Goal: Task Accomplishment & Management: Complete application form

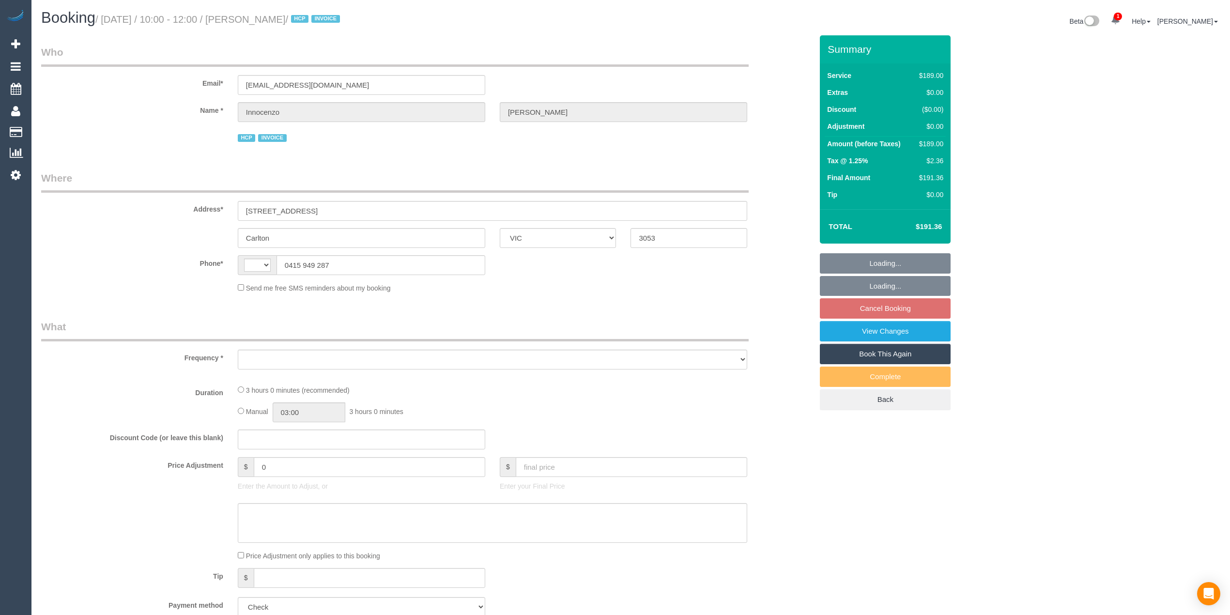
select select "VIC"
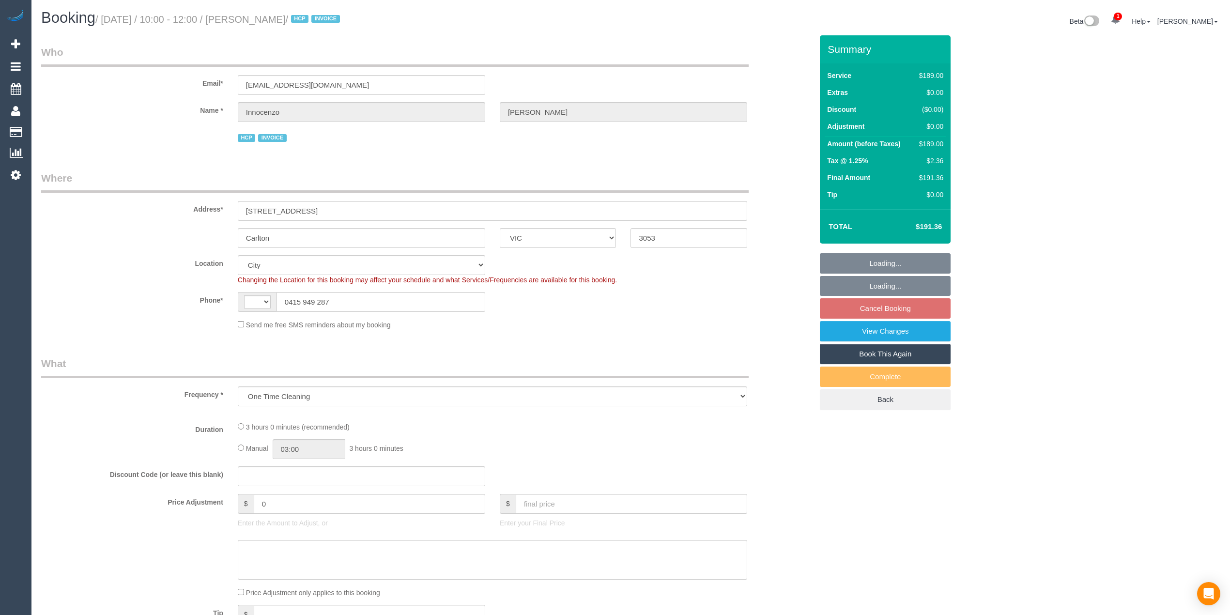
select select "object:503"
select select "string:AU"
select select "180"
select select "number:27"
select select "number:14"
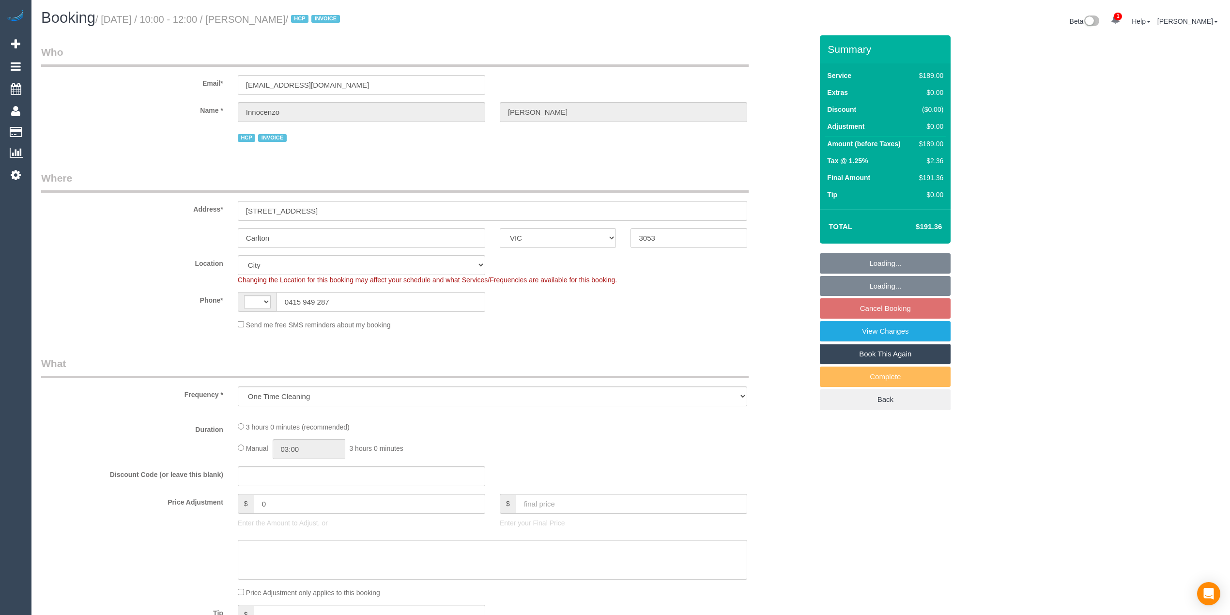
select select "number:18"
select select "number:25"
select select "number:33"
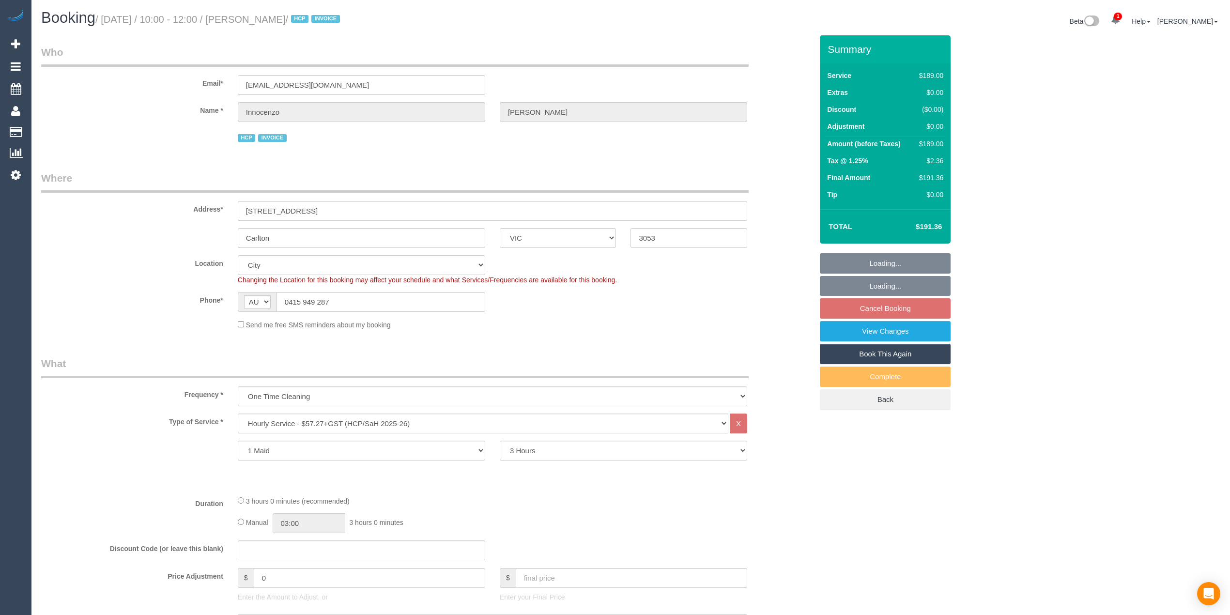
select select "spot3"
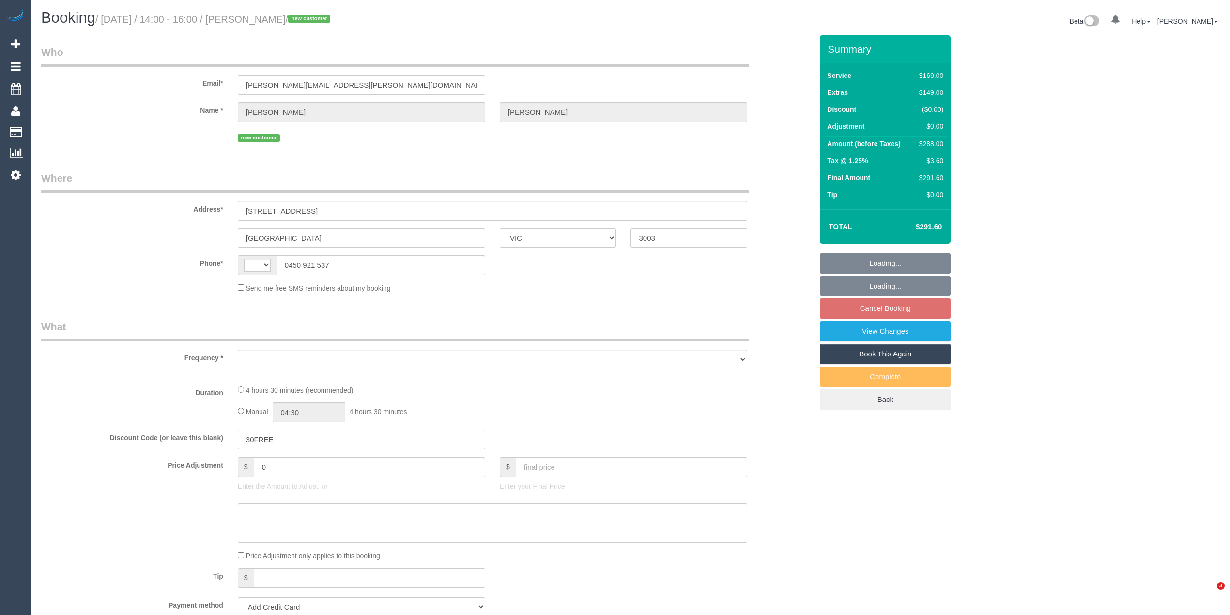
select select "VIC"
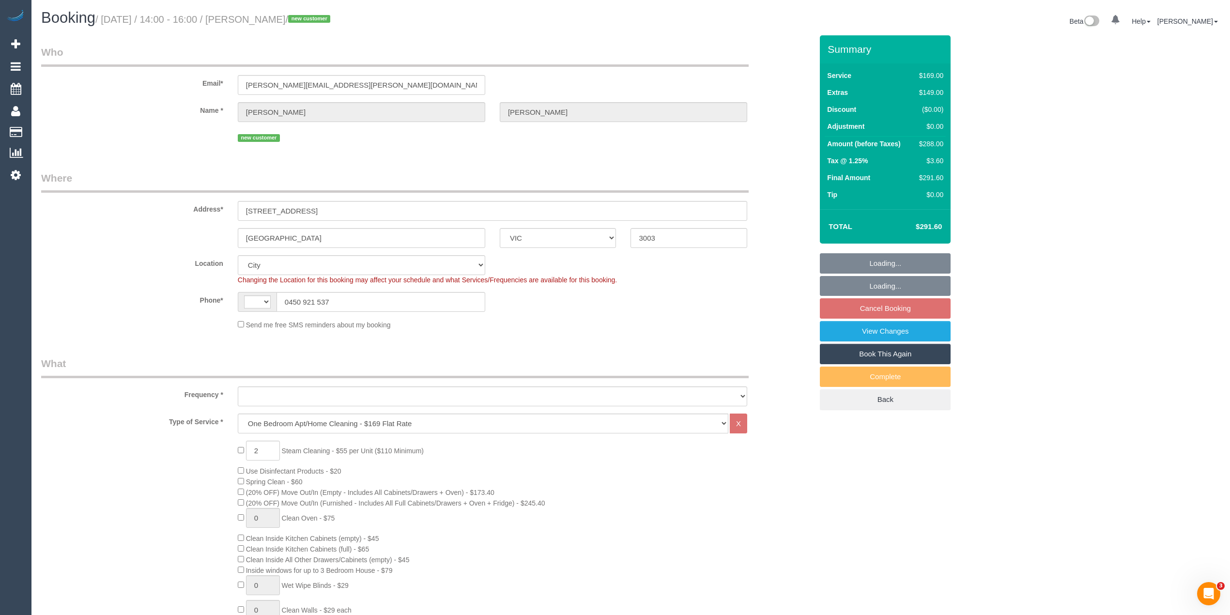
select select "string:AU"
select select "object:810"
select select "string:stripe-pm_1S3X892GScqysDRVwNFxCrDm"
select select "spot5"
select select "number:28"
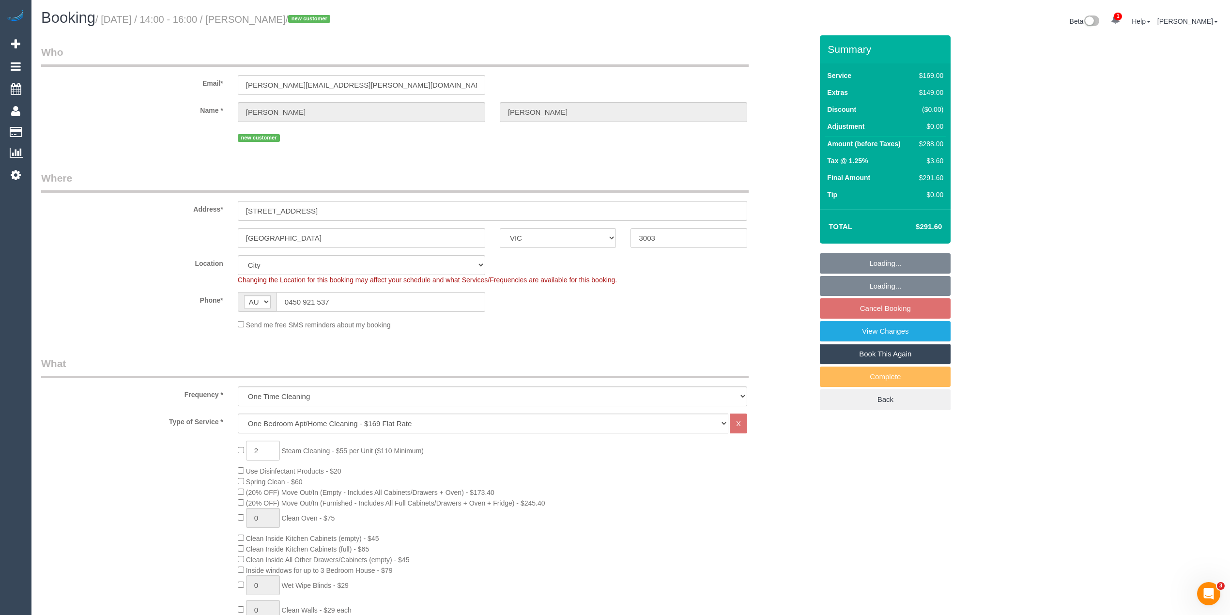
select select "number:14"
select select "number:19"
select select "number:25"
drag, startPoint x: 311, startPoint y: 301, endPoint x: 214, endPoint y: 299, distance: 97.3
click at [214, 299] on div "Phone* AF AL DZ AD AO AI AQ AG AR AM AW AU AT AZ BS BH BD BB BY BE BZ BJ BM BT …" at bounding box center [427, 302] width 786 height 20
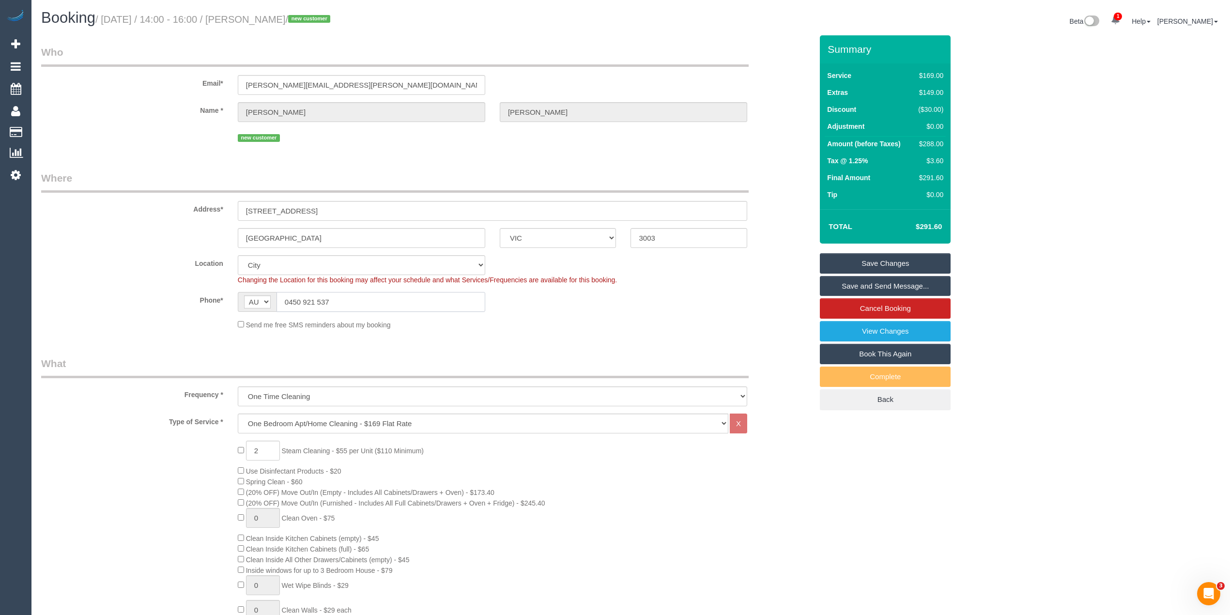
click at [347, 303] on input "0450 921 537" at bounding box center [380, 302] width 209 height 20
drag, startPoint x: 347, startPoint y: 303, endPoint x: 230, endPoint y: 297, distance: 117.8
click at [230, 297] on div "AF AL DZ AD AO AI AQ AG AR AM AW AU AT AZ BS BH BD BB BY BE BZ BJ BM BT BO BA B…" at bounding box center [361, 302] width 262 height 20
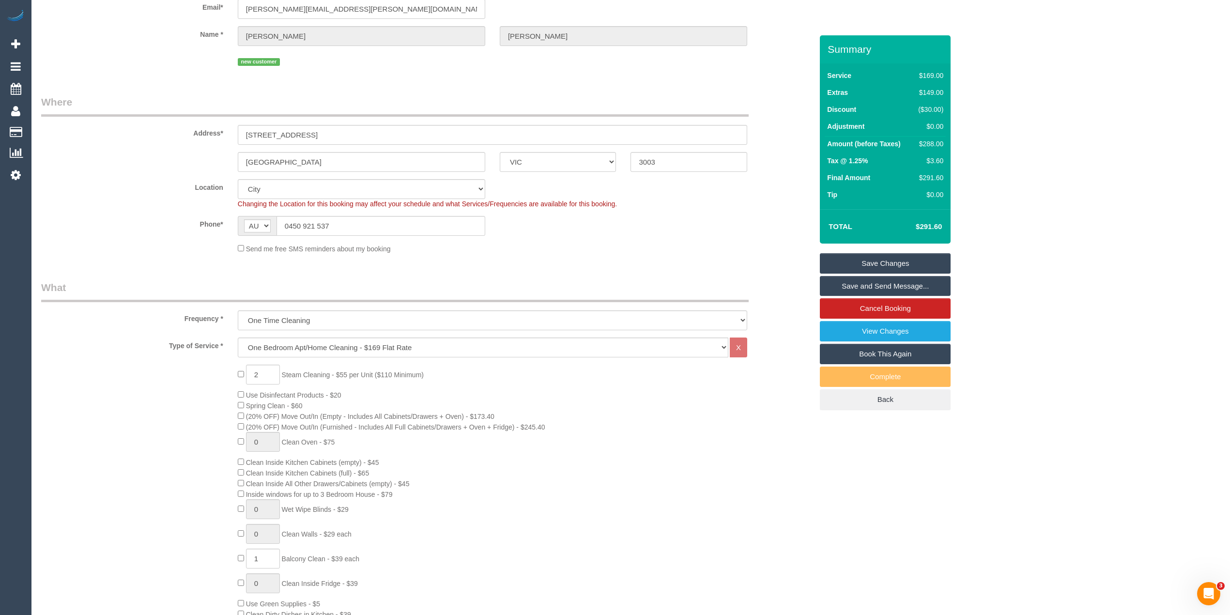
scroll to position [140, 0]
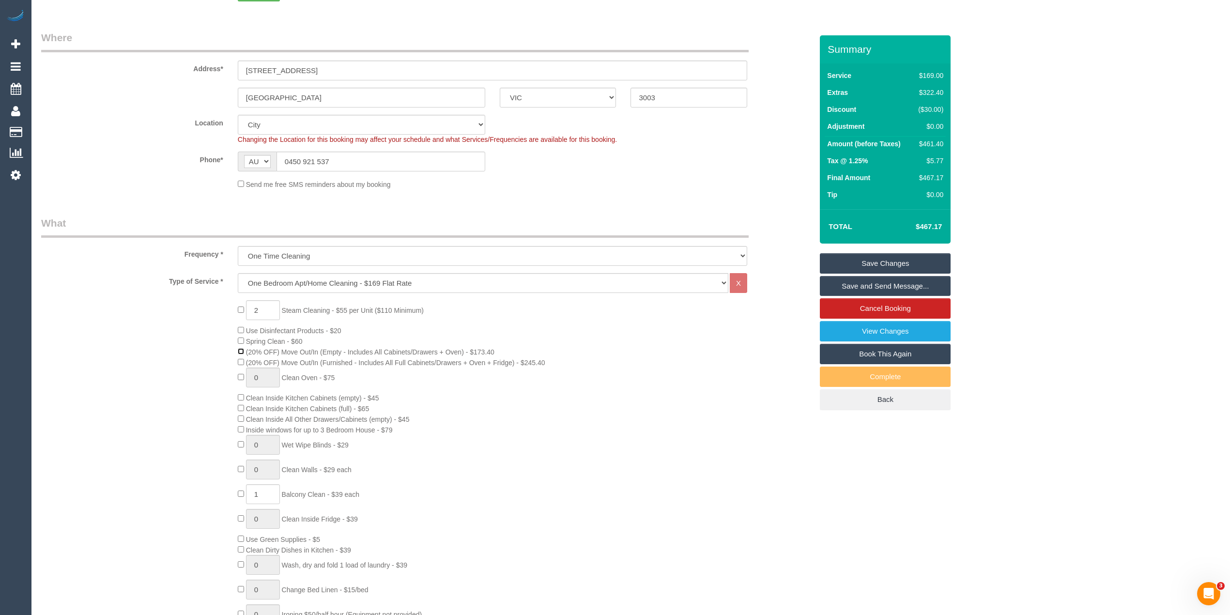
select select "spot22"
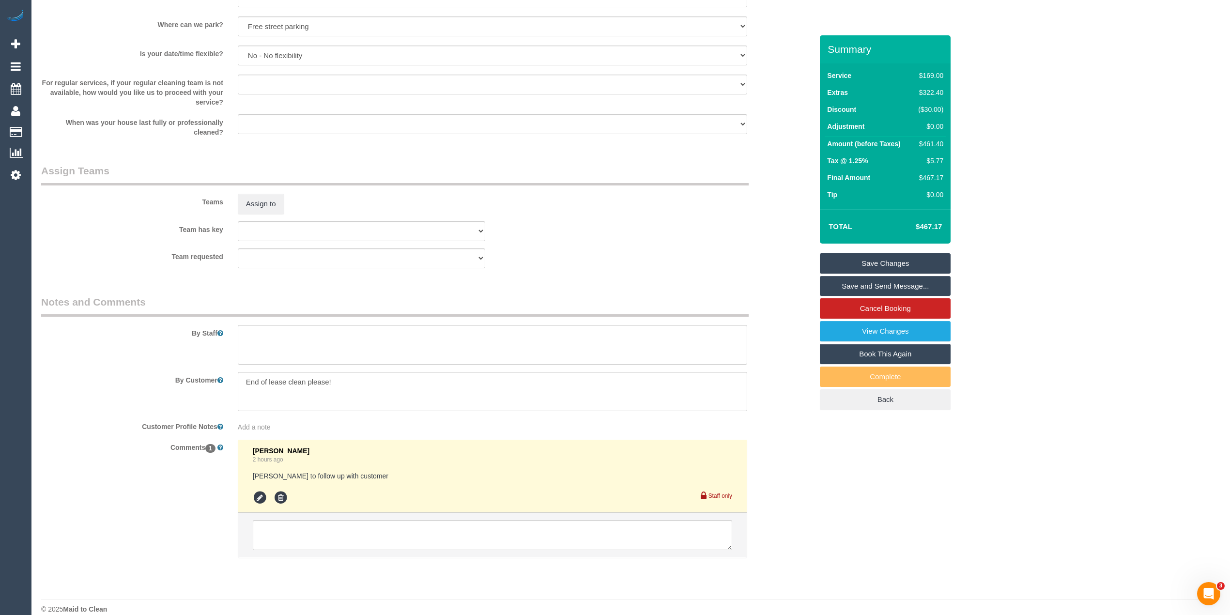
scroll to position [1303, 0]
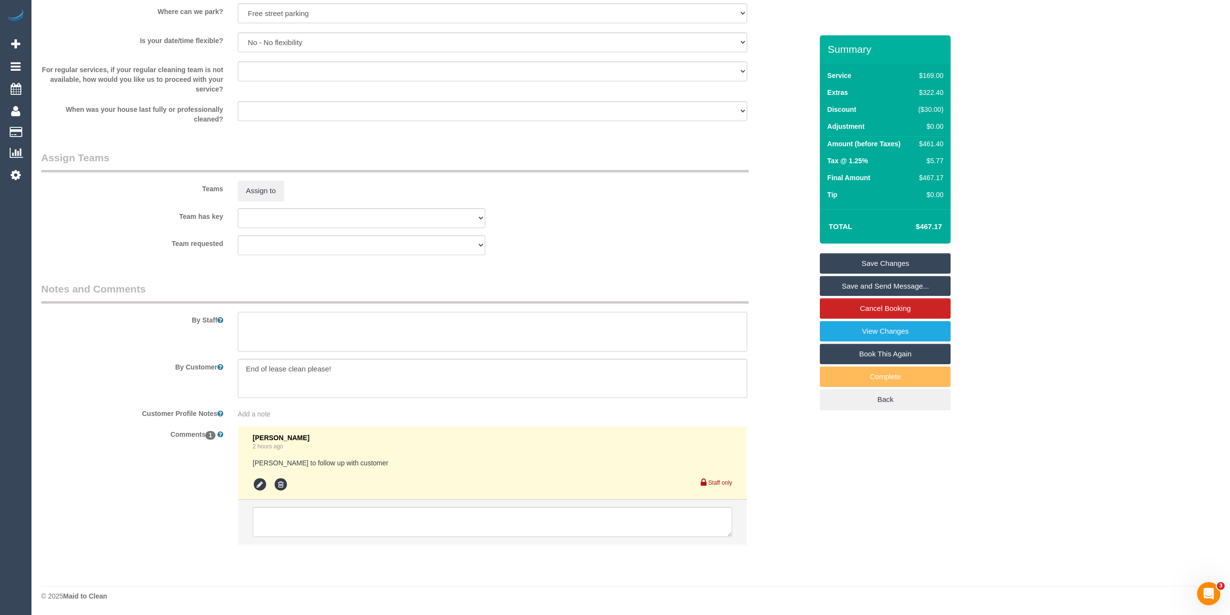
click at [290, 323] on textarea at bounding box center [492, 332] width 509 height 40
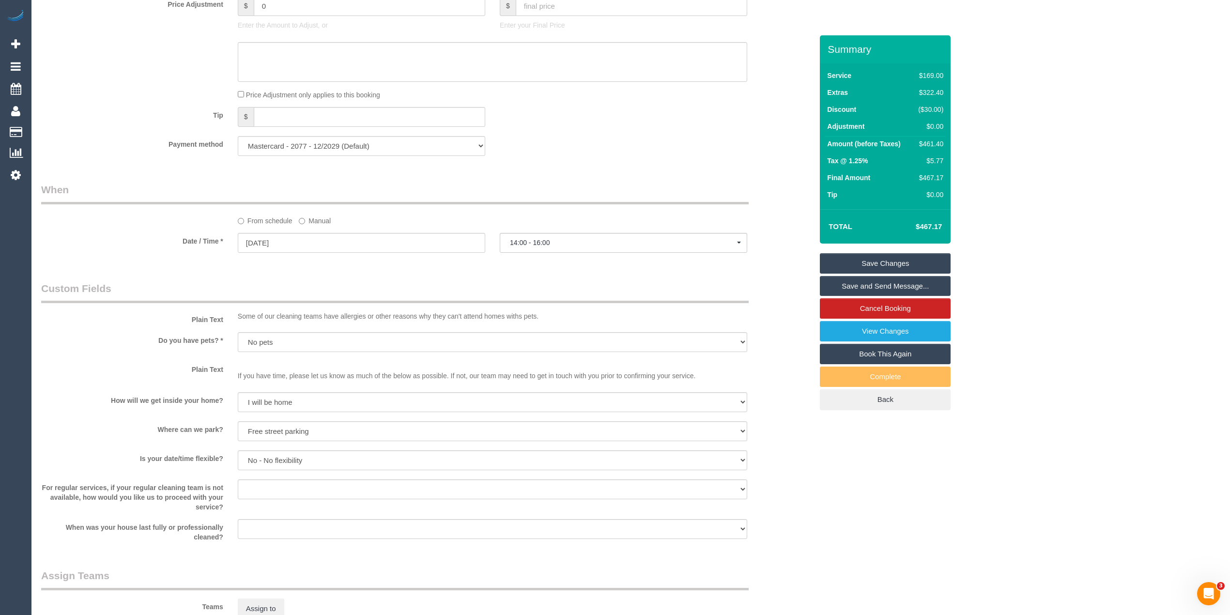
scroll to position [786, 0]
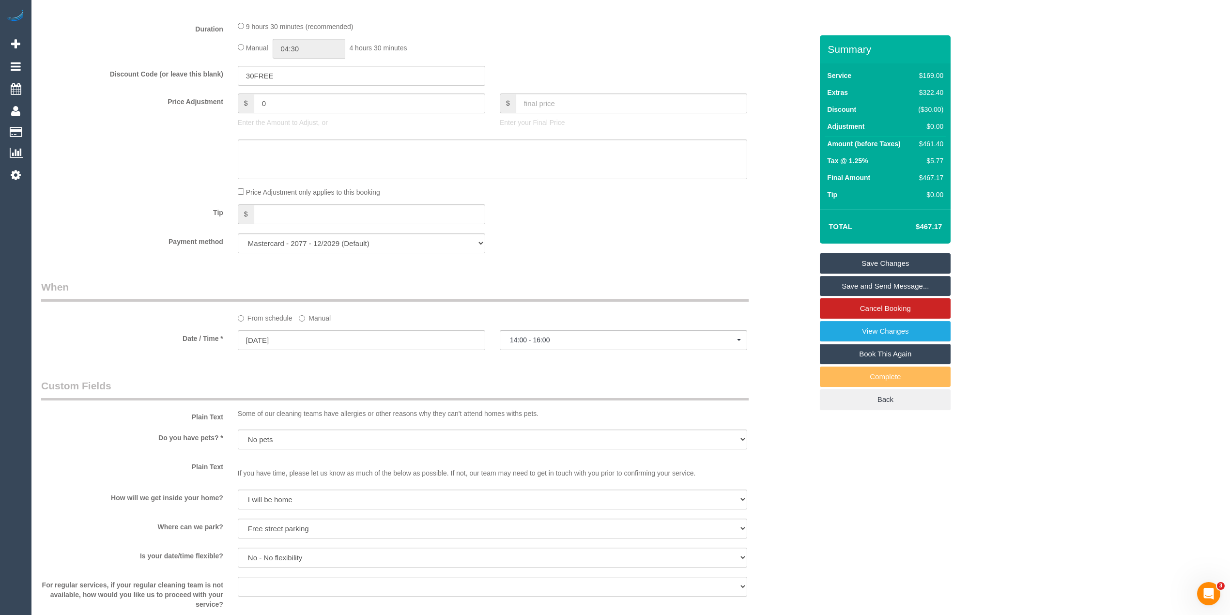
type textarea "Steam cleaning of bedroom."
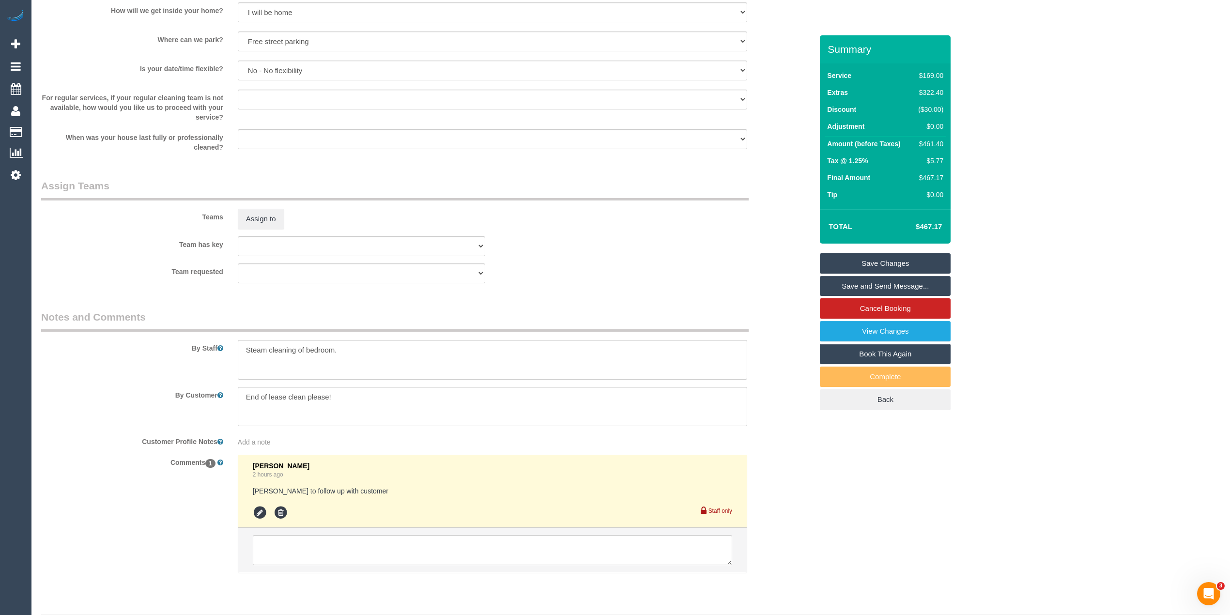
scroll to position [1303, 0]
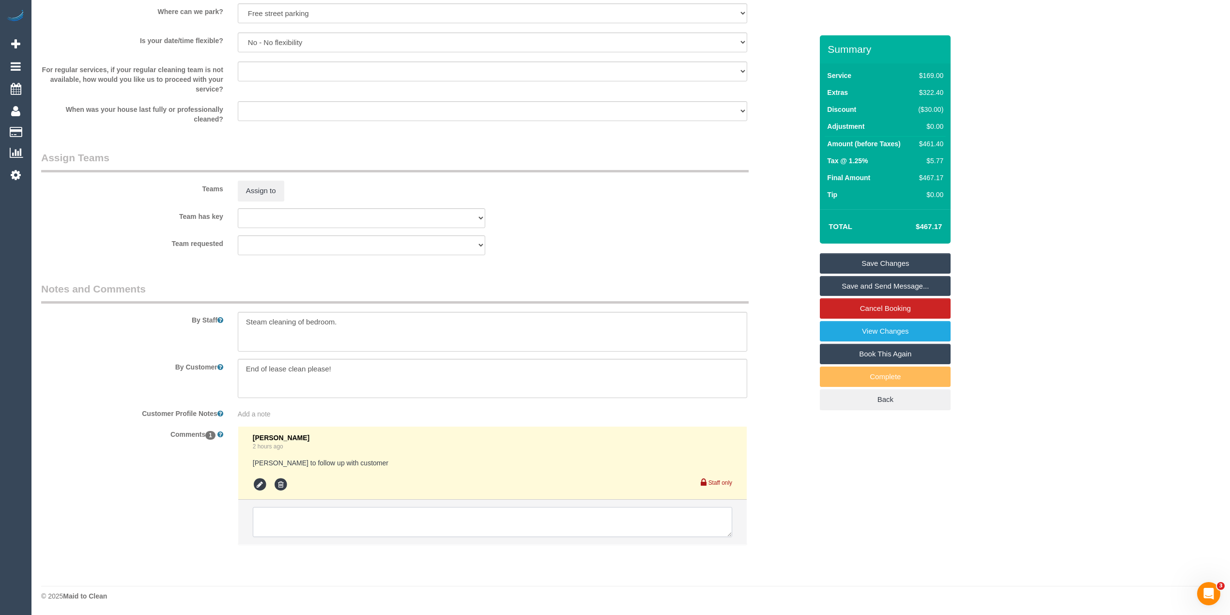
click at [312, 529] on textarea at bounding box center [492, 522] width 479 height 30
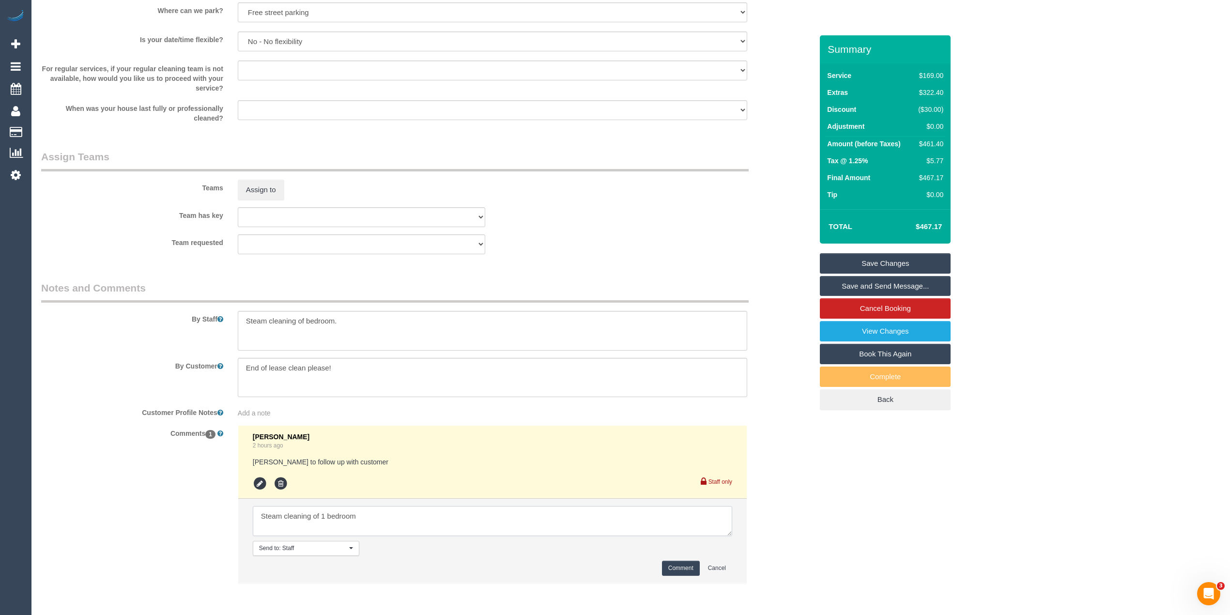
click at [382, 512] on textarea at bounding box center [492, 521] width 479 height 30
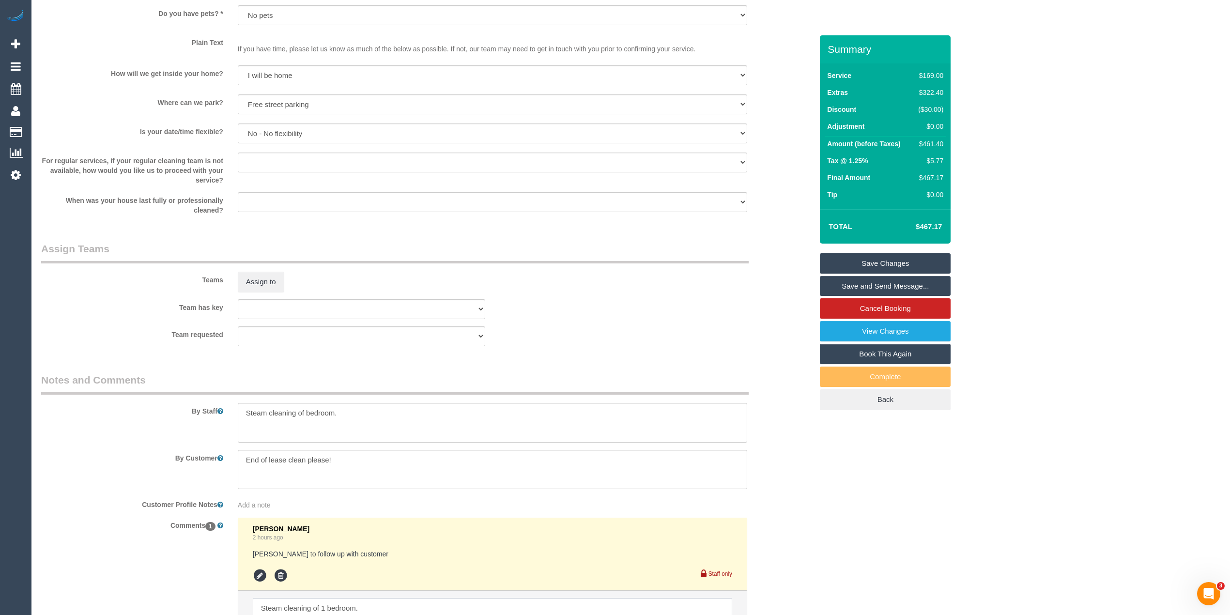
scroll to position [1343, 0]
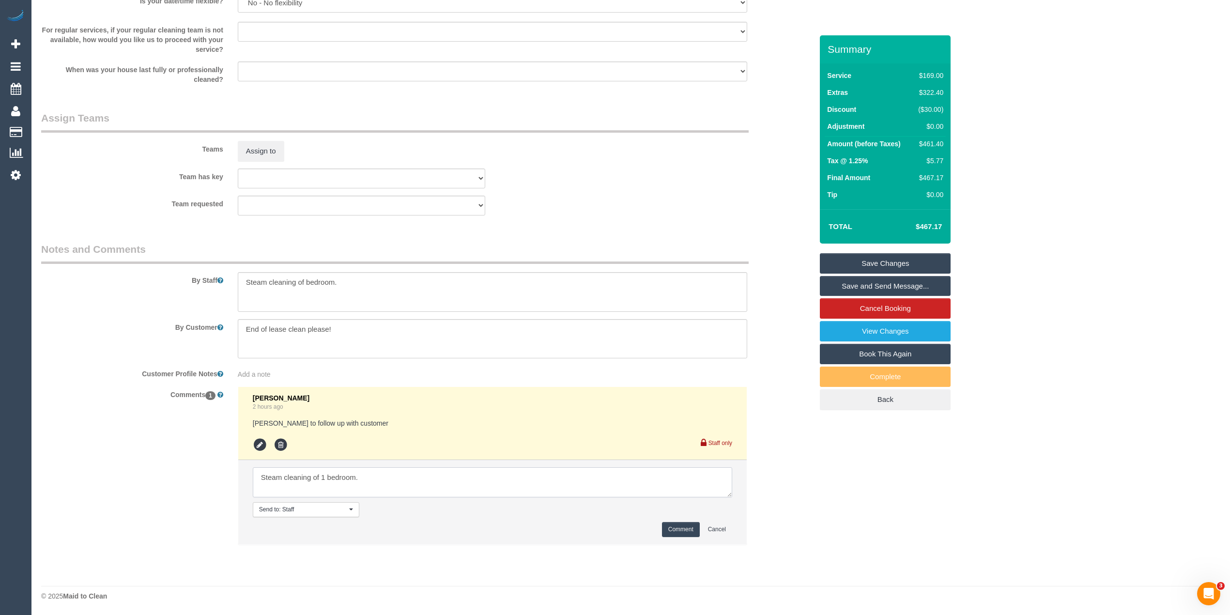
click at [286, 485] on textarea at bounding box center [492, 482] width 479 height 30
click at [353, 487] on textarea at bounding box center [492, 482] width 479 height 30
click at [350, 484] on textarea at bounding box center [492, 482] width 479 height 30
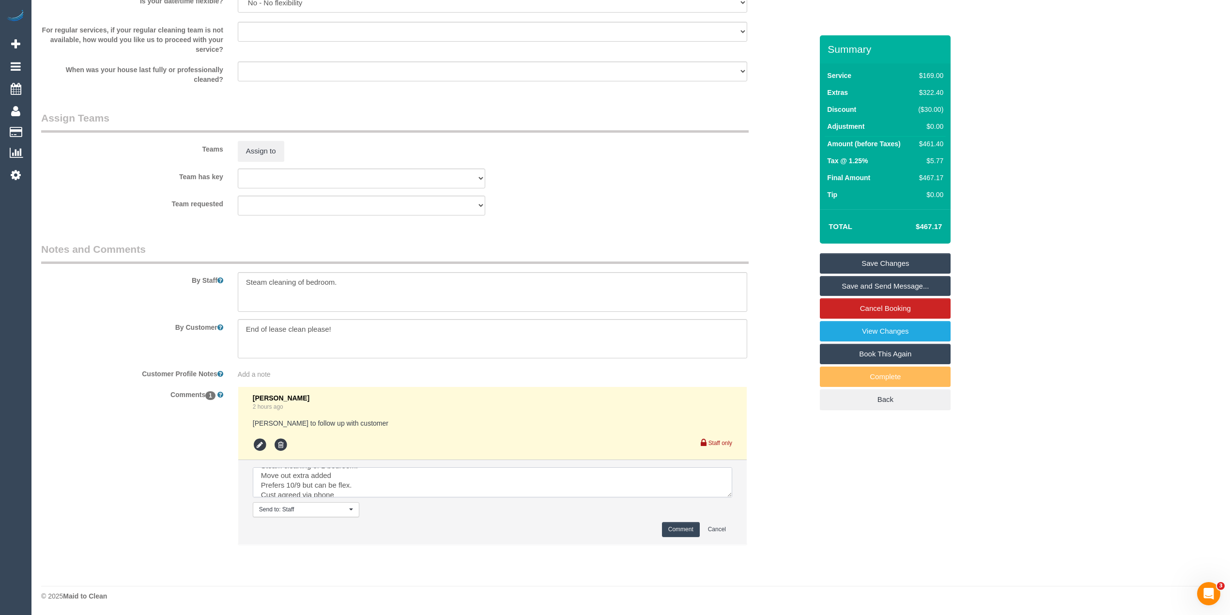
scroll to position [19, 0]
type textarea "Steam cleaning of 1 bedroom. Move out extra added Prefers 10/9 but can be flex.…"
click at [688, 529] on button "Comment" at bounding box center [681, 529] width 38 height 15
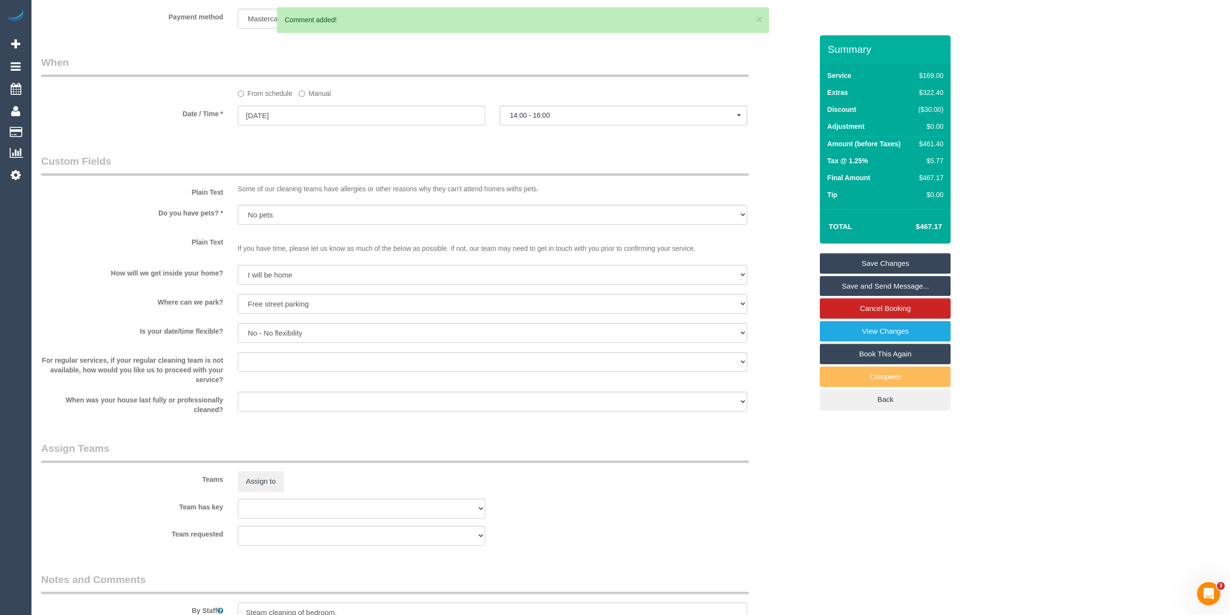
scroll to position [956, 0]
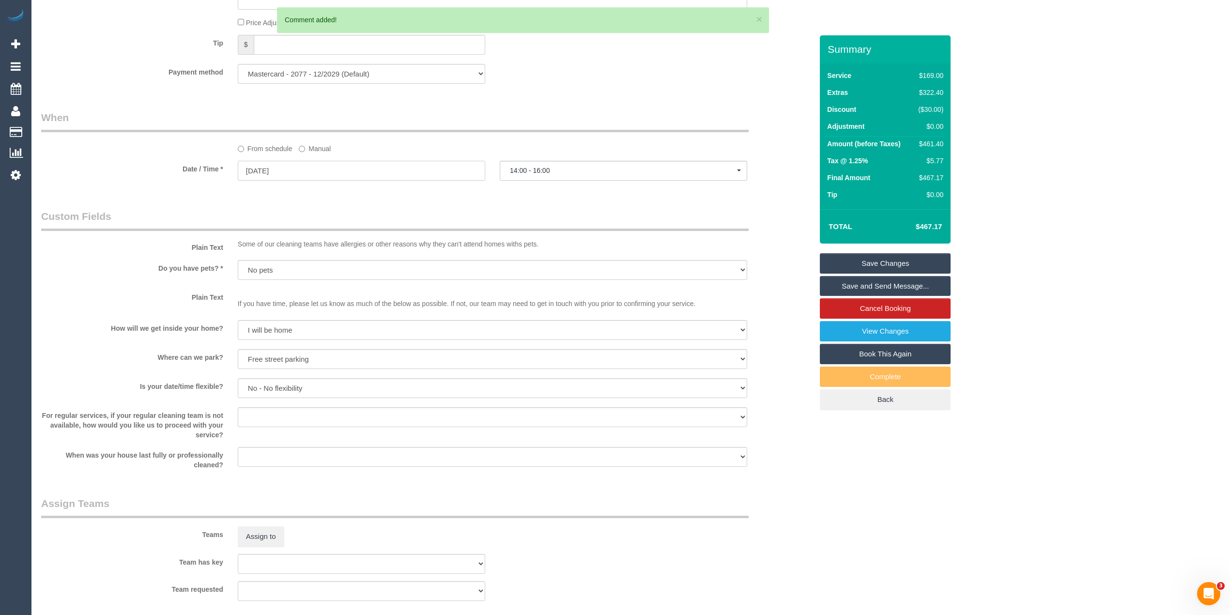
click at [266, 167] on input "09/09/2025" at bounding box center [361, 171] width 247 height 20
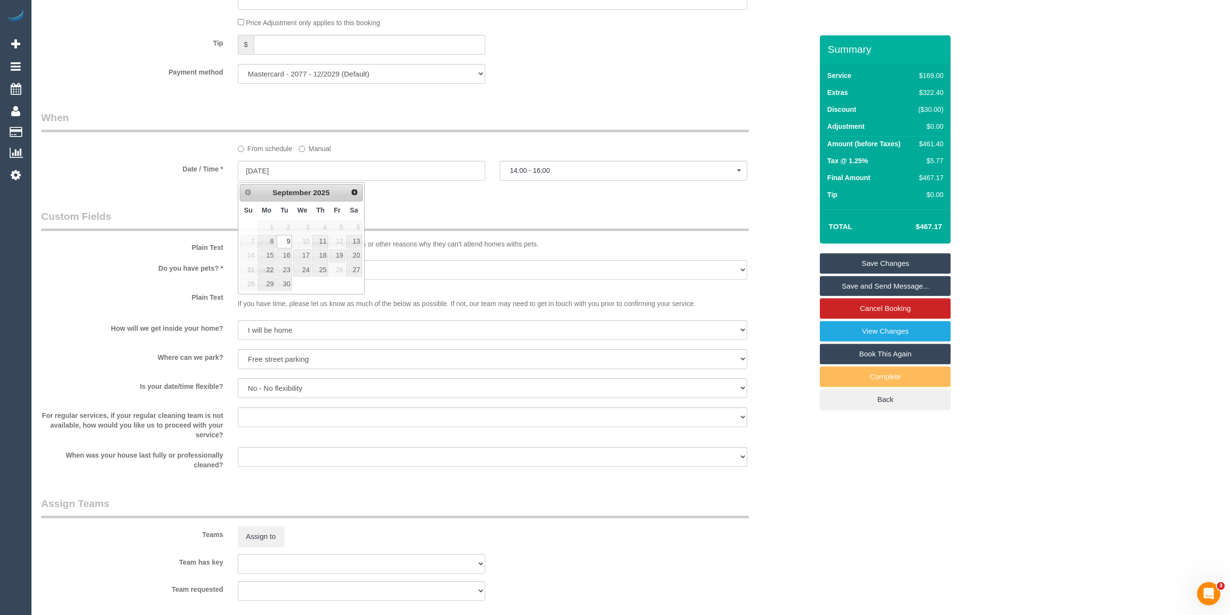
click at [998, 533] on div "Who Email* hamill.cassandra@gmail.com Name * Cassandra Hamill new customer Wher…" at bounding box center [630, 53] width 1179 height 1949
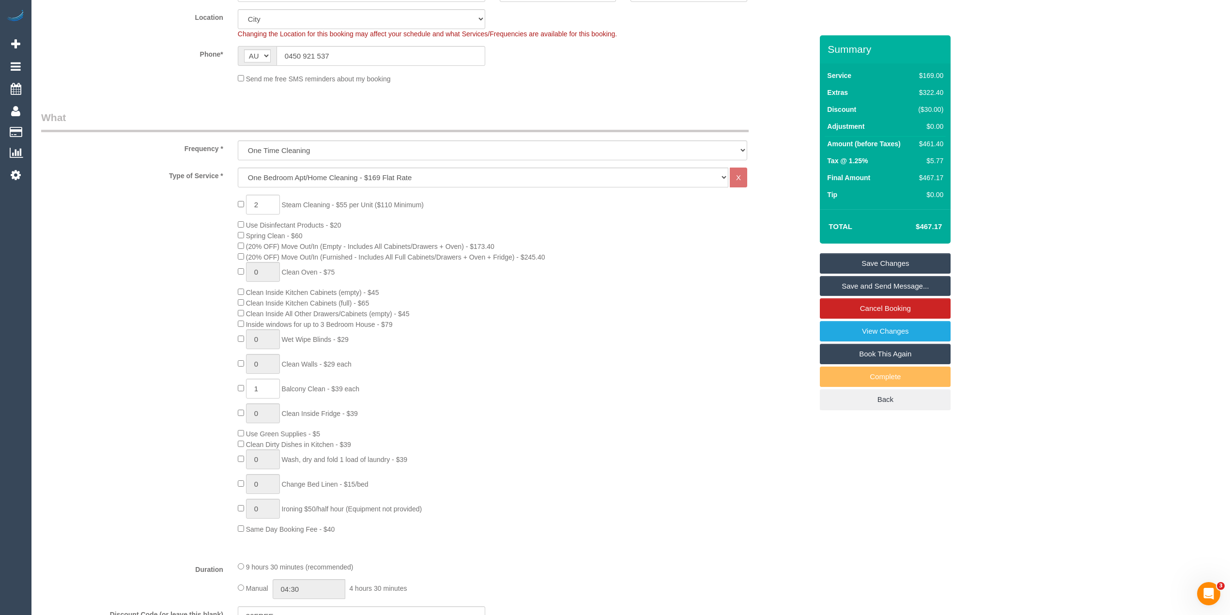
scroll to position [0, 0]
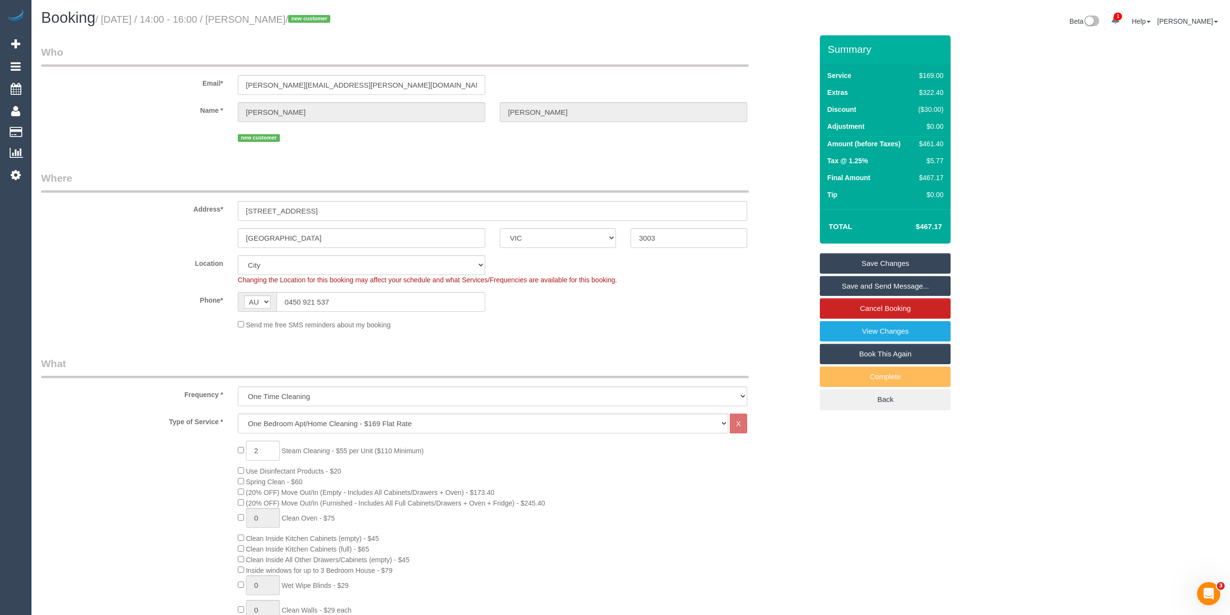
click at [894, 261] on link "Save Changes" at bounding box center [885, 263] width 131 height 20
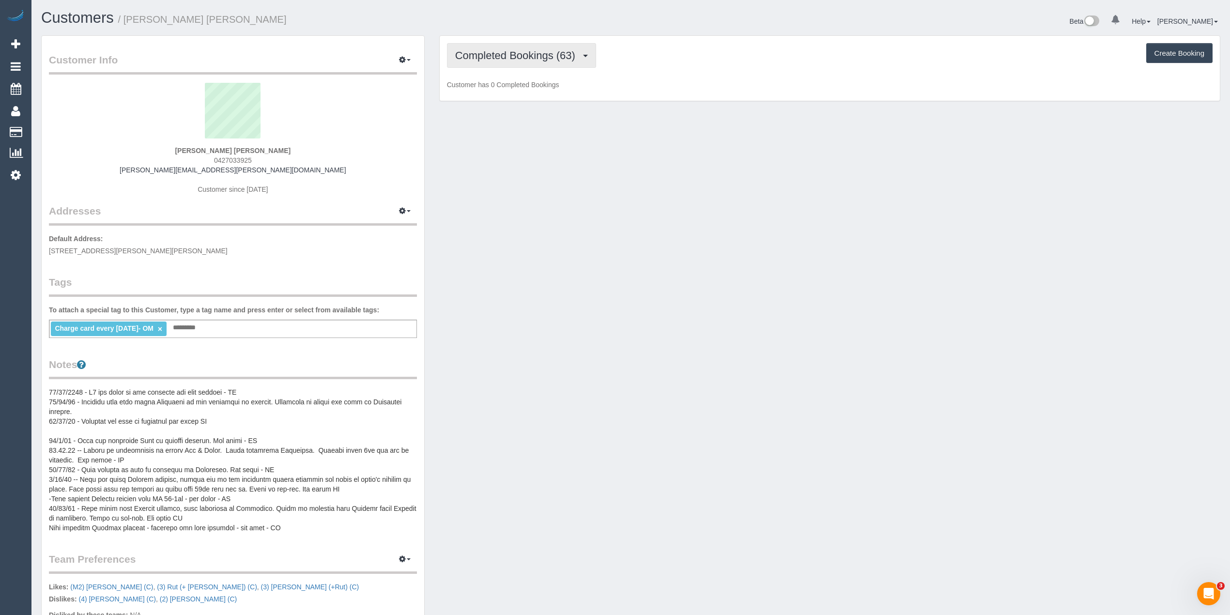
click at [486, 60] on span "Completed Bookings (63)" at bounding box center [517, 55] width 125 height 12
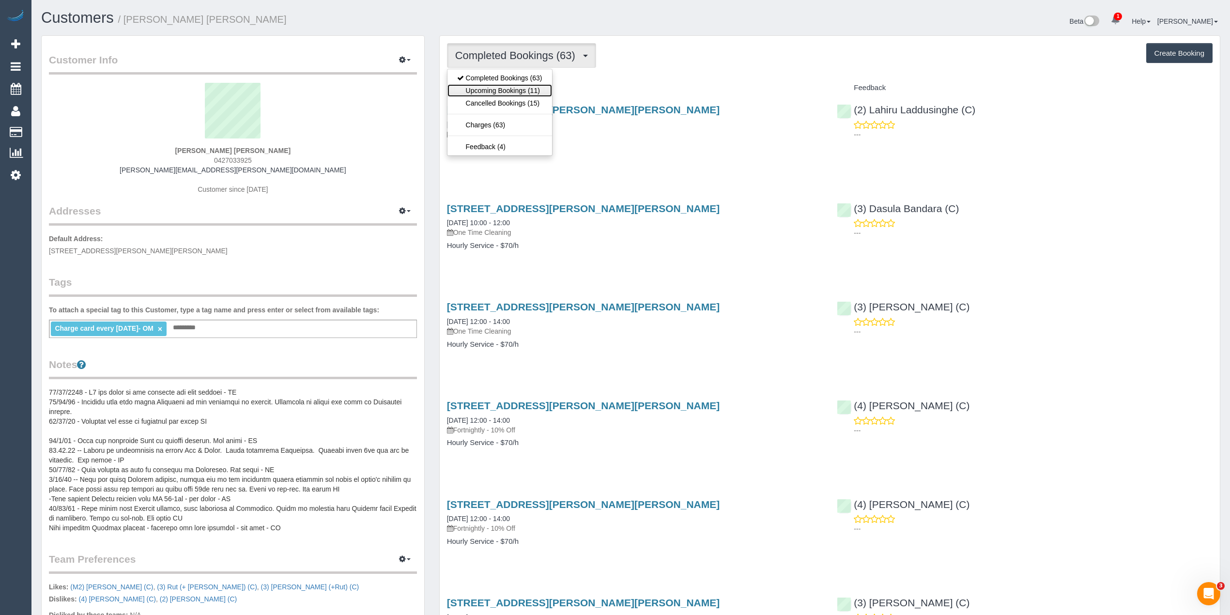
click at [502, 90] on link "Upcoming Bookings (11)" at bounding box center [499, 90] width 105 height 13
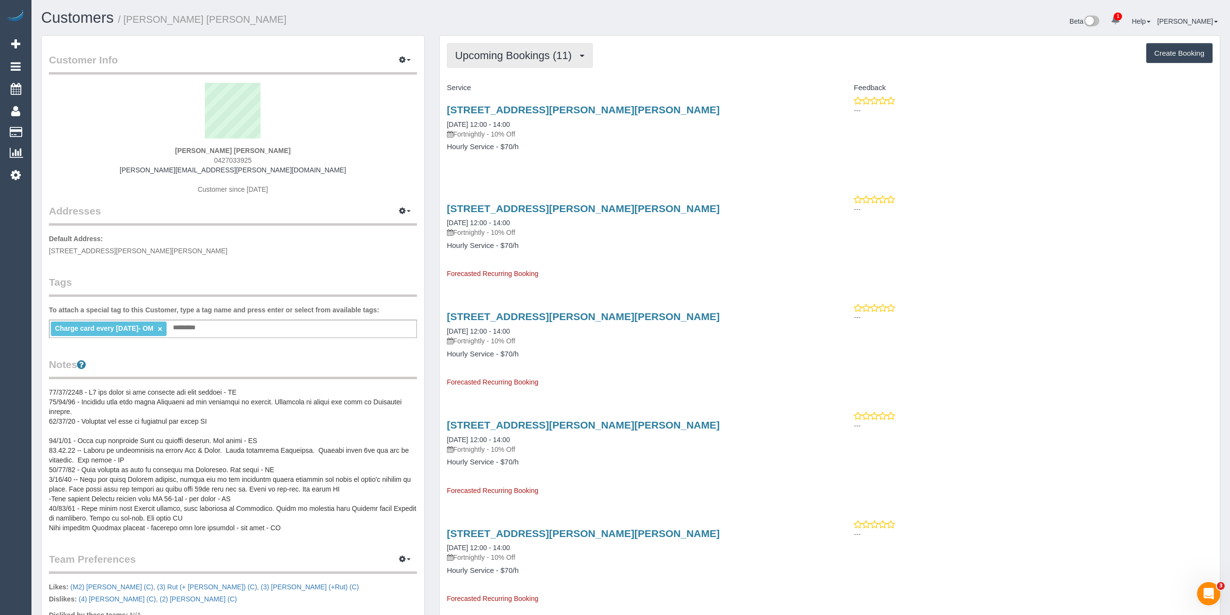
click at [518, 46] on button "Upcoming Bookings (11)" at bounding box center [520, 55] width 146 height 25
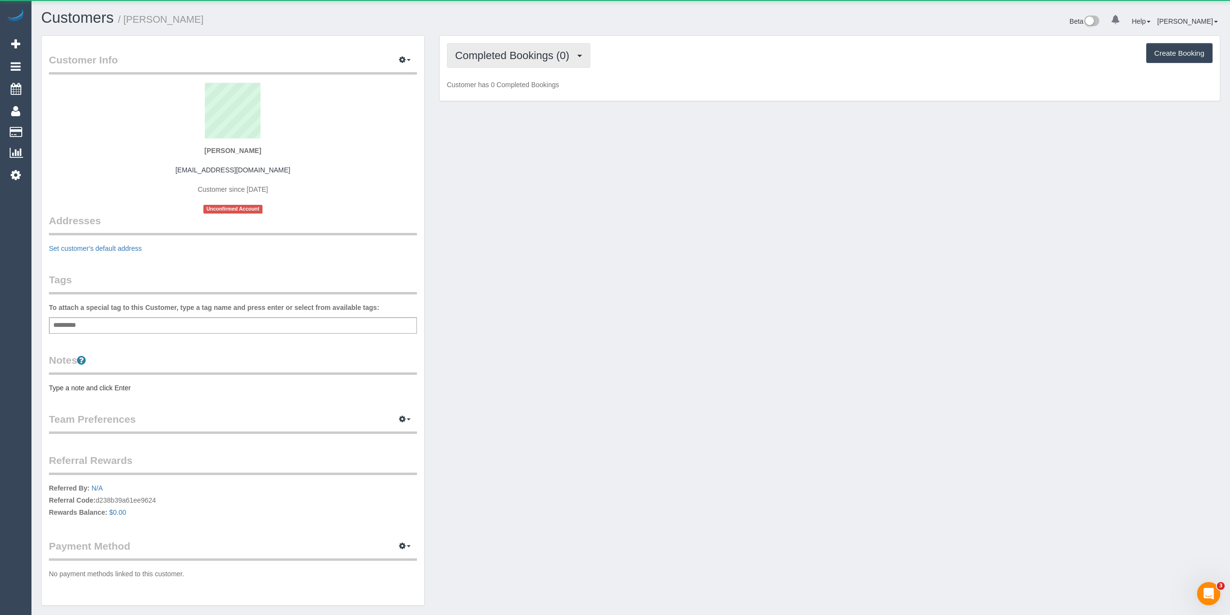
click at [529, 53] on span "Completed Bookings (0)" at bounding box center [514, 55] width 119 height 12
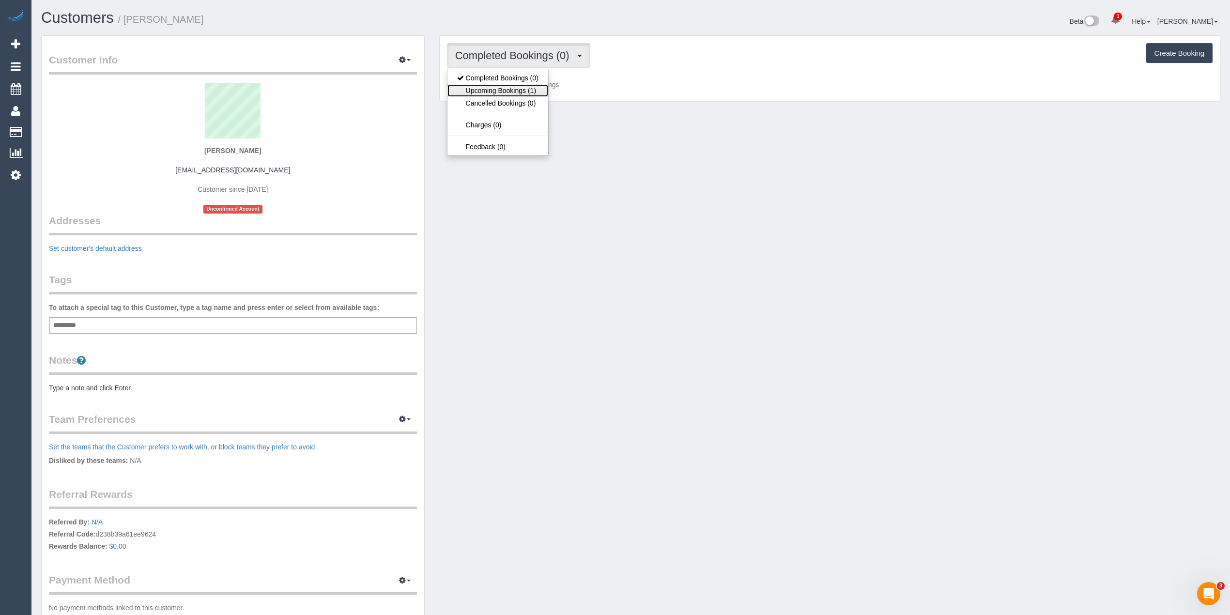
click at [531, 89] on link "Upcoming Bookings (1)" at bounding box center [497, 90] width 101 height 13
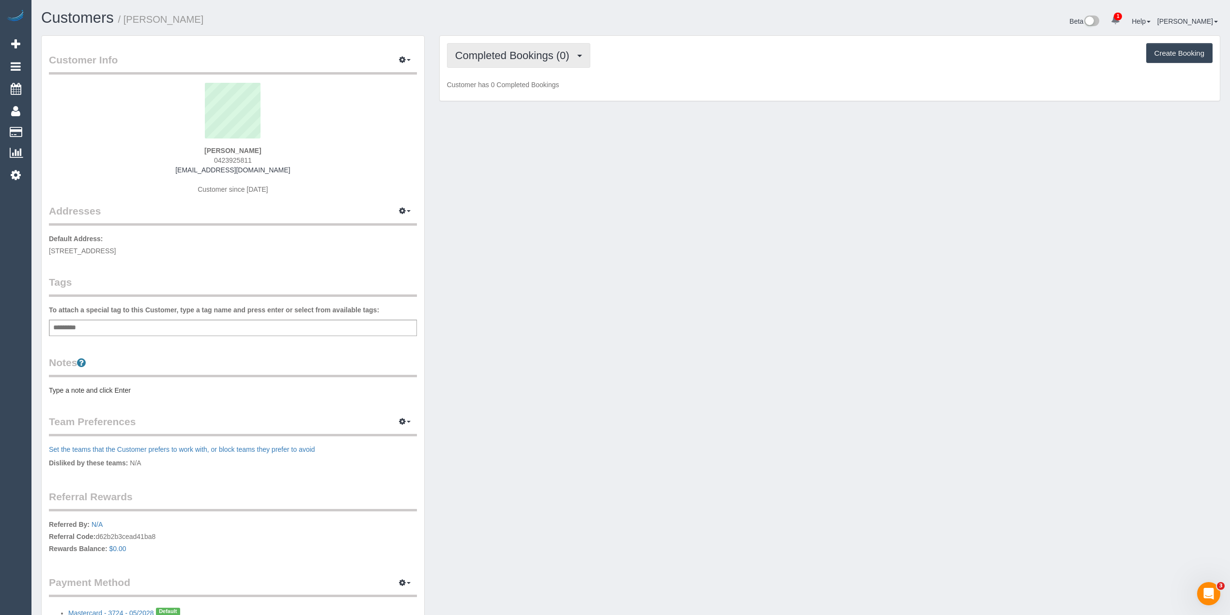
click at [531, 52] on span "Completed Bookings (0)" at bounding box center [514, 55] width 119 height 12
click at [509, 92] on link "Upcoming Bookings (1)" at bounding box center [497, 90] width 101 height 13
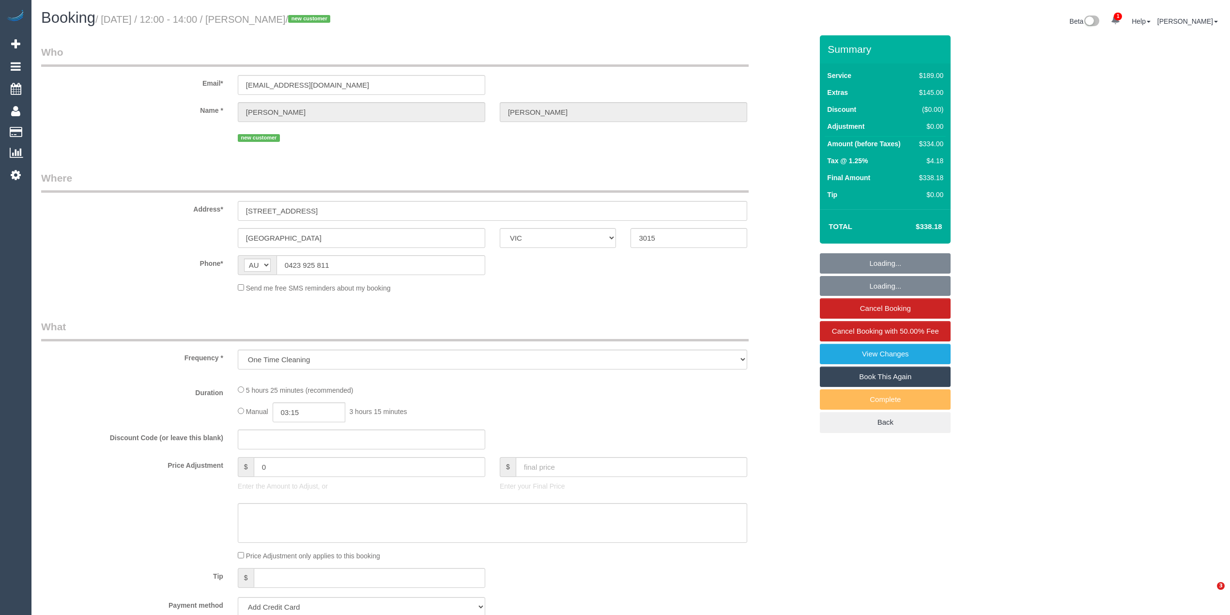
select select "VIC"
select select "string:stripe-pm_1RxJyN2GScqysDRVEWKRhiWx"
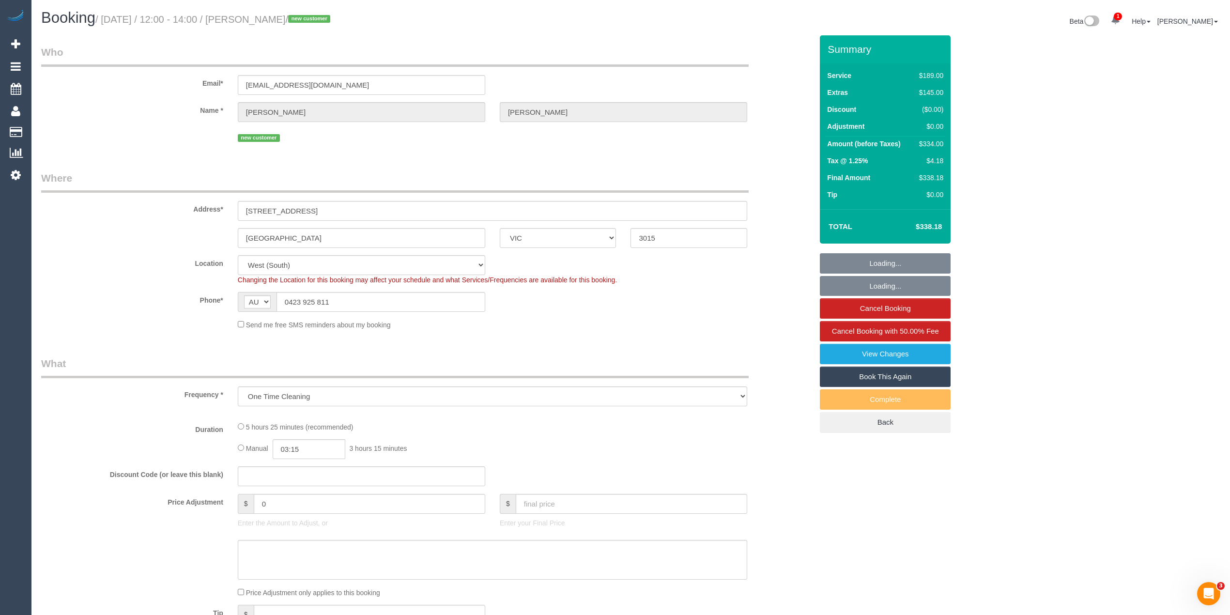
select select "object:727"
select select "number:27"
select select "number:14"
select select "number:19"
select select "number:22"
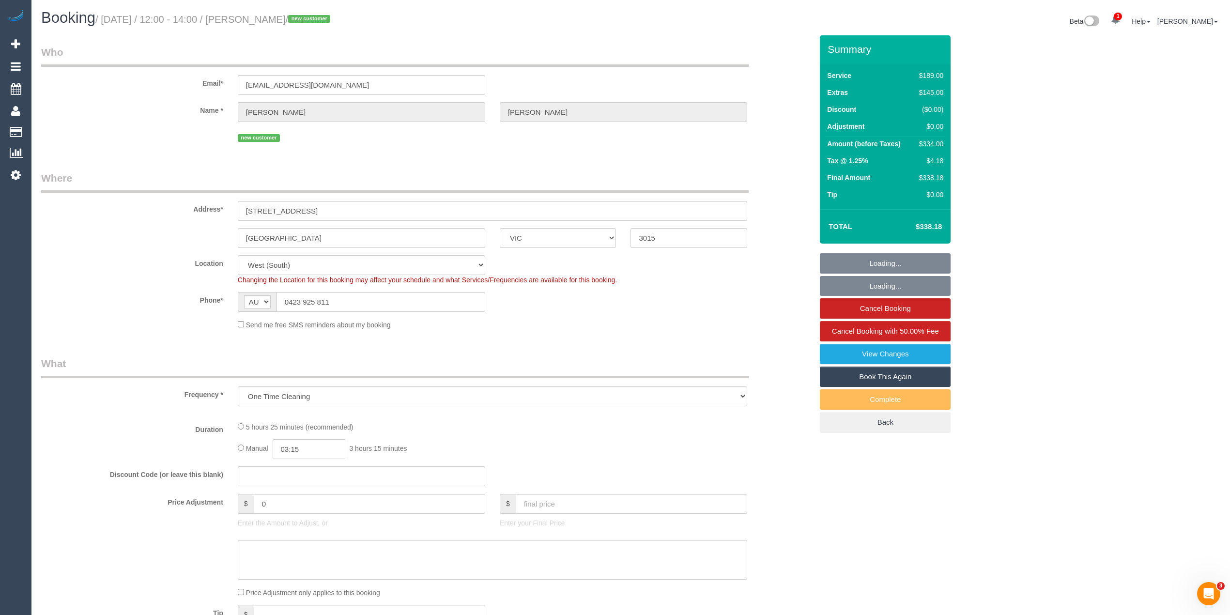
select select "number:26"
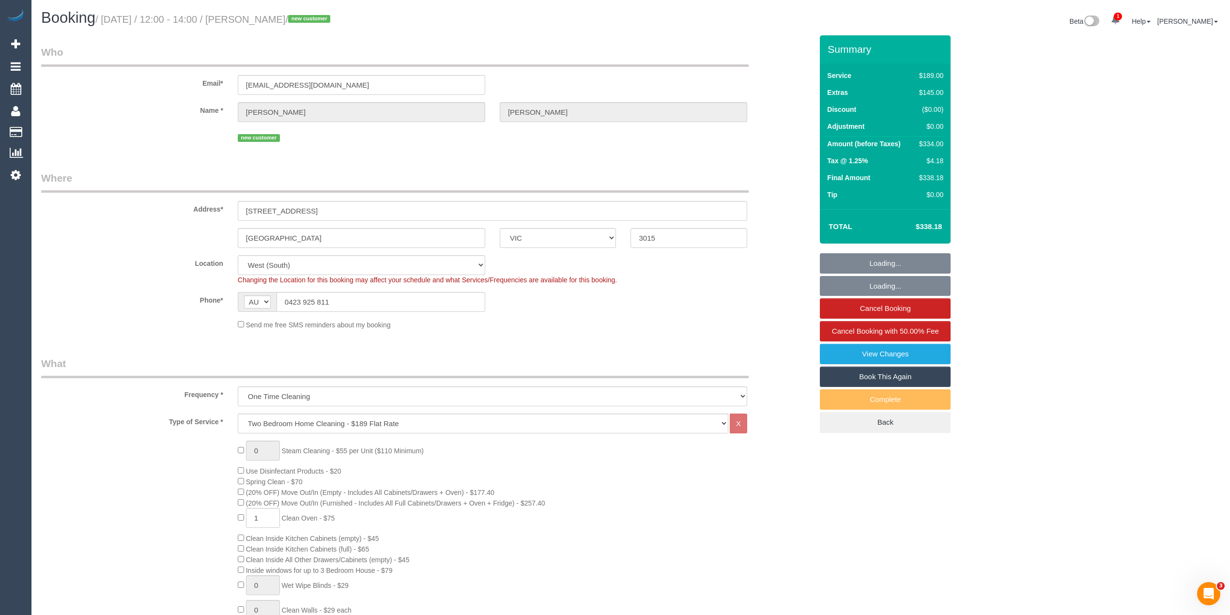
select select "spot1"
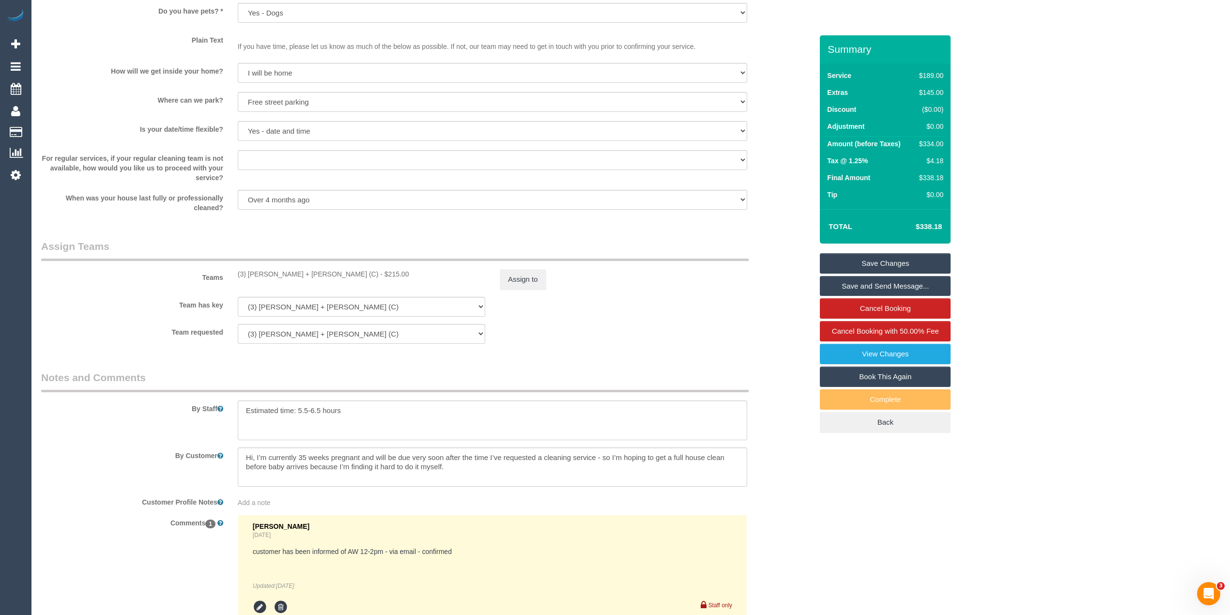
scroll to position [1291, 0]
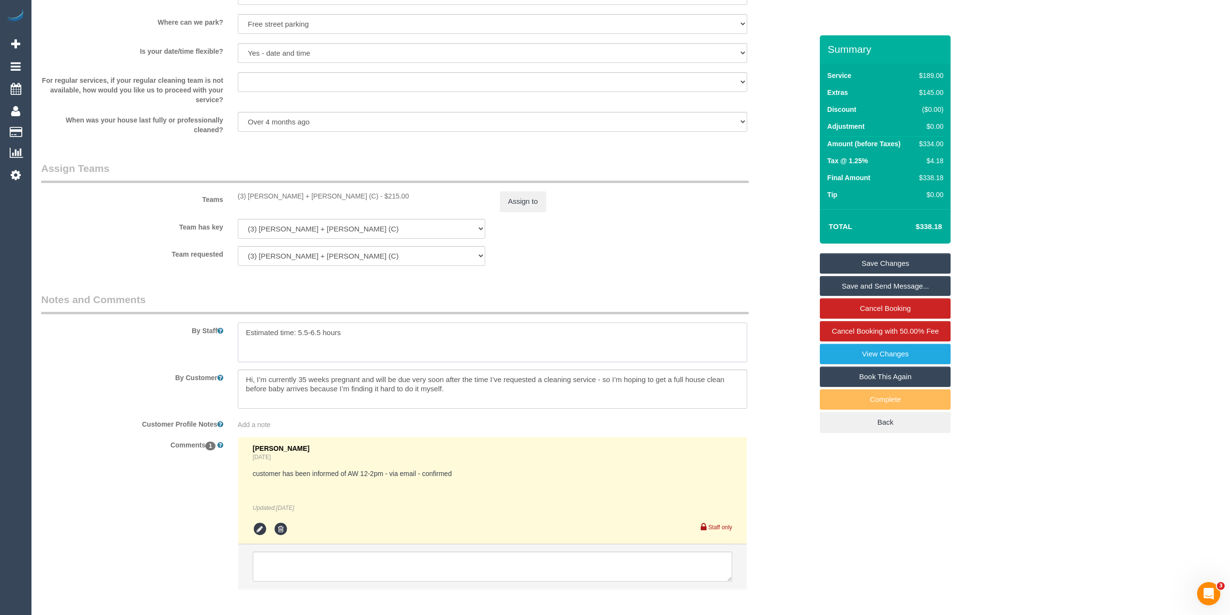
click at [390, 336] on textarea at bounding box center [492, 342] width 509 height 40
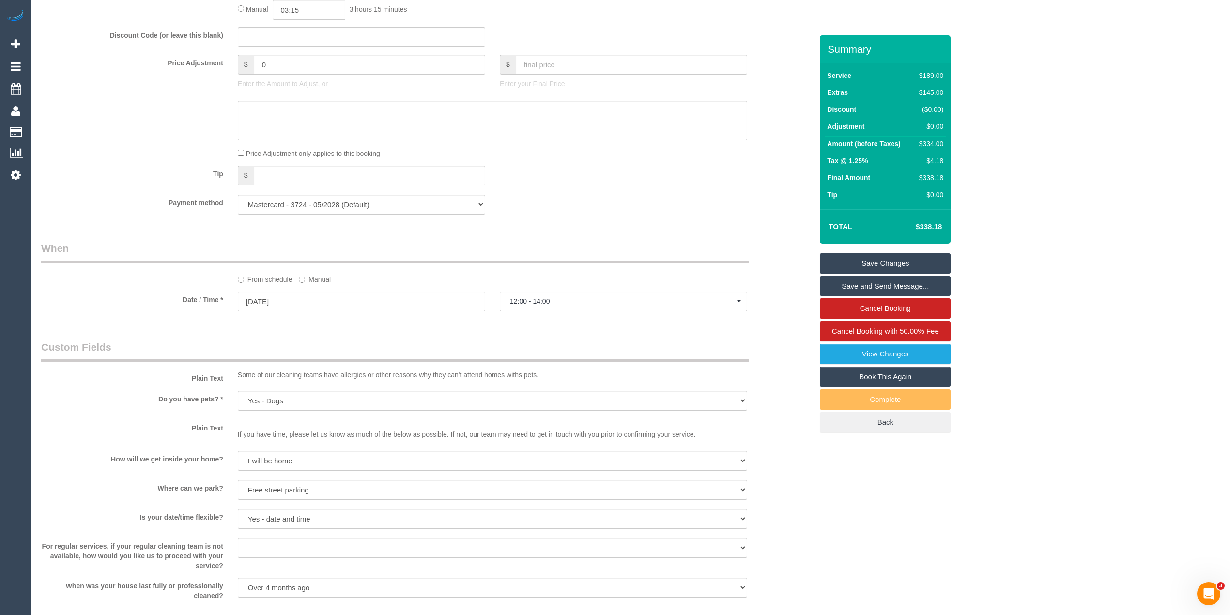
scroll to position [1033, 0]
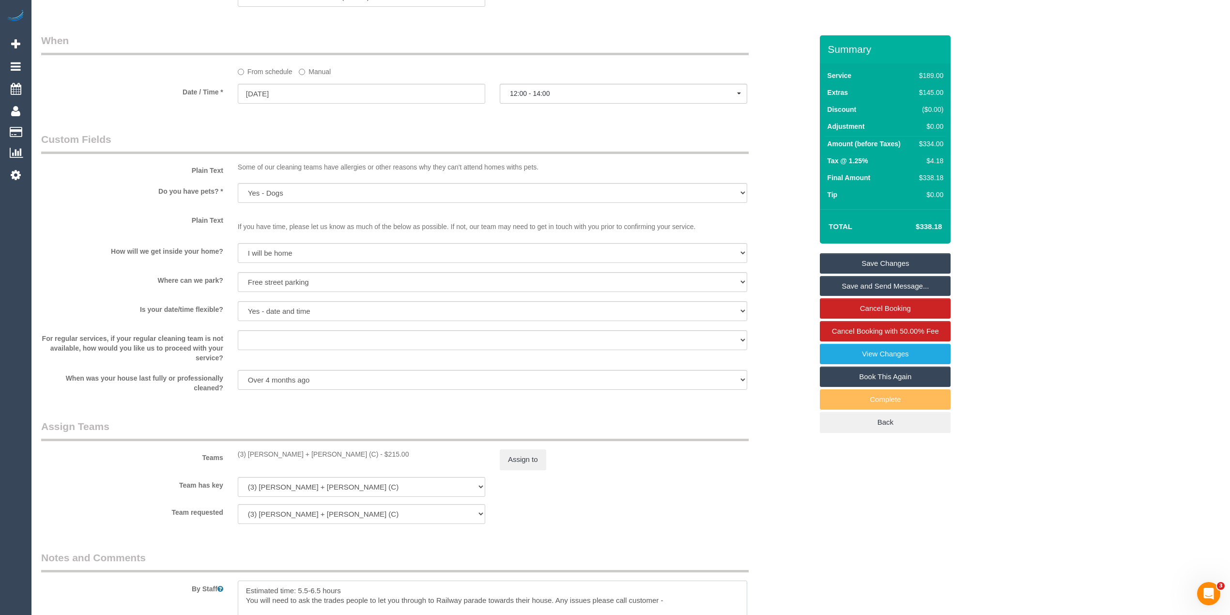
click at [684, 601] on textarea at bounding box center [492, 601] width 509 height 40
paste textarea "61423925811"
click at [672, 598] on textarea at bounding box center [492, 601] width 509 height 40
type textarea "Estimated time: 5.5-6.5 hours You will need to ask the trades people to let you…"
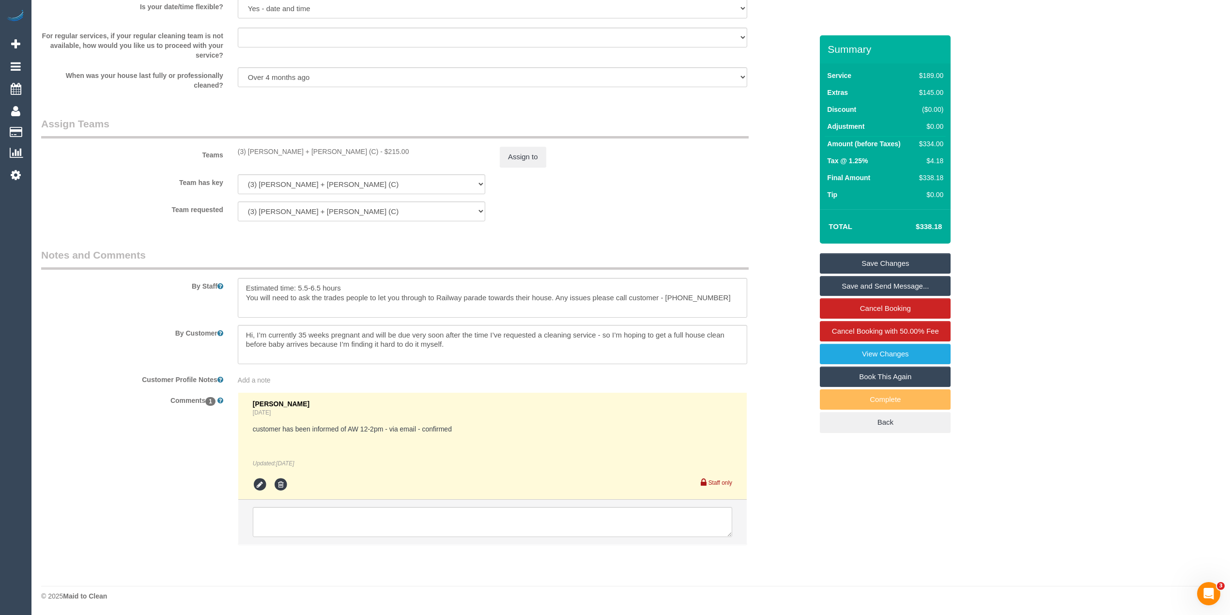
scroll to position [1337, 0]
click at [868, 258] on link "Save Changes" at bounding box center [885, 263] width 131 height 20
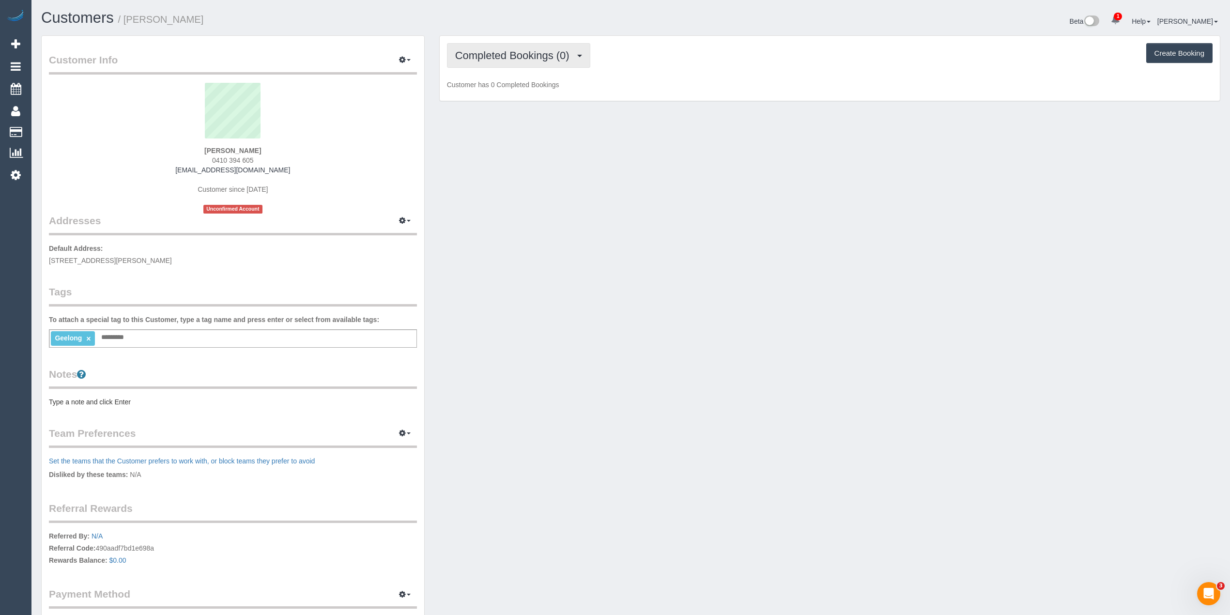
click at [503, 54] on span "Completed Bookings (0)" at bounding box center [514, 55] width 119 height 12
click at [512, 92] on link "Upcoming Bookings (1)" at bounding box center [497, 90] width 101 height 13
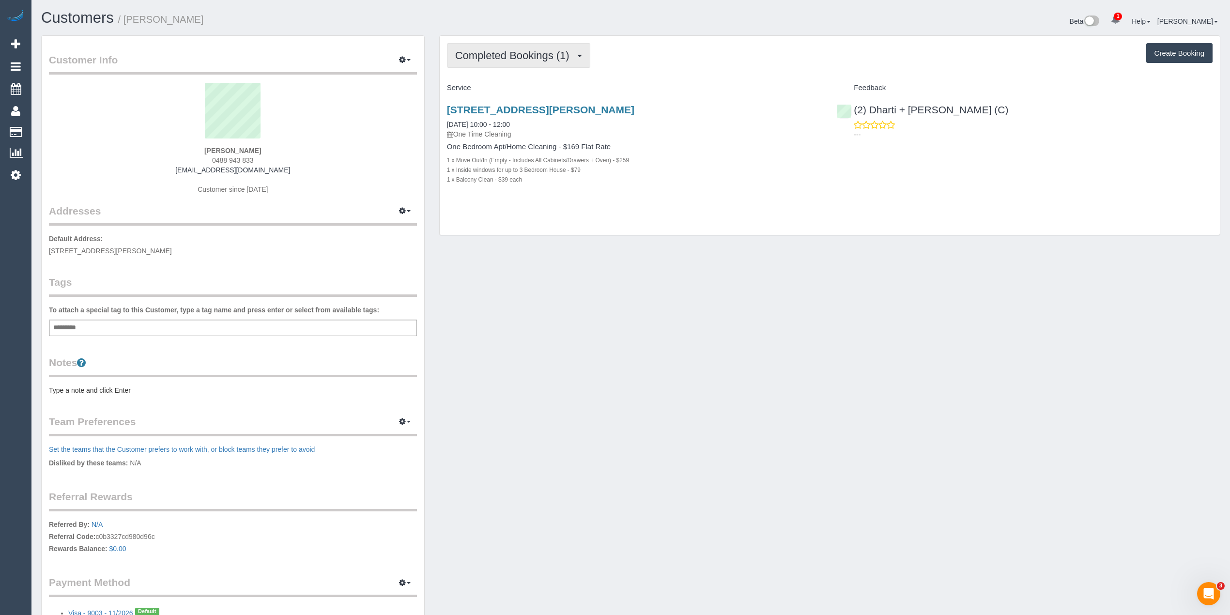
click at [503, 51] on span "Completed Bookings (1)" at bounding box center [514, 55] width 119 height 12
click at [521, 106] on link "Cancelled Bookings (1)" at bounding box center [497, 103] width 101 height 13
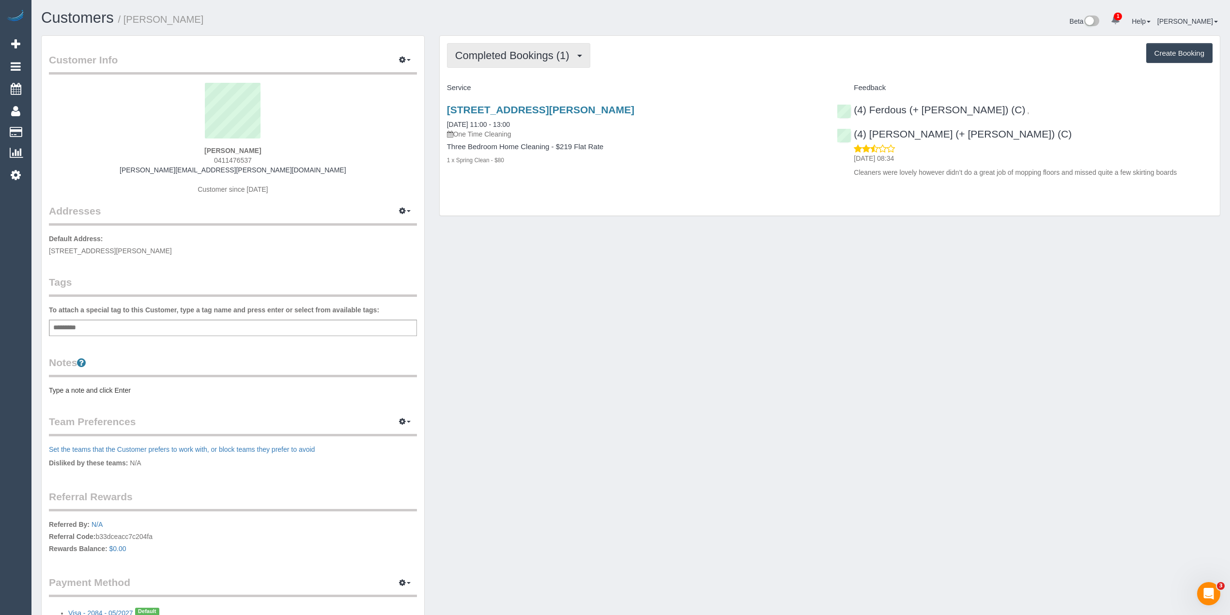
click at [483, 43] on button "Completed Bookings (1)" at bounding box center [518, 55] width 143 height 25
click at [503, 92] on link "Upcoming Bookings (1)" at bounding box center [497, 90] width 101 height 13
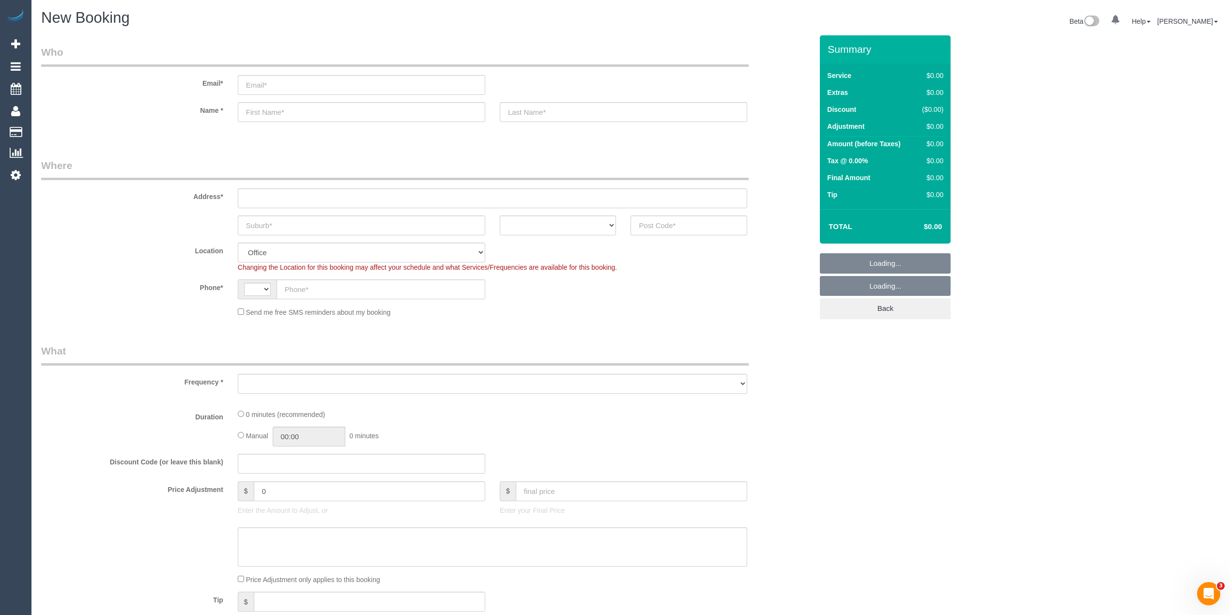
select select "string:AU"
select select "object:655"
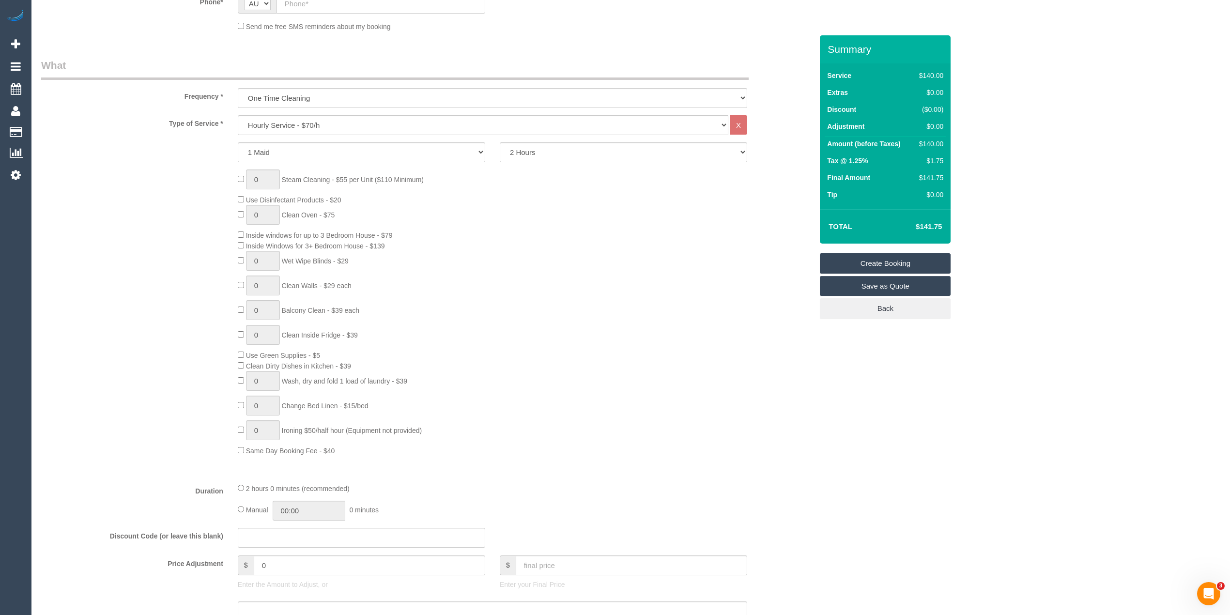
scroll to position [452, 0]
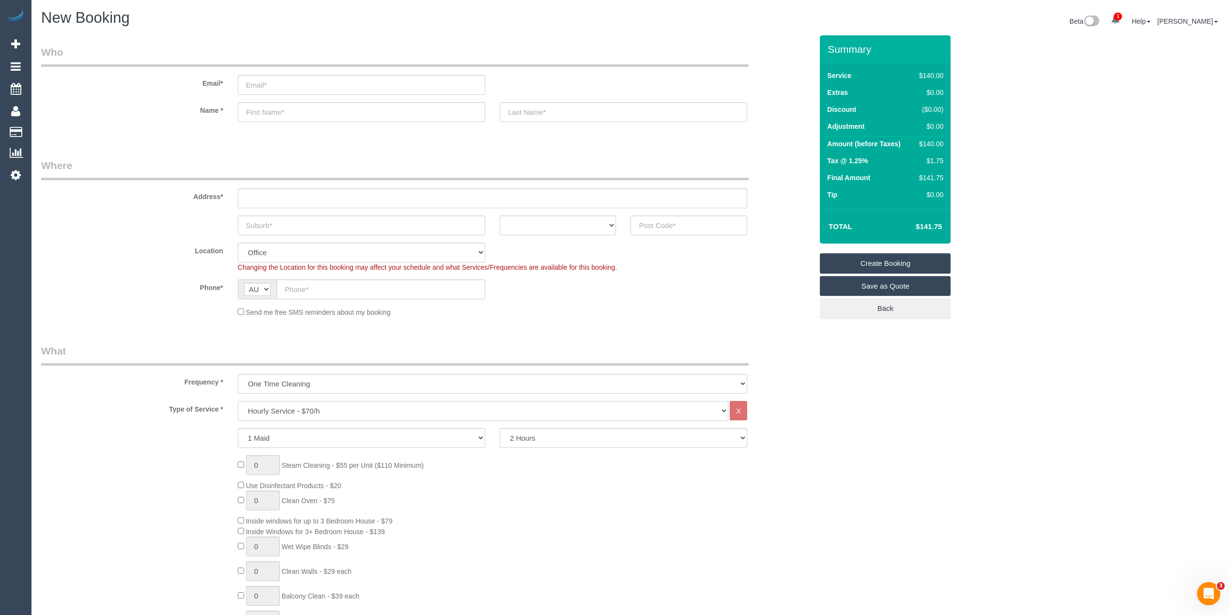
click at [349, 407] on select "Hourly Service - $70/h Hourly Service - $65/h Hourly Service - $60/h Hourly Ser…" at bounding box center [483, 411] width 491 height 20
click at [238, 401] on select "Hourly Service - $70/h Hourly Service - $65/h Hourly Service - $60/h Hourly Ser…" at bounding box center [483, 411] width 491 height 20
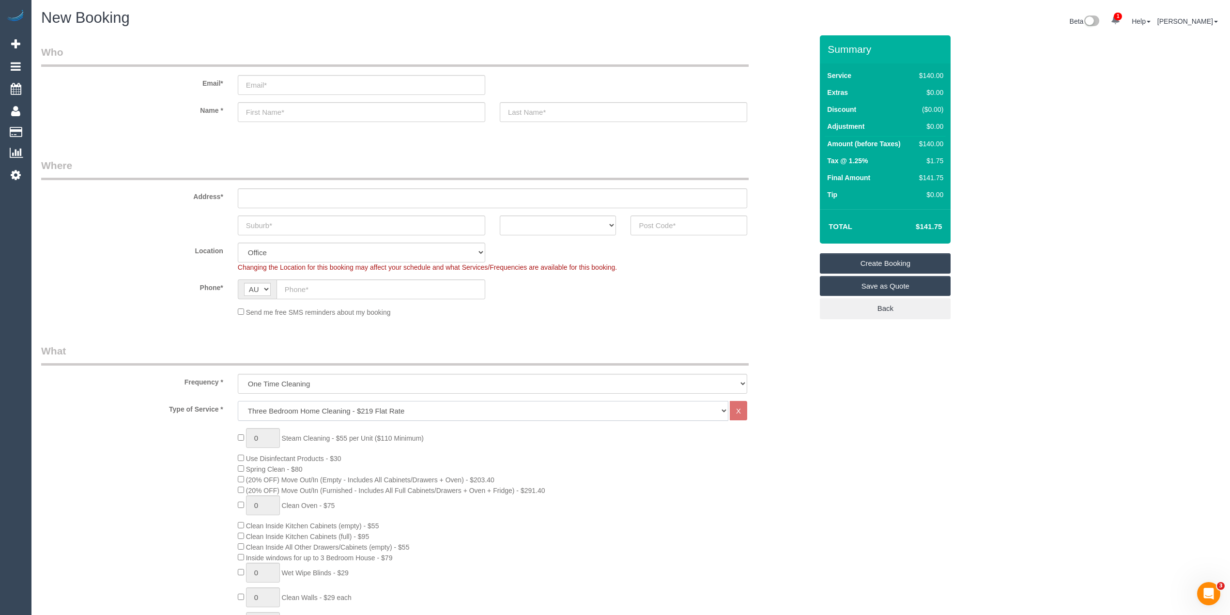
click at [323, 401] on select "Hourly Service - $70/h Hourly Service - $65/h Hourly Service - $60/h Hourly Ser…" at bounding box center [483, 411] width 491 height 20
select select "213"
click at [238, 401] on select "Hourly Service - $70/h Hourly Service - $65/h Hourly Service - $60/h Hourly Ser…" at bounding box center [483, 411] width 491 height 20
click at [190, 456] on div "0 Steam Cleaning - $55 per Unit ($110 Minimum) Use Disinfectant Products - $30 …" at bounding box center [427, 597] width 786 height 339
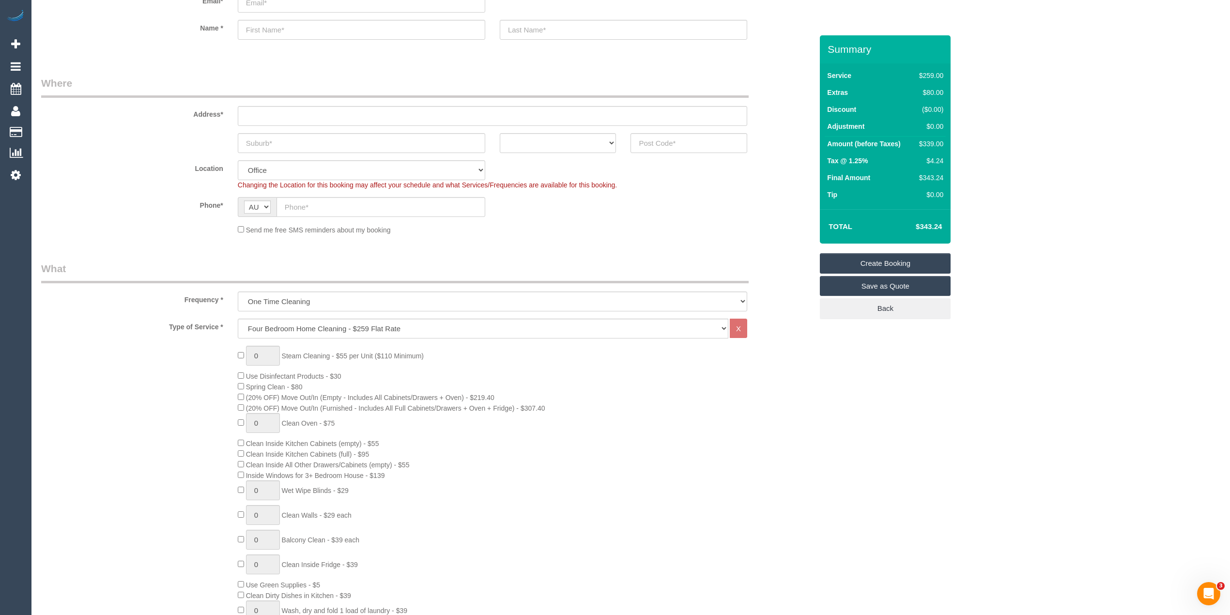
scroll to position [64, 0]
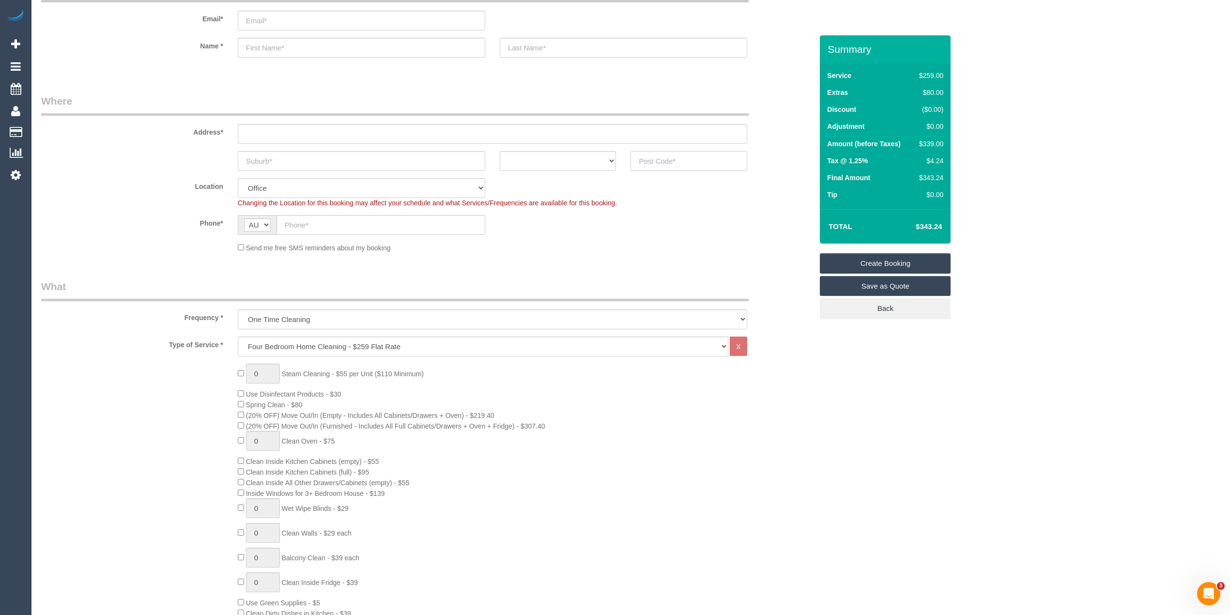
click at [684, 159] on input "text" at bounding box center [688, 161] width 117 height 20
type input "3104"
click at [320, 131] on input "text" at bounding box center [492, 134] width 509 height 20
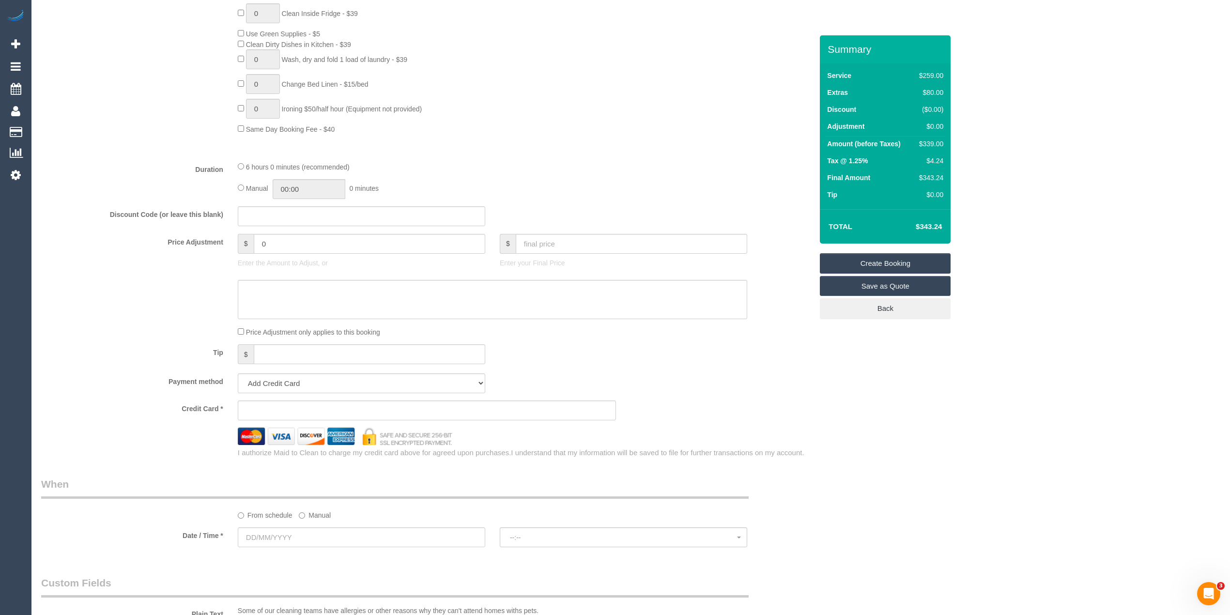
scroll to position [968, 0]
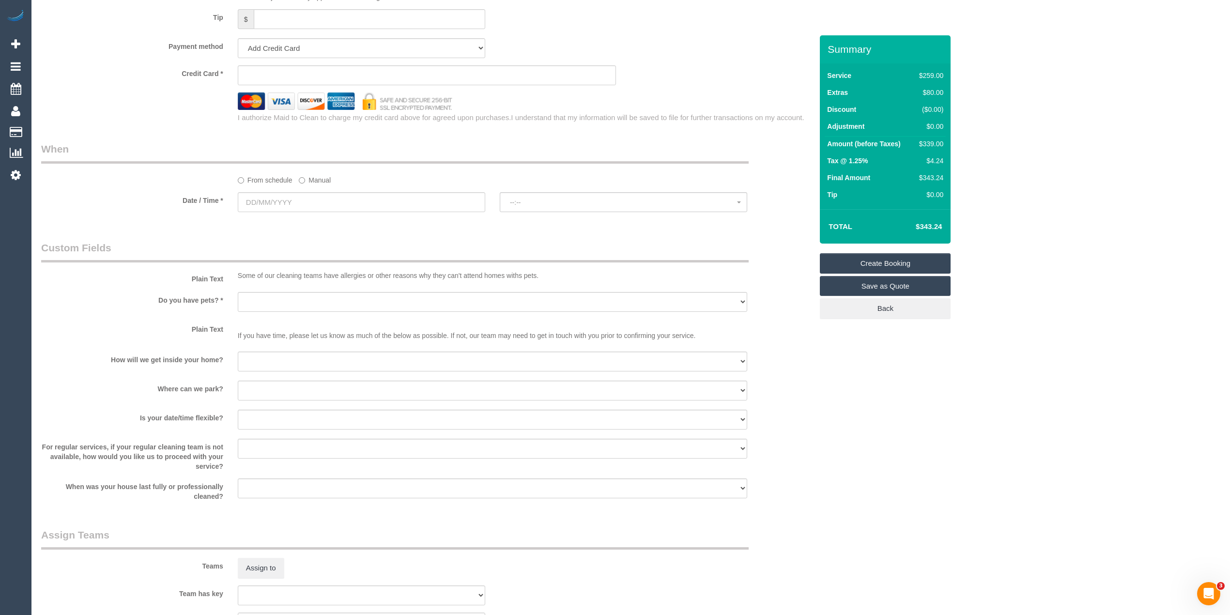
type input "-"
click at [265, 195] on input "text" at bounding box center [361, 202] width 247 height 20
select select "58"
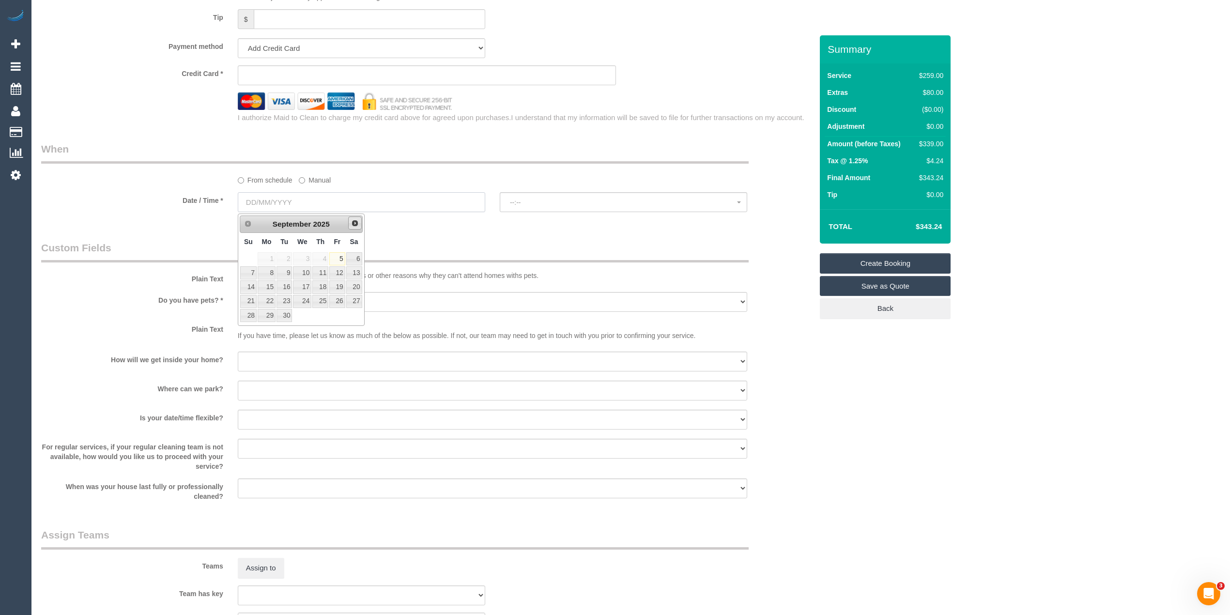
select select "object:2255"
drag, startPoint x: 266, startPoint y: 279, endPoint x: 289, endPoint y: 256, distance: 32.5
click at [266, 277] on link "8" at bounding box center [267, 272] width 18 height 13
type input "[DATE]"
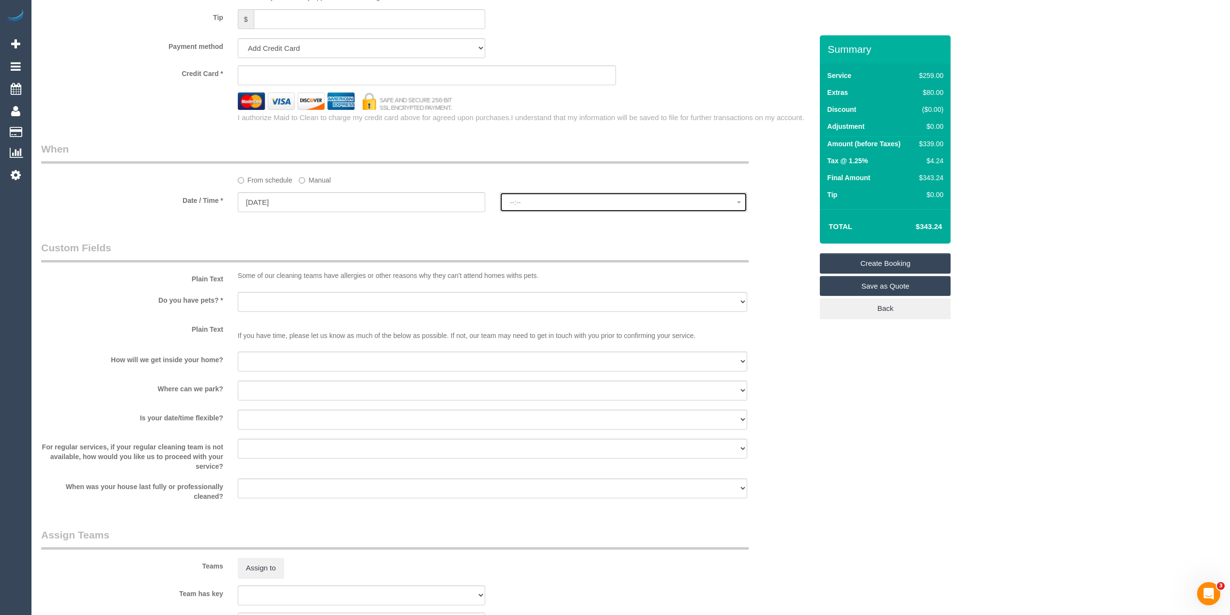
click at [566, 200] on span "--:--" at bounding box center [623, 203] width 227 height 8
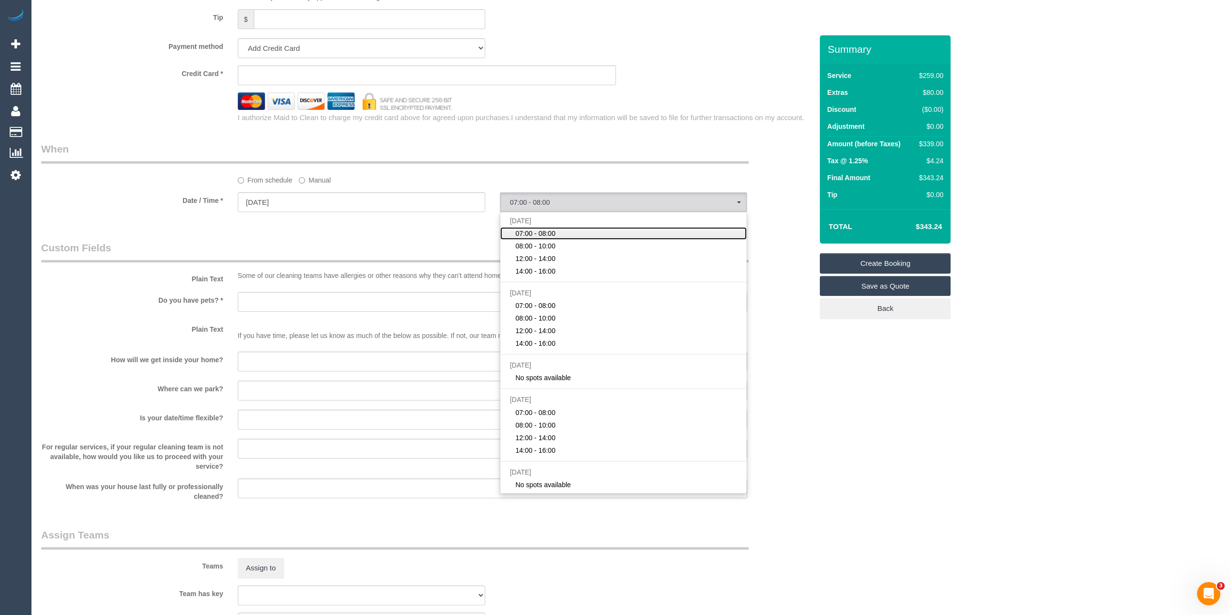
click at [560, 231] on link "07:00 - 08:00" at bounding box center [623, 233] width 246 height 13
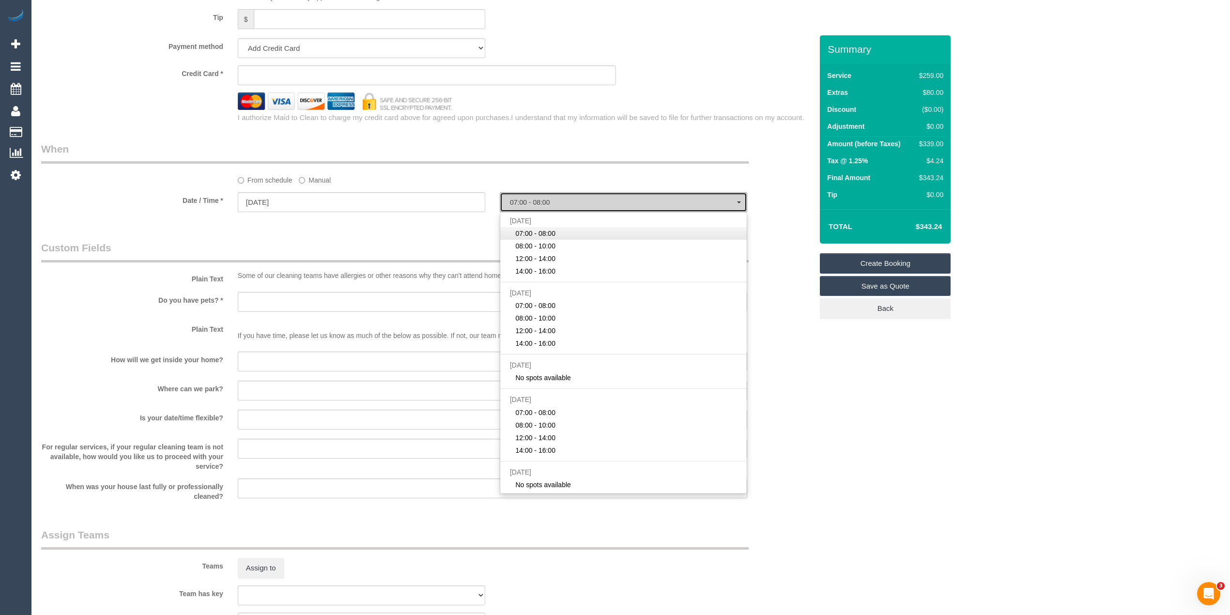
select select "spot1"
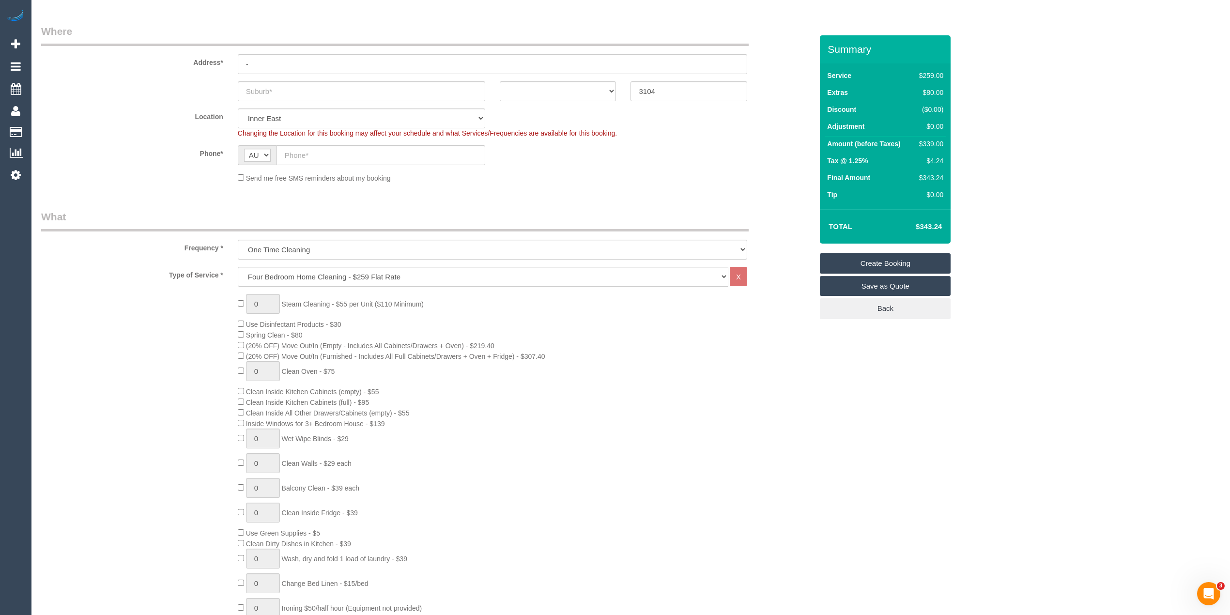
scroll to position [0, 0]
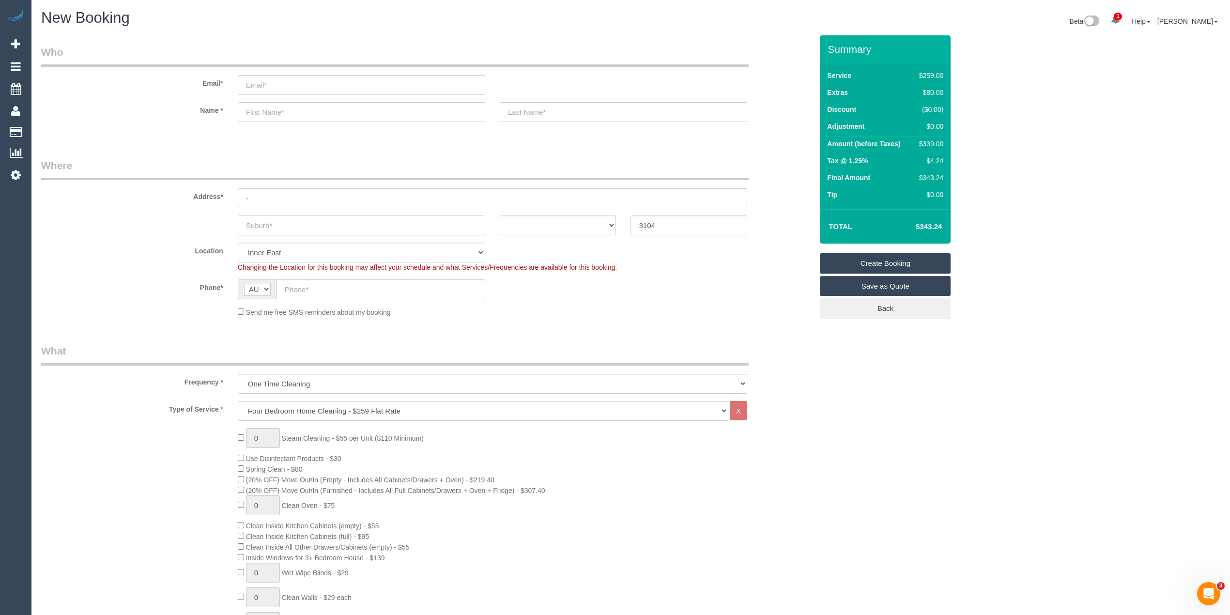
click at [276, 218] on input "text" at bounding box center [361, 225] width 247 height 20
click at [279, 222] on input "text" at bounding box center [361, 225] width 247 height 20
paste input "Balwyn North"
type input "Balwyn North"
click at [550, 220] on select "ACT NSW NT QLD SA TAS VIC WA" at bounding box center [558, 225] width 117 height 20
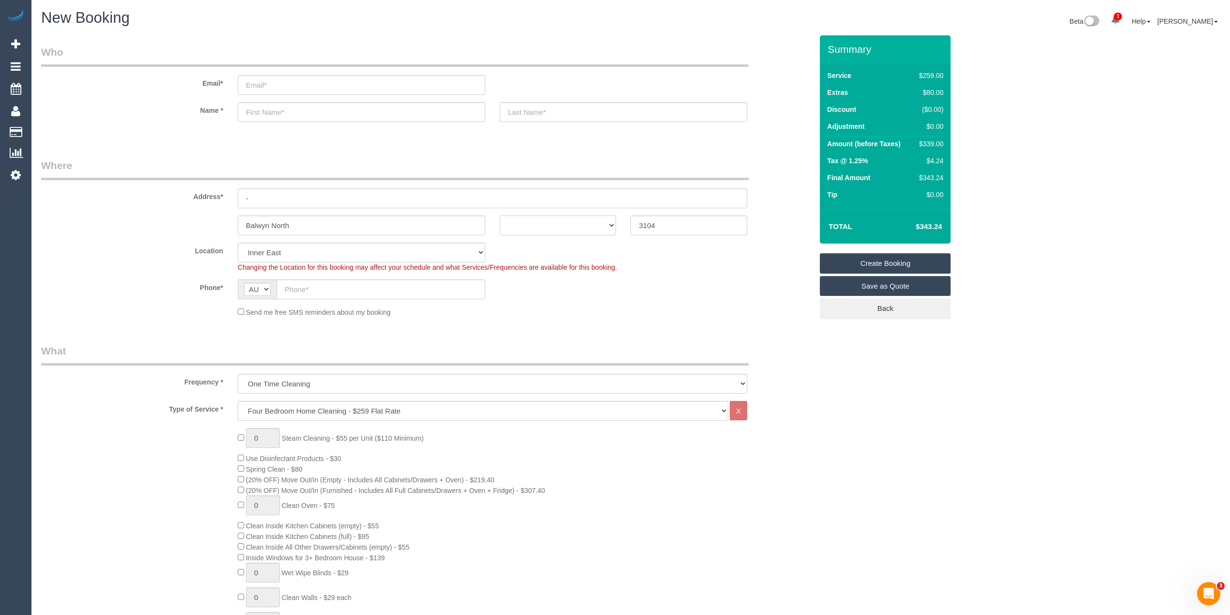
select select "VIC"
click at [500, 215] on select "ACT NSW NT QLD SA TAS VIC WA" at bounding box center [558, 225] width 117 height 20
click at [336, 284] on input "text" at bounding box center [380, 289] width 209 height 20
click at [322, 282] on input "text" at bounding box center [380, 289] width 209 height 20
paste input "61 438 985 966"
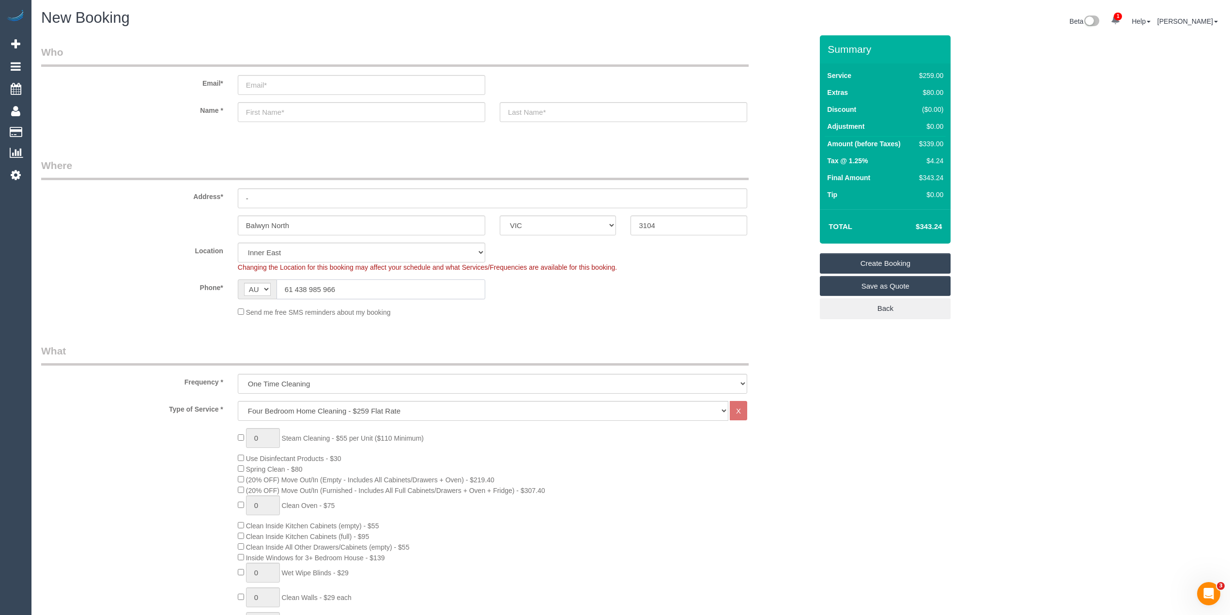
drag, startPoint x: 294, startPoint y: 285, endPoint x: 268, endPoint y: 239, distance: 52.9
click at [247, 256] on sui-booking-location "Location Office City East (North) East (South) Inner East Inner North (East) In…" at bounding box center [426, 280] width 771 height 75
type input "0438 985 966"
click at [88, 215] on div "Balwyn North ACT NSW NT QLD SA TAS VIC WA 3104" at bounding box center [427, 225] width 786 height 20
click at [272, 86] on input "email" at bounding box center [361, 85] width 247 height 20
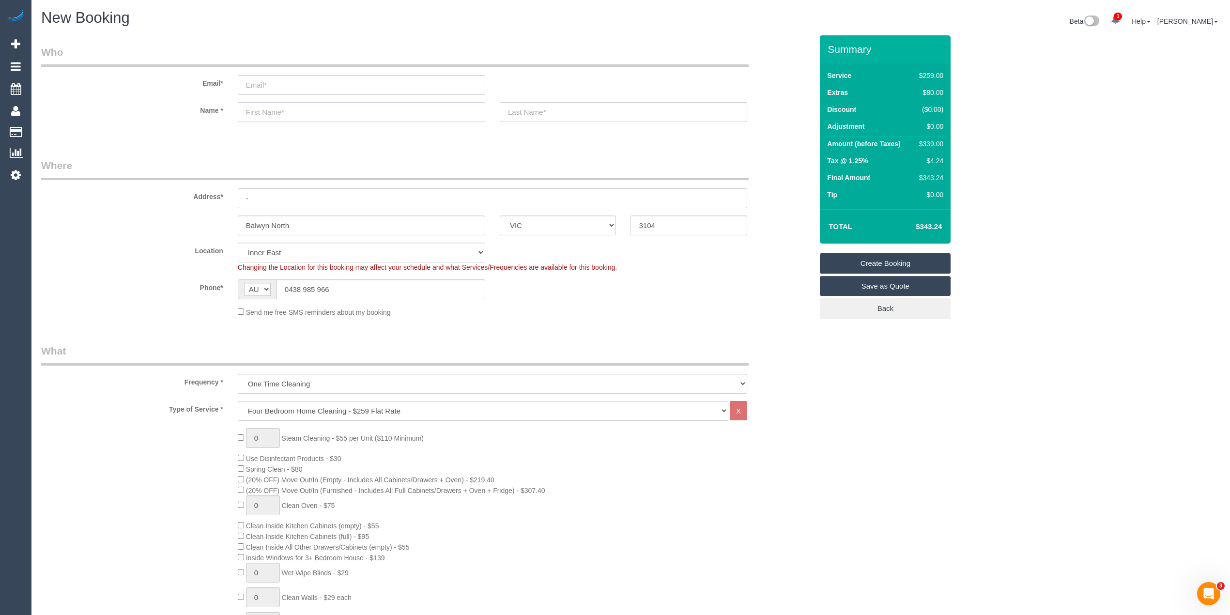
click at [283, 115] on input "text" at bounding box center [361, 112] width 247 height 20
select select "spot15"
click at [283, 115] on input "text" at bounding box center [361, 112] width 247 height 20
click at [292, 84] on input "email" at bounding box center [361, 85] width 247 height 20
type input "debhuddo@gmail.com"
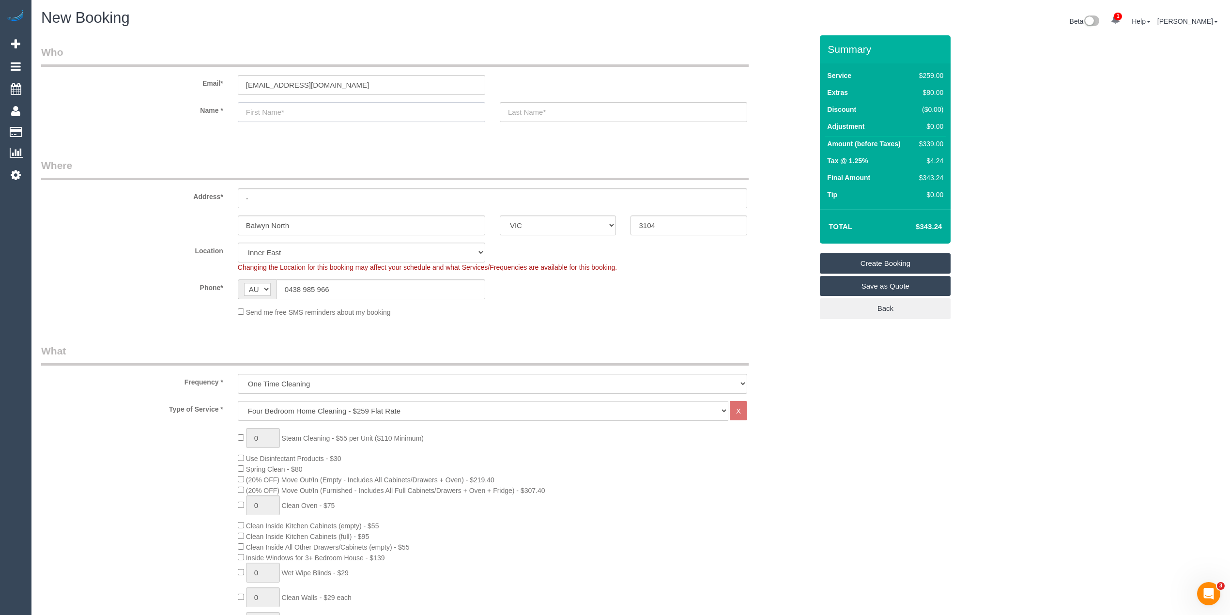
click at [284, 110] on input "text" at bounding box center [361, 112] width 247 height 20
type input "Deb"
select select "spot29"
type input "Deb"
type input "Huddo"
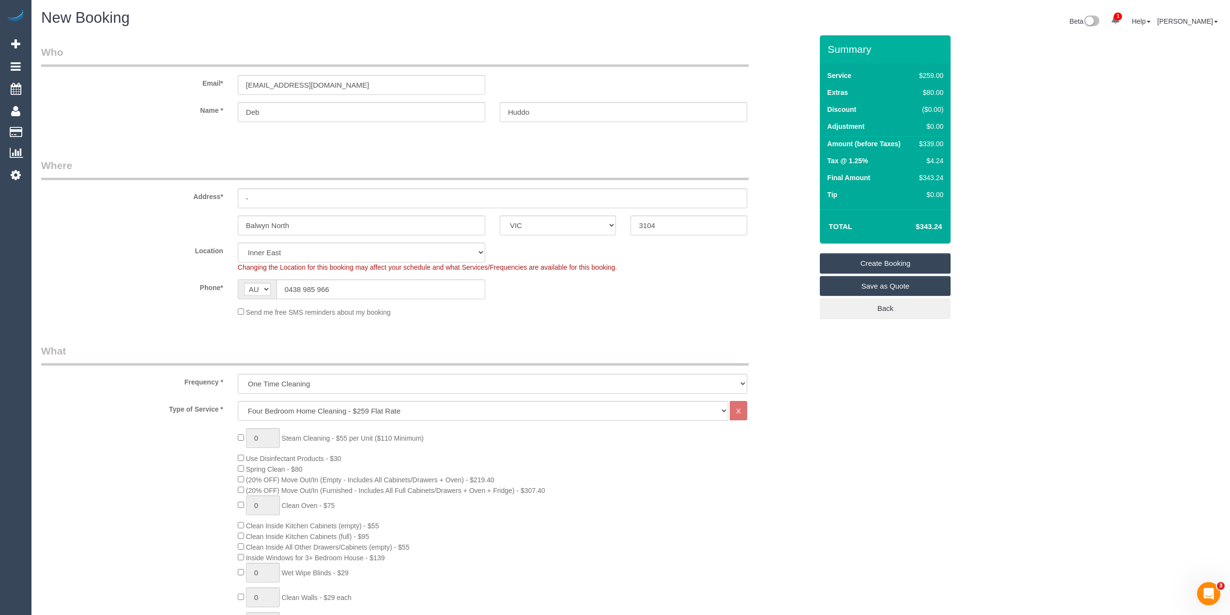
click at [901, 283] on link "Save as Quote" at bounding box center [885, 286] width 131 height 20
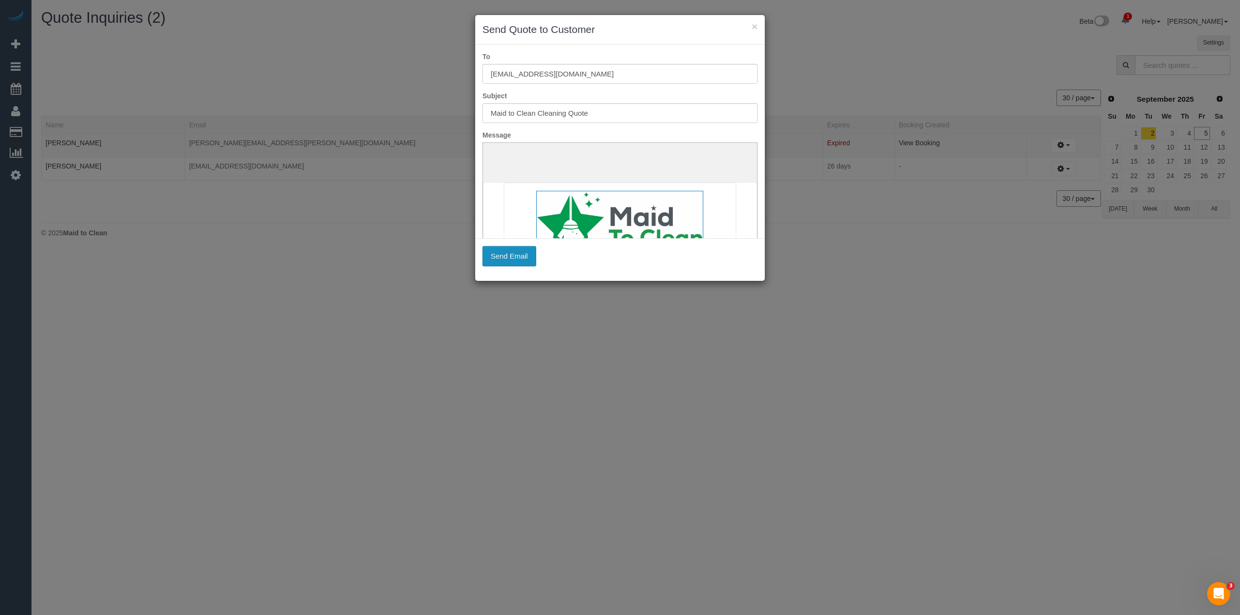
click at [506, 254] on button "Send Email" at bounding box center [509, 256] width 54 height 20
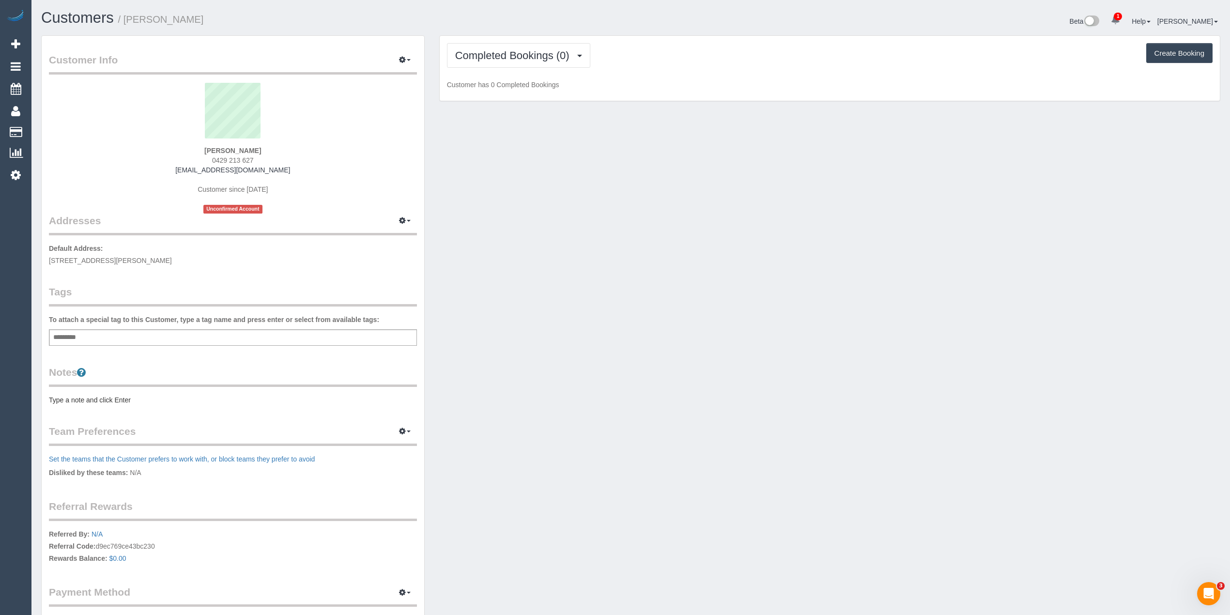
click at [232, 340] on div "Add a tag" at bounding box center [233, 337] width 368 height 16
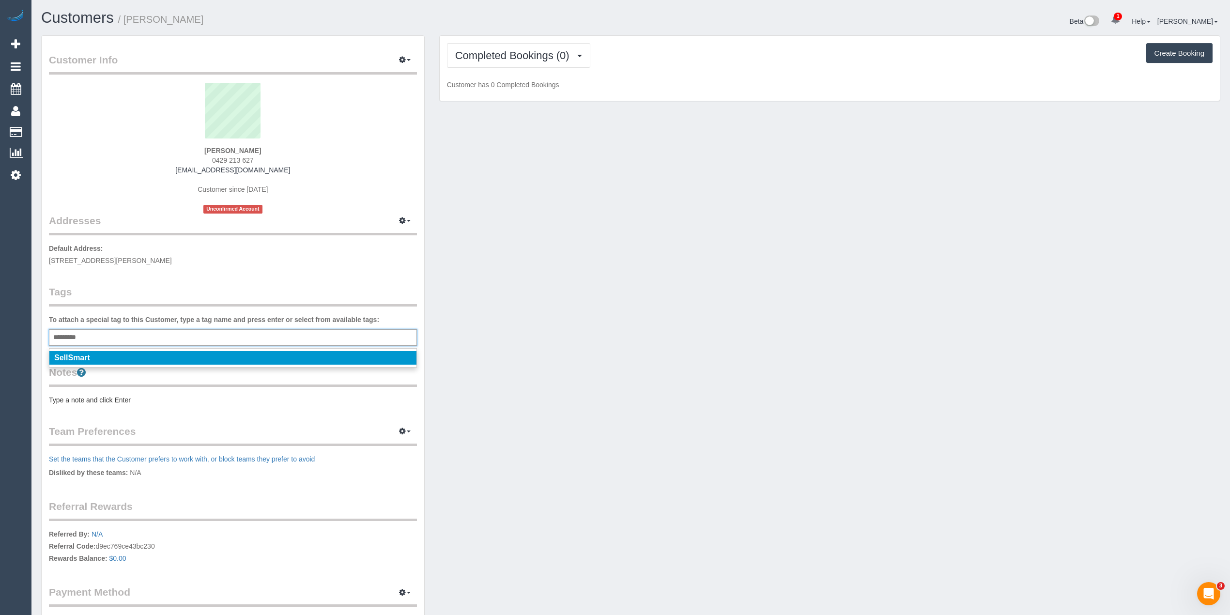
type input "*********"
click at [89, 351] on li "SellSmart" at bounding box center [232, 358] width 367 height 14
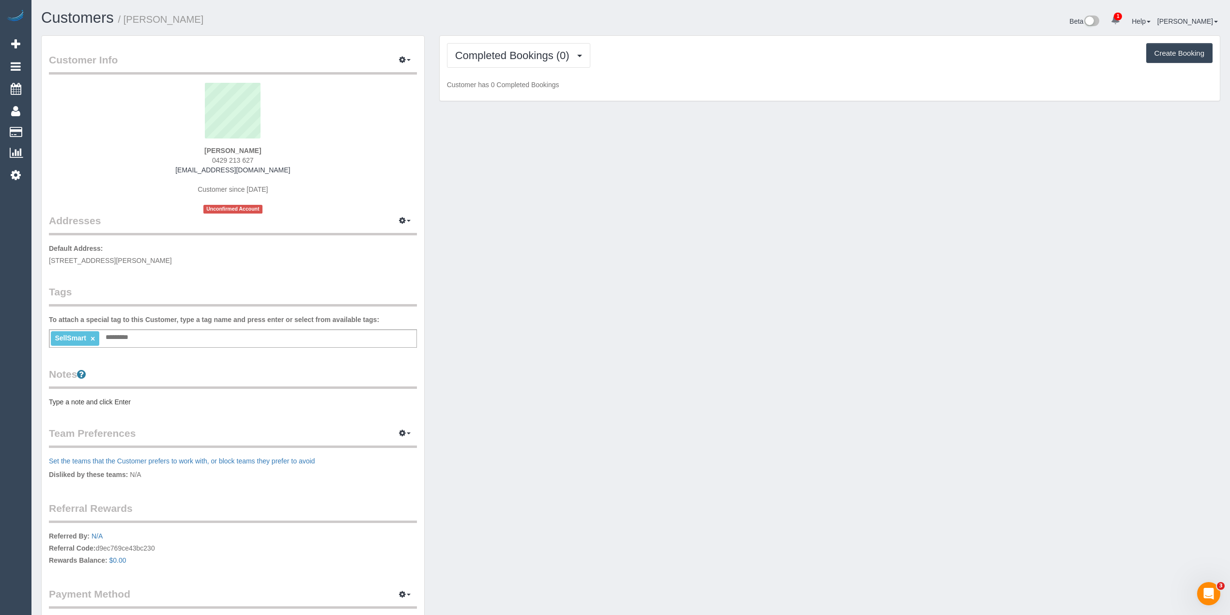
click at [107, 399] on pre "Type a note and click Enter" at bounding box center [233, 402] width 368 height 10
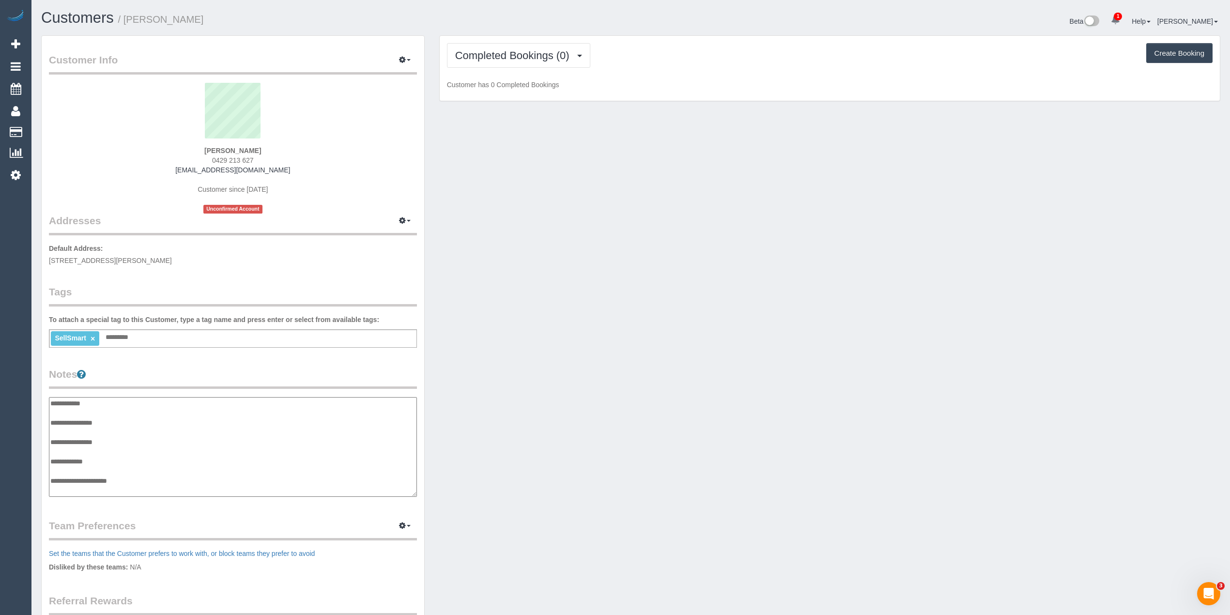
scroll to position [8, 0]
type textarea "**********"
drag, startPoint x: 506, startPoint y: 286, endPoint x: 482, endPoint y: 266, distance: 30.6
click at [507, 286] on div "Customer Info Edit Contact Info Send Message Email Preferences Special Sales Ta…" at bounding box center [631, 395] width 1194 height 721
click at [138, 481] on pre "** ACCESS ** ** PREFERENCES ** ** DO NOT SEND ** ** GENERAL ** ** BILLING/INVOI…" at bounding box center [233, 450] width 368 height 107
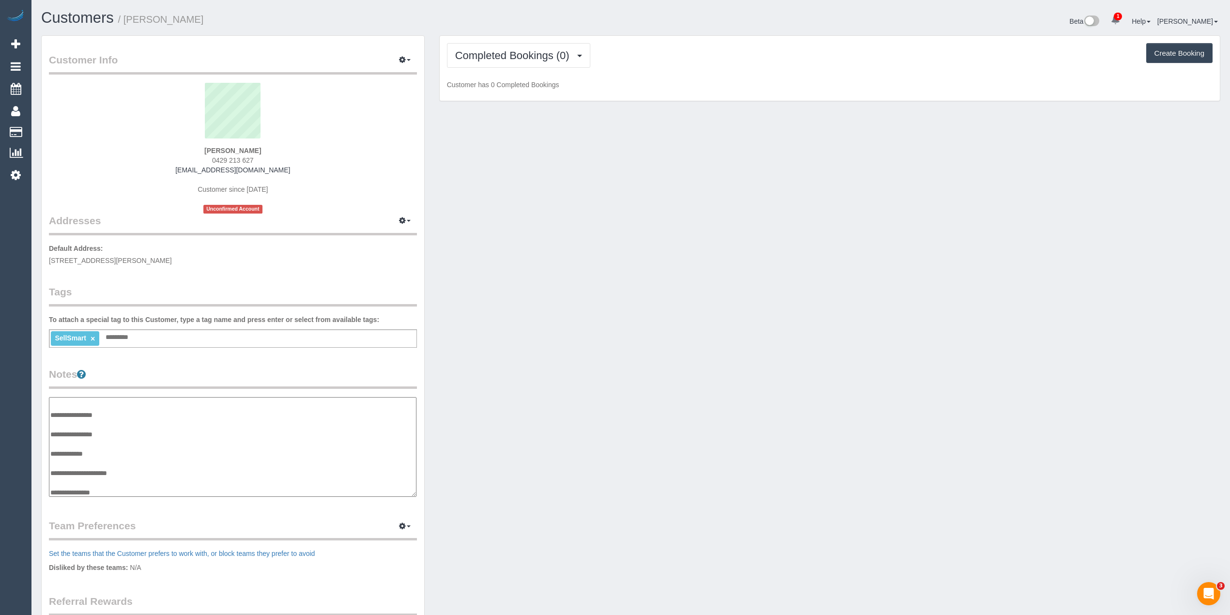
click at [136, 470] on textarea "**********" at bounding box center [233, 447] width 368 height 100
type textarea "**********"
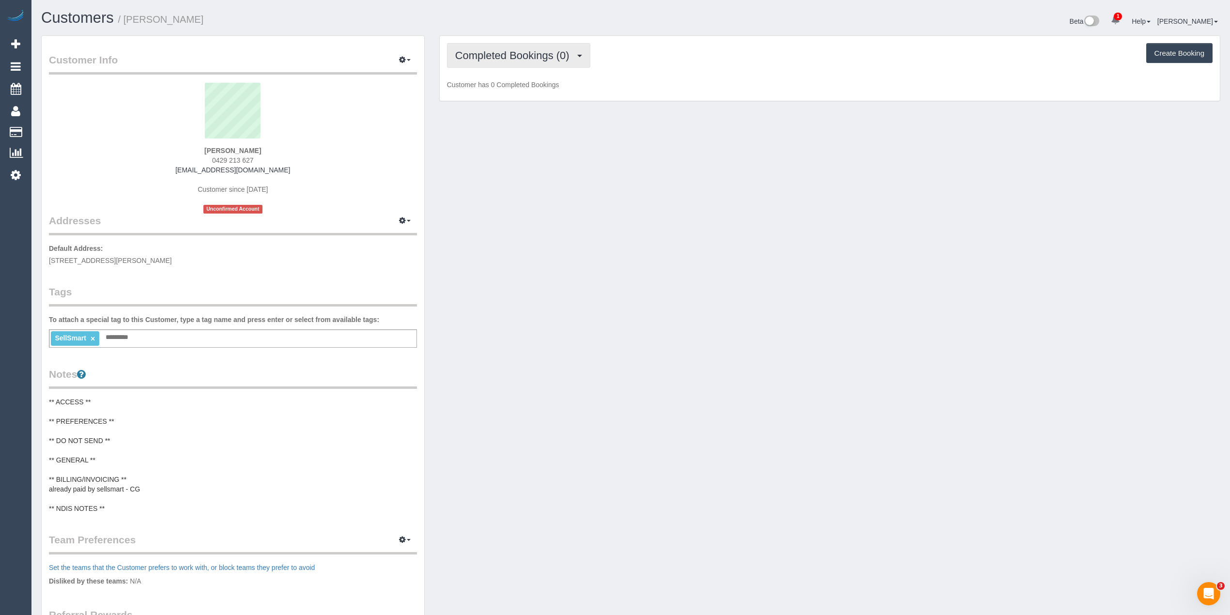
click at [507, 55] on span "Completed Bookings (0)" at bounding box center [514, 55] width 119 height 12
click at [527, 95] on link "Upcoming Bookings (1)" at bounding box center [497, 90] width 101 height 13
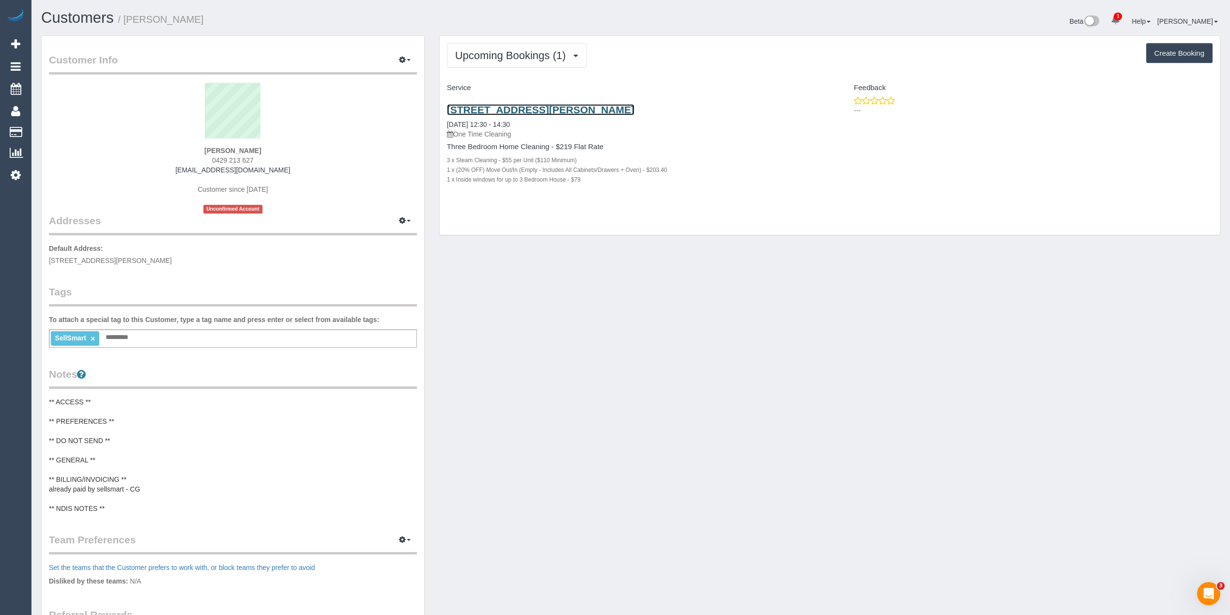
click at [558, 110] on link "10 Fordyce St, Cheltenham, VIC 3192" at bounding box center [540, 109] width 187 height 11
click at [498, 60] on span "Upcoming Bookings (1)" at bounding box center [513, 55] width 116 height 12
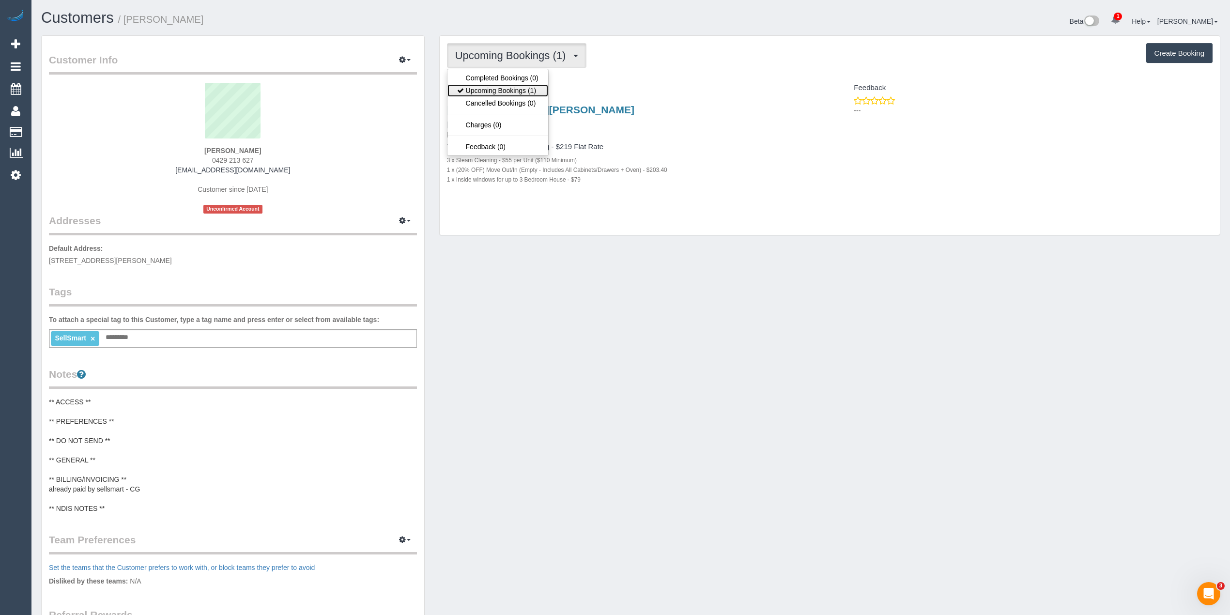
click at [512, 88] on link "Upcoming Bookings (1)" at bounding box center [497, 90] width 101 height 13
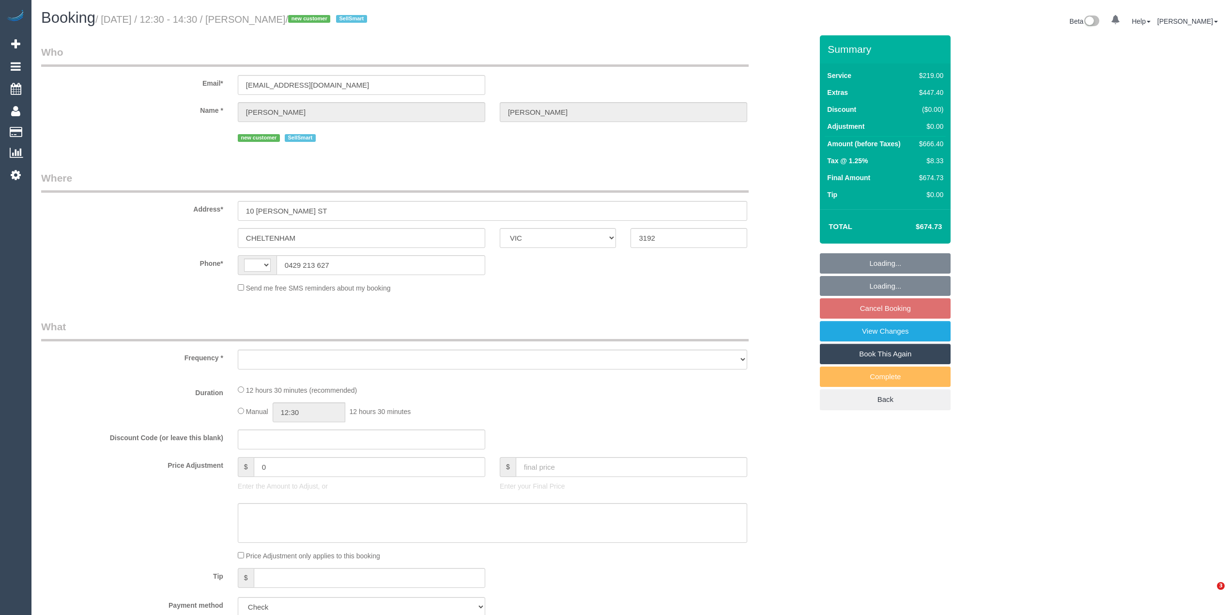
select select "VIC"
select select "string:AU"
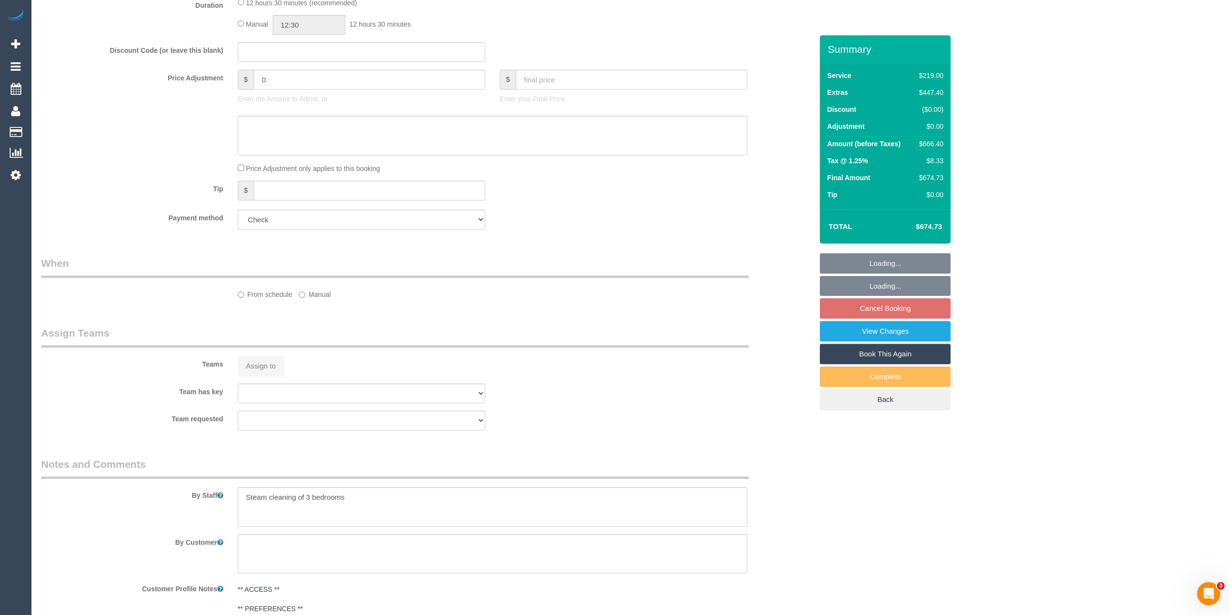
select select "object:631"
select select "number:28"
select select "number:14"
select select "number:19"
select select "number:24"
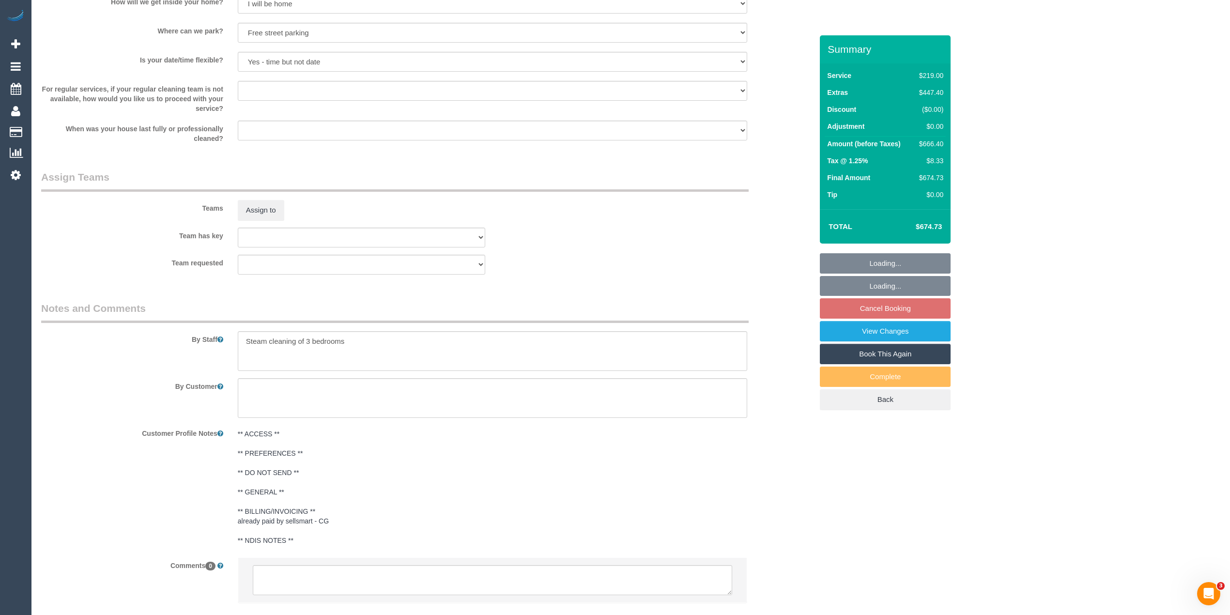
scroll to position [1395, 0]
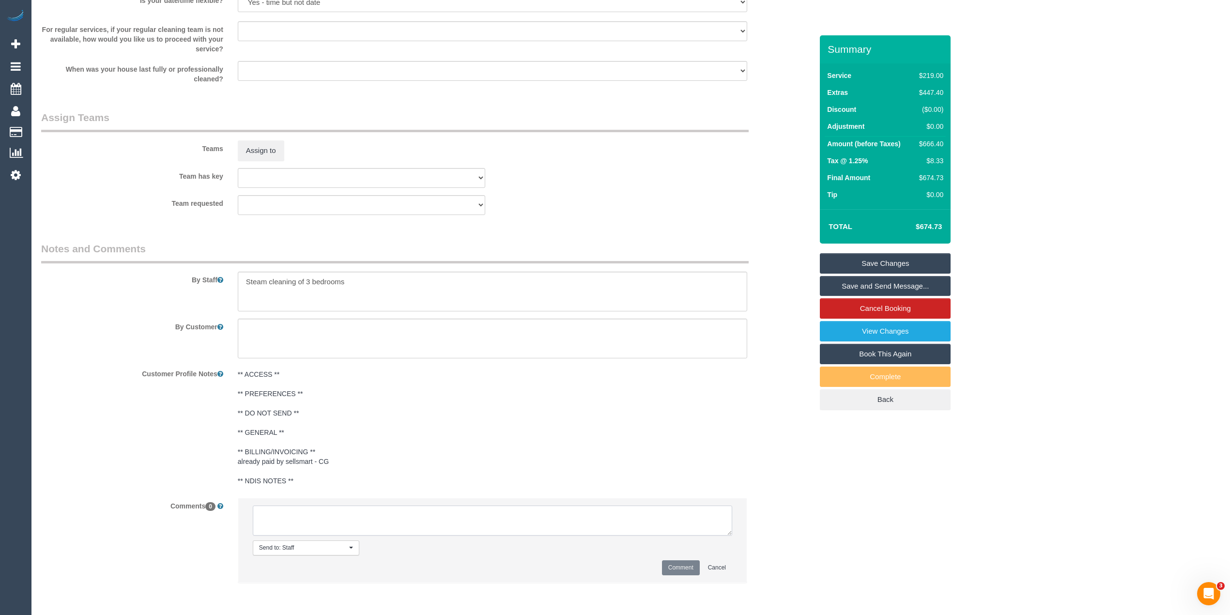
click at [342, 514] on textarea at bounding box center [492, 521] width 479 height 30
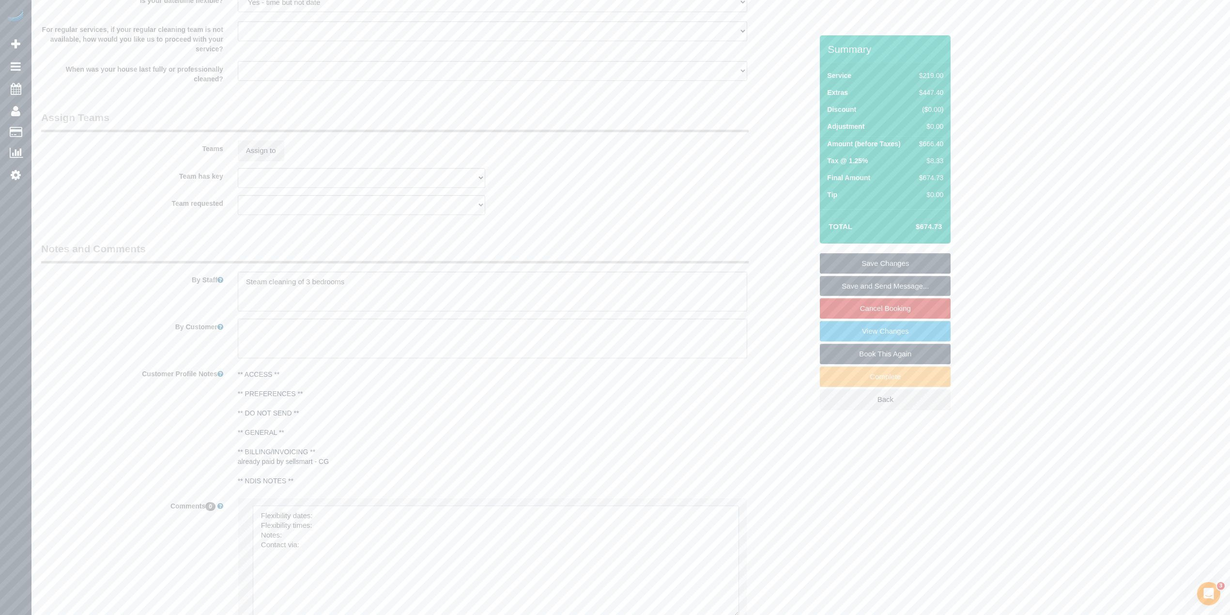
drag, startPoint x: 723, startPoint y: 530, endPoint x: 723, endPoint y: 639, distance: 109.4
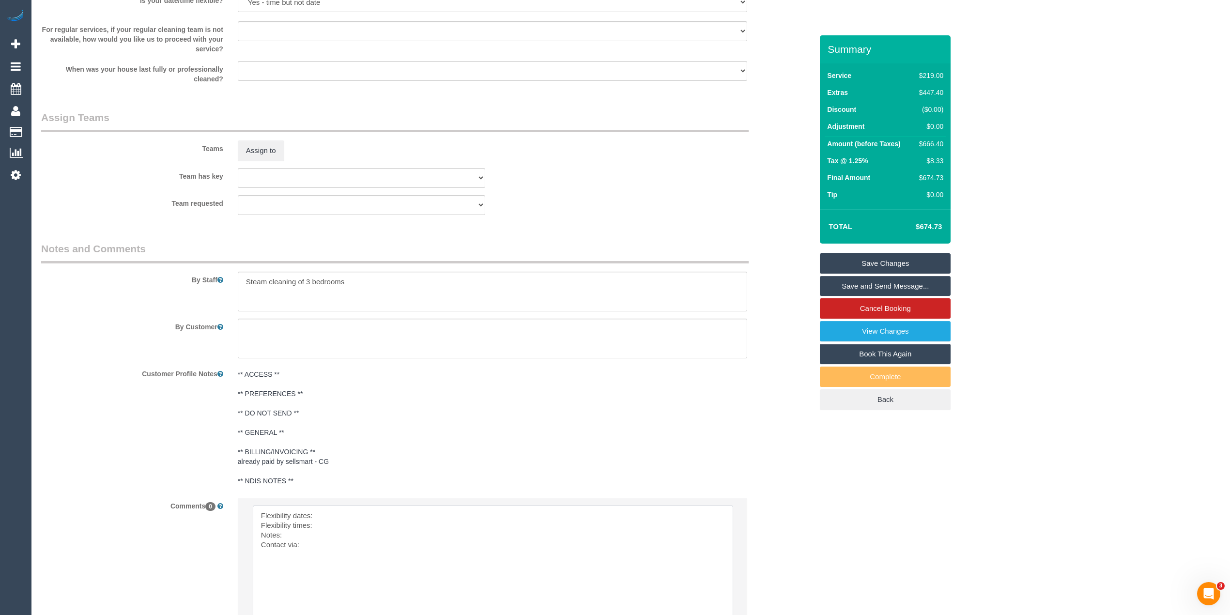
click at [335, 512] on textarea at bounding box center [493, 575] width 480 height 139
click at [343, 531] on textarea at bounding box center [493, 575] width 480 height 139
click at [293, 534] on textarea at bounding box center [493, 575] width 480 height 139
click at [315, 549] on textarea at bounding box center [493, 575] width 480 height 139
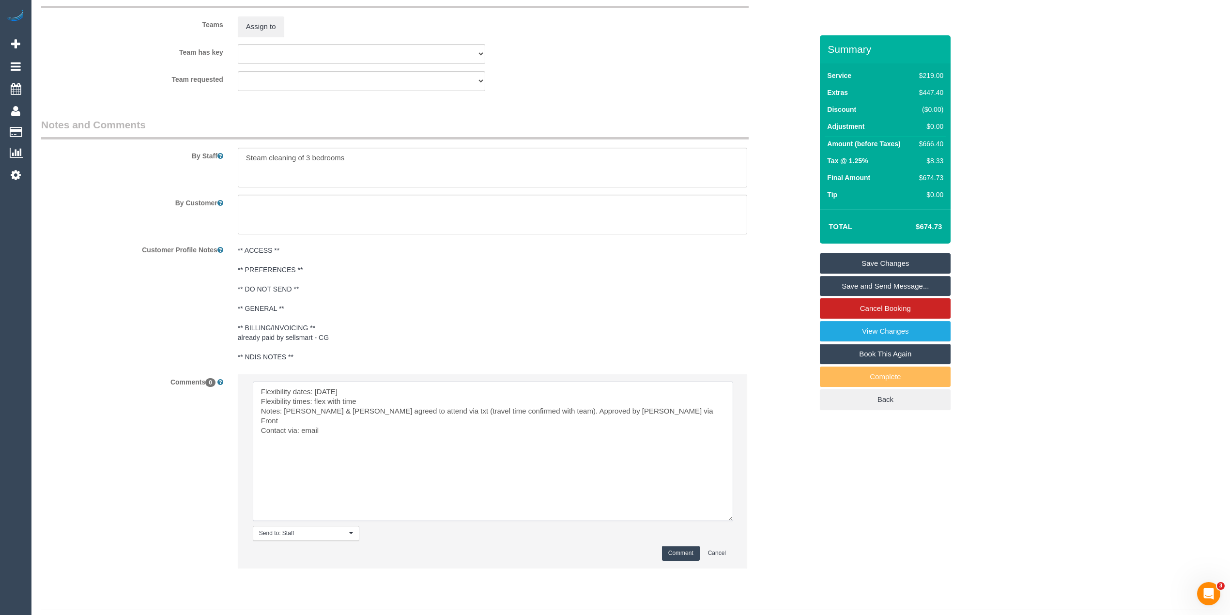
scroll to position [1523, 0]
type textarea "Flexibility dates: Monday 8/9 Flexibility times: flex with time Notes: Akila & …"
click at [679, 551] on button "Comment" at bounding box center [681, 548] width 38 height 15
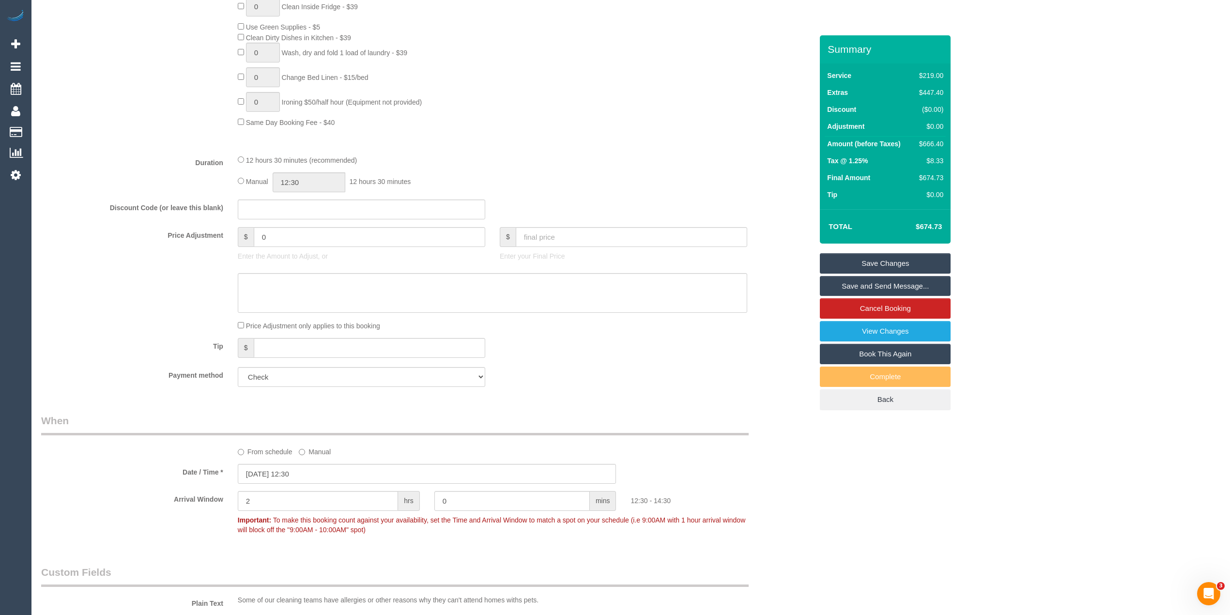
scroll to position [555, 0]
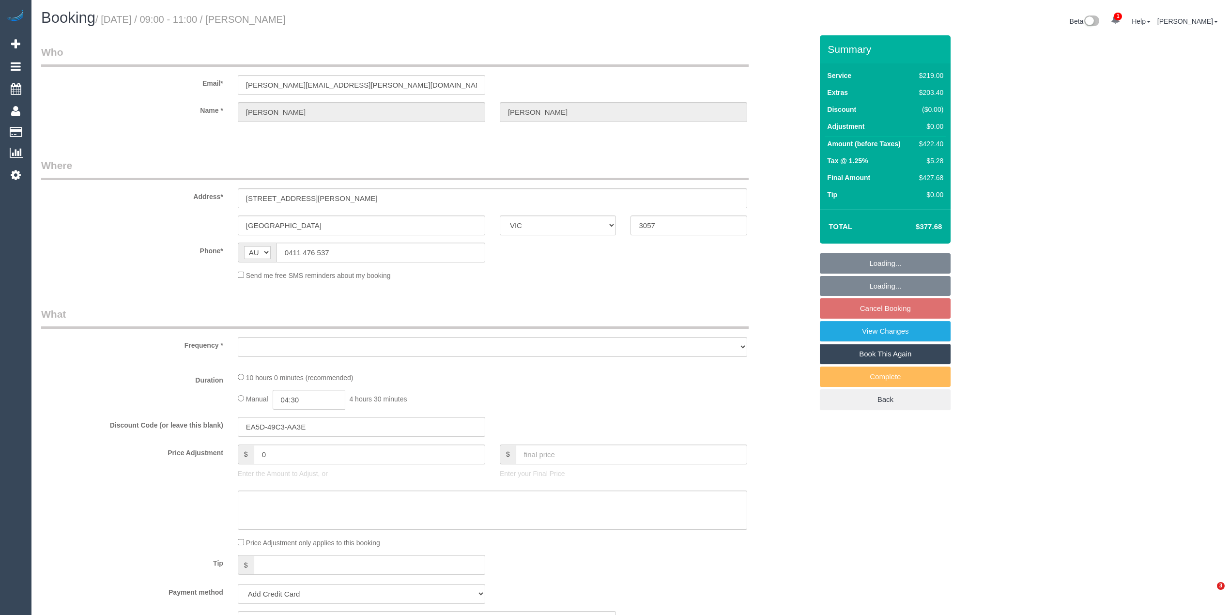
select select "VIC"
select select "object:724"
select select "string:stripe-pm_1RxPqP2GScqysDRVCV2J6TyP"
select select "number:28"
select select "number:15"
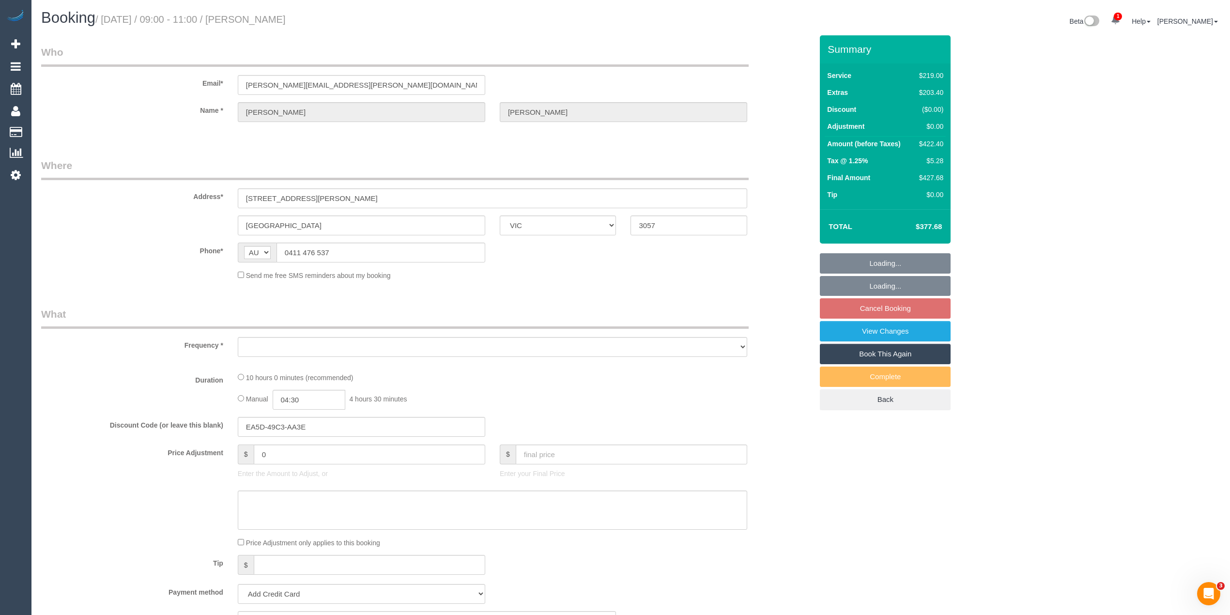
select select "number:19"
select select "number:24"
select select "number:13"
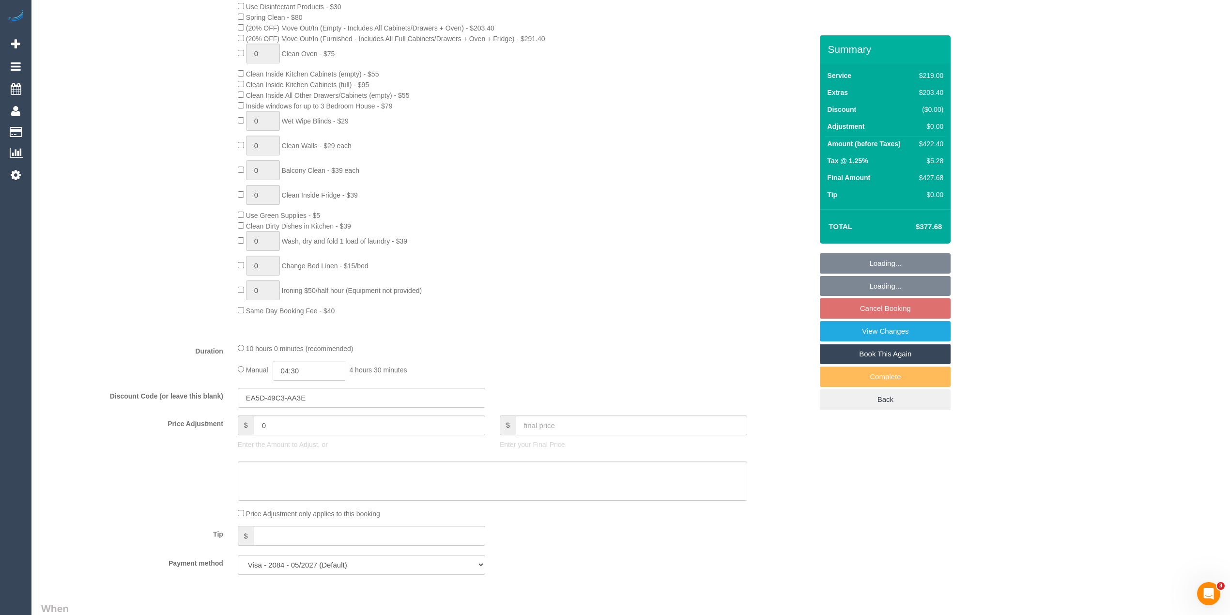
select select "object:825"
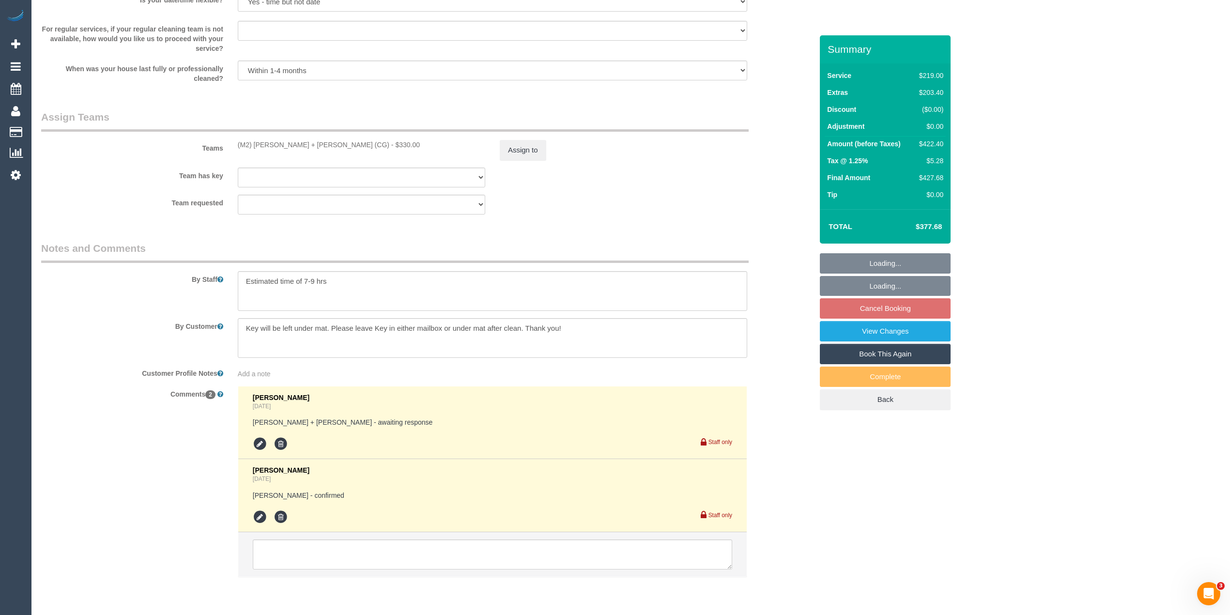
select select "spot1"
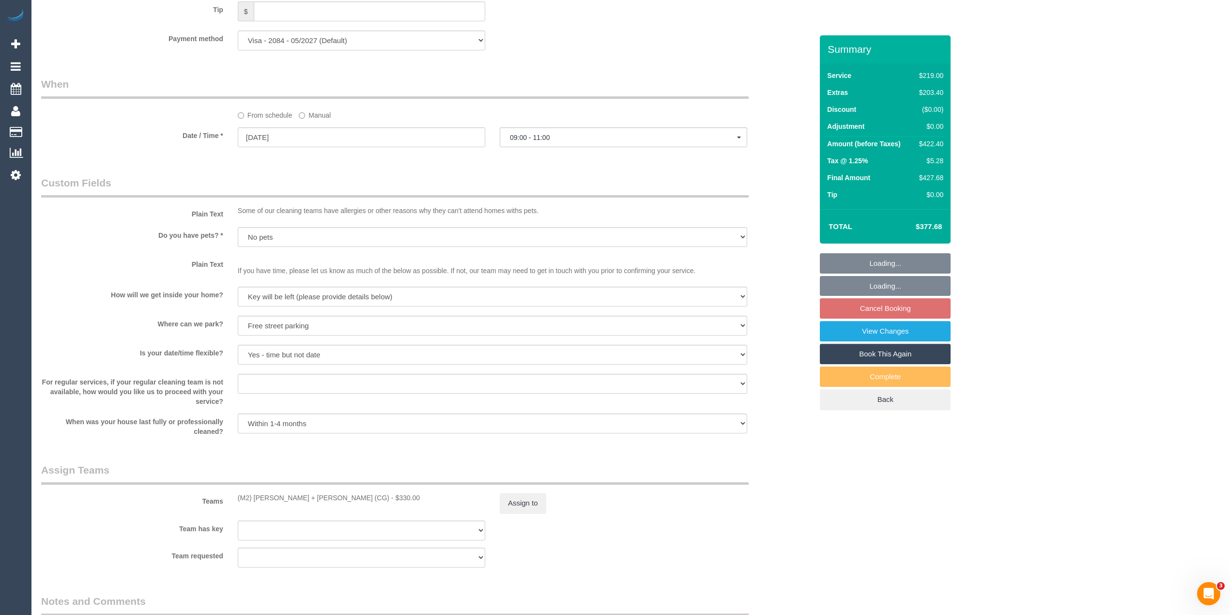
scroll to position [911, 0]
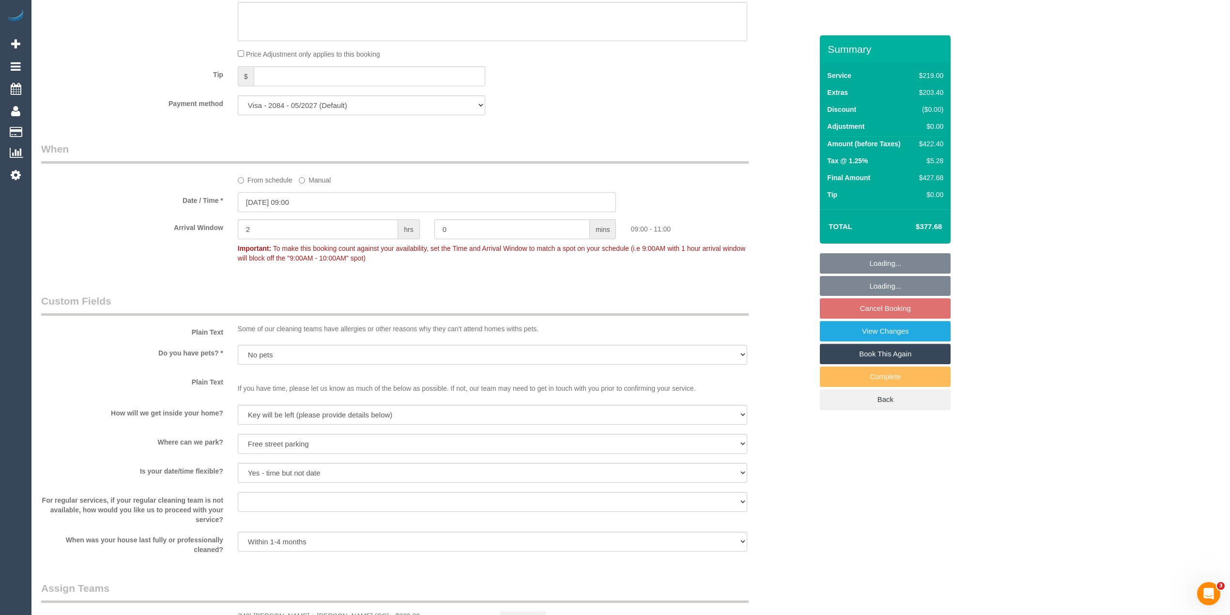
click at [298, 207] on input "[DATE] 09:00" at bounding box center [427, 202] width 379 height 20
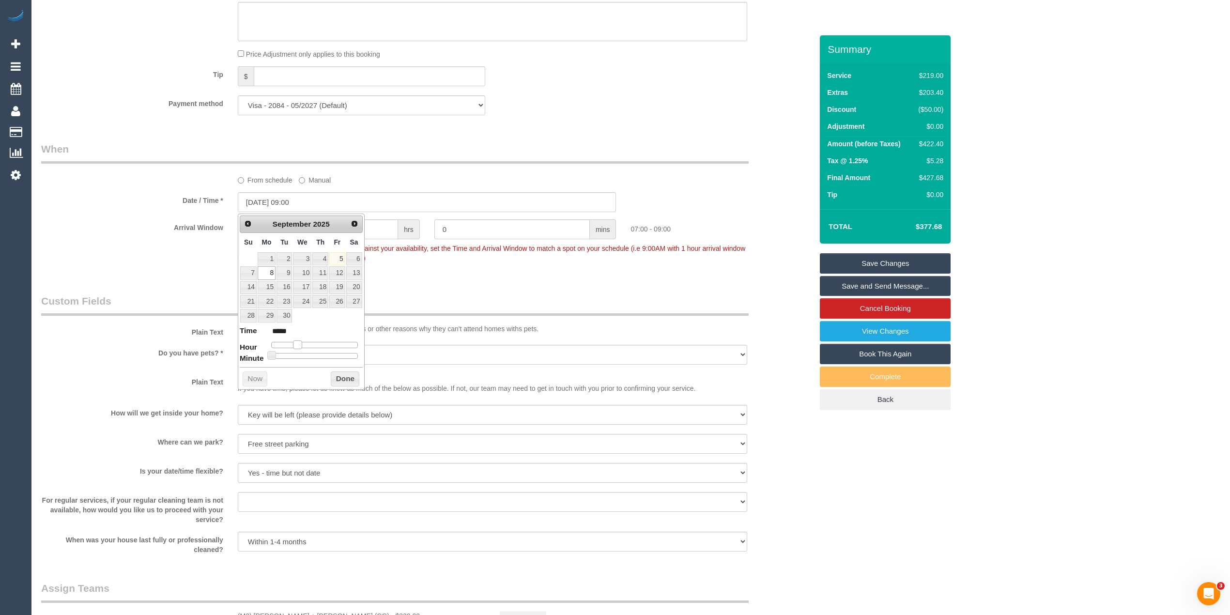
type input "[DATE] 07:00"
type input "*****"
drag, startPoint x: 303, startPoint y: 345, endPoint x: 297, endPoint y: 345, distance: 5.8
click at [297, 345] on span at bounding box center [297, 344] width 9 height 9
click at [616, 138] on div "Who Email* lewis.r.mcgann@gmail.com Name * lewis McGann Where Address* 18 Arnol…" at bounding box center [427, 104] width 786 height 1961
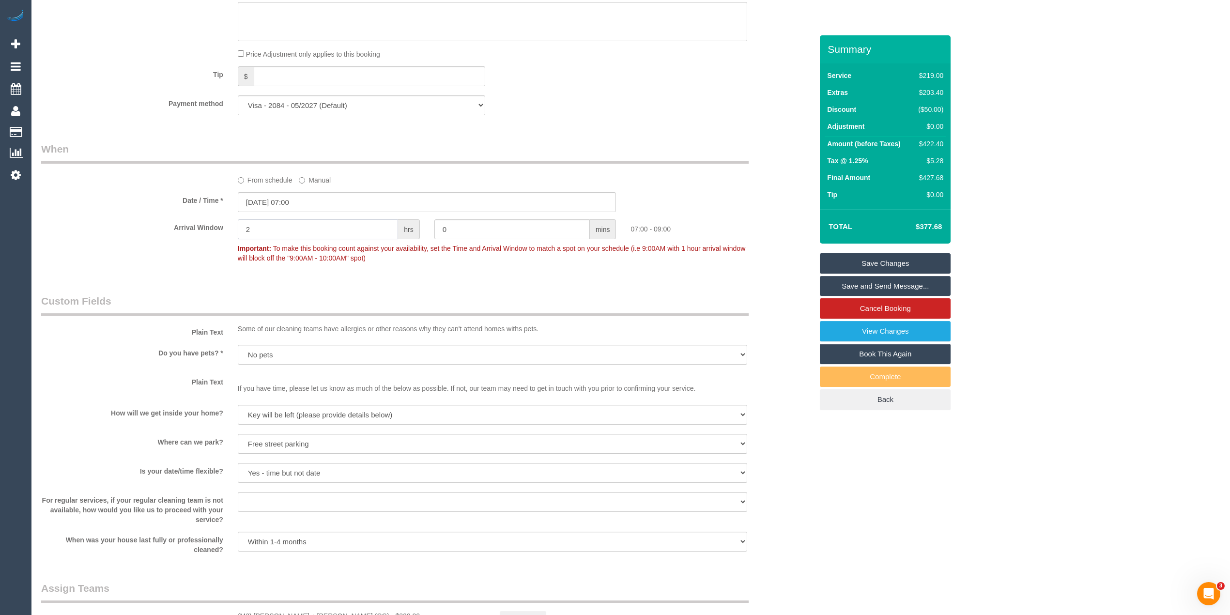
drag, startPoint x: 293, startPoint y: 230, endPoint x: 236, endPoint y: 227, distance: 56.7
click at [236, 227] on div "2 hrs" at bounding box center [328, 230] width 197 height 22
type input "0"
drag, startPoint x: 457, startPoint y: 221, endPoint x: 429, endPoint y: 219, distance: 28.6
click at [429, 219] on sui-booking-spot "From schedule Manual Date / Time * 08/09/2025 07:00 Arrival Window 0 hrs 0 mins…" at bounding box center [426, 204] width 771 height 125
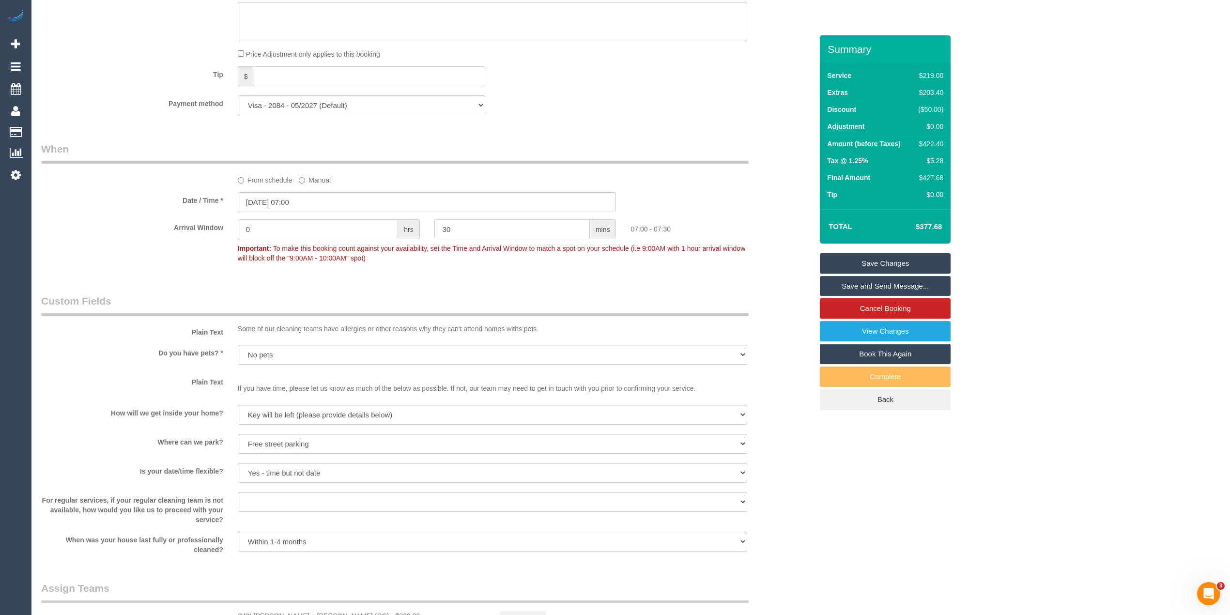
type input "30"
click at [1151, 186] on div "Who Email* lewis.r.mcgann@gmail.com Name * lewis McGann Where Address* 18 Arnol…" at bounding box center [630, 104] width 1179 height 1961
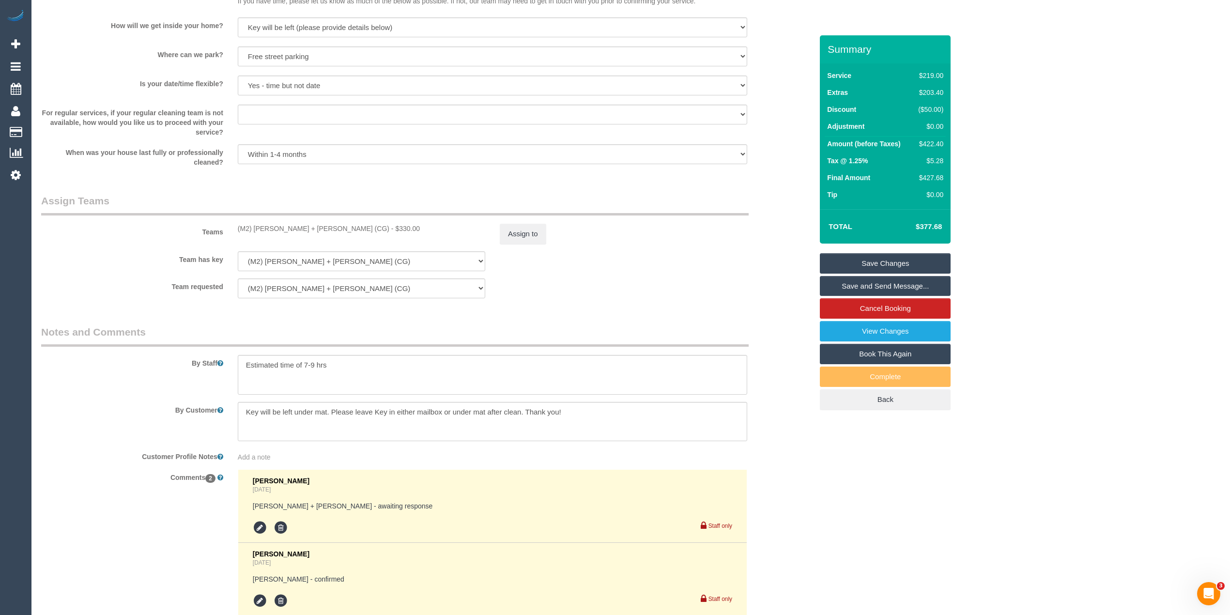
scroll to position [1416, 0]
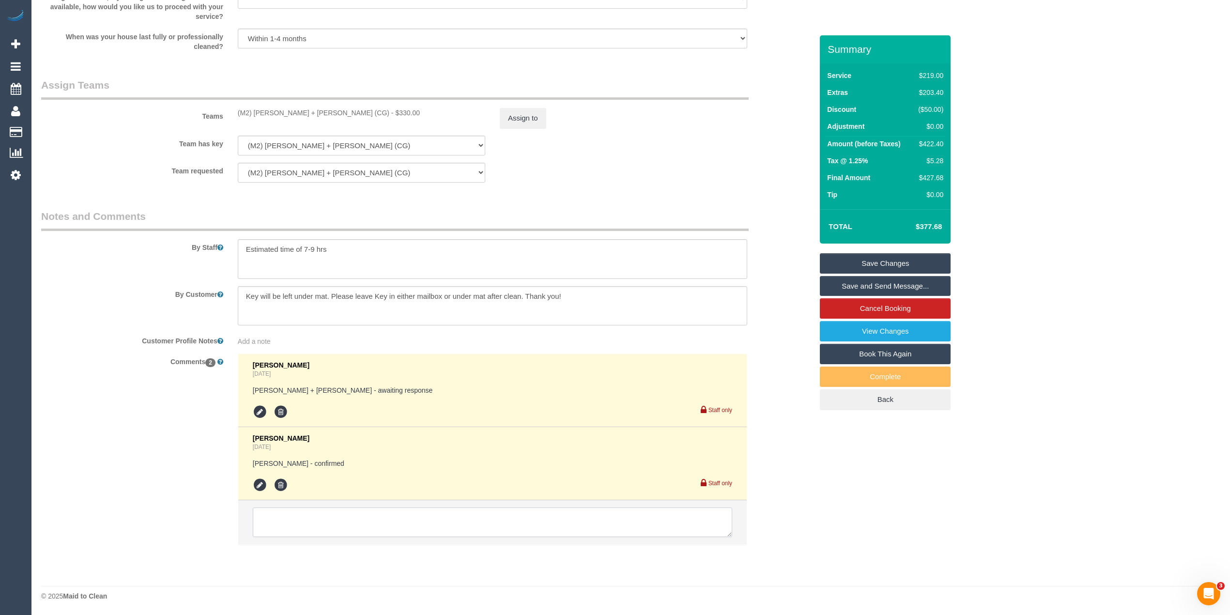
click at [338, 523] on textarea at bounding box center [492, 522] width 479 height 30
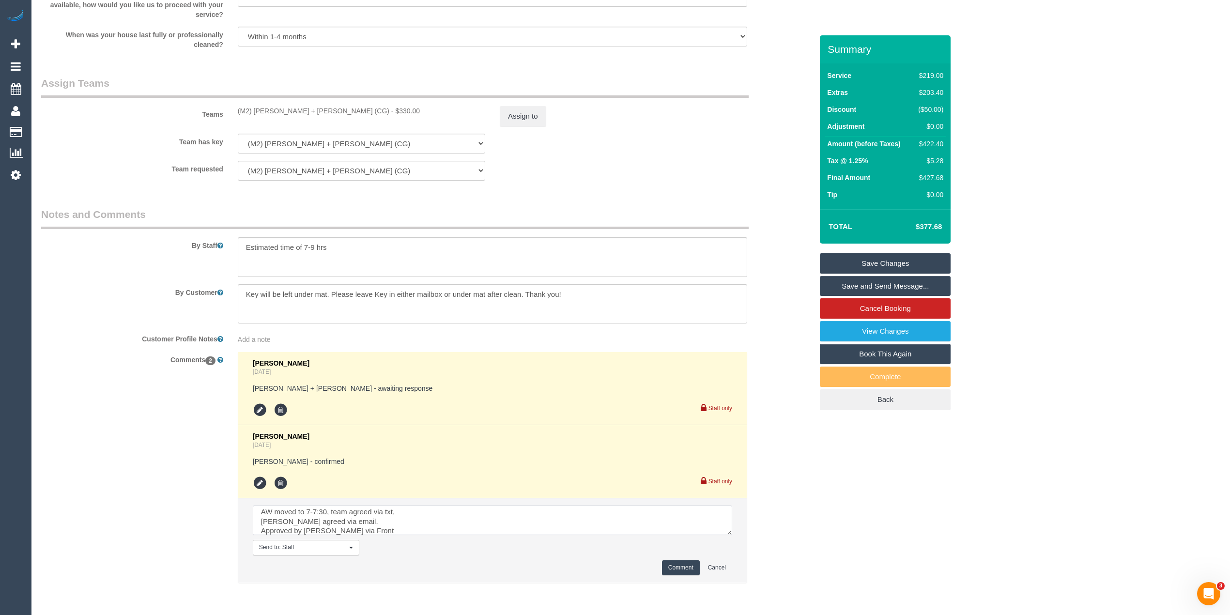
scroll to position [14, 0]
type textarea "AW moved to 7-7:30, team agreed via txt, Cust agreed via email. Approved by Ste…"
click at [672, 568] on button "Comment" at bounding box center [681, 567] width 38 height 15
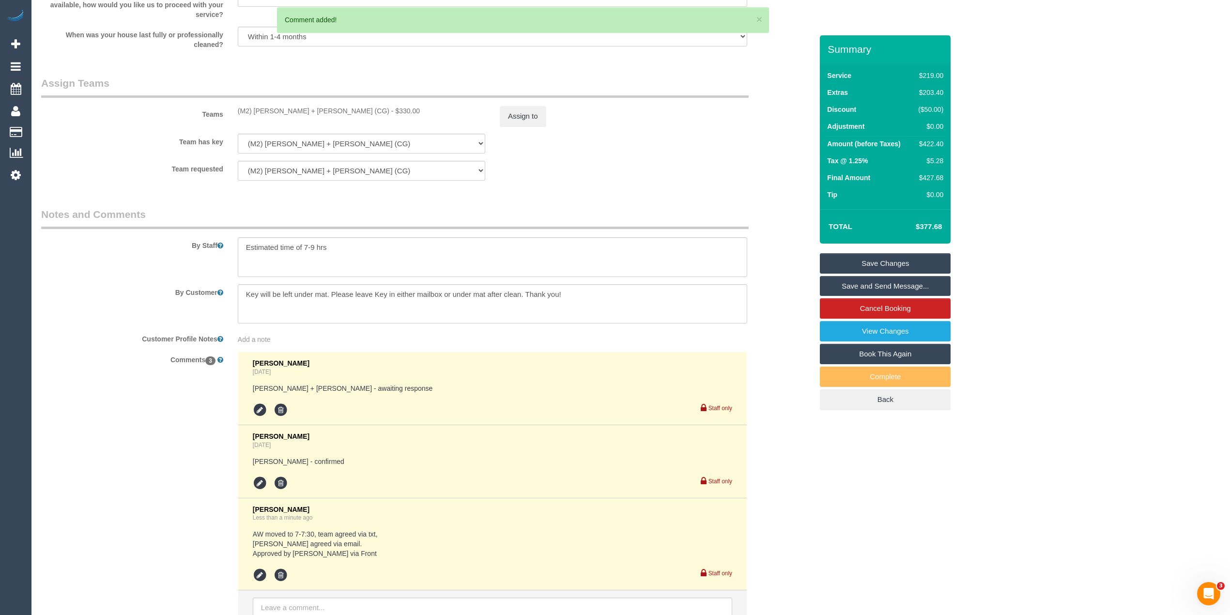
click at [922, 258] on link "Save Changes" at bounding box center [885, 263] width 131 height 20
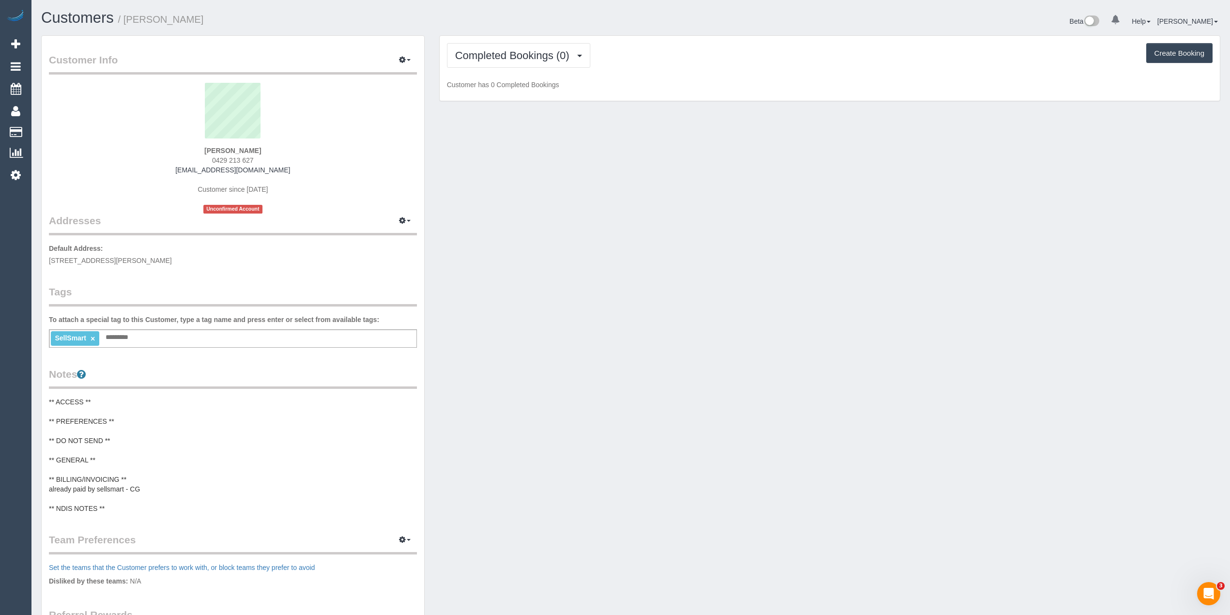
click at [500, 41] on div "Completed Bookings (0) Completed Bookings (0) Upcoming Bookings (1) Cancelled B…" at bounding box center [830, 68] width 780 height 65
click at [506, 47] on button "Completed Bookings (0)" at bounding box center [518, 55] width 143 height 25
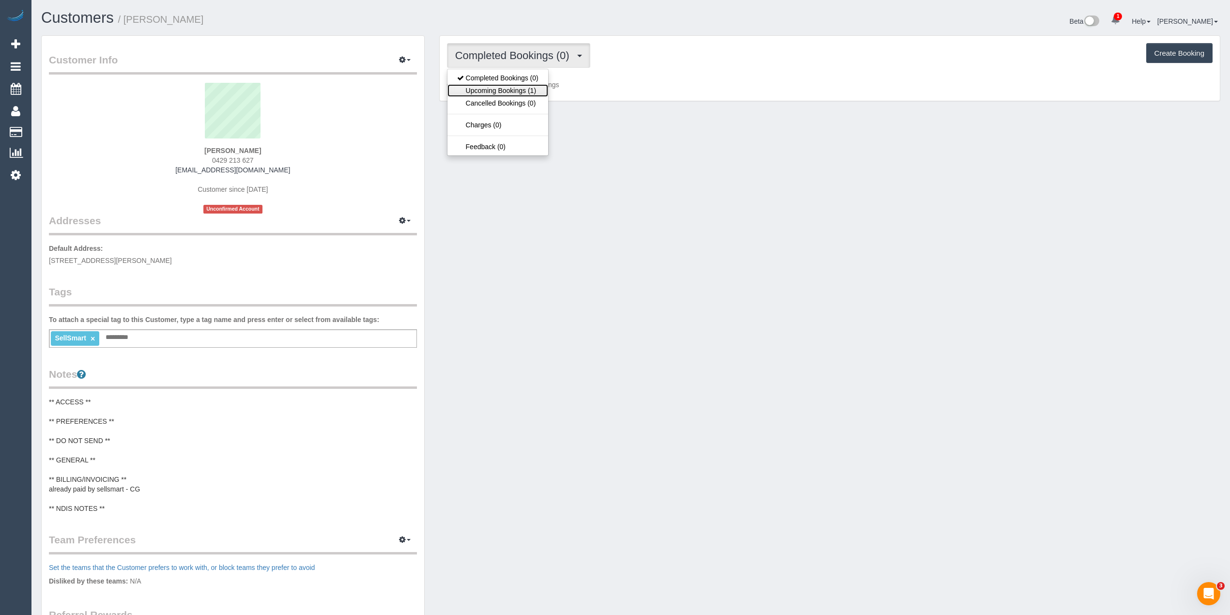
click at [520, 93] on link "Upcoming Bookings (1)" at bounding box center [497, 90] width 101 height 13
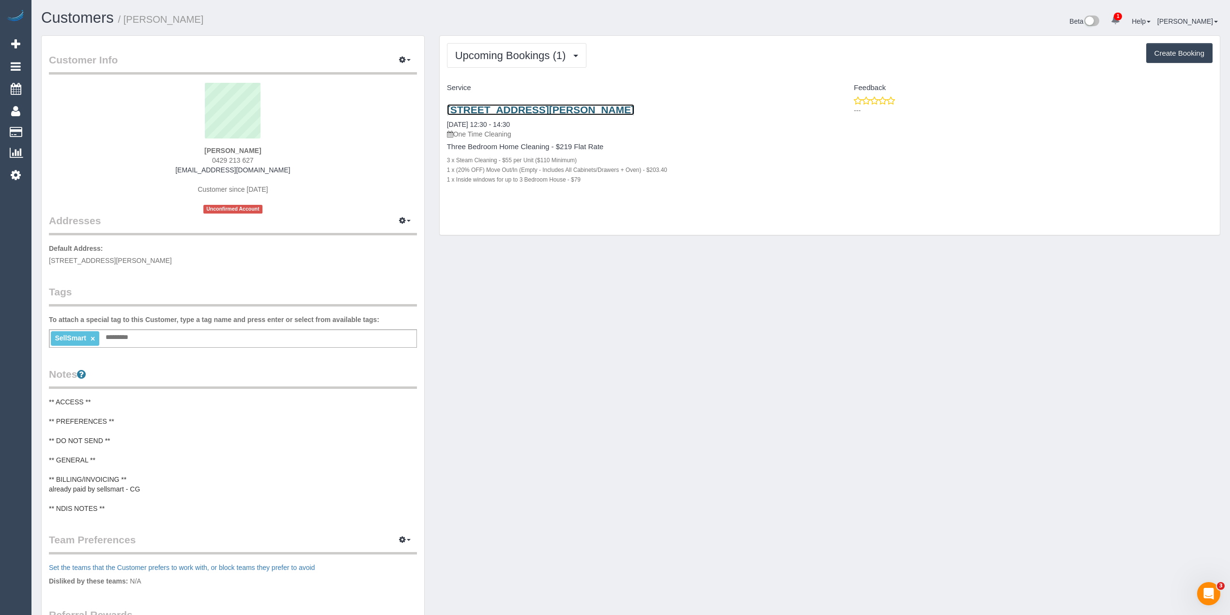
click at [479, 107] on link "[STREET_ADDRESS][PERSON_NAME]" at bounding box center [540, 109] width 187 height 11
click at [513, 62] on button "Upcoming Bookings (1)" at bounding box center [517, 55] width 140 height 25
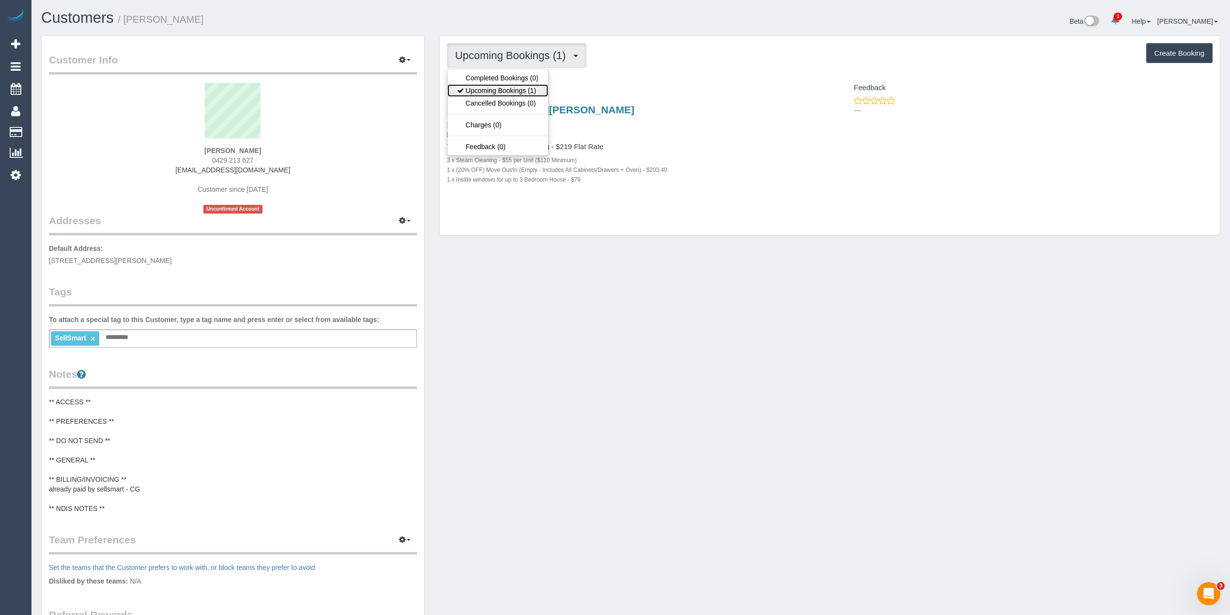
click at [520, 93] on link "Upcoming Bookings (1)" at bounding box center [497, 90] width 101 height 13
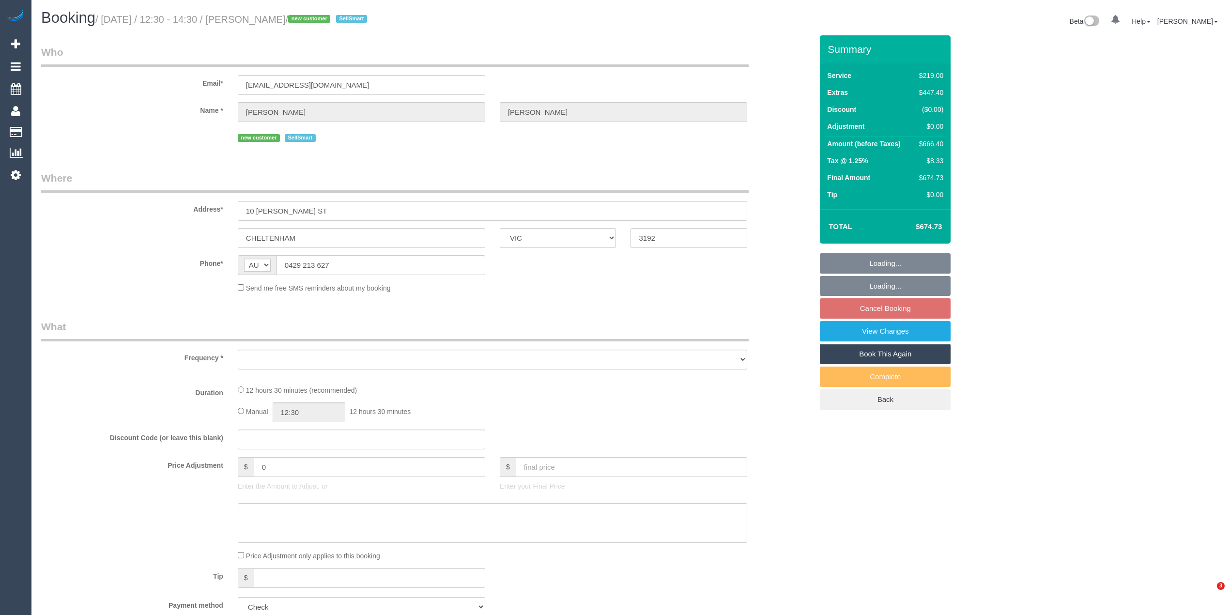
select select "VIC"
select select "object:549"
select select "number:28"
select select "number:14"
select select "number:19"
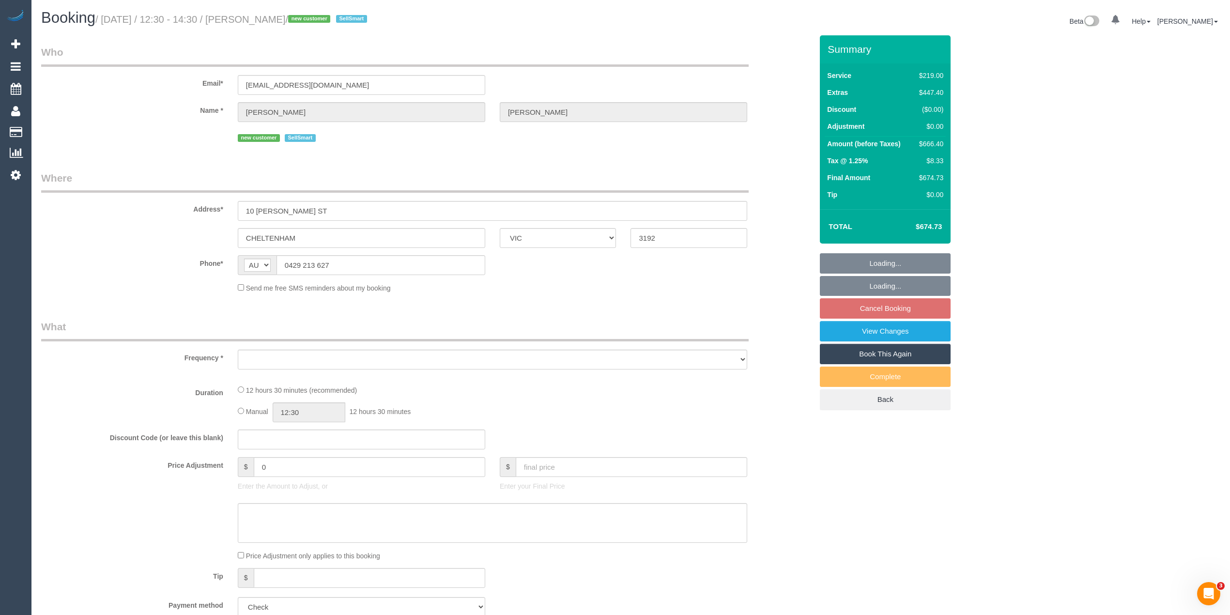
select select "number:24"
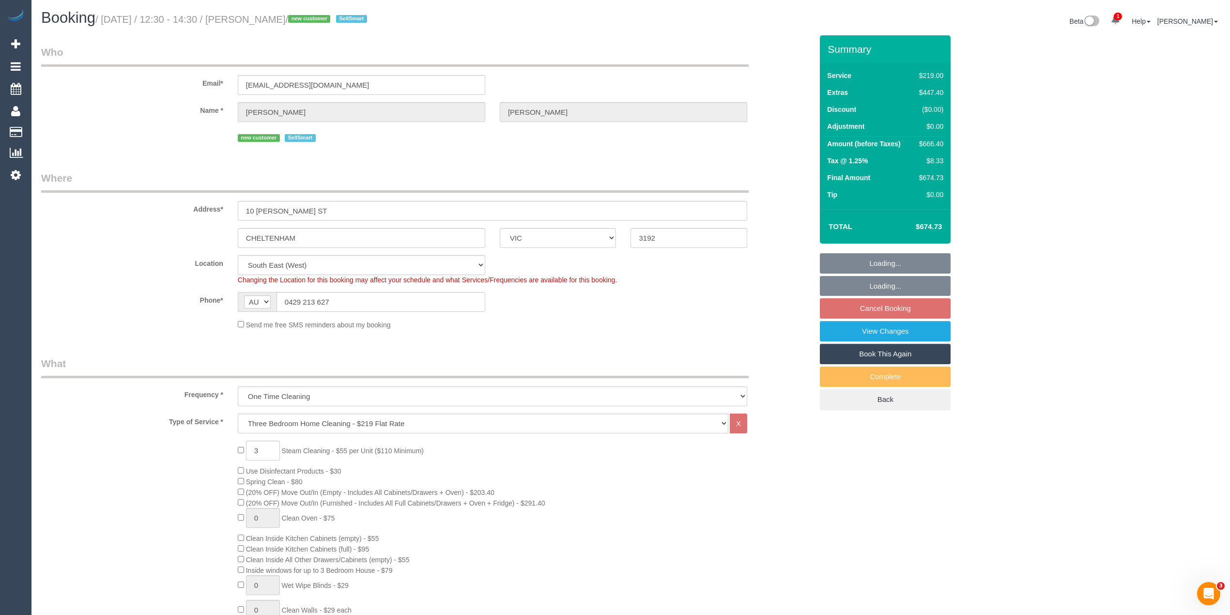
select select "object:798"
drag, startPoint x: 328, startPoint y: 210, endPoint x: 198, endPoint y: 198, distance: 130.4
click at [198, 198] on div "Address* 10 FORDYCE ST" at bounding box center [427, 196] width 786 height 50
click at [260, 212] on input "10 FORDYCE ST" at bounding box center [492, 211] width 509 height 20
click at [266, 210] on input "10 FORDYCE ST" at bounding box center [492, 211] width 509 height 20
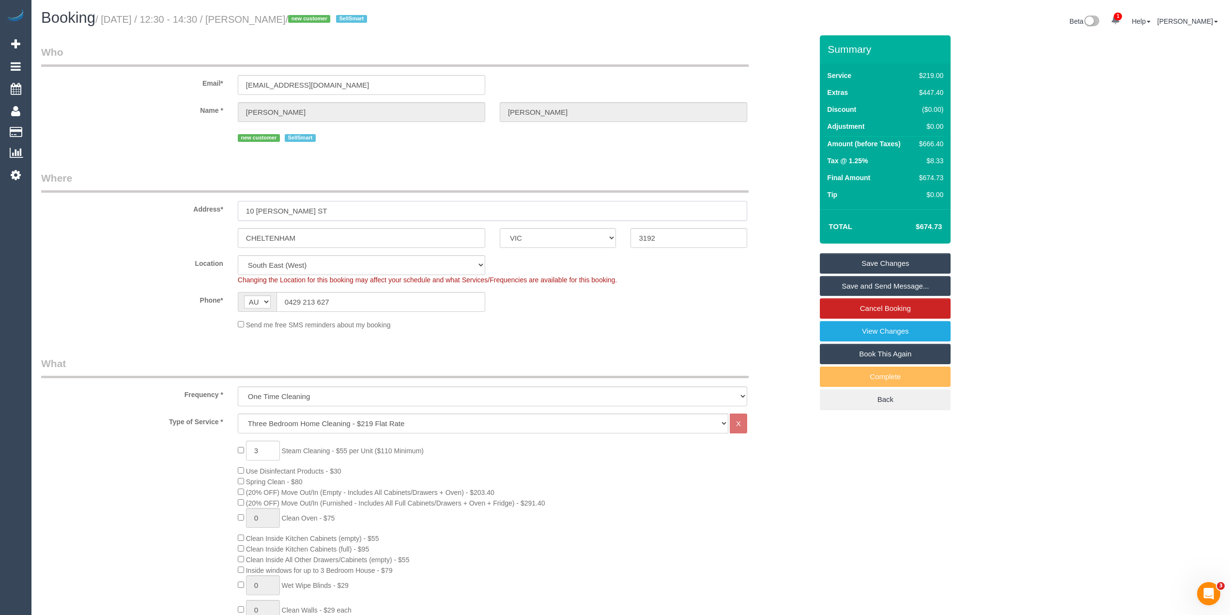
click at [266, 210] on input "10 FORDYCE ST" at bounding box center [492, 211] width 509 height 20
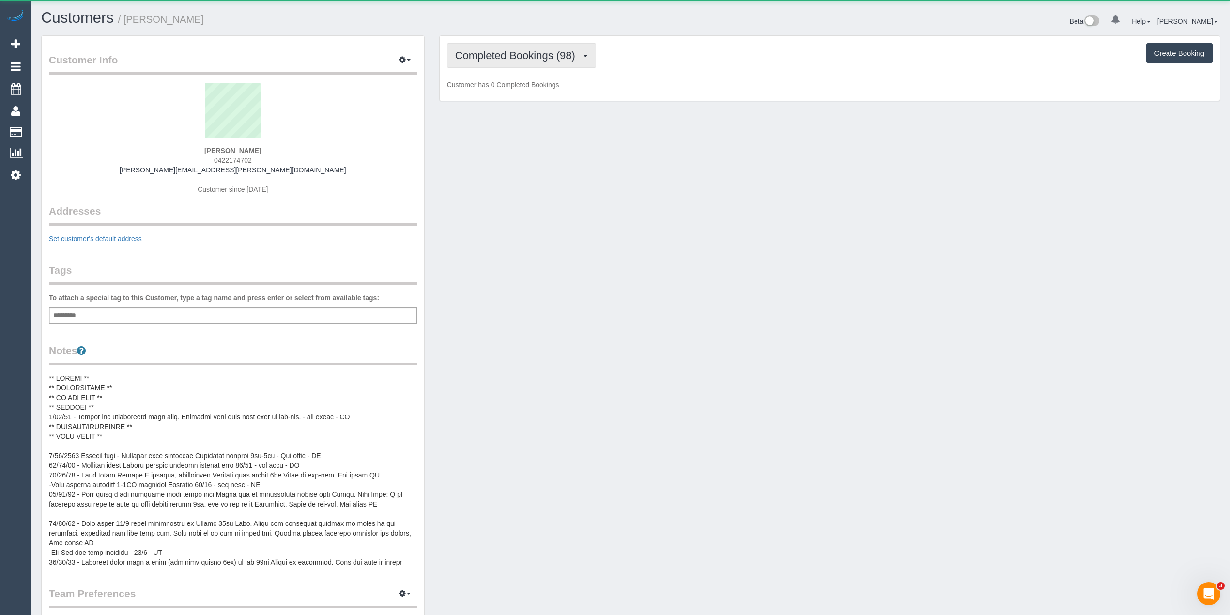
click at [533, 64] on button "Completed Bookings (98)" at bounding box center [521, 55] width 149 height 25
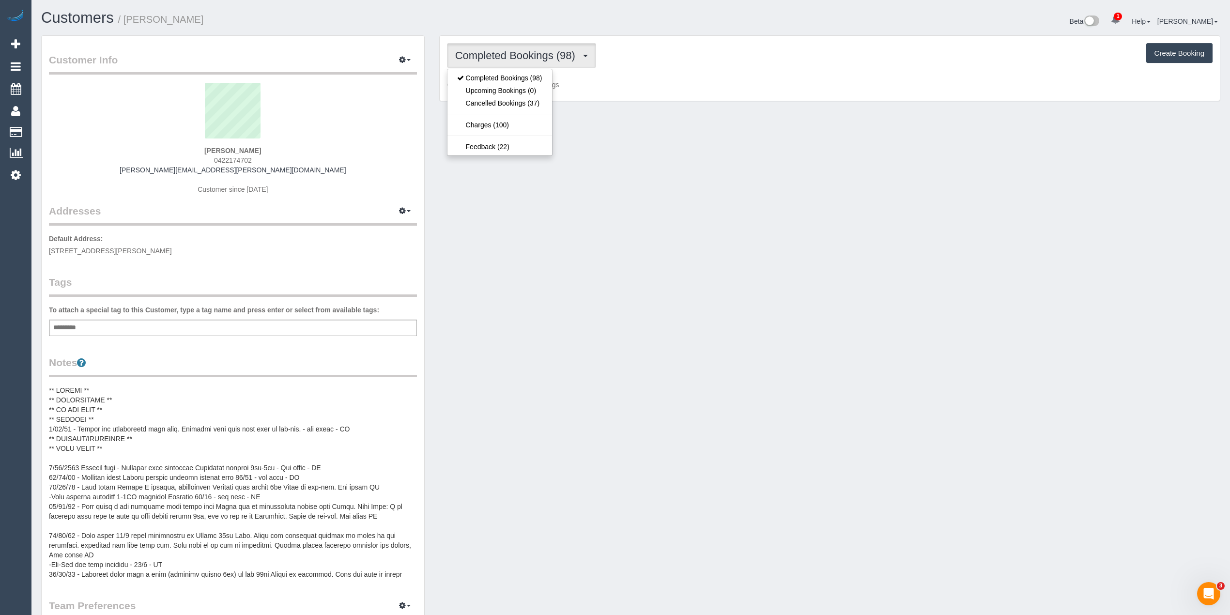
click at [533, 64] on button "Completed Bookings (98)" at bounding box center [521, 55] width 149 height 25
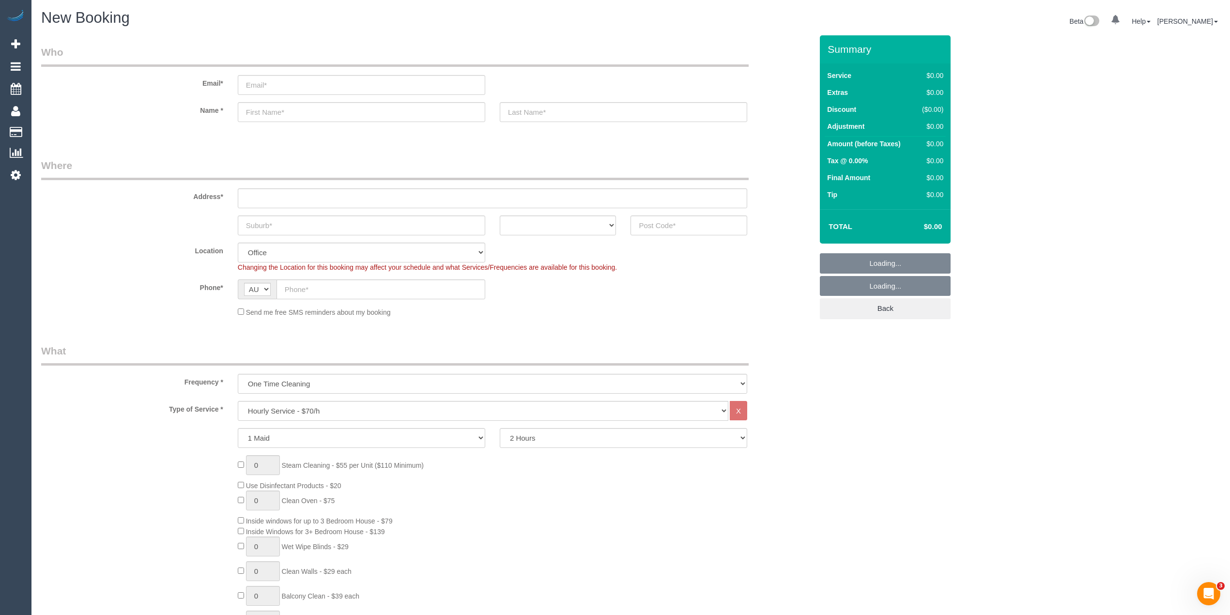
select select "object:819"
click at [315, 407] on select "Hourly Service - $70/h Hourly Service - $65/h Hourly Service - $60/h Hourly Ser…" at bounding box center [483, 411] width 491 height 20
select select "214"
click at [238, 401] on select "Hourly Service - $70/h Hourly Service - $65/h Hourly Service - $60/h Hourly Ser…" at bounding box center [483, 411] width 491 height 20
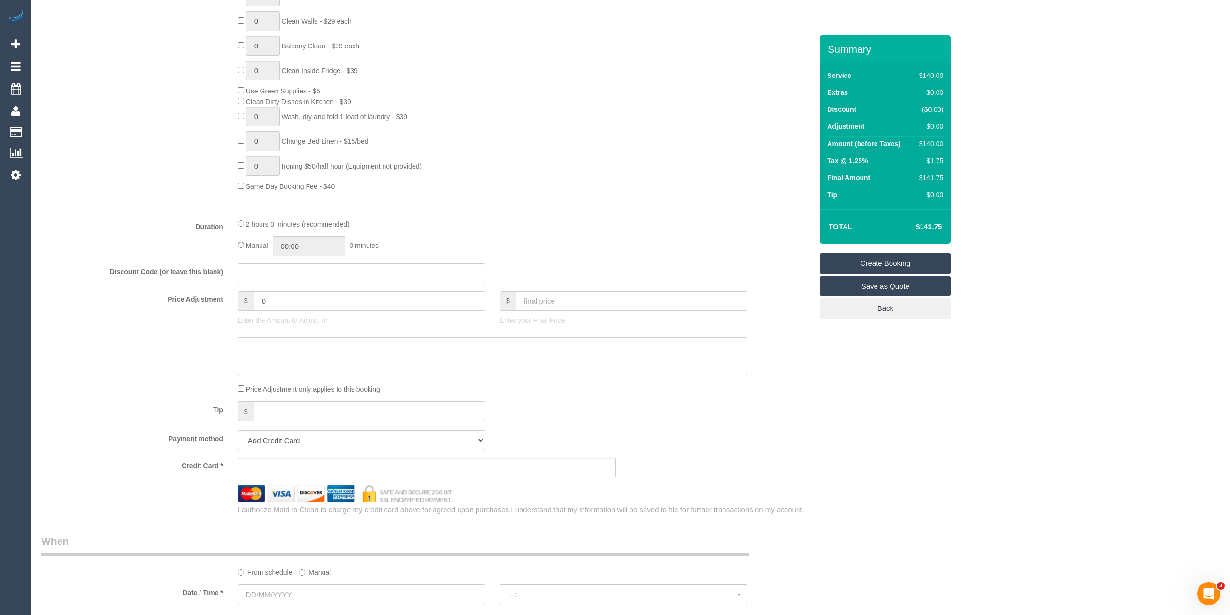
scroll to position [581, 0]
drag, startPoint x: 293, startPoint y: 295, endPoint x: 225, endPoint y: 285, distance: 69.0
click at [225, 286] on fieldset "What Frequency * One Time Cleaning Weekly - 10% Off - 10.00% (0% for the First …" at bounding box center [426, 137] width 771 height 748
type input "70"
click at [169, 239] on div "Duration 6 hours 0 minutes (recommended) Manual 00:00 0 minutes" at bounding box center [427, 233] width 786 height 38
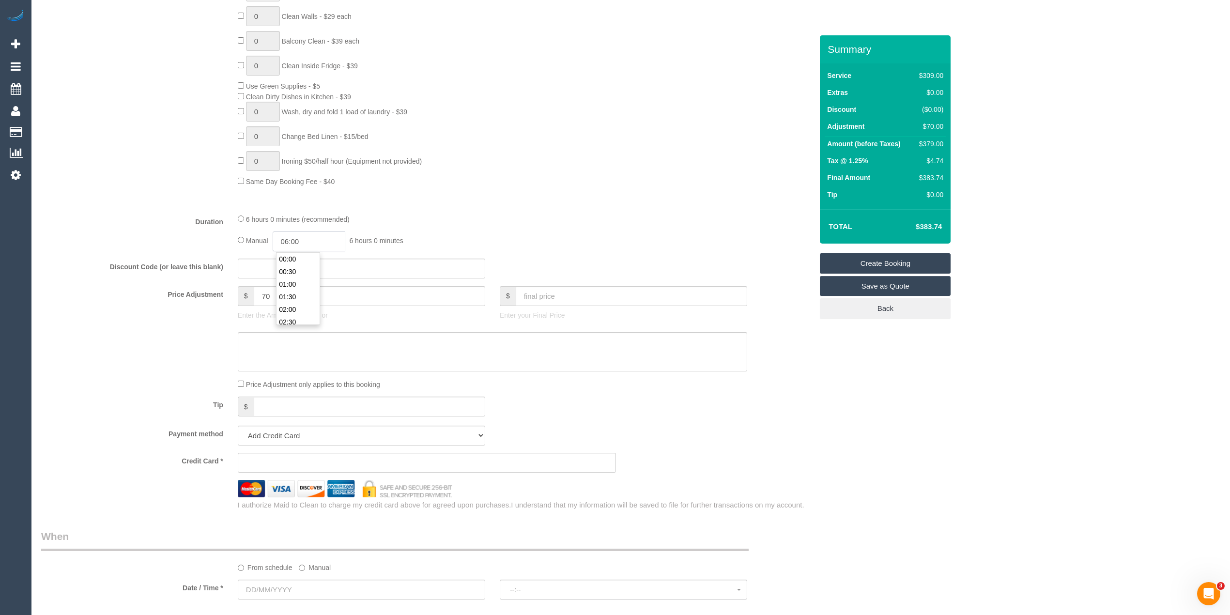
click at [291, 239] on input "06:00" at bounding box center [309, 241] width 73 height 20
type input "07:00"
click at [116, 225] on label "Duration" at bounding box center [132, 220] width 197 height 13
click at [270, 330] on sui-booking-price-adjustment "Price Adjustment $ 70 Enter the Amount to Adjust, or $ Enter your Final Price P…" at bounding box center [426, 338] width 771 height 104
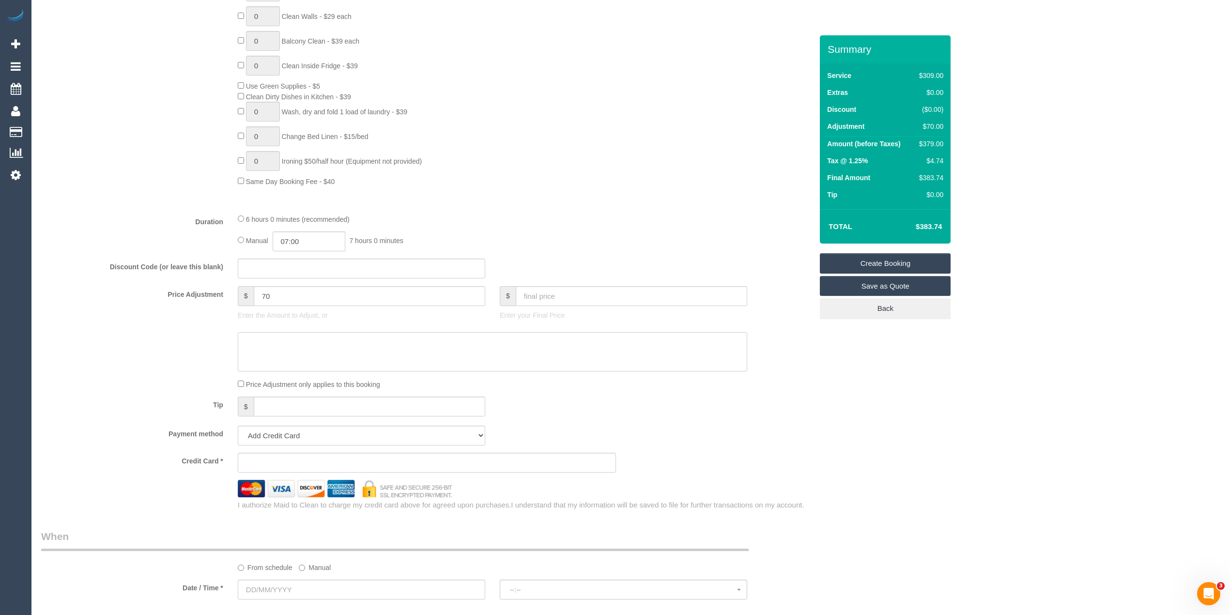
click at [292, 346] on textarea at bounding box center [492, 352] width 509 height 40
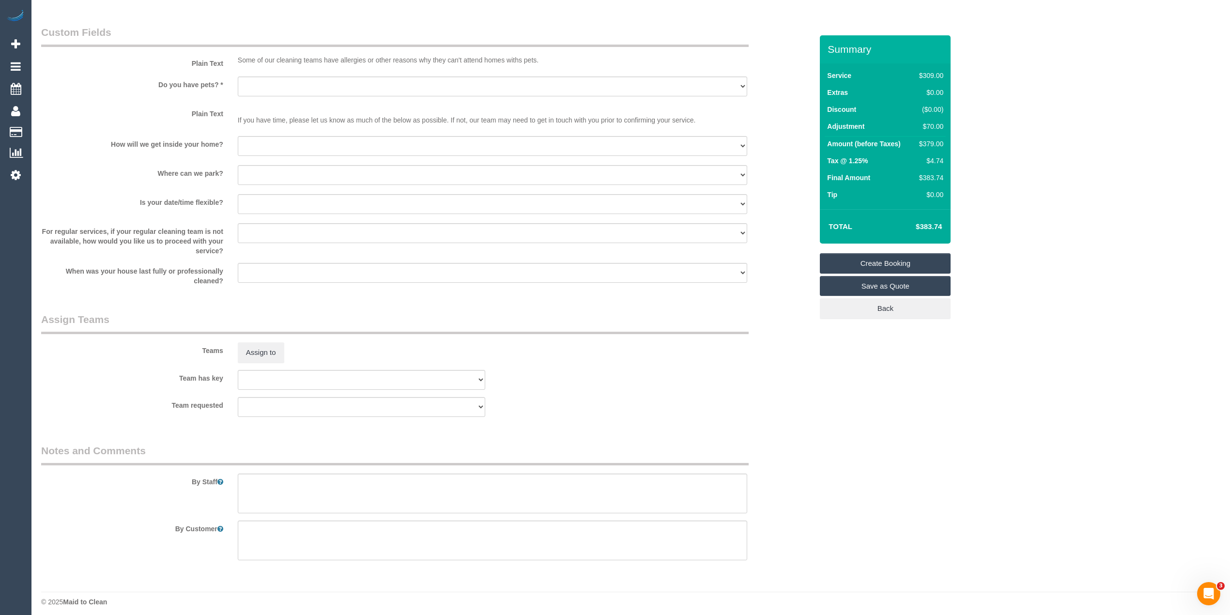
scroll to position [1190, 0]
click at [350, 483] on textarea at bounding box center [492, 488] width 509 height 40
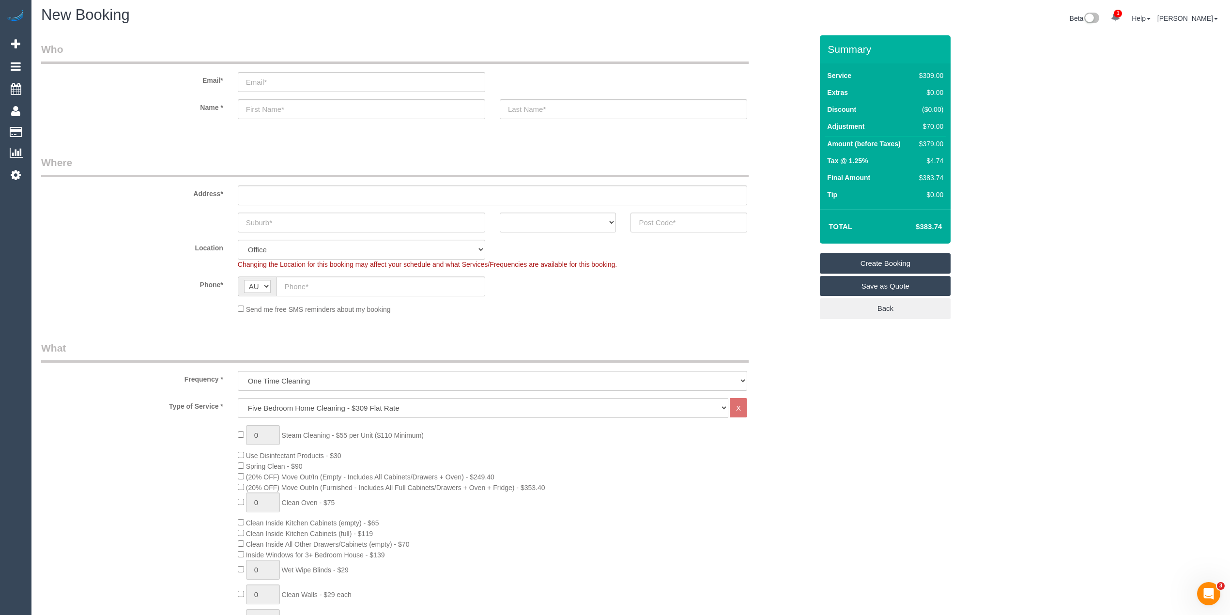
scroll to position [0, 0]
type textarea "Extra hour added to allow time for extra bathroom."
click at [682, 228] on input "text" at bounding box center [688, 225] width 117 height 20
type input "3754"
click at [288, 192] on input "text" at bounding box center [492, 198] width 509 height 20
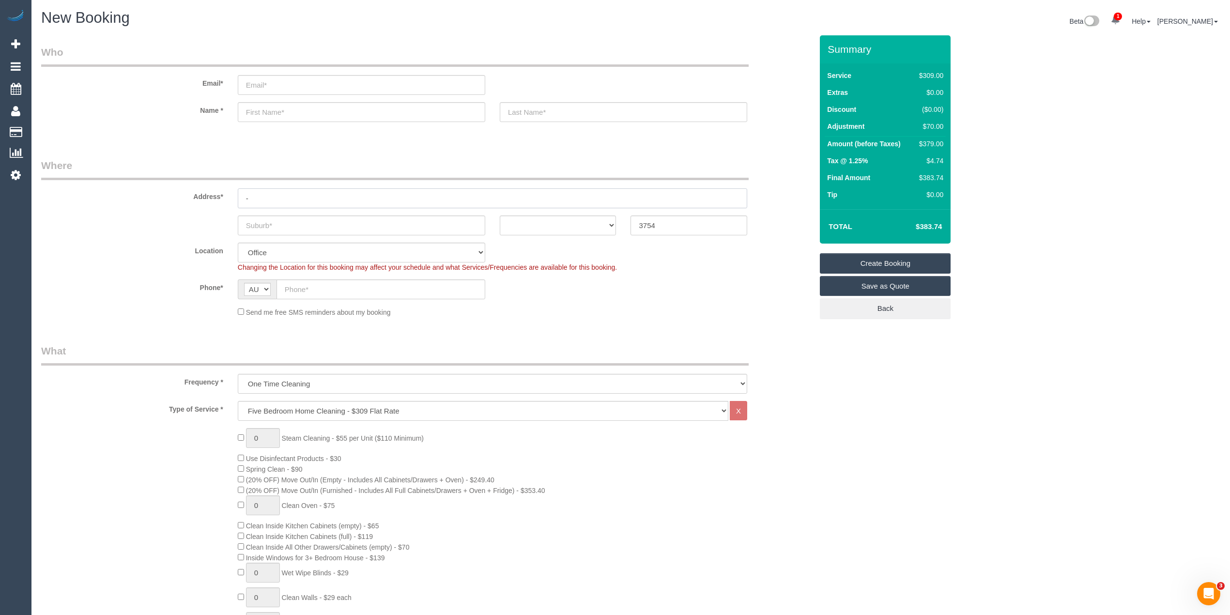
type input "-"
click at [289, 221] on input "text" at bounding box center [361, 225] width 247 height 20
type input "Doree"
select select "51"
type input "[PERSON_NAME]"
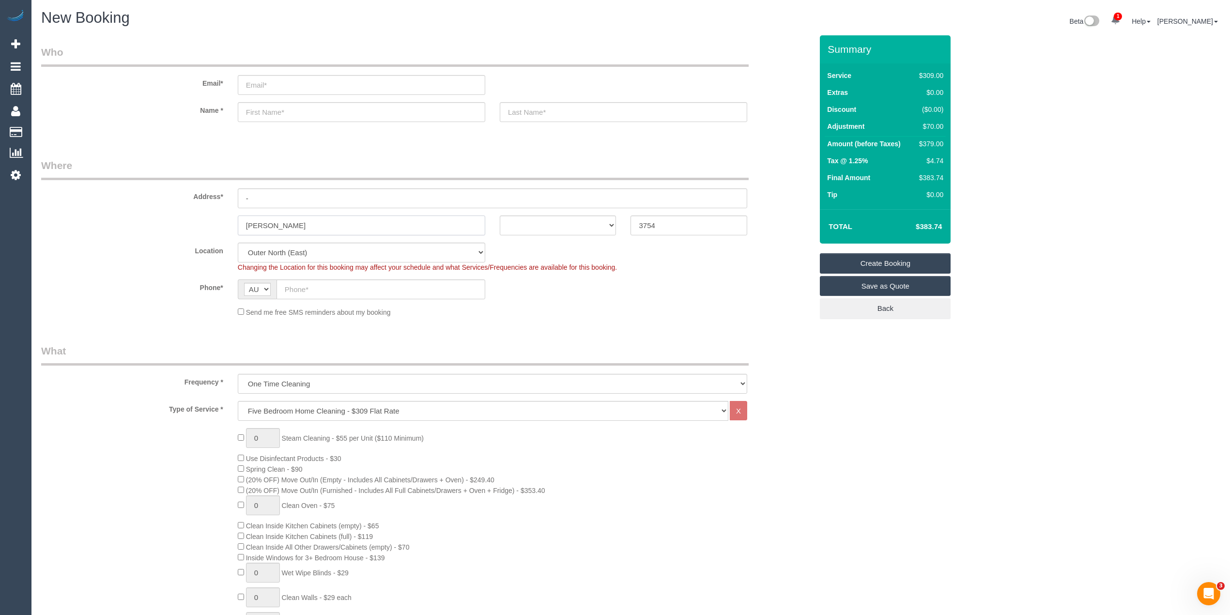
select select "object:2195"
type input "[PERSON_NAME]"
click at [338, 289] on input "text" at bounding box center [380, 289] width 209 height 20
paste input "61 418 541 148"
drag, startPoint x: 293, startPoint y: 286, endPoint x: 272, endPoint y: 280, distance: 21.6
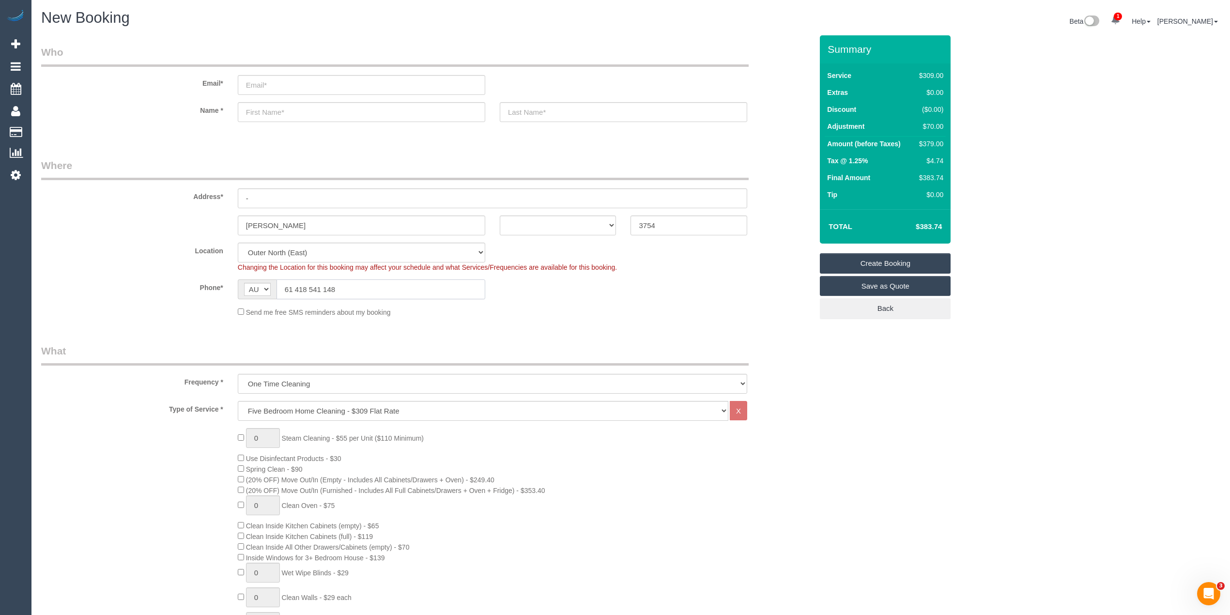
click at [272, 280] on div "AF AL DZ AD AO AI AQ AG AR AM AW AU AT AZ BS BH BD BB BY BE BZ BJ BM BT BO BA B…" at bounding box center [361, 289] width 247 height 20
type input "0418 541 148"
click at [556, 221] on select "ACT NSW NT QLD SA TAS VIC WA" at bounding box center [558, 225] width 117 height 20
select select "VIC"
click at [500, 215] on select "ACT NSW NT QLD SA TAS VIC WA" at bounding box center [558, 225] width 117 height 20
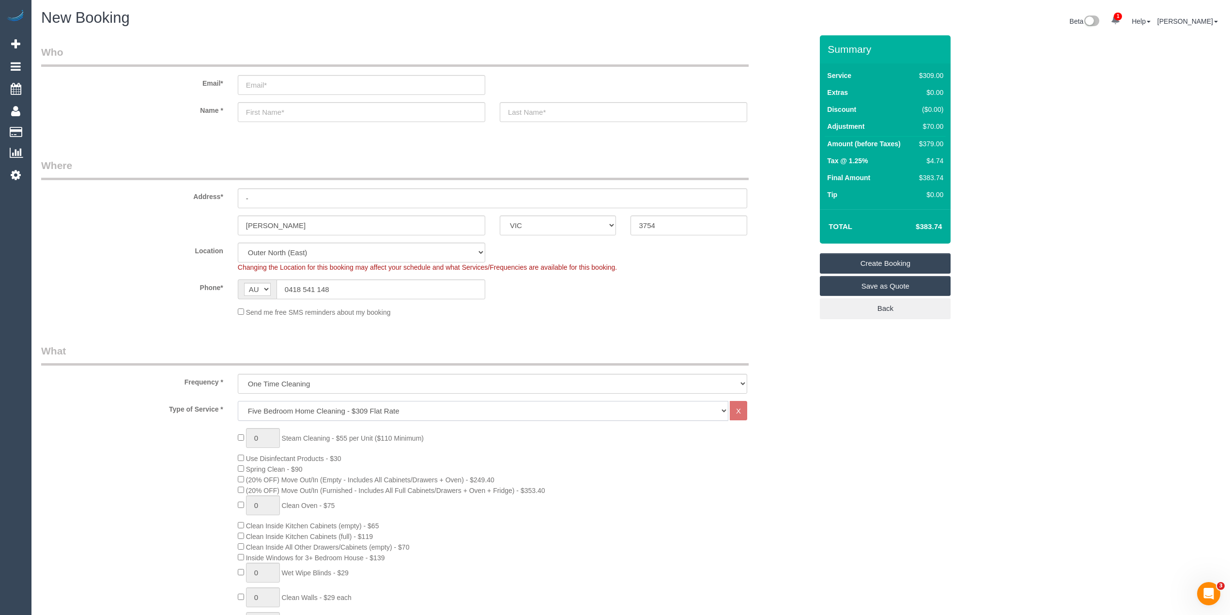
click at [366, 407] on select "Hourly Service - $70/h Hourly Service - $65/h Hourly Service - $60/h Hourly Ser…" at bounding box center [483, 411] width 491 height 20
click at [108, 285] on label "Phone*" at bounding box center [132, 285] width 197 height 13
click at [137, 293] on div "Phone* AF AL DZ AD AO AI AQ AG AR AM AW AU AT AZ BS BH BD BB BY BE BZ BJ BM BT …" at bounding box center [427, 289] width 786 height 20
click at [137, 72] on div "Email*" at bounding box center [427, 70] width 786 height 50
click at [161, 117] on div "Name *" at bounding box center [427, 112] width 786 height 20
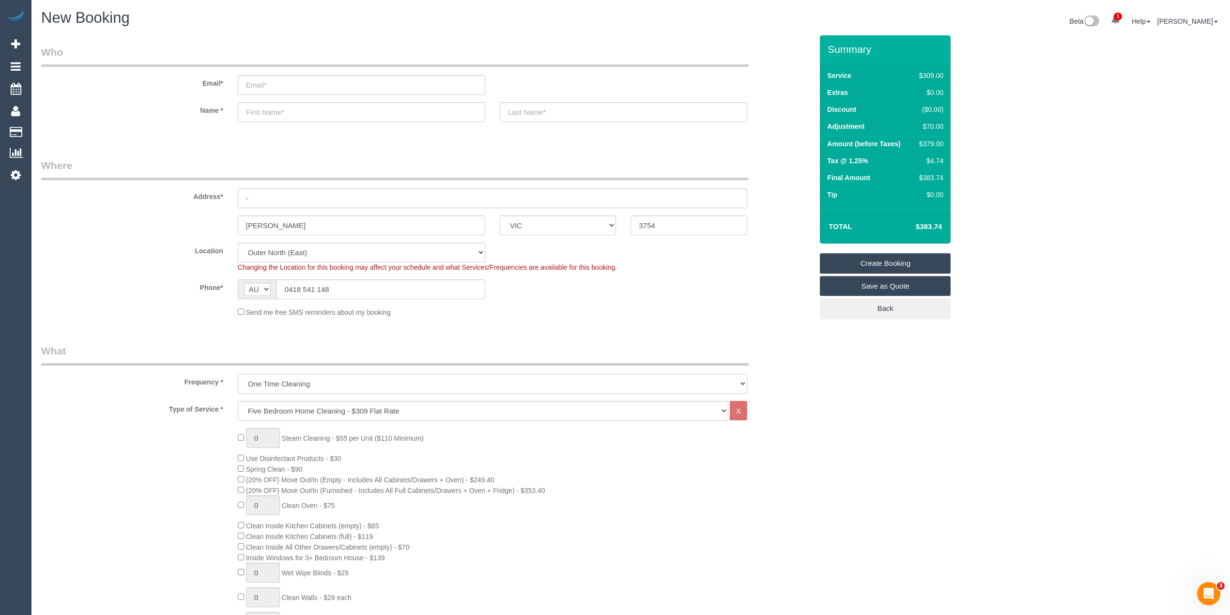
click at [312, 384] on select "One Time Cleaning Weekly - 10% Off - 10.00% (0% for the First Booking) Fortnigh…" at bounding box center [492, 384] width 509 height 20
click at [289, 349] on legend "What" at bounding box center [394, 355] width 707 height 22
click at [287, 413] on select "Hourly Service - $70/h Hourly Service - $65/h Hourly Service - $60/h Hourly Ser…" at bounding box center [483, 411] width 491 height 20
select select "209"
click at [238, 401] on select "Hourly Service - $70/h Hourly Service - $65/h Hourly Service - $60/h Hourly Ser…" at bounding box center [483, 411] width 491 height 20
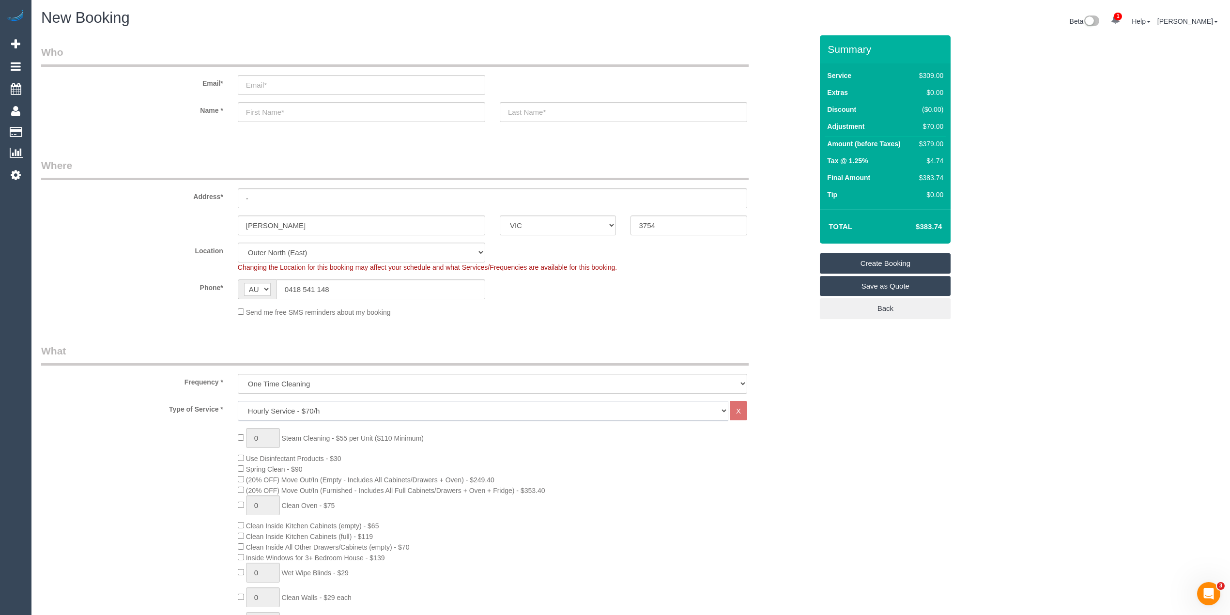
select select "1"
select select "120"
click at [285, 374] on select "One Time Cleaning Weekly - 10% Off - 10.00% (0% for the First Booking) Fortnigh…" at bounding box center [492, 384] width 509 height 20
select select "object:2197"
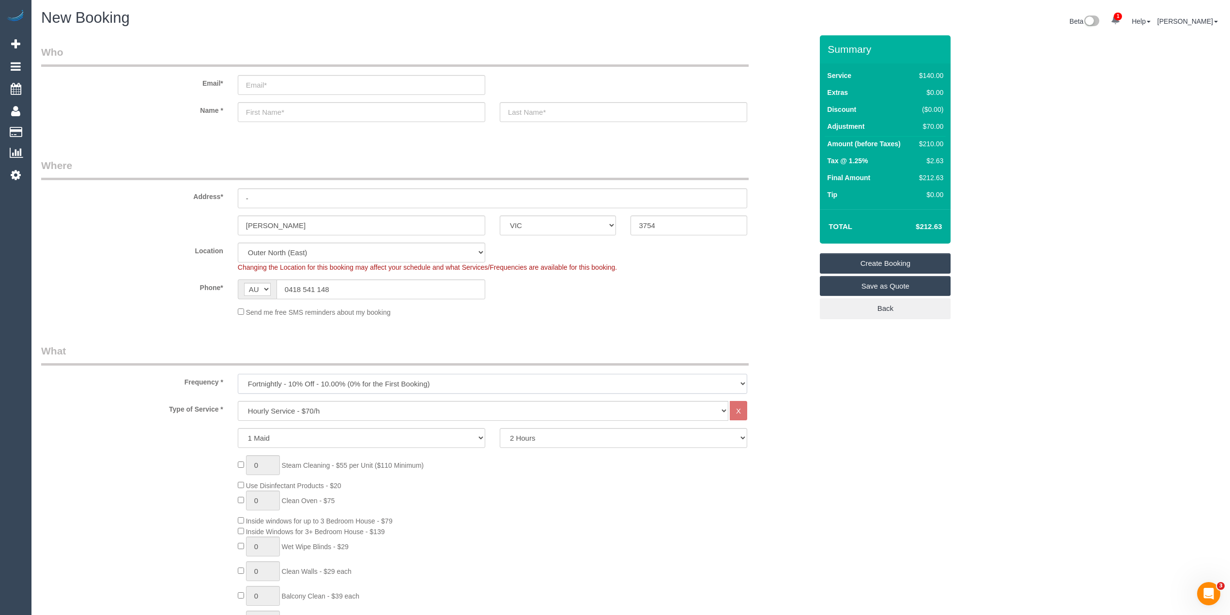
click at [238, 374] on select "One Time Cleaning Weekly - 10% Off - 10.00% (0% for the First Booking) Fortnigh…" at bounding box center [492, 384] width 509 height 20
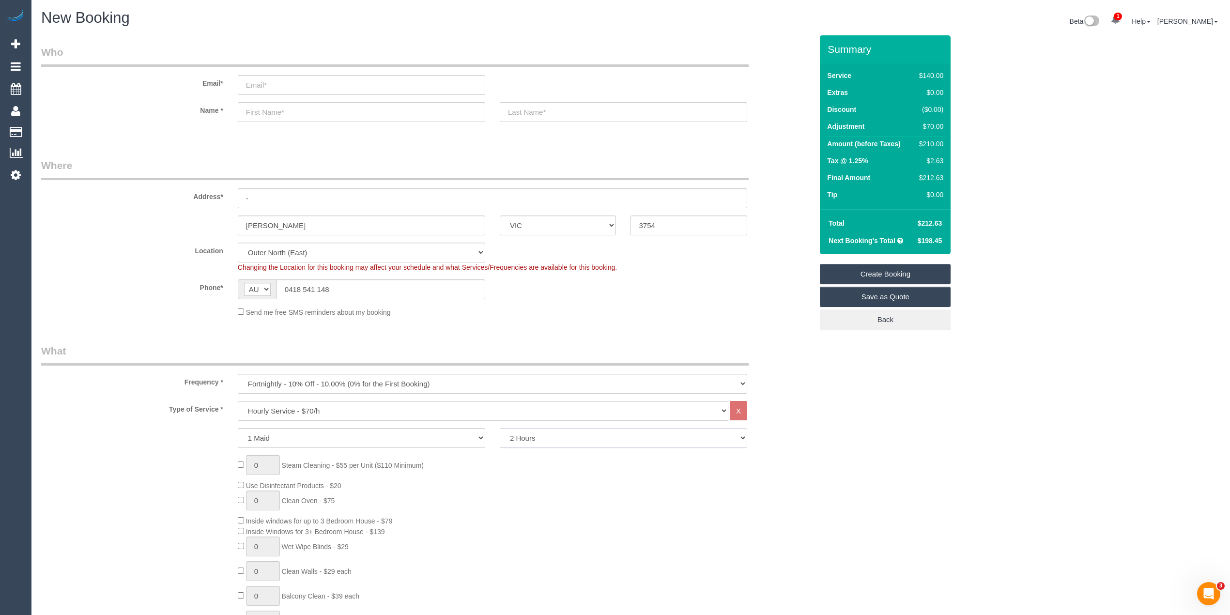
click at [625, 434] on select "2 Hours 2.5 Hours 3 Hours 3.5 Hours 4 Hours 4.5 Hours 5 Hours 5.5 Hours 6 Hours…" at bounding box center [623, 438] width 247 height 20
select select "180"
click at [500, 428] on select "2 Hours 2.5 Hours 3 Hours 3.5 Hours 4 Hours 4.5 Hours 5 Hours 5.5 Hours 6 Hours…" at bounding box center [623, 438] width 247 height 20
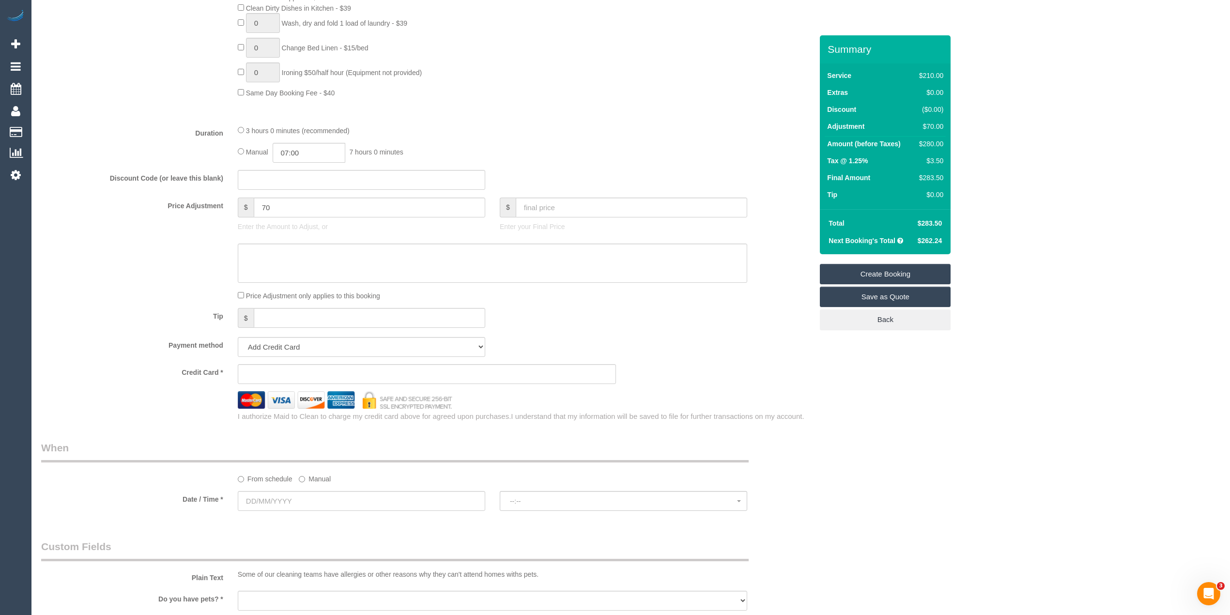
scroll to position [839, 0]
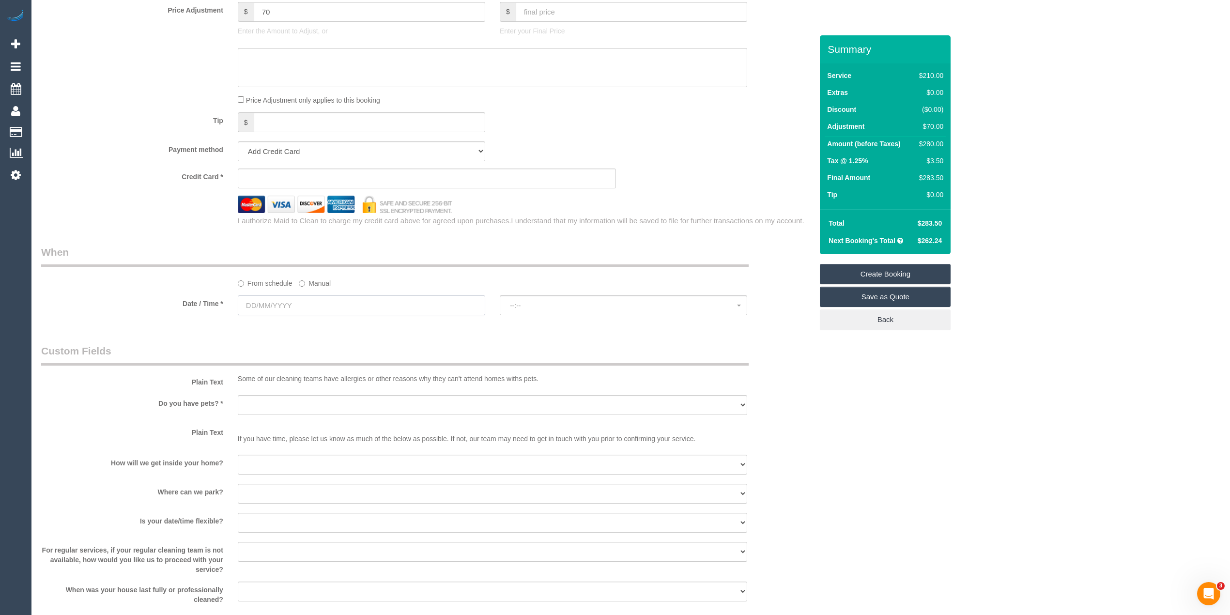
click at [250, 301] on input "text" at bounding box center [361, 305] width 247 height 20
click at [336, 392] on link "19" at bounding box center [336, 389] width 15 height 13
type input "19/09/2025"
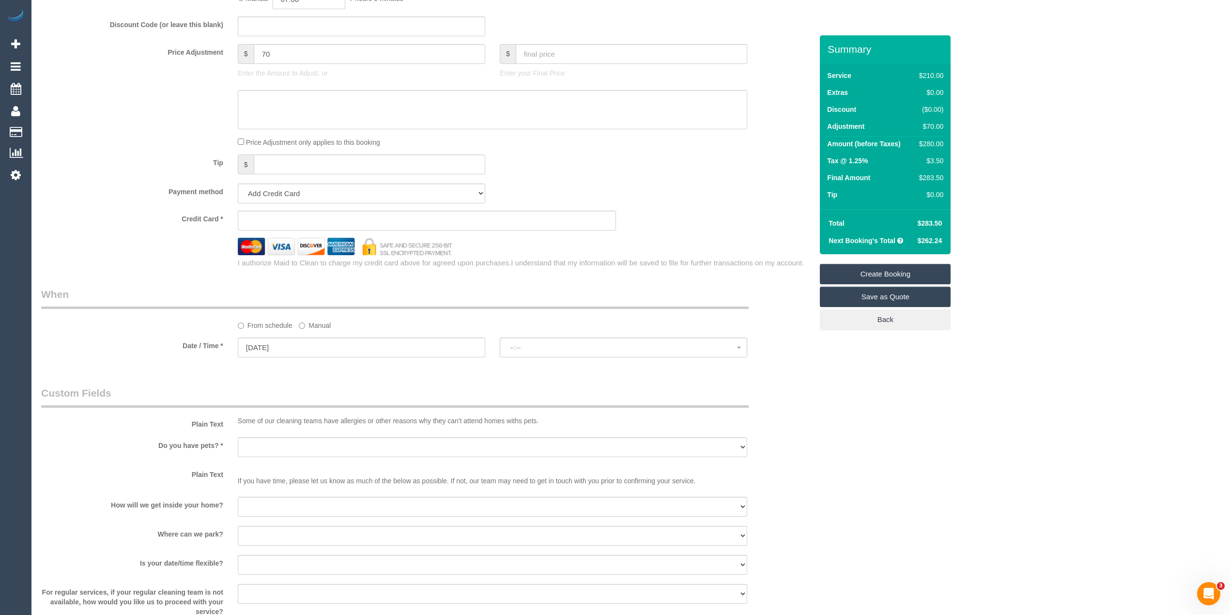
scroll to position [775, 0]
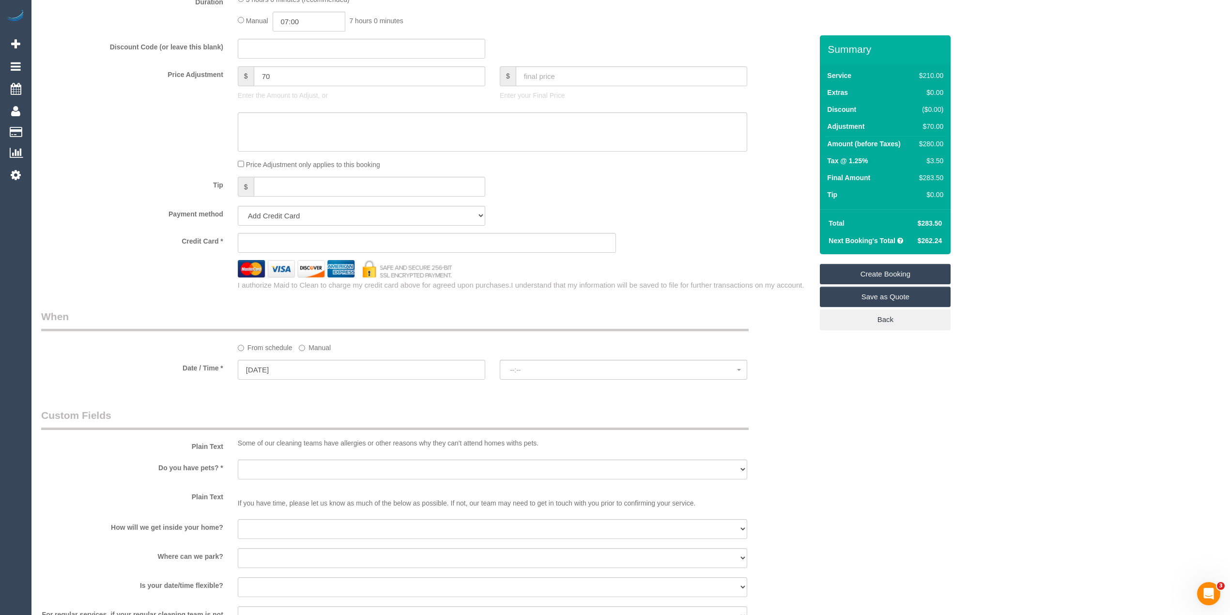
select select "spot1"
click at [285, 360] on input "19/09/2025" at bounding box center [361, 370] width 247 height 20
click at [132, 275] on div at bounding box center [427, 268] width 786 height 17
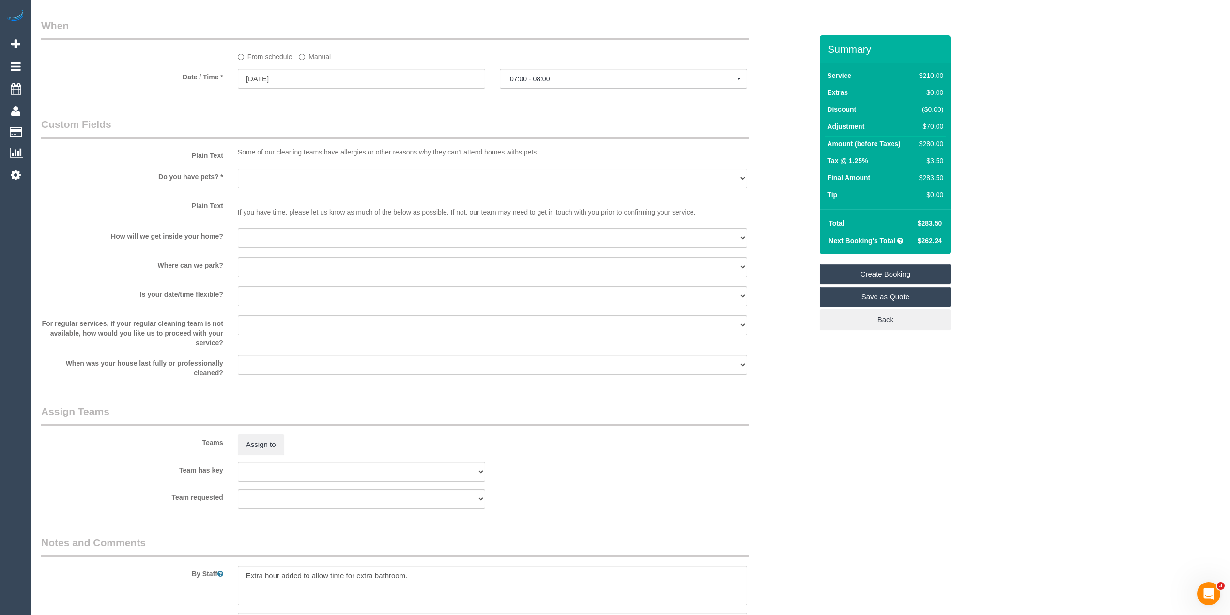
scroll to position [1163, 0]
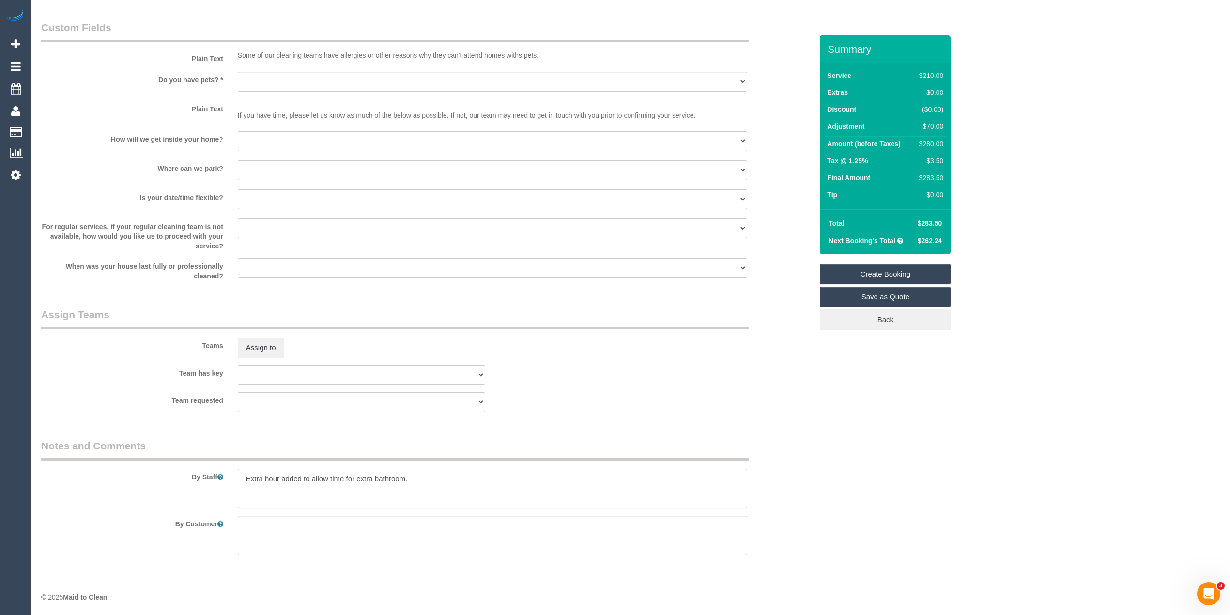
drag, startPoint x: 425, startPoint y: 477, endPoint x: 210, endPoint y: 466, distance: 215.8
click at [209, 466] on div "By Staff" at bounding box center [427, 474] width 786 height 70
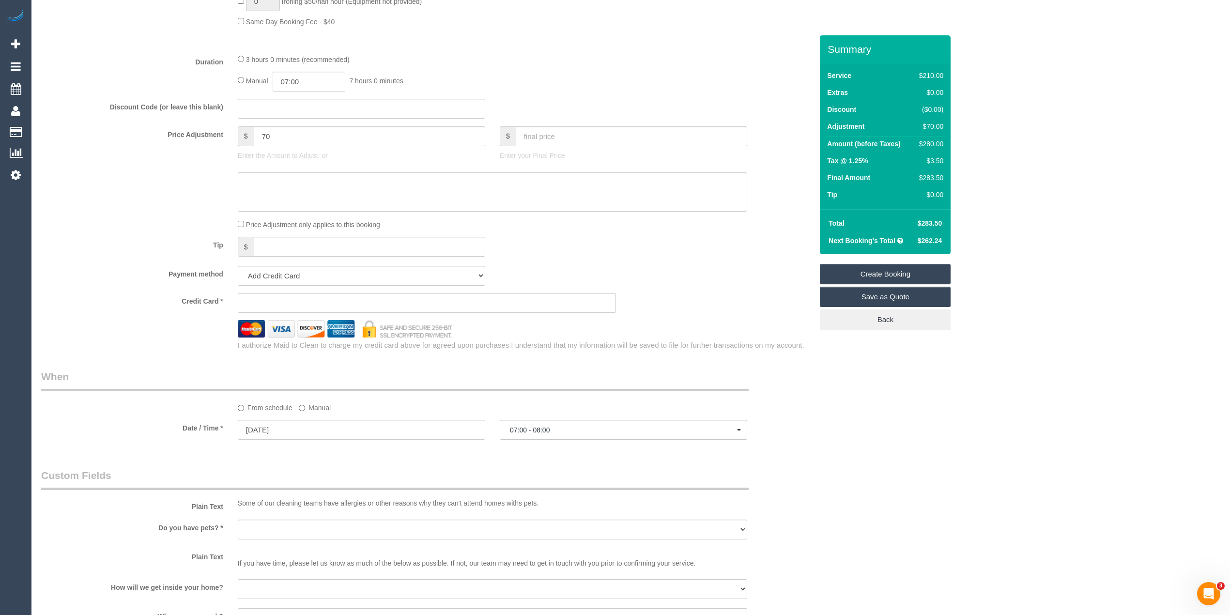
scroll to position [711, 0]
type textarea "Bathrooms, lounge, kitchen, floors"
drag, startPoint x: 262, startPoint y: 136, endPoint x: 245, endPoint y: 133, distance: 17.7
click at [245, 133] on div "$ 70" at bounding box center [361, 140] width 247 height 20
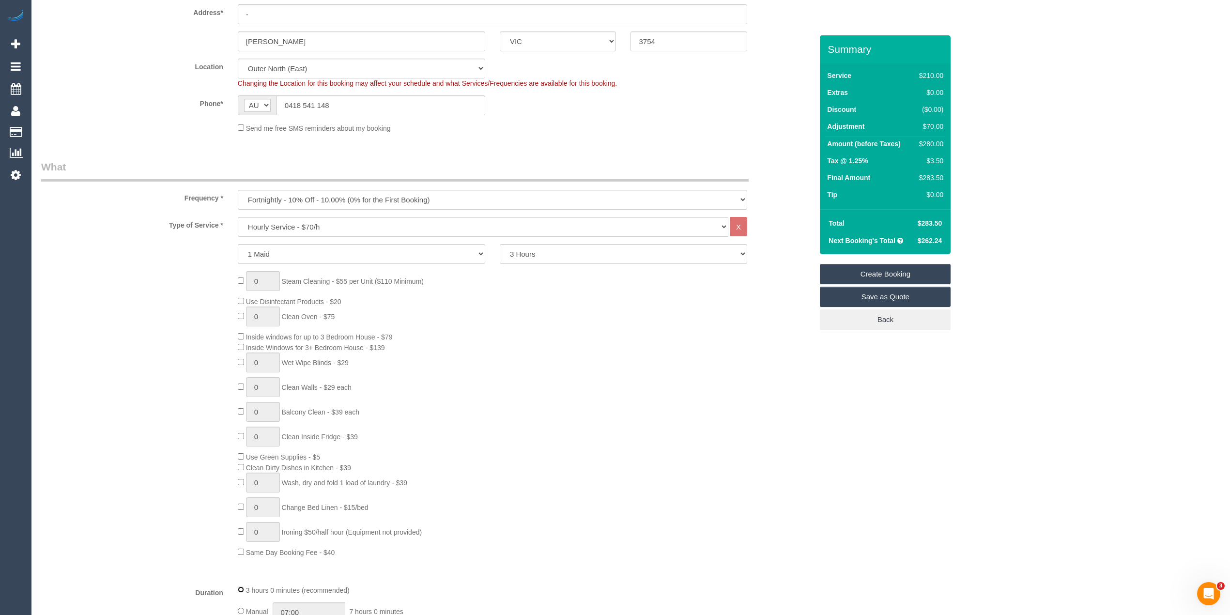
scroll to position [0, 0]
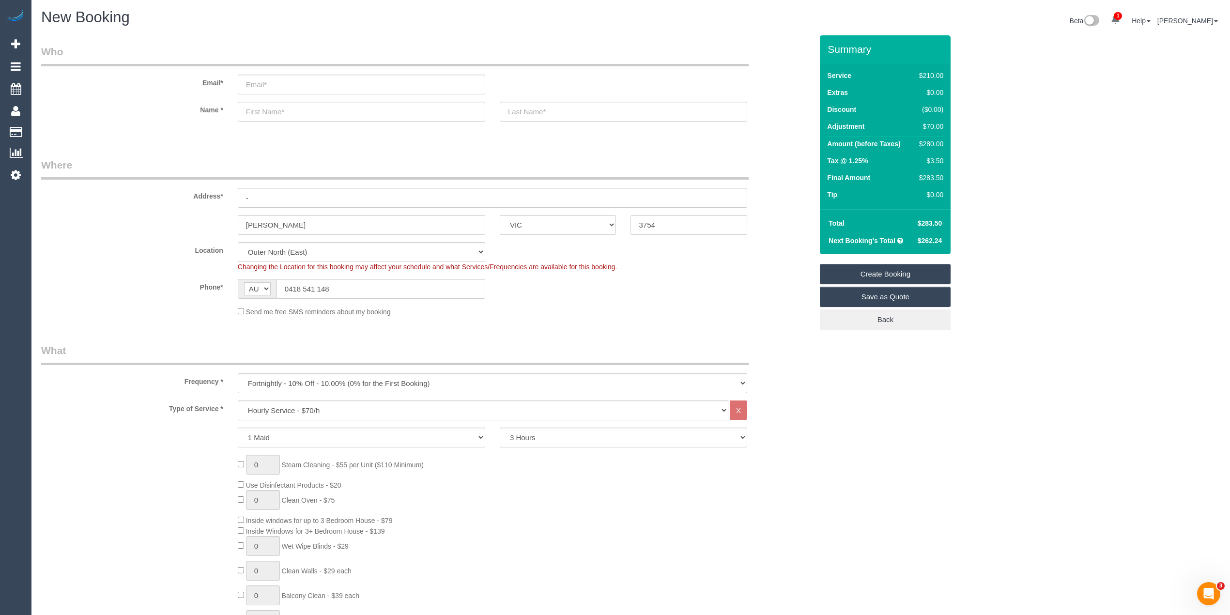
select select "spot22"
type input "0"
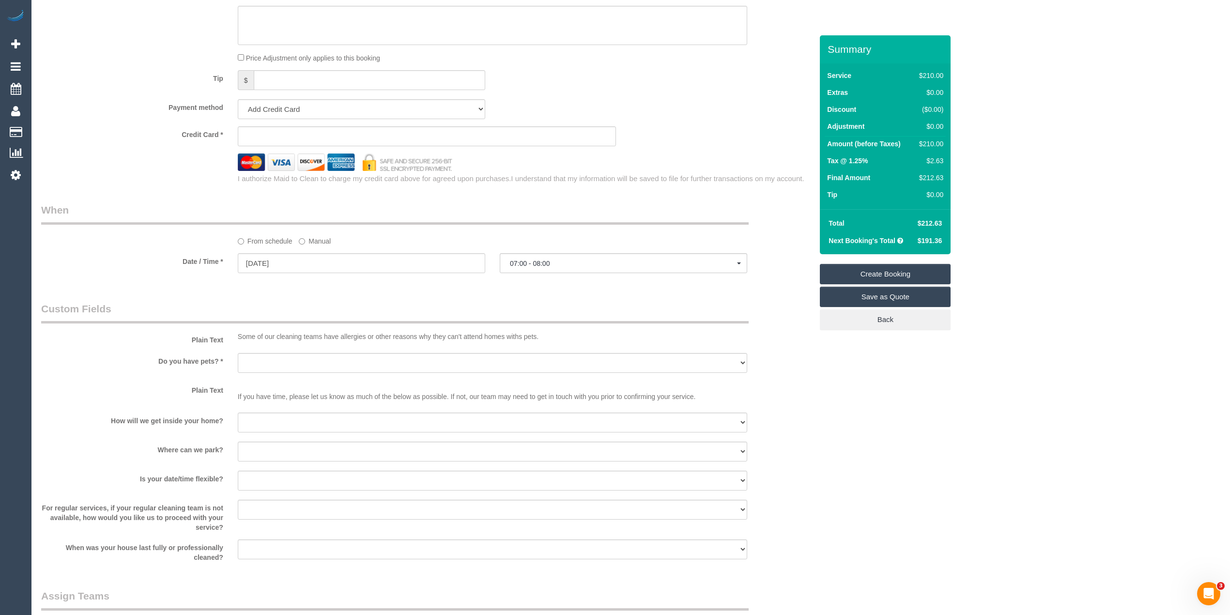
scroll to position [904, 0]
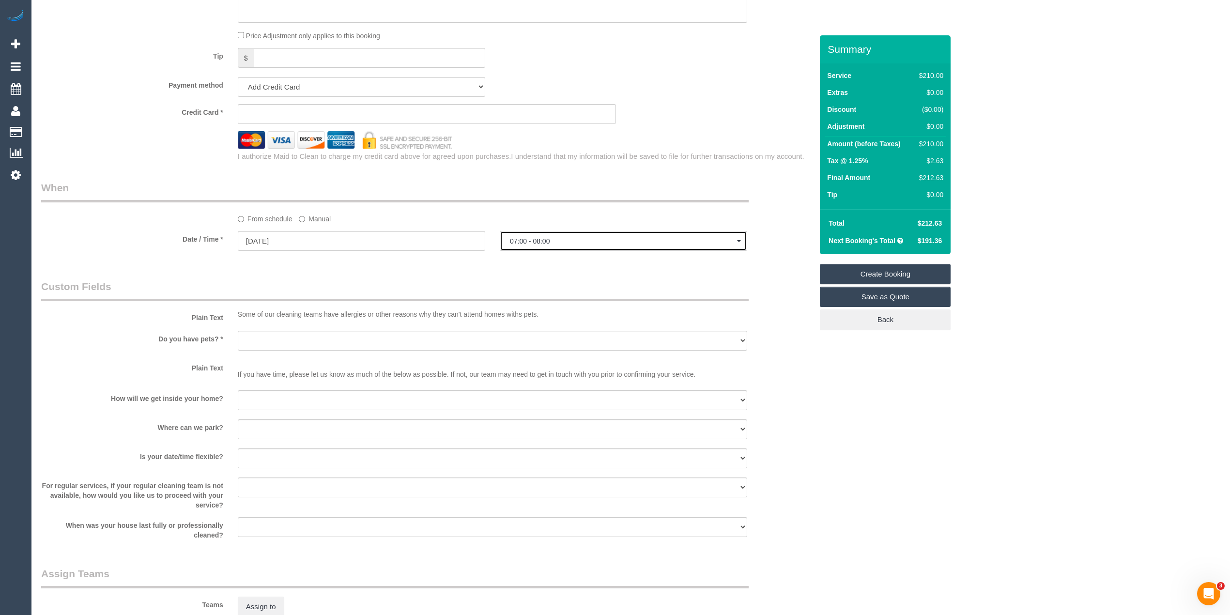
click at [540, 237] on span "07:00 - 08:00" at bounding box center [623, 241] width 227 height 8
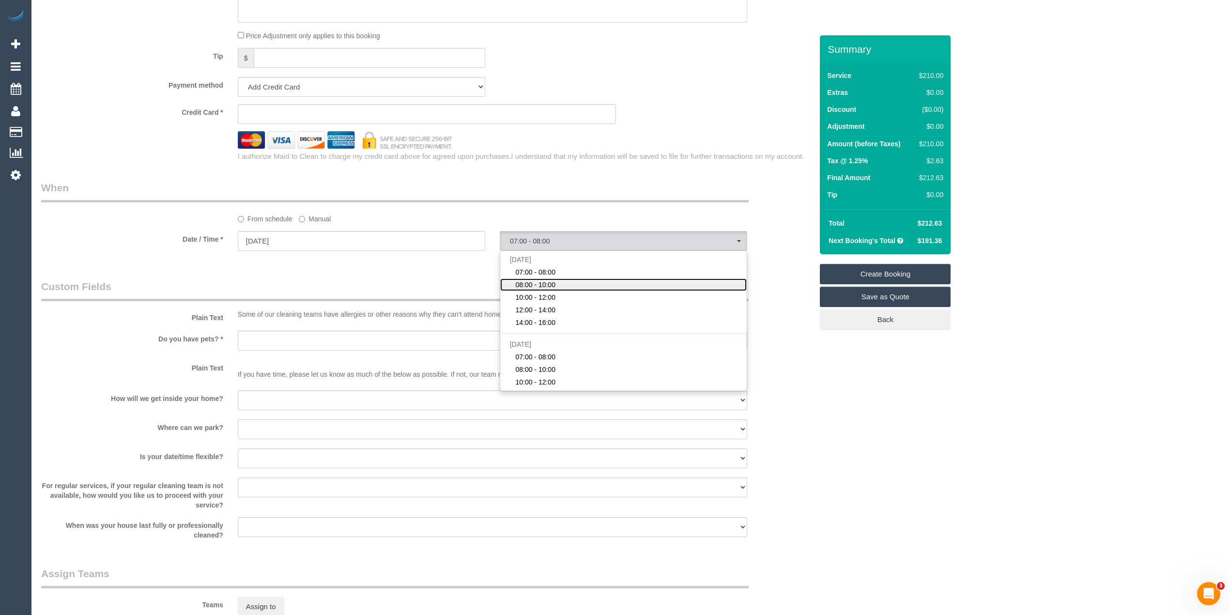
click at [566, 283] on link "08:00 - 10:00" at bounding box center [623, 284] width 246 height 13
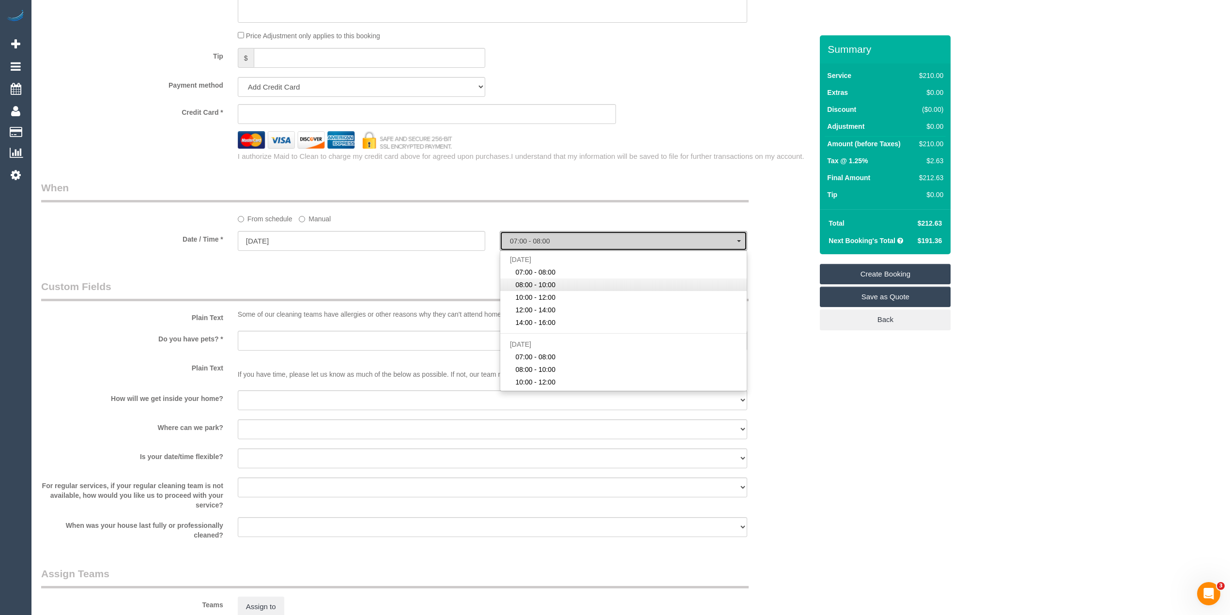
select select "spot23"
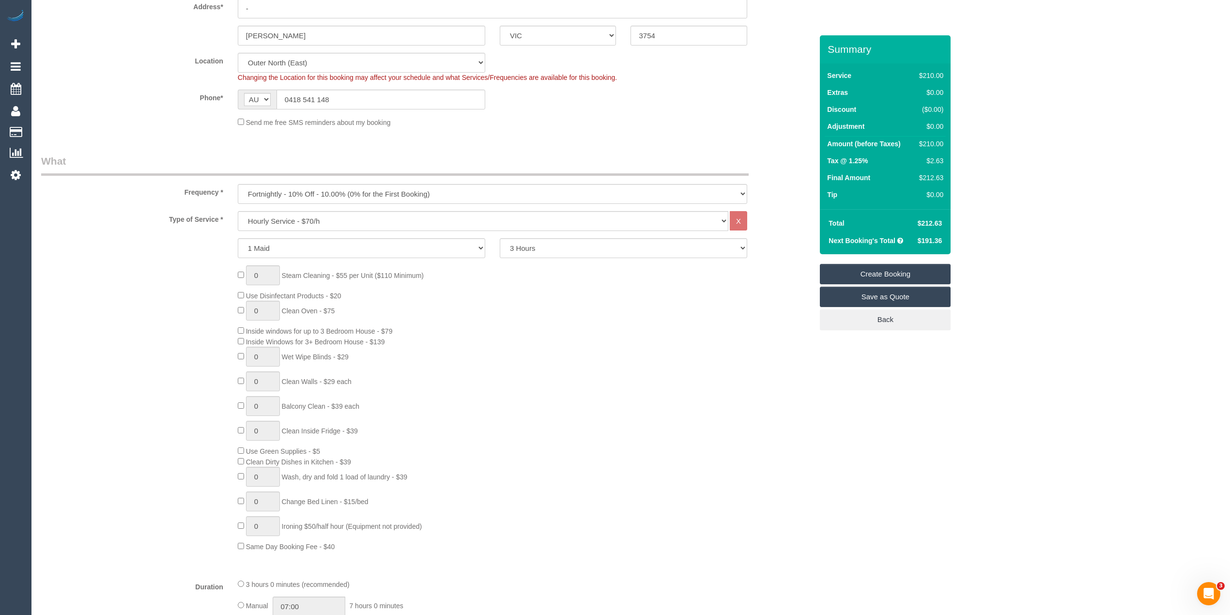
scroll to position [0, 0]
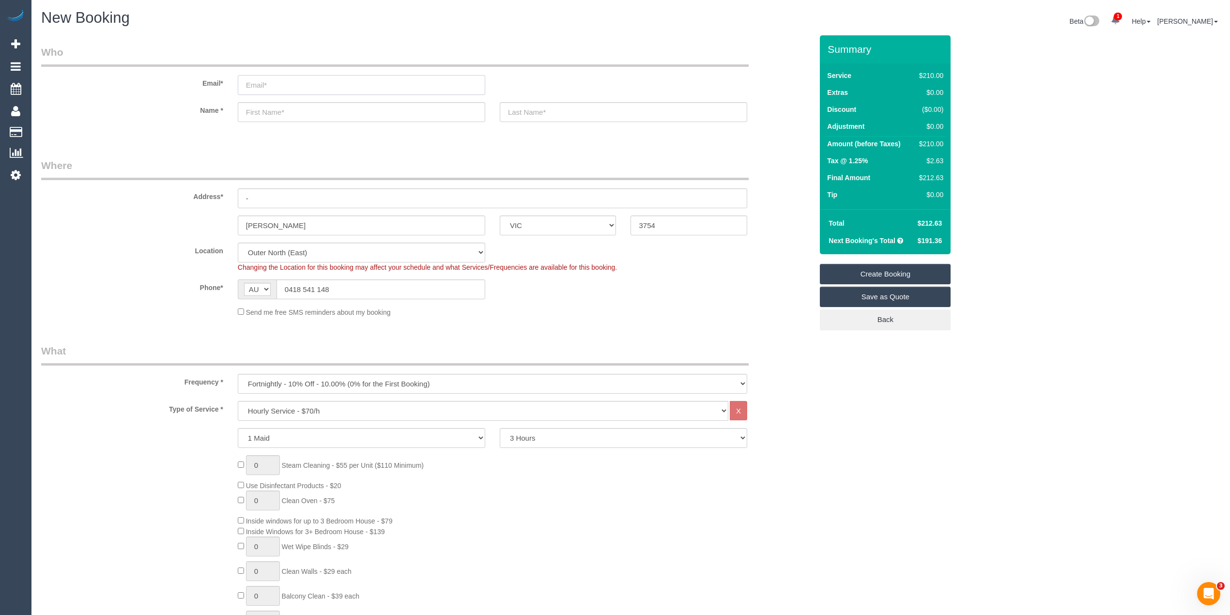
click at [272, 82] on input "email" at bounding box center [361, 85] width 247 height 20
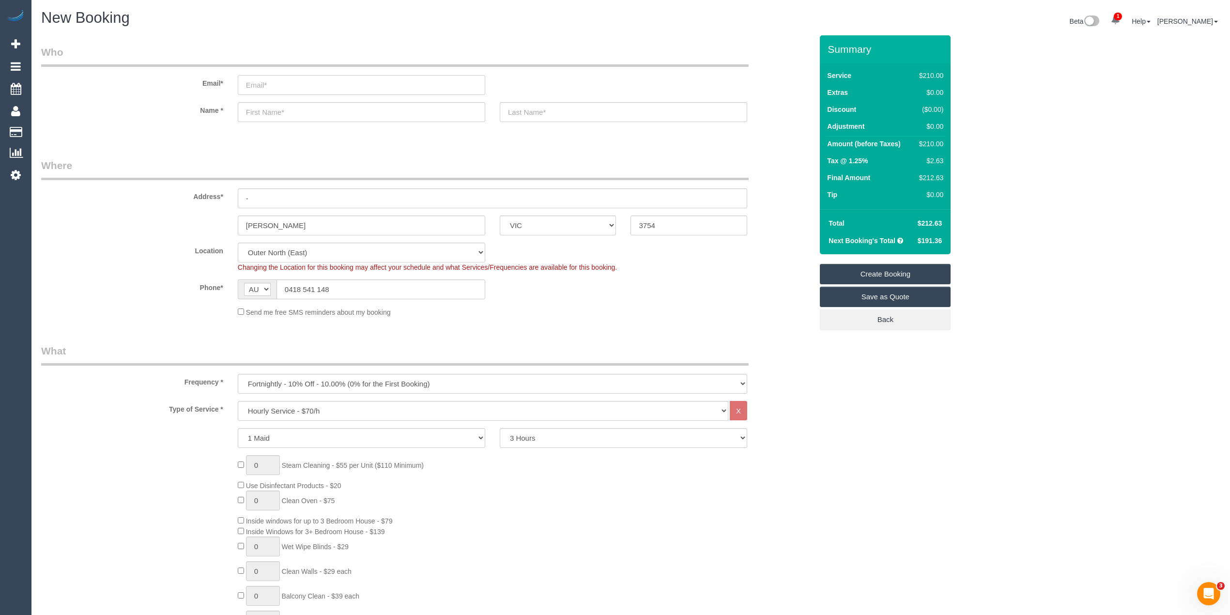
click at [272, 82] on input "email" at bounding box center [361, 85] width 247 height 20
type input "jason@floor91.com.au"
click at [292, 119] on input "text" at bounding box center [361, 112] width 247 height 20
type input "J"
select select "spot44"
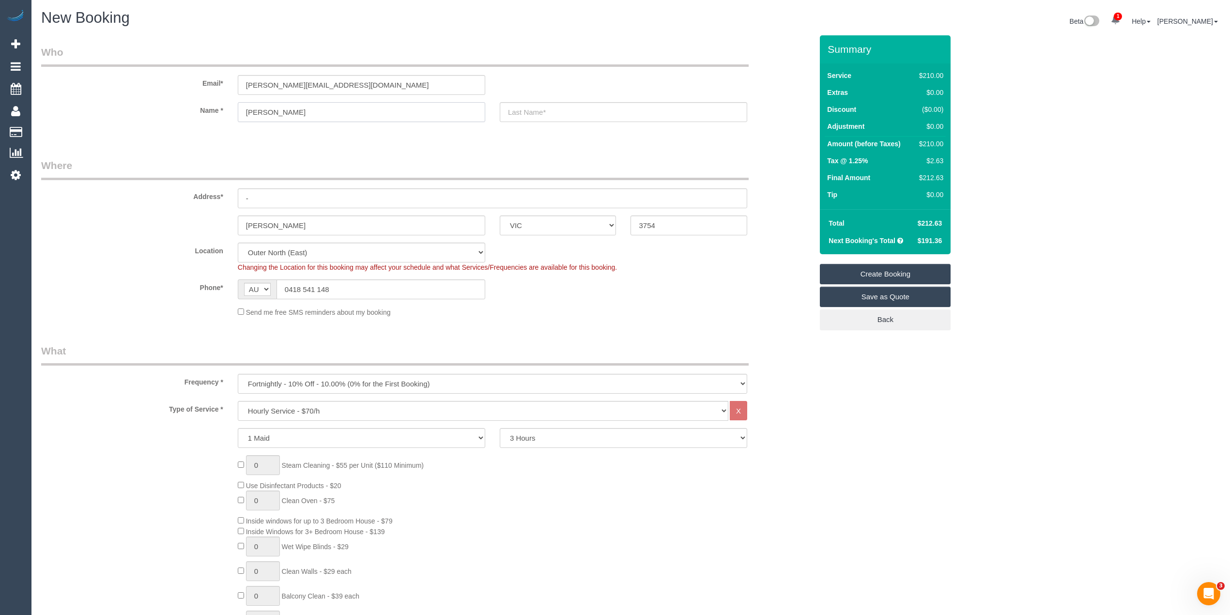
type input "Jason"
click at [523, 110] on input "text" at bounding box center [623, 112] width 247 height 20
type input "Petterson"
drag, startPoint x: 262, startPoint y: 194, endPoint x: 217, endPoint y: 194, distance: 44.6
click at [217, 194] on div "Address* -" at bounding box center [427, 183] width 786 height 50
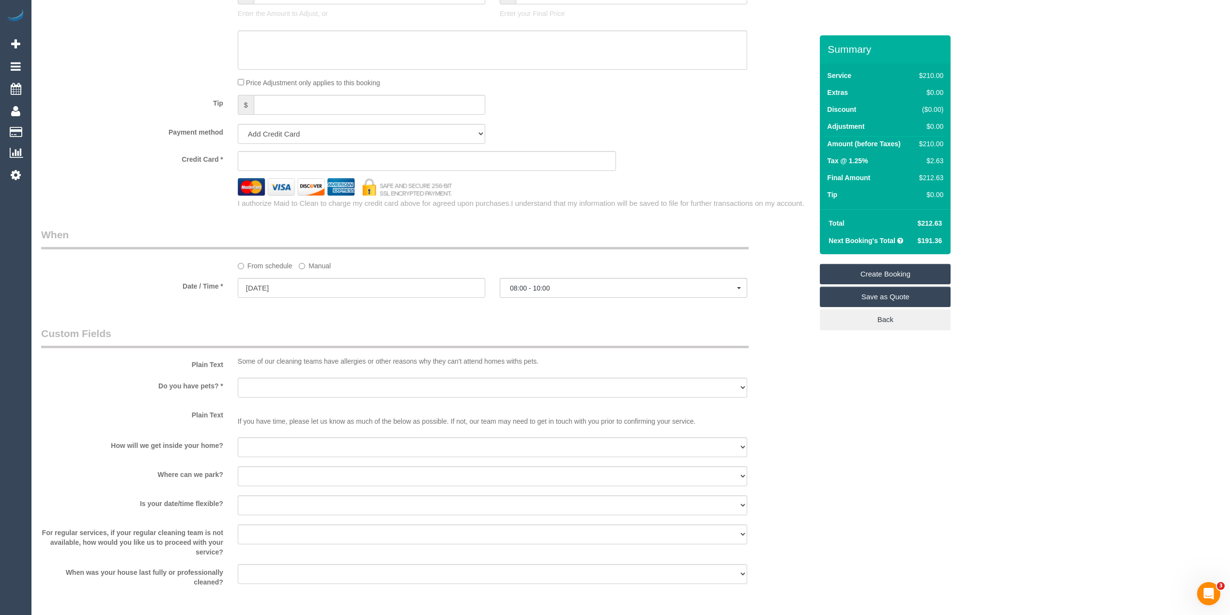
scroll to position [1033, 0]
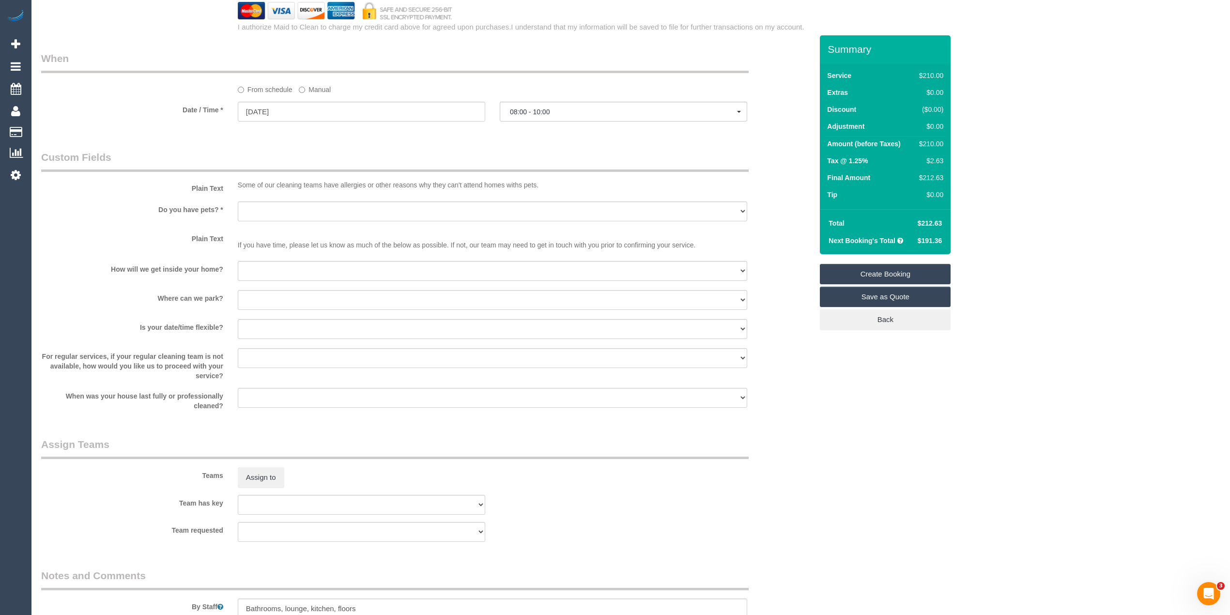
type input "5 Sugarloaf Rise"
click at [264, 206] on select "Yes - Cats Yes - Dogs No pets Yes - Dogs and Cats Yes - Other" at bounding box center [492, 211] width 509 height 20
select select "number:27"
click at [238, 201] on select "Yes - Cats Yes - Dogs No pets Yes - Dogs and Cats Yes - Other" at bounding box center [492, 211] width 509 height 20
click at [283, 275] on select "I will be home Key will be left (please provide details below) Lock box/Access …" at bounding box center [492, 271] width 509 height 20
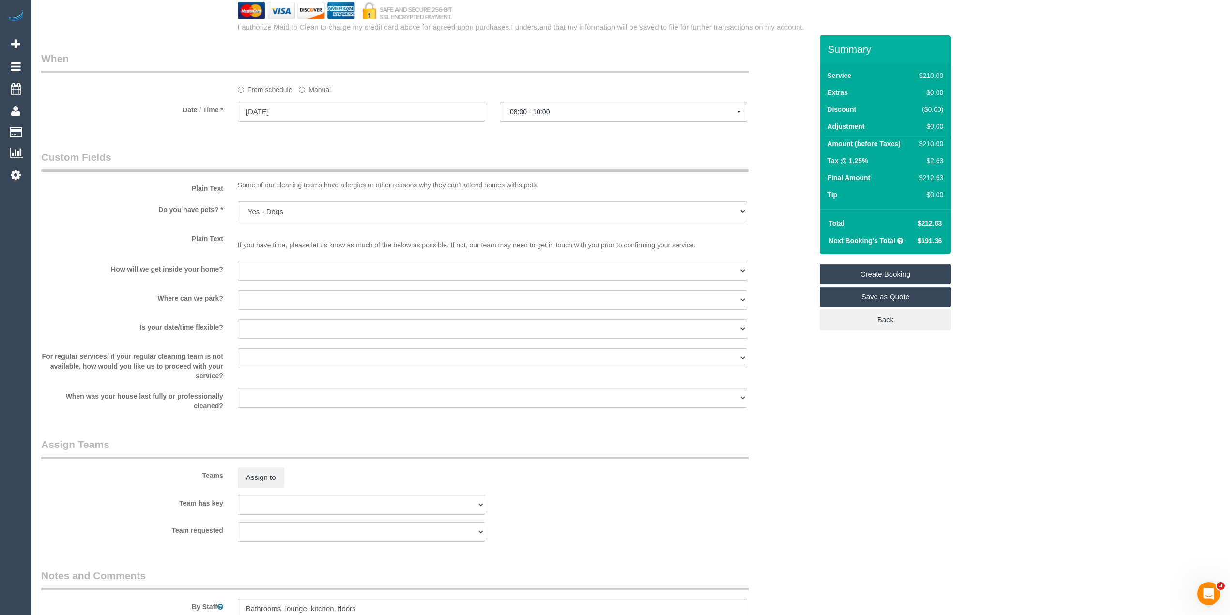
select select "number:14"
click at [238, 261] on select "I will be home Key will be left (please provide details below) Lock box/Access …" at bounding box center [492, 271] width 509 height 20
click at [291, 297] on select "I will provide parking on-site Free street parking Paid street parking (cost wi…" at bounding box center [492, 300] width 509 height 20
select select "number:19"
click at [238, 290] on select "I will provide parking on-site Free street parking Paid street parking (cost wi…" at bounding box center [492, 300] width 509 height 20
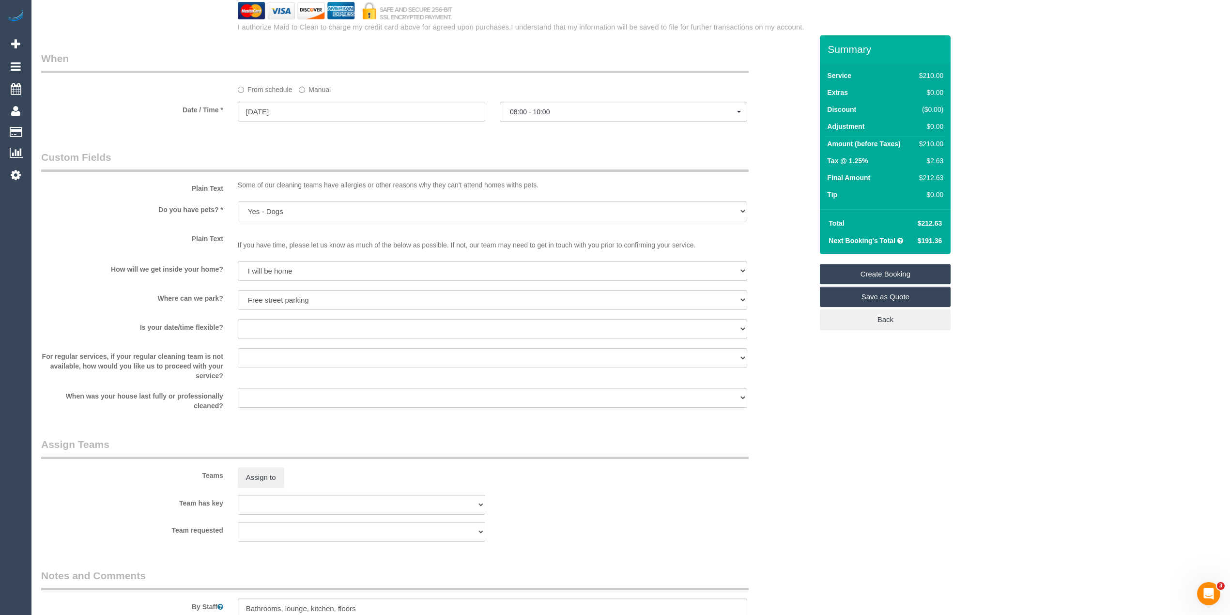
click at [266, 321] on select "Yes - date and time Yes - date but not time Yes - time but not date No - No fle…" at bounding box center [492, 329] width 509 height 20
select select "number:36"
click at [238, 319] on select "Yes - date and time Yes - date but not time Yes - time but not date No - No fle…" at bounding box center [492, 329] width 509 height 20
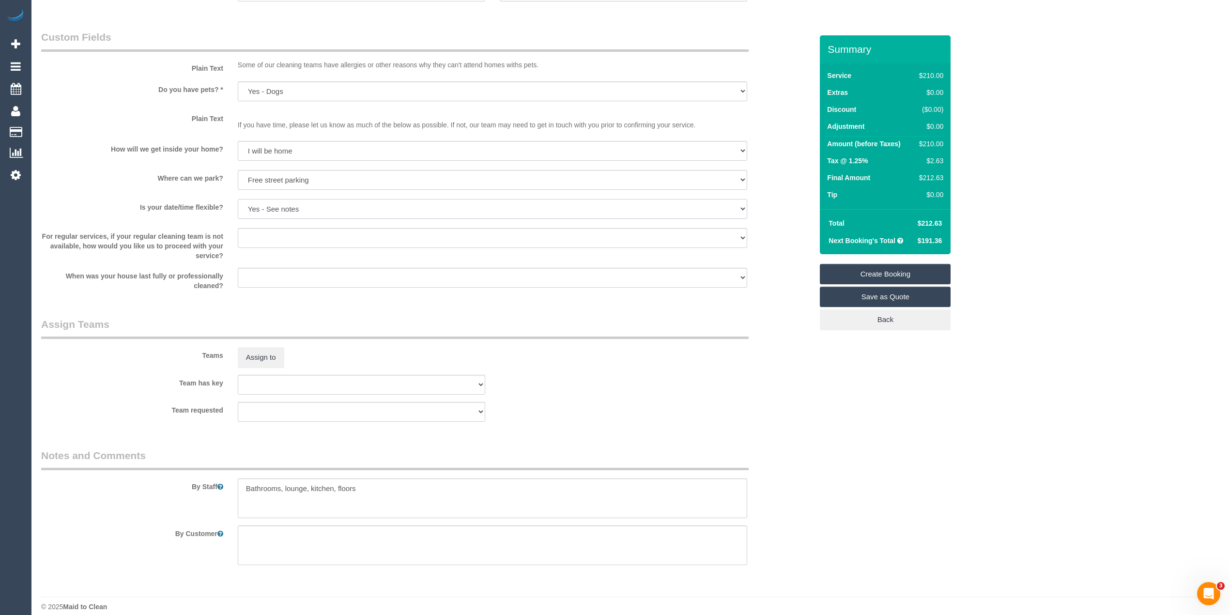
scroll to position [1162, 0]
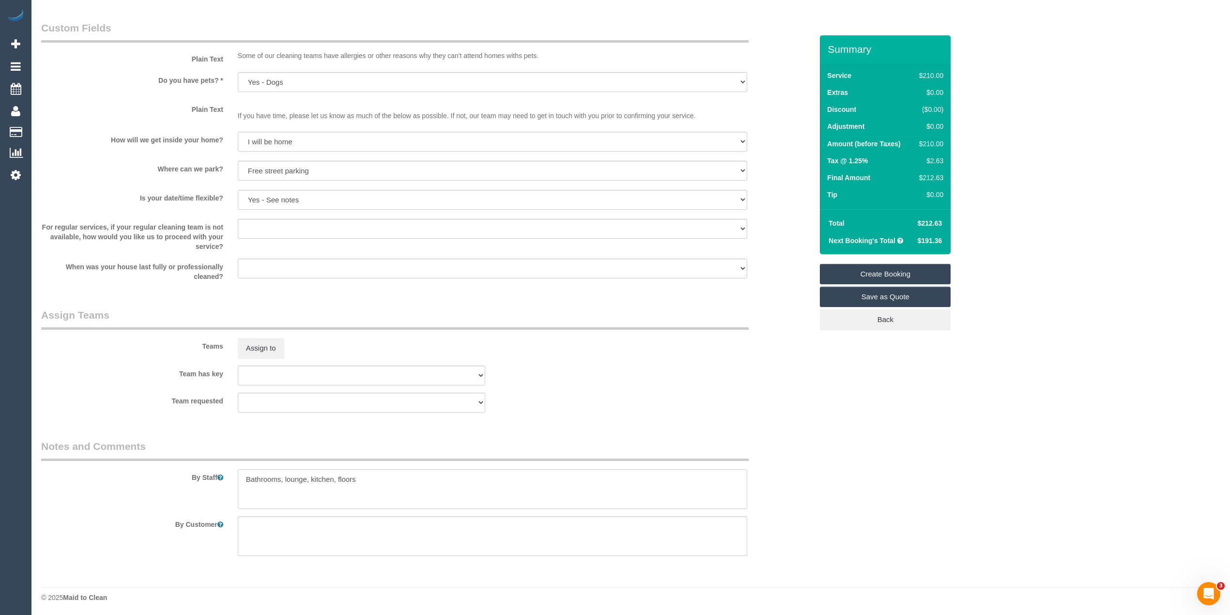
click at [376, 483] on textarea at bounding box center [492, 489] width 509 height 40
drag, startPoint x: 345, startPoint y: 487, endPoint x: 321, endPoint y: 487, distance: 24.2
click at [321, 487] on textarea at bounding box center [492, 489] width 509 height 40
click at [284, 501] on textarea at bounding box center [492, 489] width 509 height 40
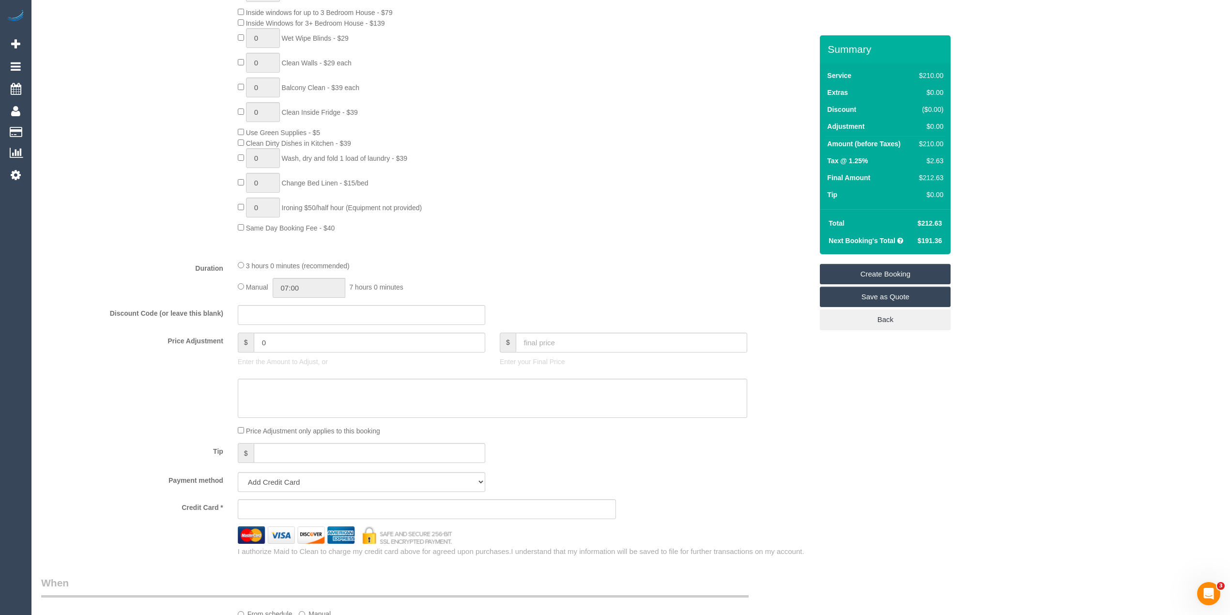
scroll to position [645, 0]
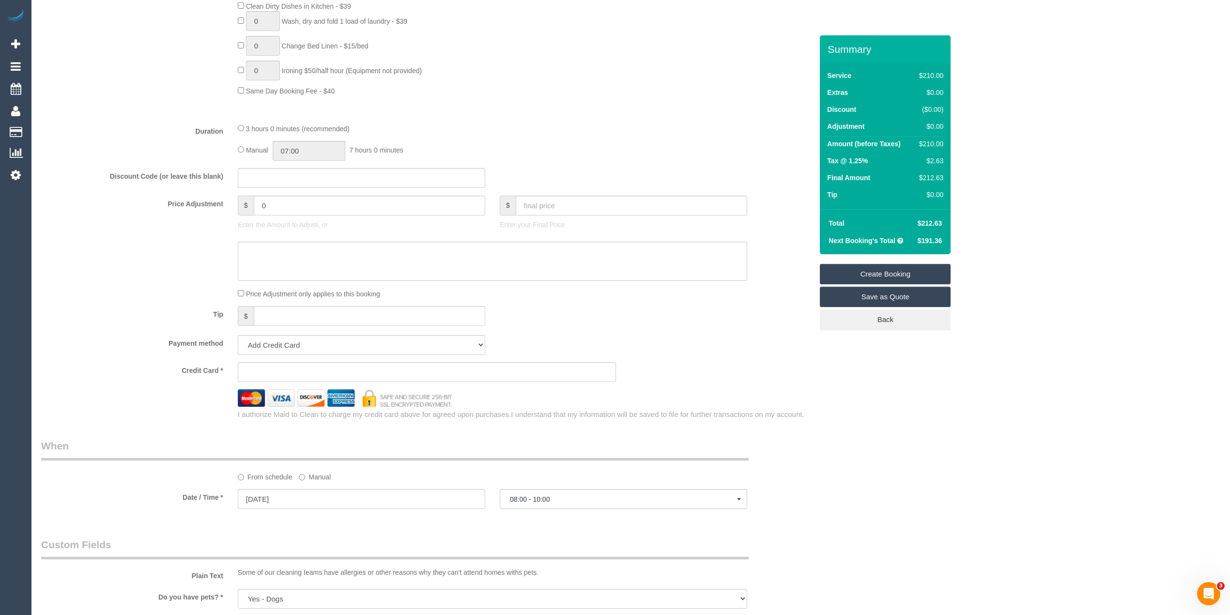
type textarea "Bathrooms, lounge, kitchen, floors. Any issues please call Cooper - 0424021669 …"
click at [289, 366] on sui-stripe-card at bounding box center [427, 372] width 379 height 20
click at [288, 368] on sui-stripe-card at bounding box center [427, 372] width 379 height 20
click at [294, 366] on sui-stripe-card at bounding box center [427, 372] width 379 height 20
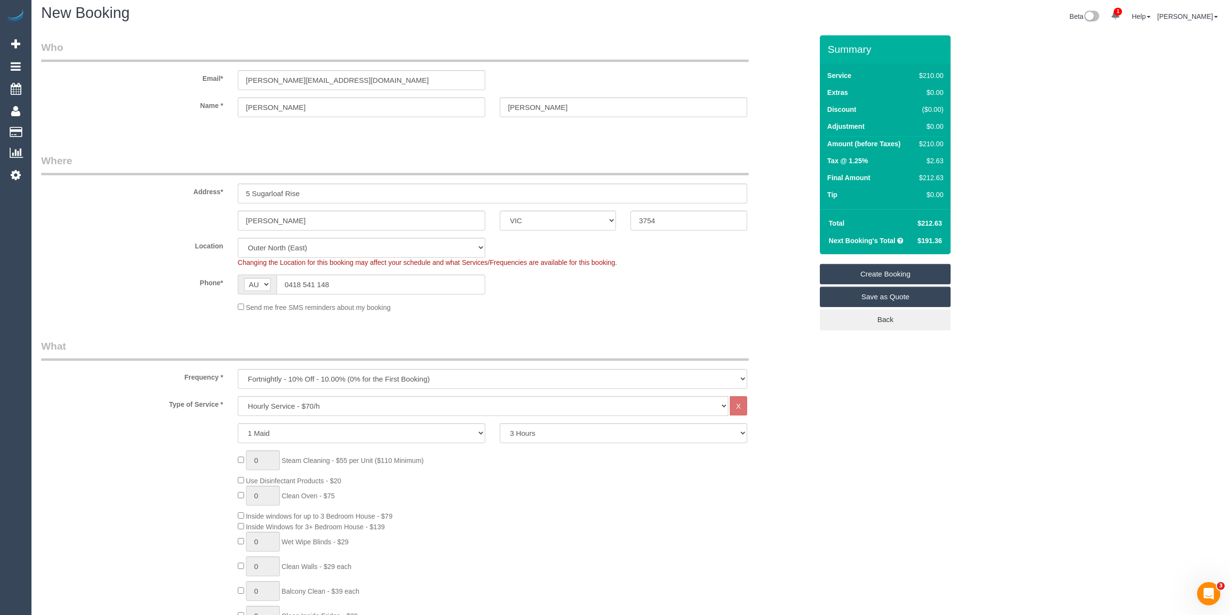
scroll to position [0, 0]
drag, startPoint x: 334, startPoint y: 86, endPoint x: 221, endPoint y: 82, distance: 112.9
click at [221, 82] on div "Email* jason@floor91.com.au" at bounding box center [427, 70] width 786 height 50
click at [906, 272] on link "Create Booking" at bounding box center [885, 274] width 131 height 20
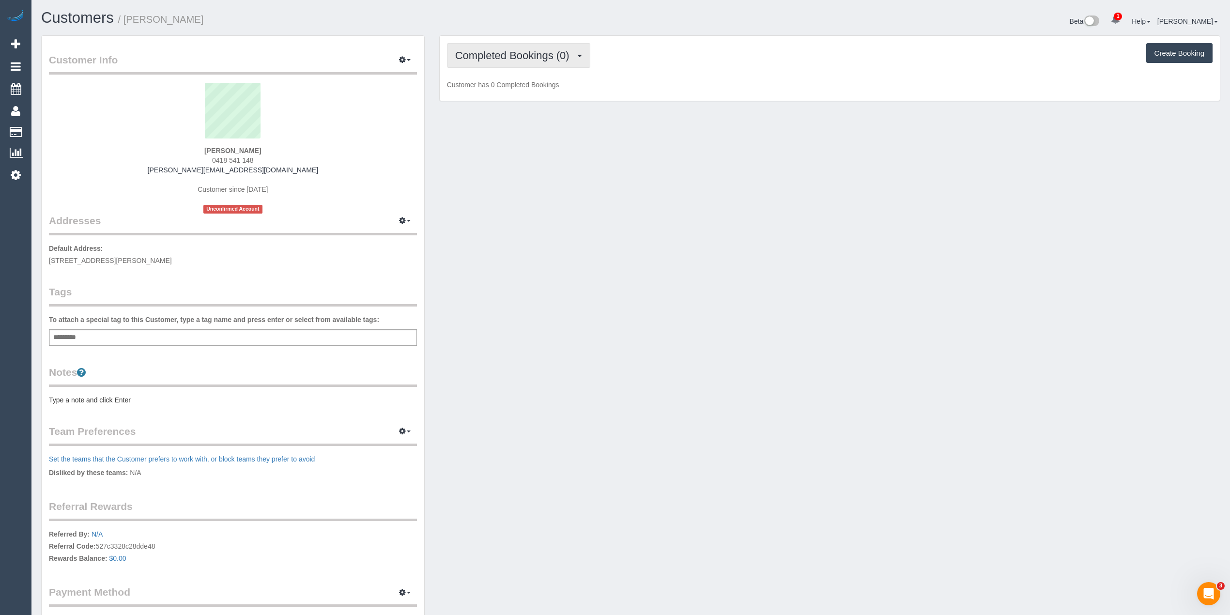
click at [500, 46] on button "Completed Bookings (0)" at bounding box center [518, 55] width 143 height 25
click at [527, 87] on link "Upcoming Bookings (11)" at bounding box center [498, 90] width 102 height 13
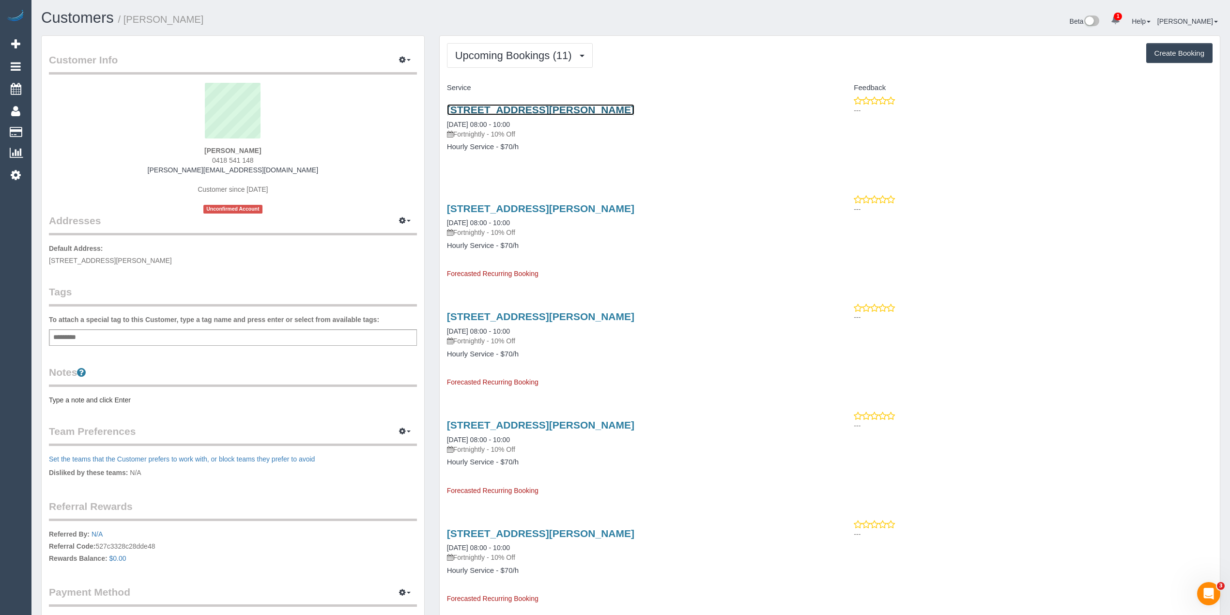
click at [495, 109] on link "[STREET_ADDRESS][PERSON_NAME]" at bounding box center [540, 109] width 187 height 11
click at [1172, 45] on button "Create Booking" at bounding box center [1179, 53] width 66 height 20
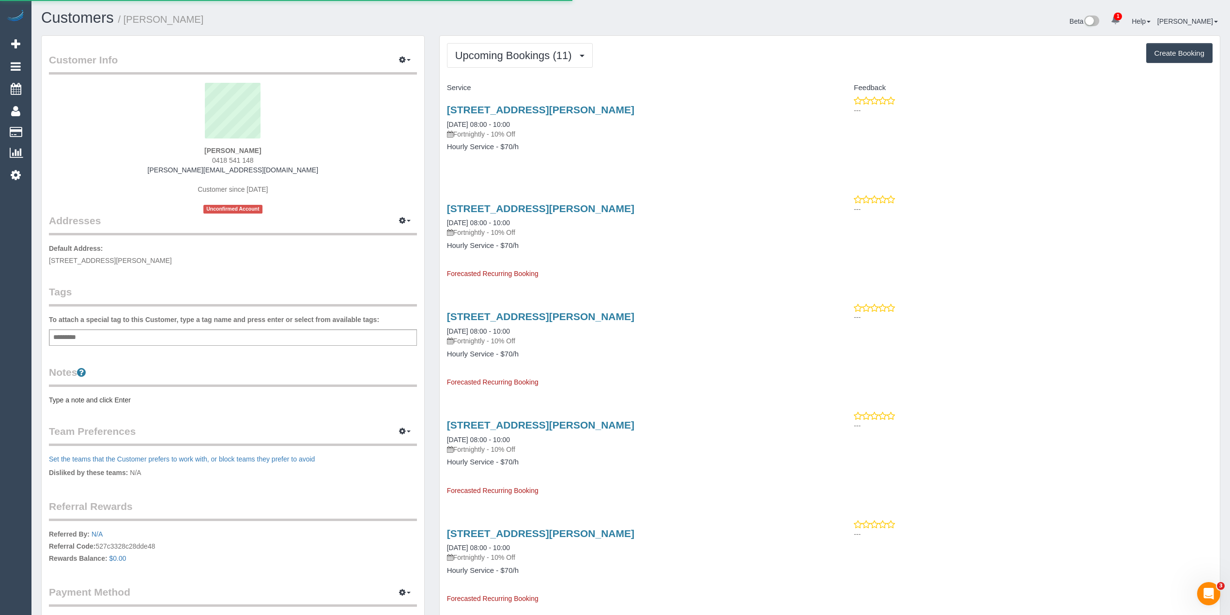
select select "VIC"
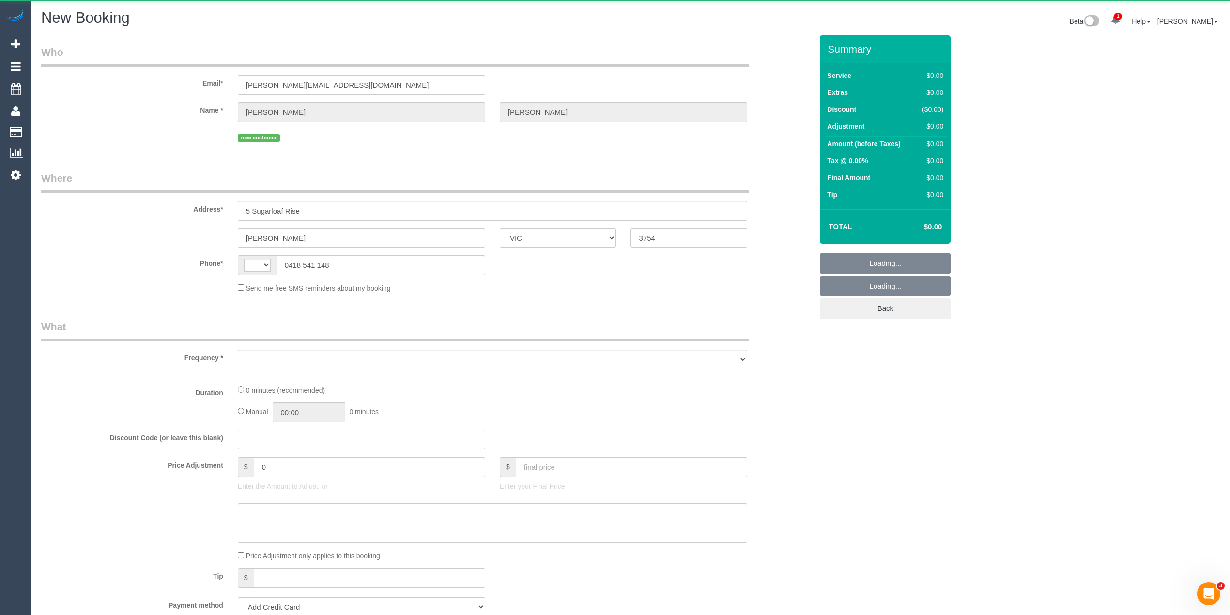
select select "string:AU"
select select "object:1124"
select select "string:stripe-pm_1S3ndw2GScqysDRVo8NArwwU"
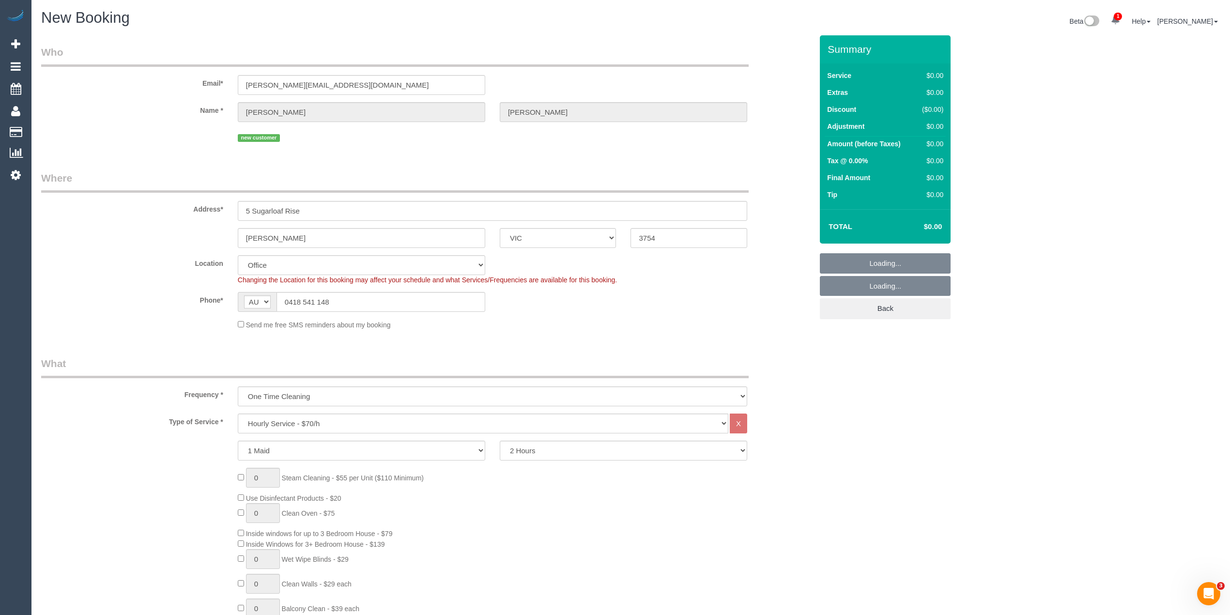
select select "object:2566"
select select "51"
select select "object:2571"
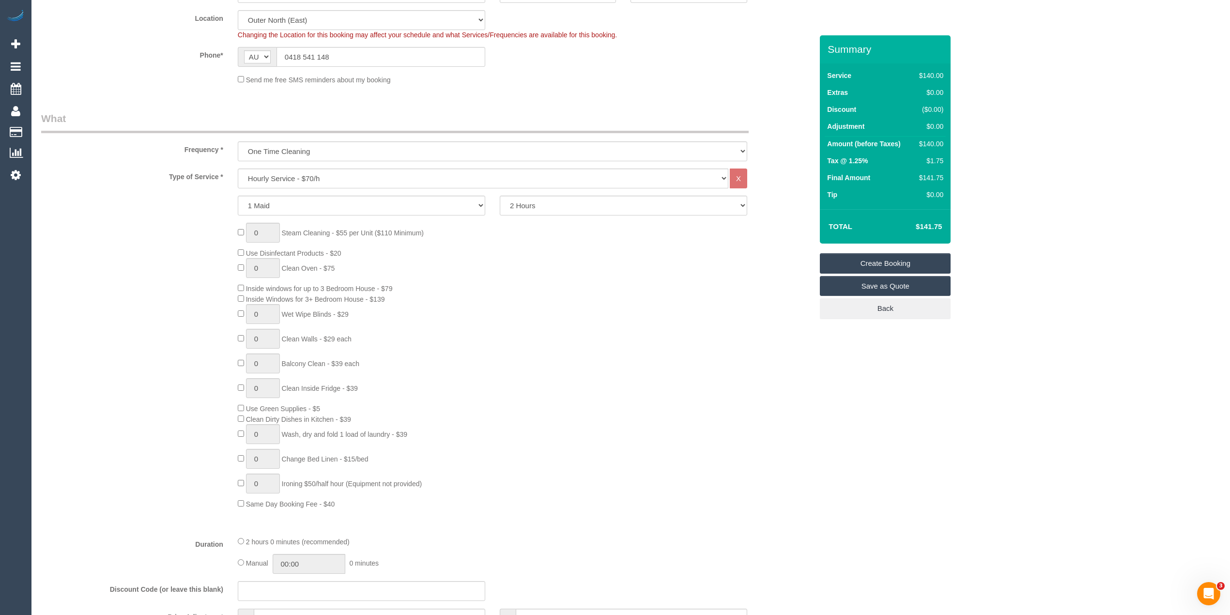
scroll to position [129, 0]
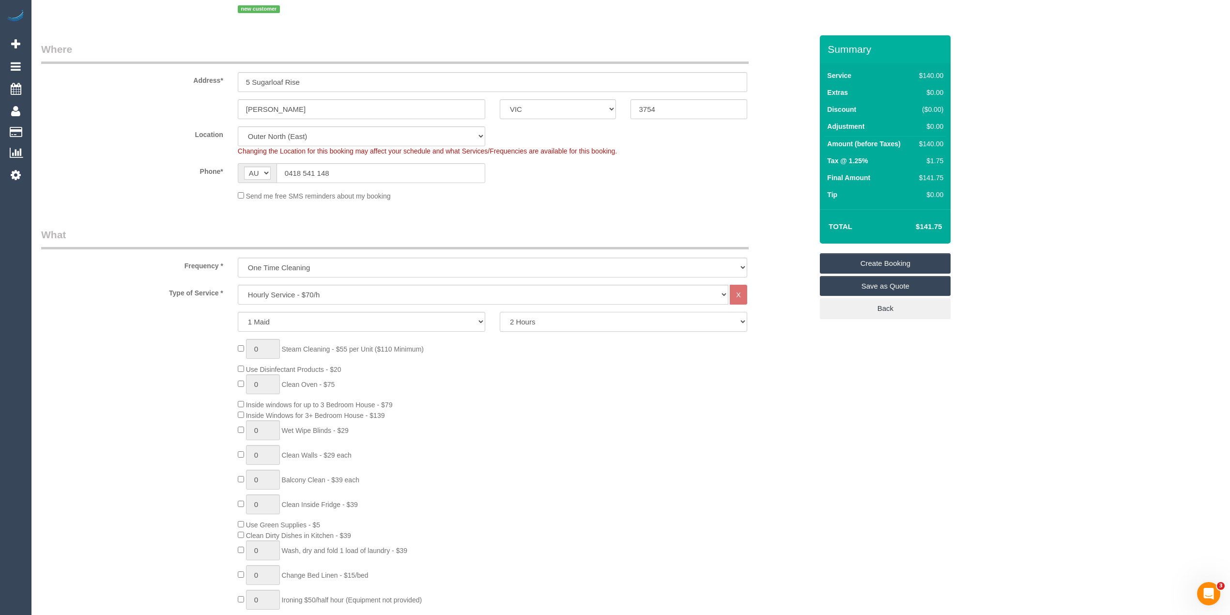
click at [556, 322] on select "2 Hours 2.5 Hours 3 Hours 3.5 Hours 4 Hours 4.5 Hours 5 Hours 5.5 Hours 6 Hours…" at bounding box center [623, 322] width 247 height 20
select select "180"
click at [500, 312] on select "2 Hours 2.5 Hours 3 Hours 3.5 Hours 4 Hours 4.5 Hours 5 Hours 5.5 Hours 6 Hours…" at bounding box center [623, 322] width 247 height 20
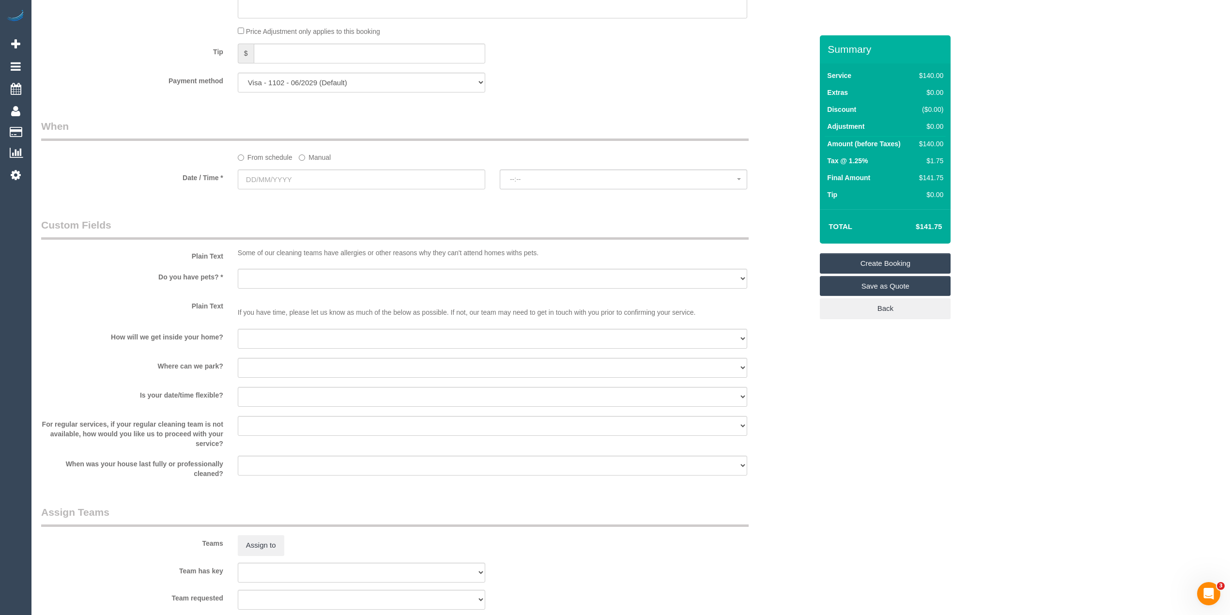
scroll to position [968, 0]
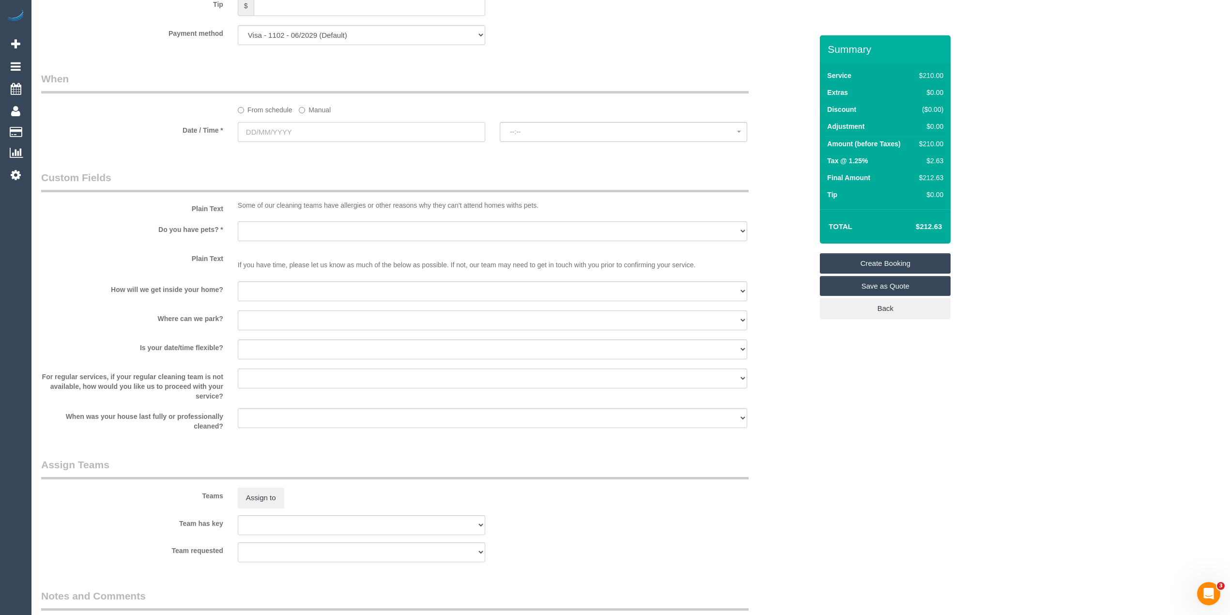
click at [254, 132] on input "text" at bounding box center [361, 132] width 247 height 20
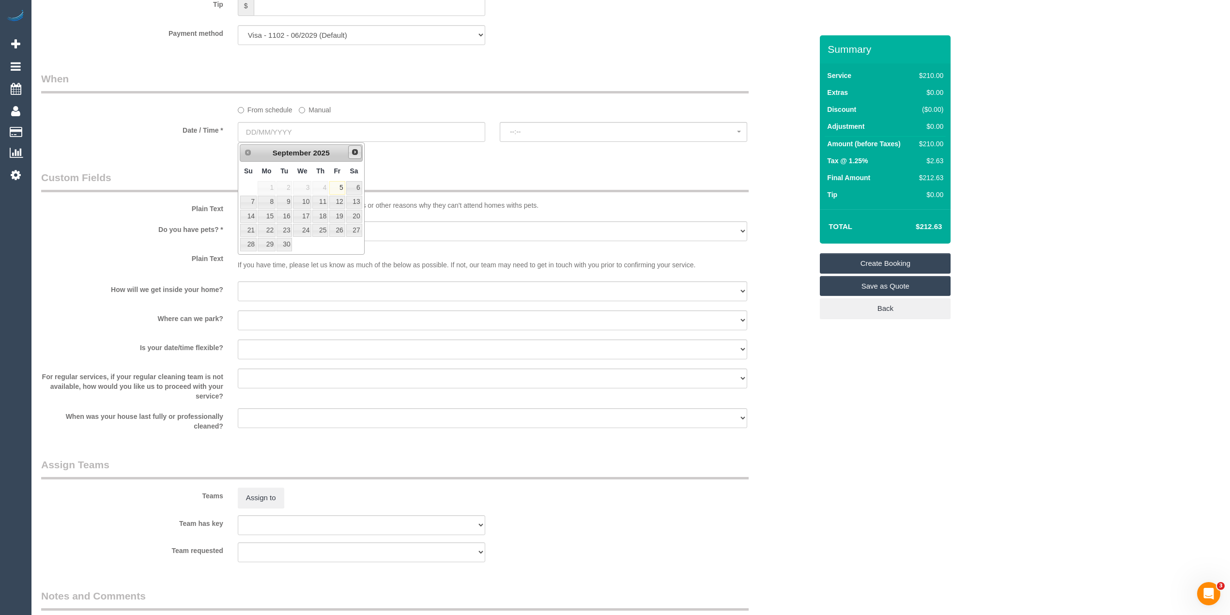
click at [353, 154] on span "Next" at bounding box center [355, 152] width 8 height 8
click at [321, 194] on link "2" at bounding box center [320, 187] width 16 height 13
type input "02/10/2025"
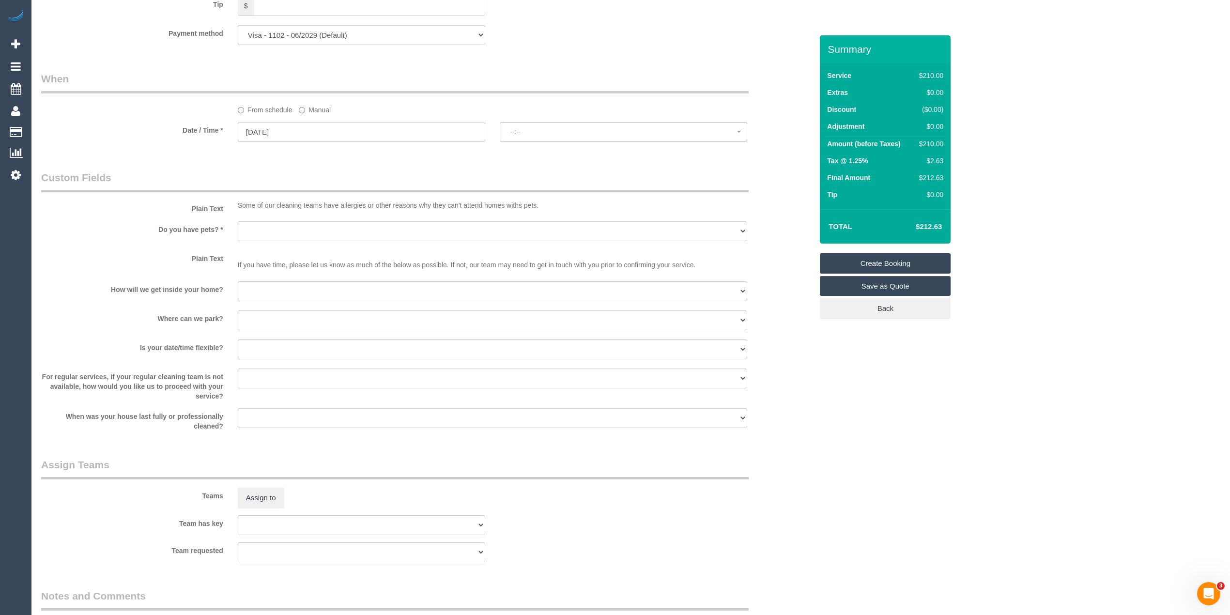
click at [308, 127] on input "02/10/2025" at bounding box center [361, 132] width 247 height 20
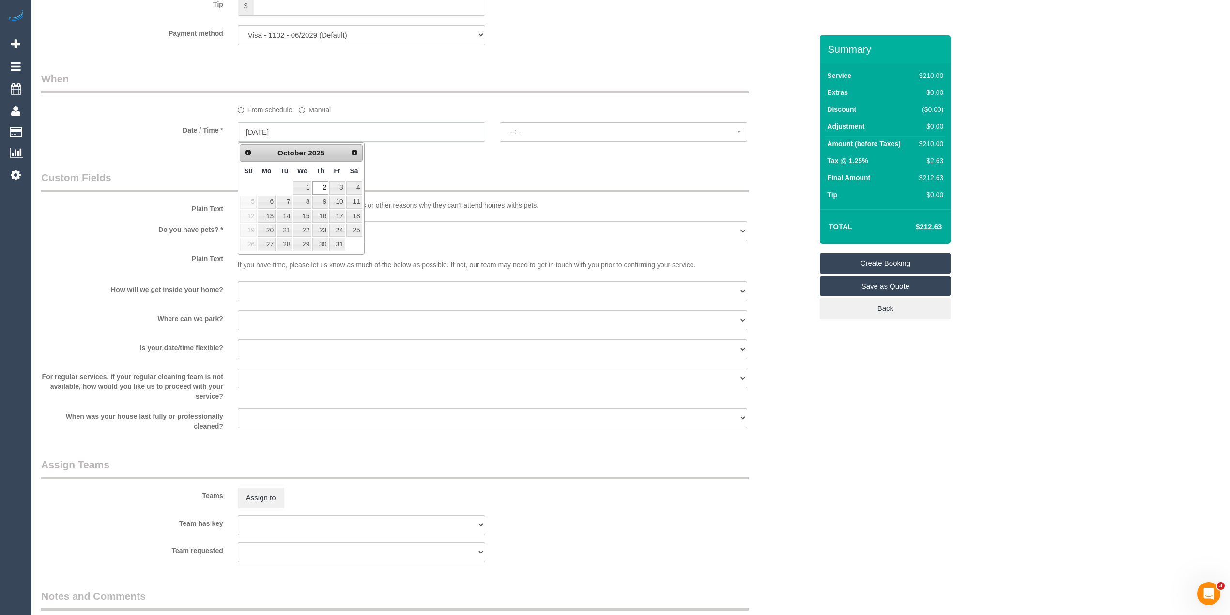
select select "spot1"
click at [322, 204] on link "9" at bounding box center [320, 202] width 16 height 13
type input "09/10/2025"
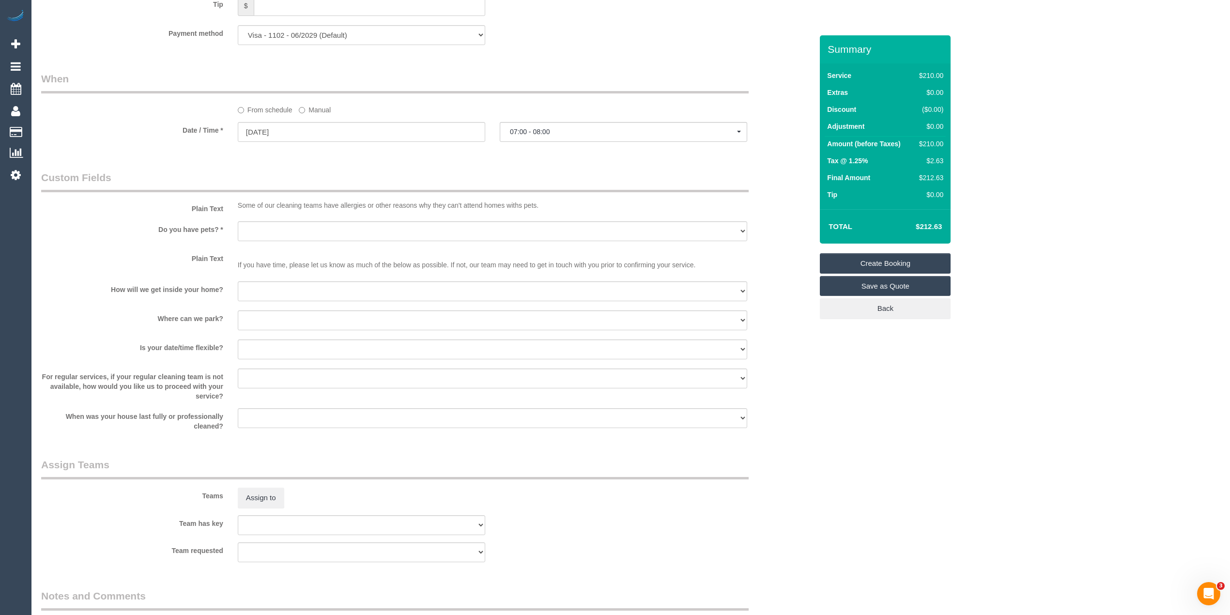
select select "spot22"
click at [256, 225] on select "Yes - Cats Yes - Dogs No pets Yes - Dogs and Cats Yes - Other" at bounding box center [492, 231] width 509 height 20
select select "number:27"
click at [238, 221] on select "Yes - Cats Yes - Dogs No pets Yes - Dogs and Cats Yes - Other" at bounding box center [492, 231] width 509 height 20
click at [279, 283] on select "I will be home Key will be left (please provide details below) Lock box/Access …" at bounding box center [492, 291] width 509 height 20
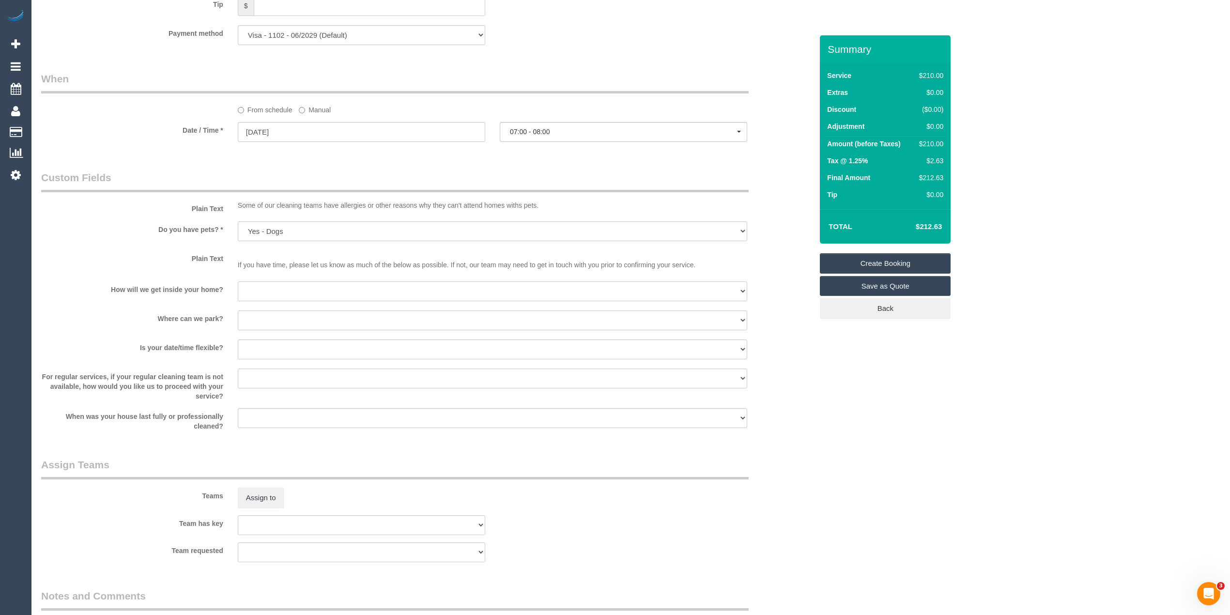
select select "number:14"
click at [238, 281] on select "I will be home Key will be left (please provide details below) Lock box/Access …" at bounding box center [492, 291] width 509 height 20
click at [275, 323] on select "I will provide parking on-site Free street parking Paid street parking (cost wi…" at bounding box center [492, 320] width 509 height 20
select select "number:19"
click at [238, 310] on select "I will provide parking on-site Free street parking Paid street parking (cost wi…" at bounding box center [492, 320] width 509 height 20
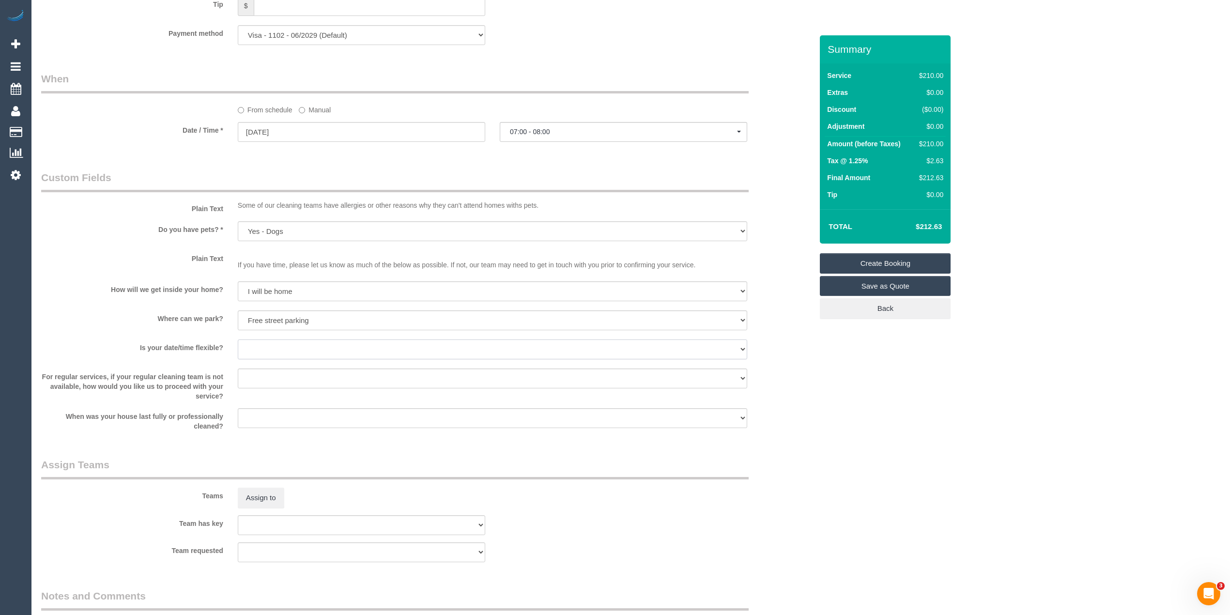
click at [274, 349] on select "Yes - date and time Yes - date but not time Yes - time but not date No - No fle…" at bounding box center [492, 349] width 509 height 20
select select "number:36"
click at [238, 339] on select "Yes - date and time Yes - date but not time Yes - time but not date No - No fle…" at bounding box center [492, 349] width 509 height 20
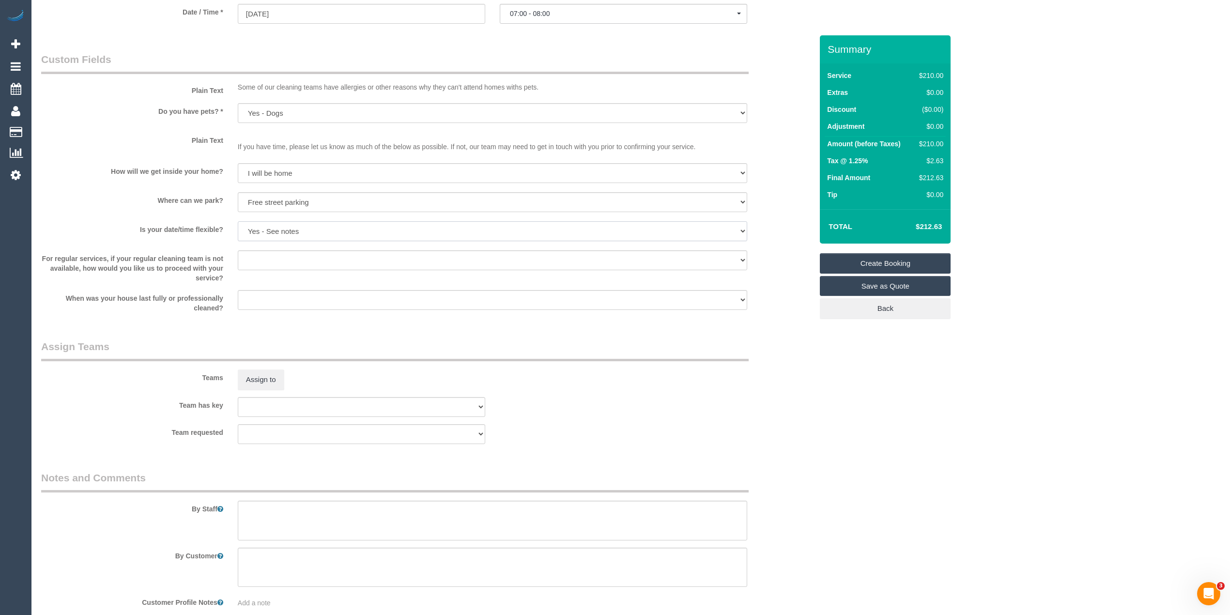
scroll to position [1139, 0]
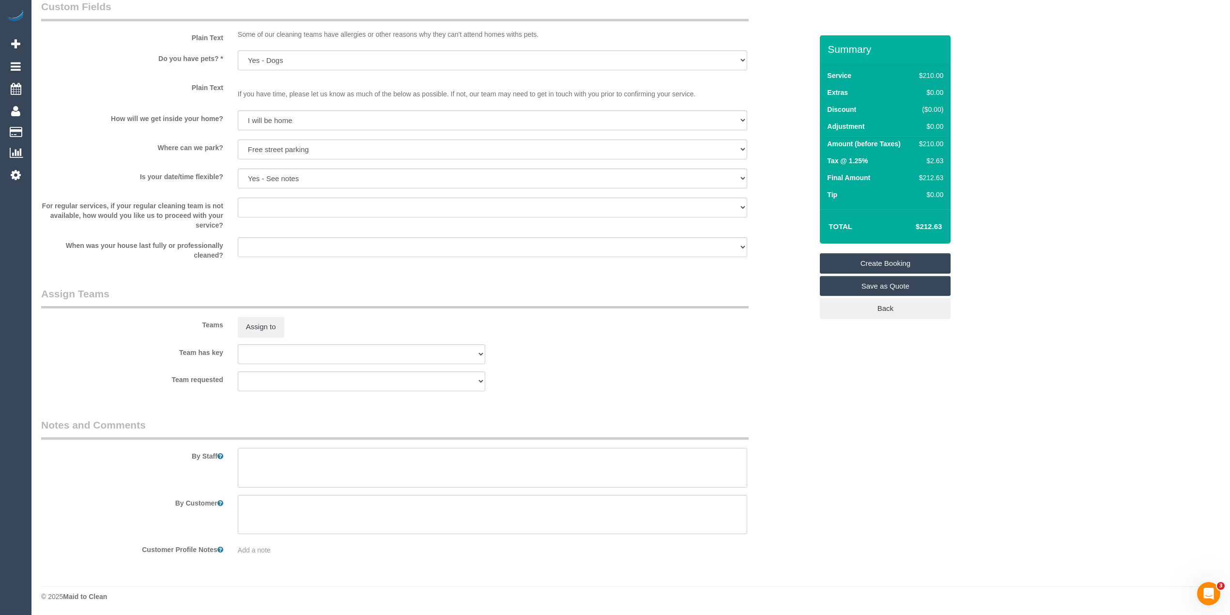
click at [303, 472] on textarea at bounding box center [492, 468] width 509 height 40
paste textarea "Bathrooms, lounge, kitchen, floors. Any issues please call [PERSON_NAME] - [PHO…"
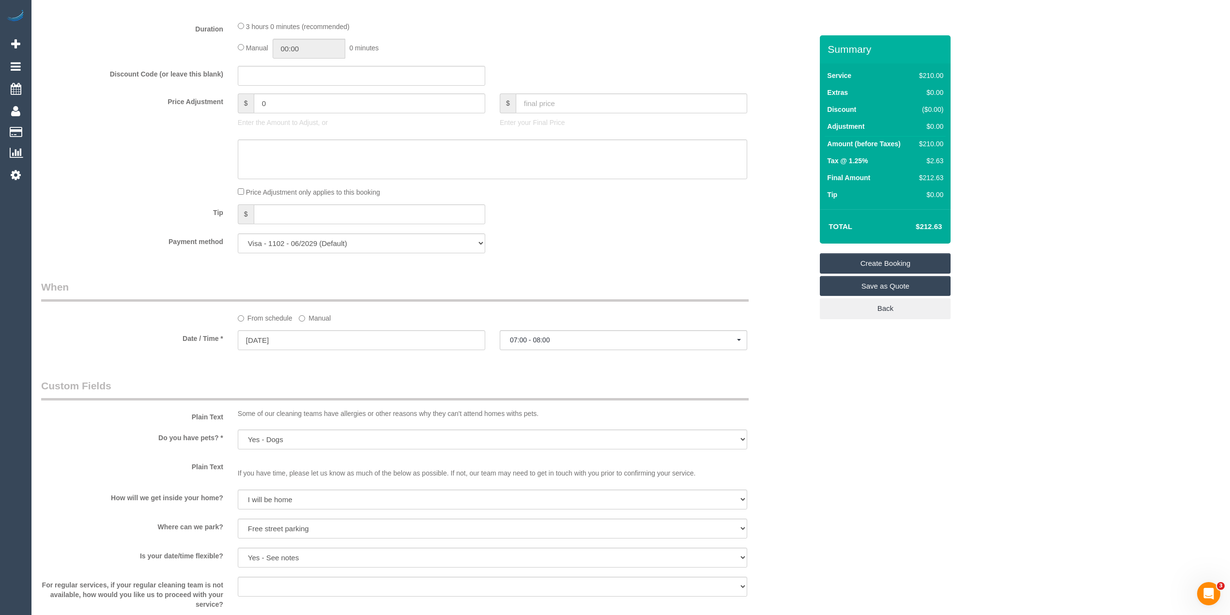
scroll to position [752, 0]
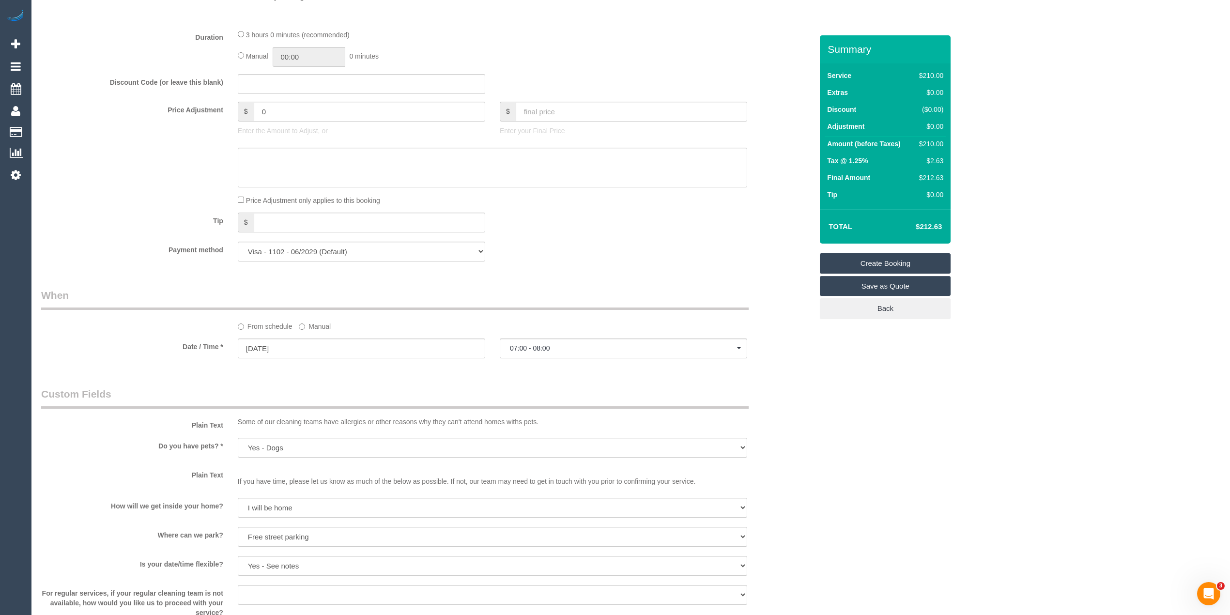
type textarea "Bathrooms, lounge, kitchen, floors. Any issues please call [PERSON_NAME] - [PHO…"
click at [514, 348] on span "07:00 - 08:00" at bounding box center [623, 348] width 227 height 8
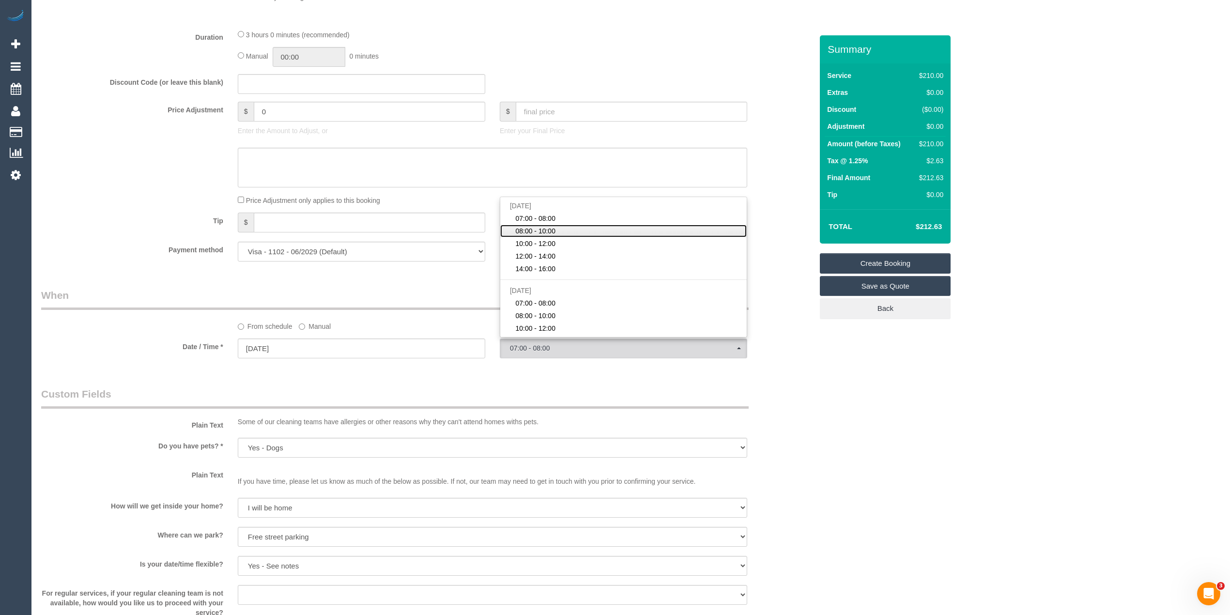
click at [539, 230] on span "08:00 - 10:00" at bounding box center [535, 231] width 40 height 10
select select "spot23"
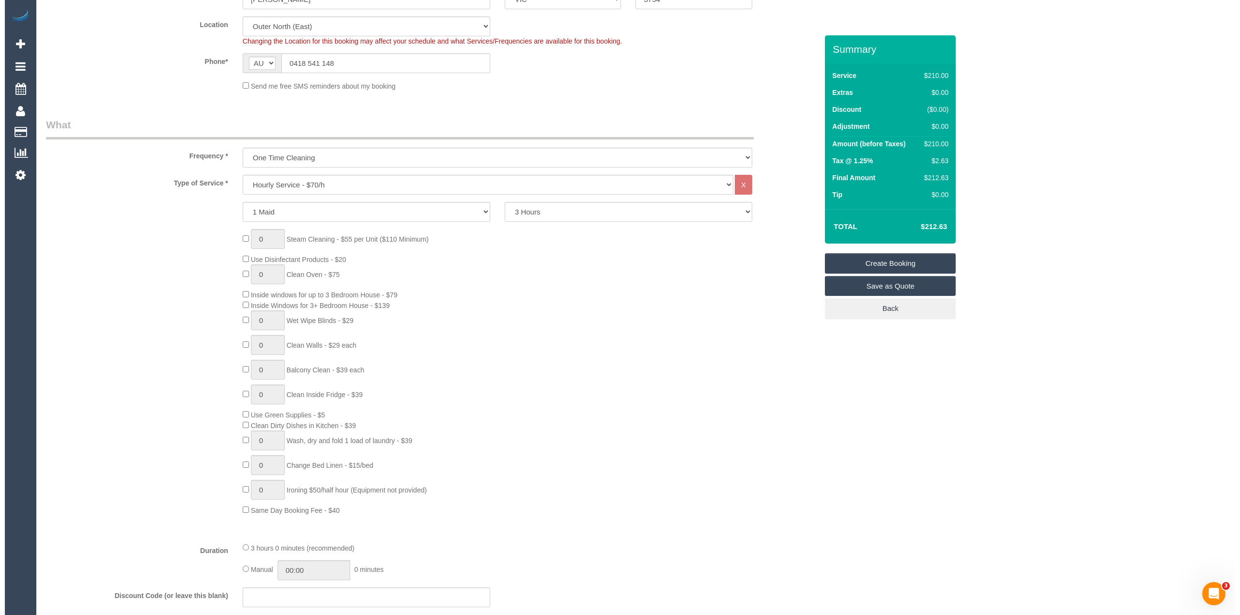
scroll to position [0, 0]
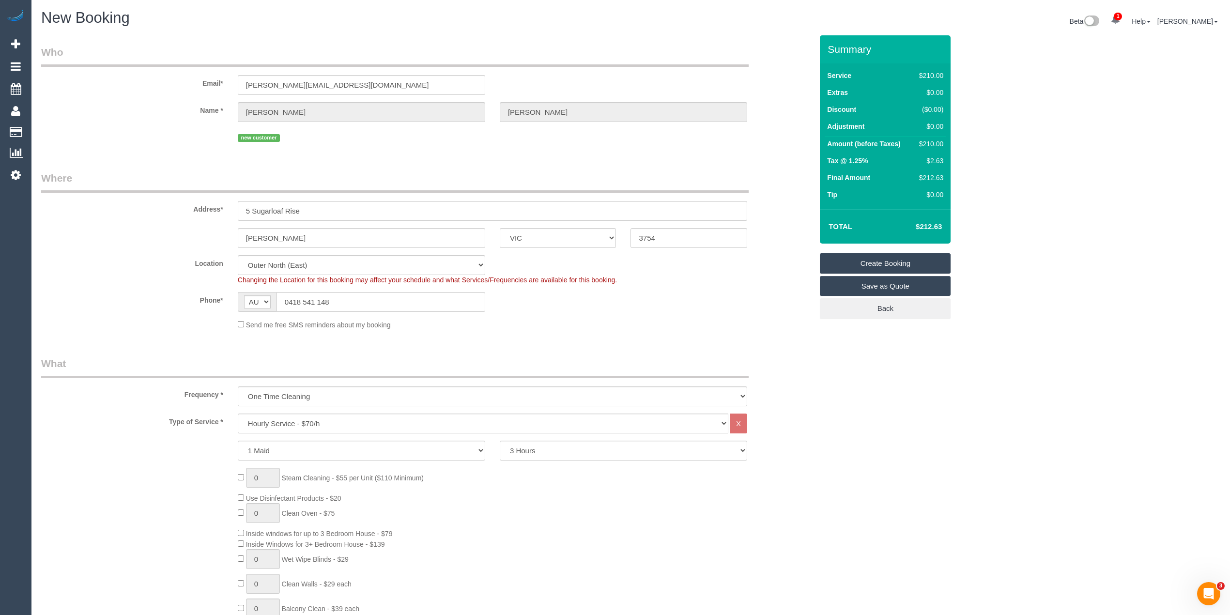
click at [872, 262] on link "Create Booking" at bounding box center [885, 263] width 131 height 20
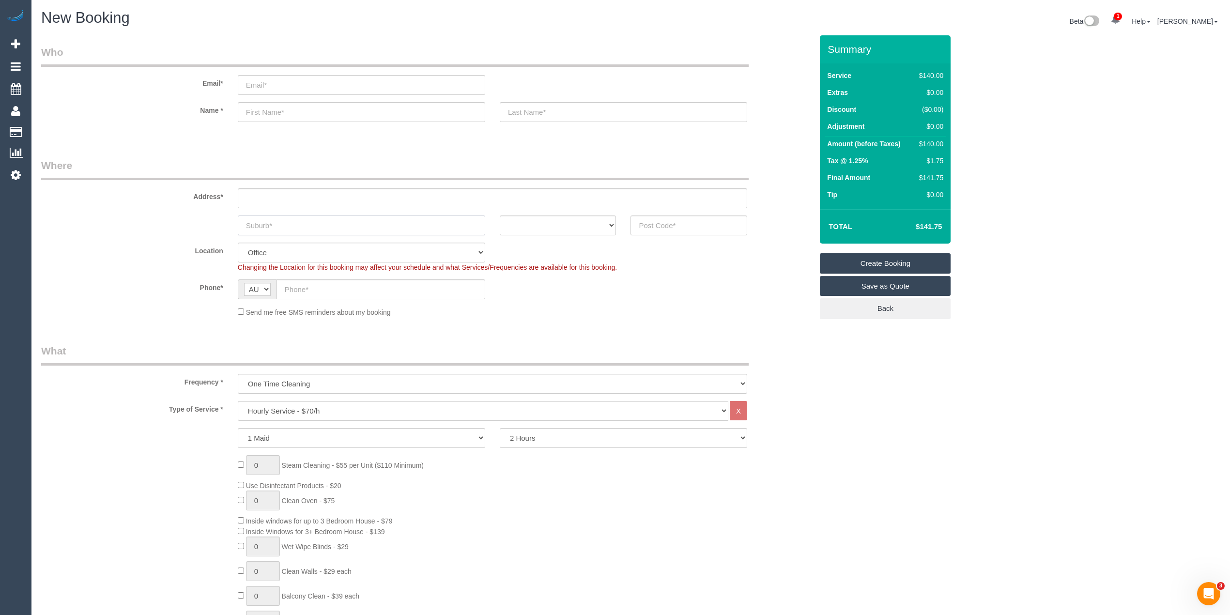
click at [297, 222] on input "text" at bounding box center [361, 225] width 247 height 20
paste input "Carnegie"
type input "Carnegie"
click at [266, 188] on input "text" at bounding box center [492, 198] width 509 height 20
type input "-"
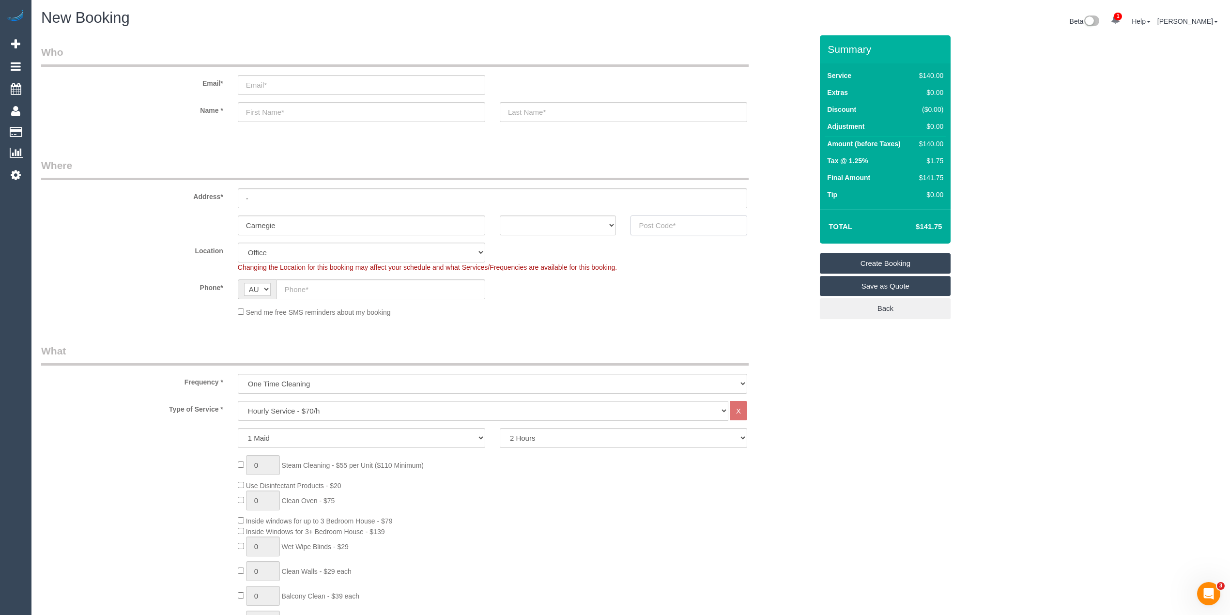
click at [678, 223] on input "text" at bounding box center [688, 225] width 117 height 20
type input "3163"
click at [549, 215] on select "ACT [GEOGRAPHIC_DATA] NT [GEOGRAPHIC_DATA] SA TAS [GEOGRAPHIC_DATA] [GEOGRAPHIC…" at bounding box center [558, 225] width 117 height 20
select select "VIC"
click at [500, 215] on select "ACT [GEOGRAPHIC_DATA] NT [GEOGRAPHIC_DATA] SA TAS [GEOGRAPHIC_DATA] [GEOGRAPHIC…" at bounding box center [558, 225] width 117 height 20
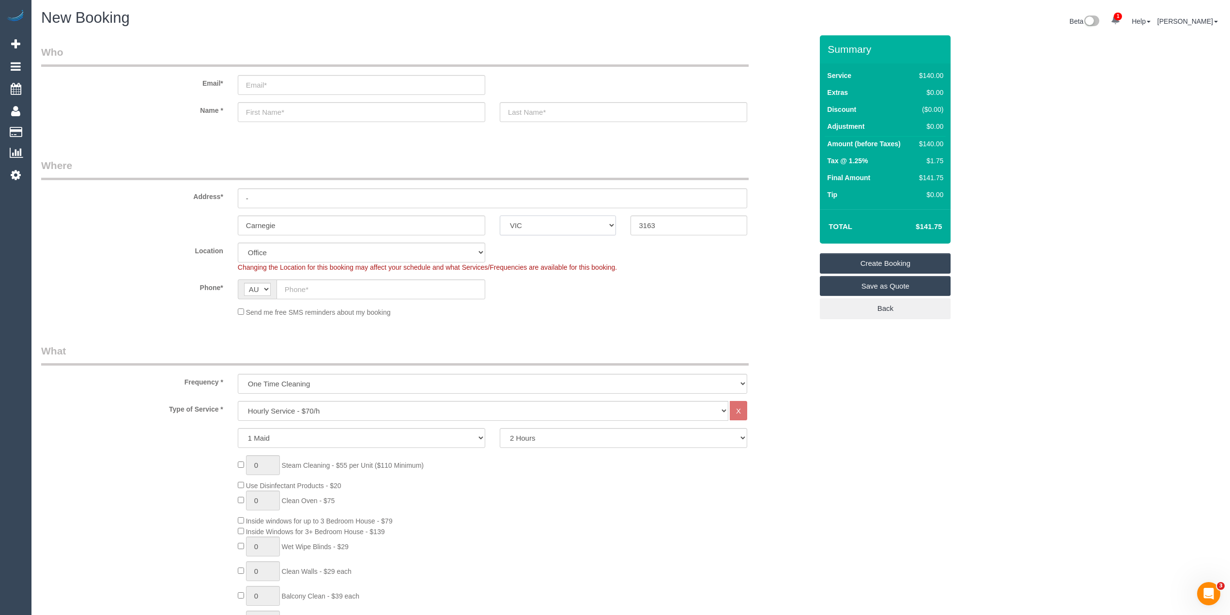
select select "64"
select select "object:2098"
click at [318, 289] on input "text" at bounding box center [380, 289] width 209 height 20
paste input "61 449 833 961"
drag, startPoint x: 295, startPoint y: 289, endPoint x: 246, endPoint y: 237, distance: 70.9
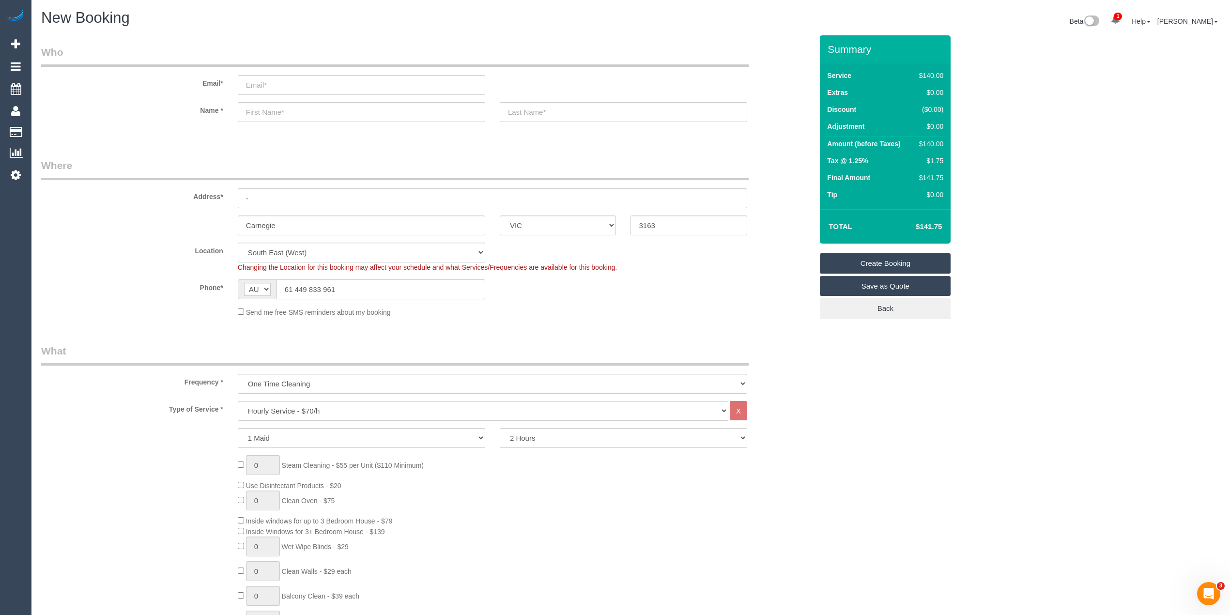
click at [245, 264] on sui-booking-location "Location Office City East (North) East (South) Inner East Inner North (East) In…" at bounding box center [426, 280] width 771 height 75
type input "0449 833 961"
click at [287, 108] on input "text" at bounding box center [361, 112] width 247 height 20
type input "Sunila"
drag, startPoint x: 357, startPoint y: 288, endPoint x: 190, endPoint y: 272, distance: 168.3
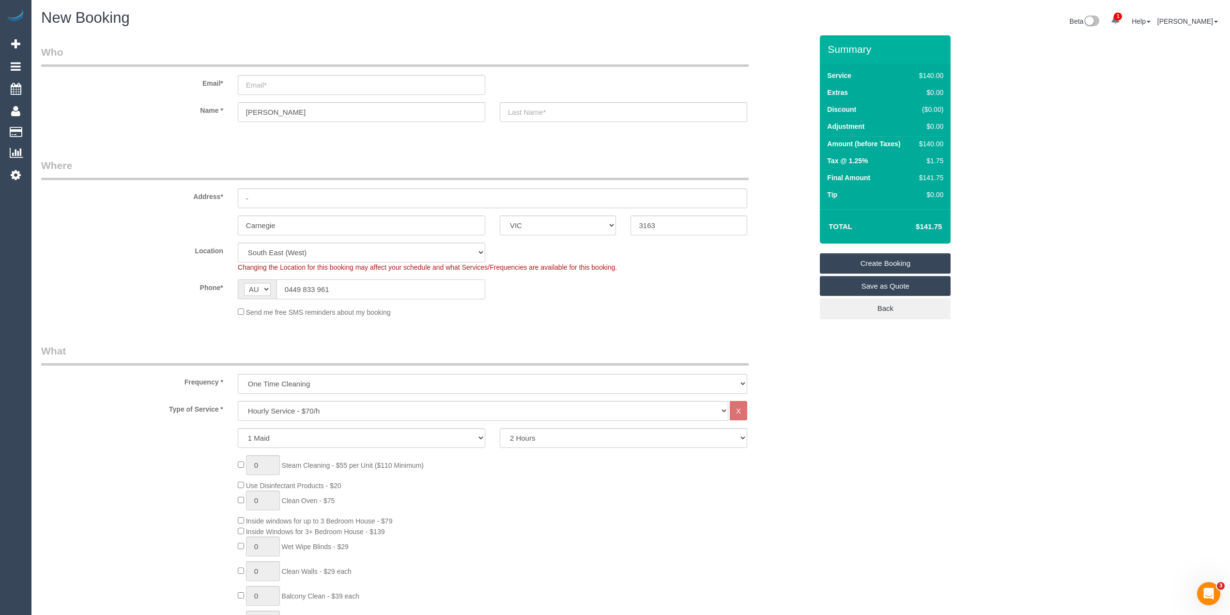
click at [204, 283] on div "Phone* AF AL DZ AD AO AI AQ AG AR AM AW AU AT AZ BS BH BD BB BY BE BZ BJ BM BT …" at bounding box center [427, 289] width 786 height 20
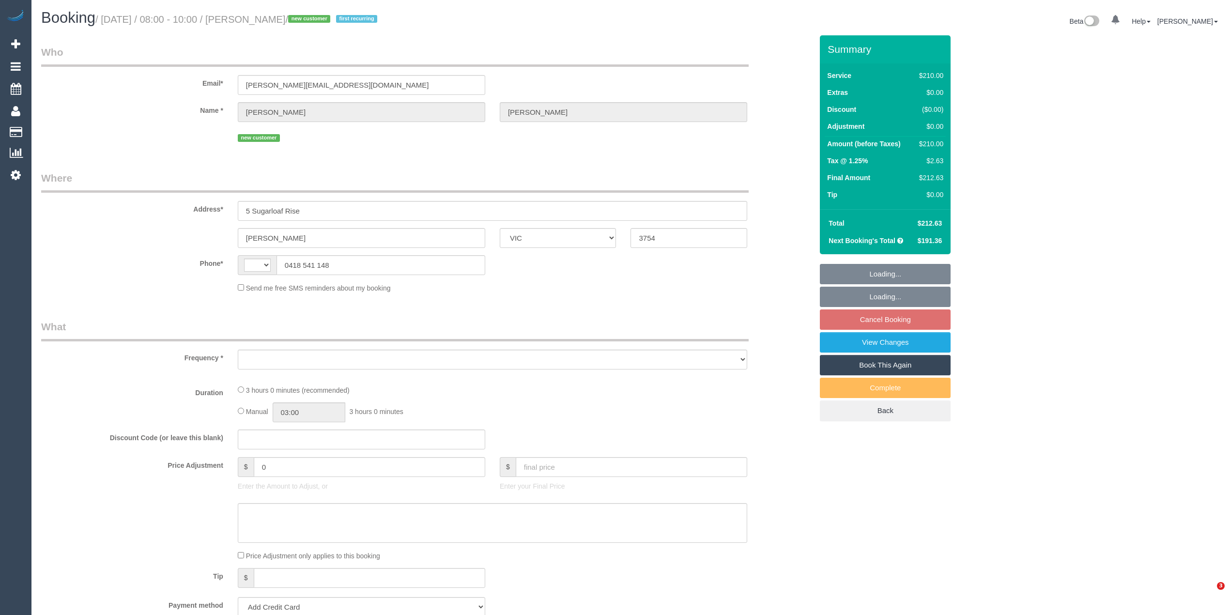
select select "VIC"
select select "string:AU"
select select "object:298"
select select "string:stripe-pm_1S3ndw2GScqysDRVo8NArwwU"
select select "180"
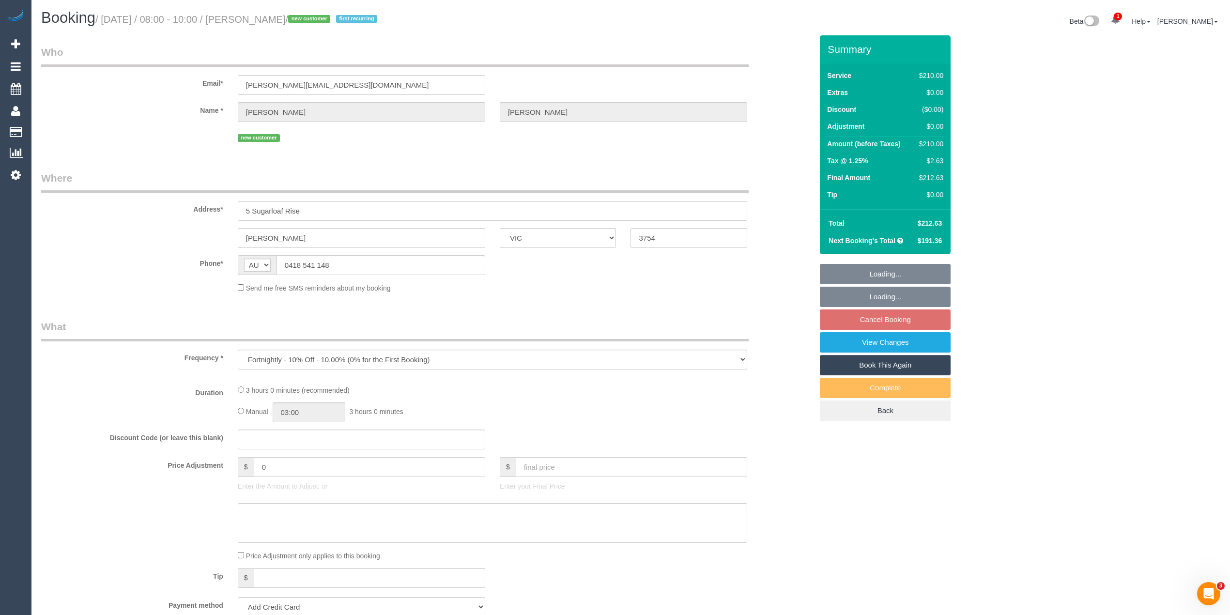
select select "number:27"
select select "number:14"
select select "number:19"
select select "number:36"
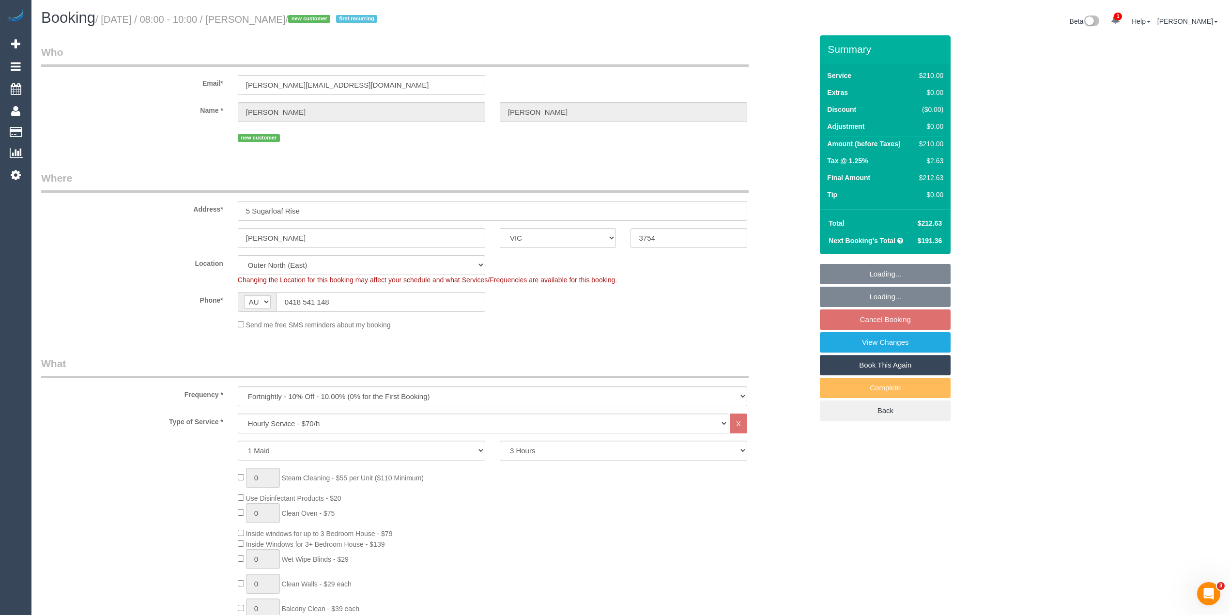
select select "object:862"
click at [292, 395] on select "One Time Cleaning Weekly - 10% Off - 10.00% (0% for the First Booking) Fortnigh…" at bounding box center [492, 396] width 509 height 20
select select "spot2"
select select "object:863"
click at [238, 386] on select "One Time Cleaning Weekly - 10% Off - 10.00% (0% for the First Booking) Fortnigh…" at bounding box center [492, 396] width 509 height 20
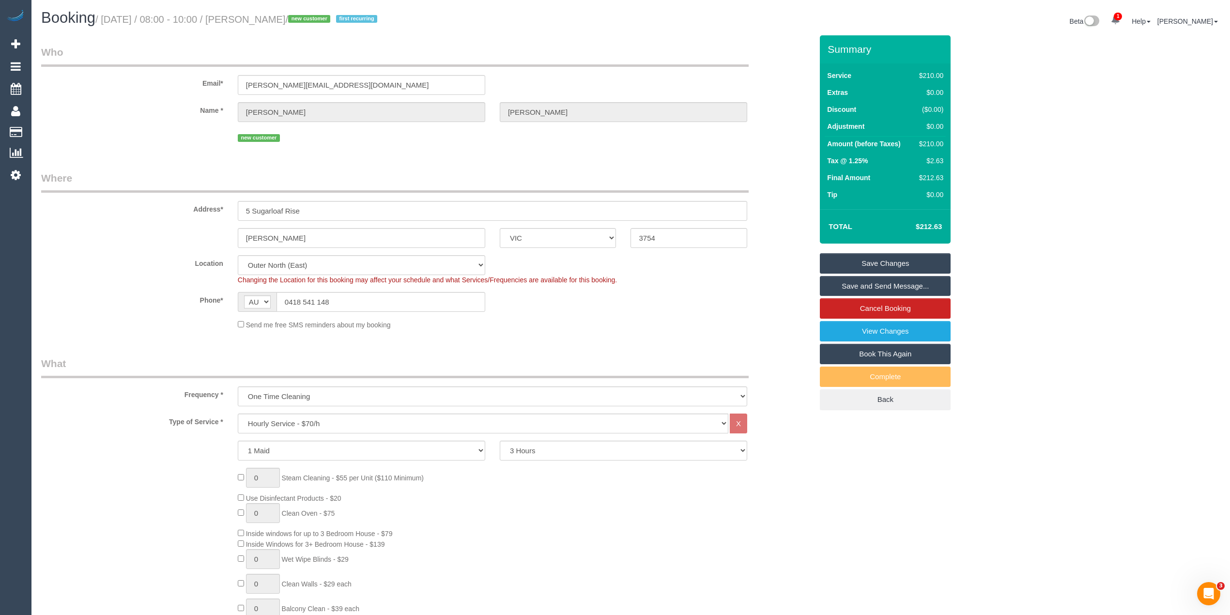
click at [885, 260] on link "Save Changes" at bounding box center [885, 263] width 131 height 20
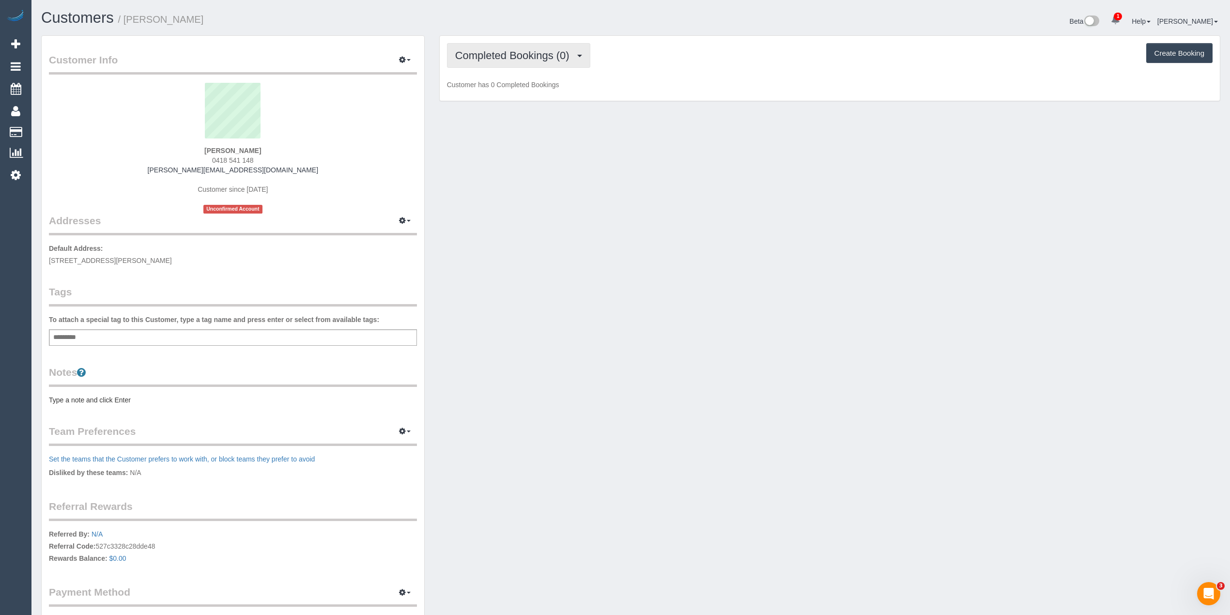
click at [487, 55] on span "Completed Bookings (0)" at bounding box center [514, 55] width 119 height 12
click at [527, 92] on link "Upcoming Bookings (1)" at bounding box center [497, 90] width 101 height 13
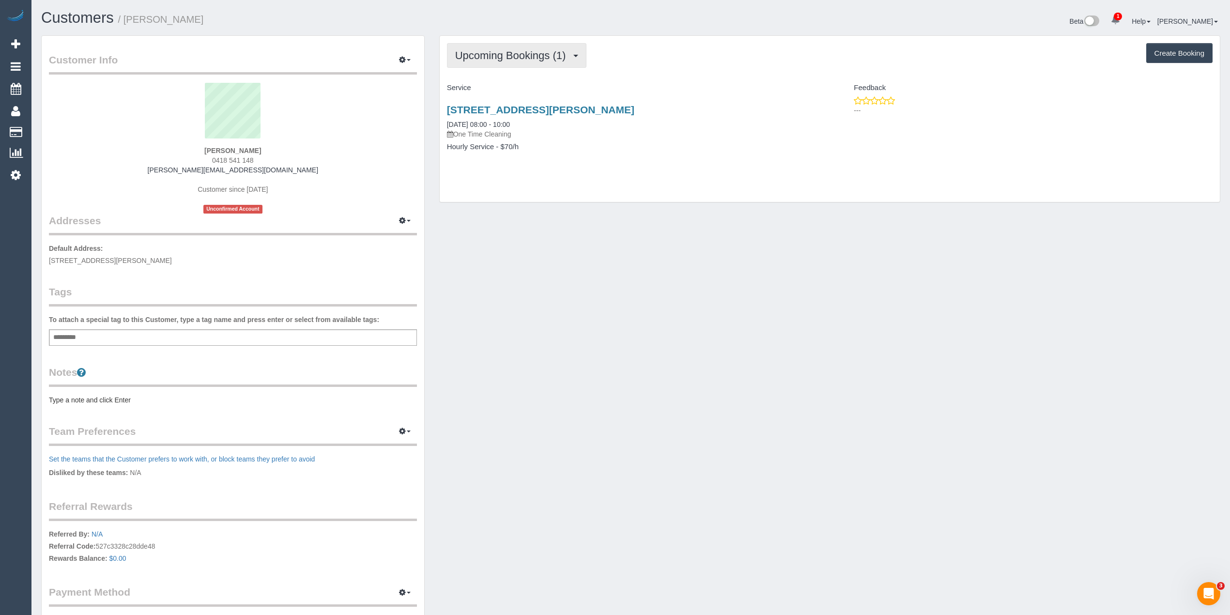
click at [490, 50] on span "Upcoming Bookings (1)" at bounding box center [513, 55] width 116 height 12
click at [508, 91] on link "Upcoming Bookings (1)" at bounding box center [497, 90] width 101 height 13
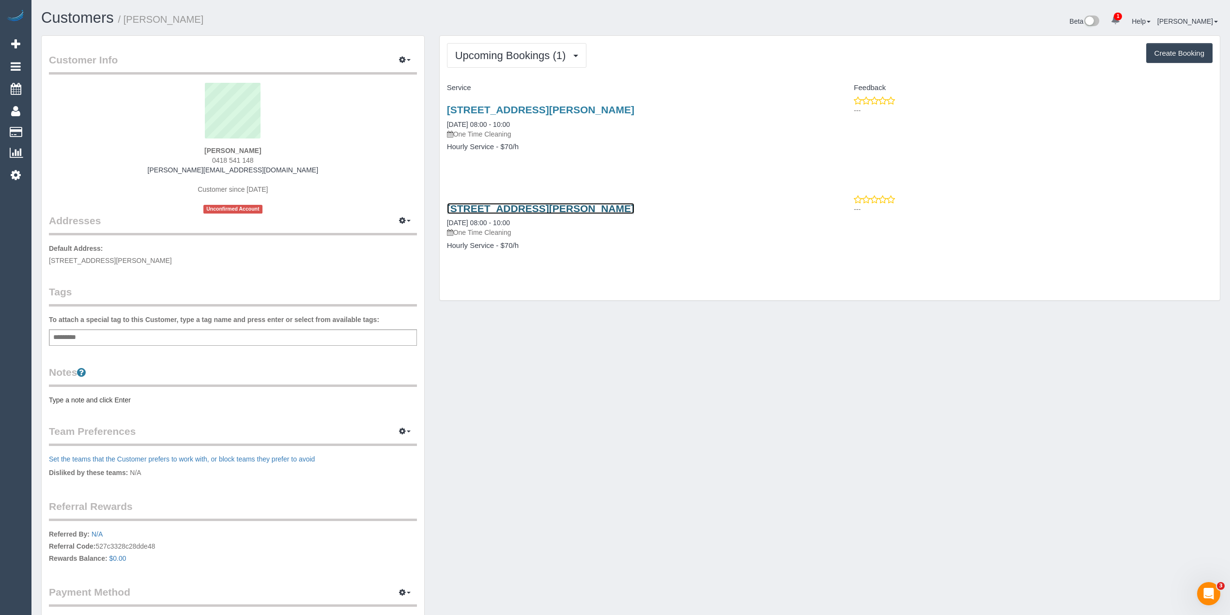
click at [593, 208] on link "5 Sugarloaf Rise, Doreen, VIC 3754" at bounding box center [540, 208] width 187 height 11
click at [411, 62] on button "button" at bounding box center [405, 60] width 24 height 15
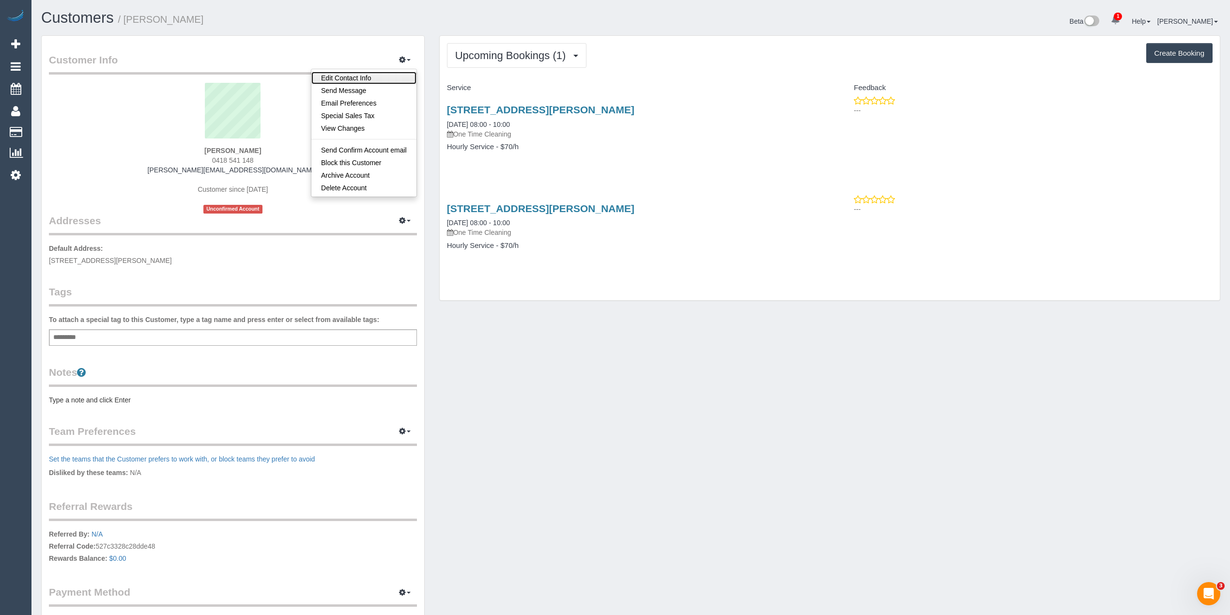
click at [384, 75] on link "Edit Contact Info" at bounding box center [363, 78] width 105 height 13
select select "VIC"
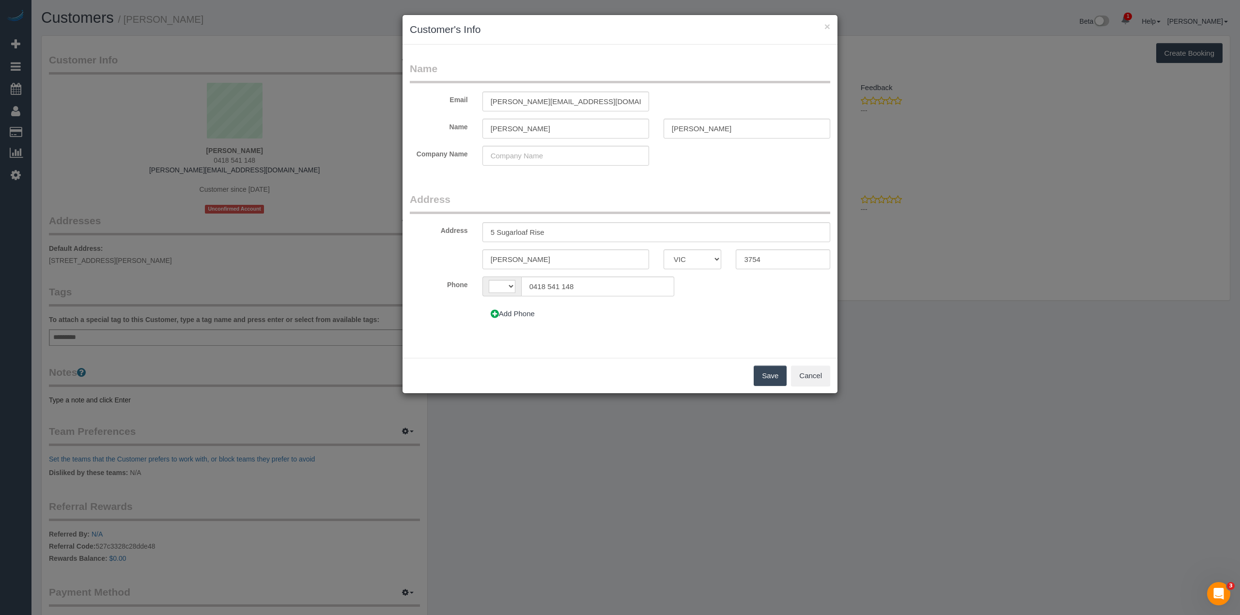
select select "string:AU"
click at [492, 319] on button "Add Phone" at bounding box center [512, 314] width 61 height 20
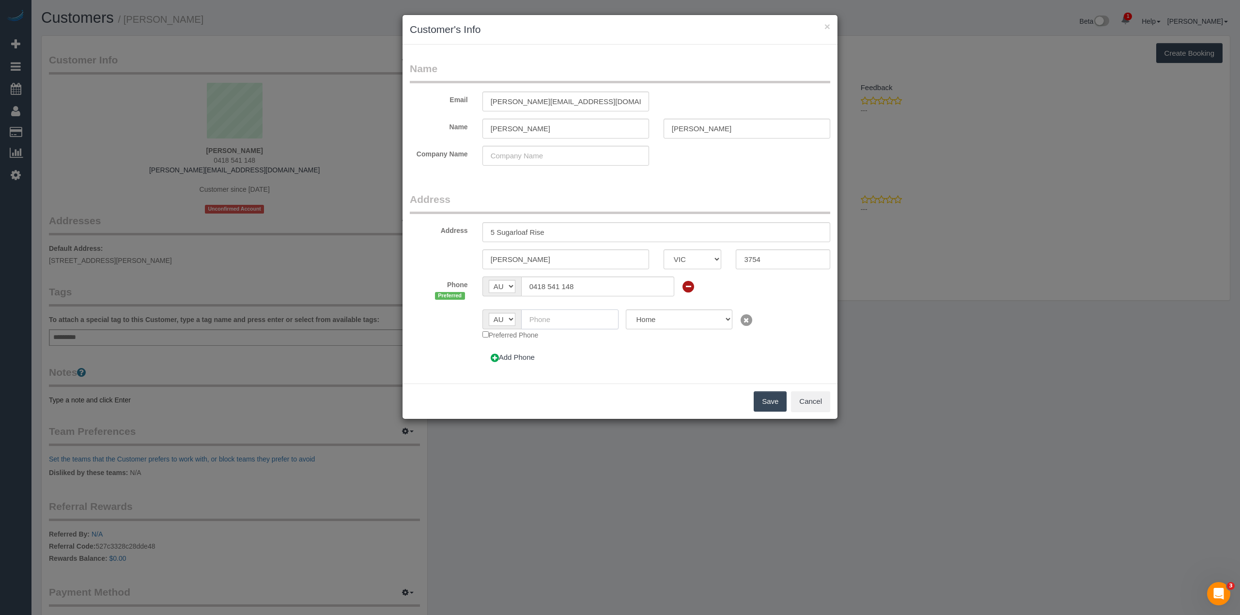
click at [551, 323] on input "text" at bounding box center [570, 319] width 98 height 20
paste input "0424 021 669"
type input "0424 021 669"
click at [774, 404] on button "Save" at bounding box center [769, 401] width 33 height 20
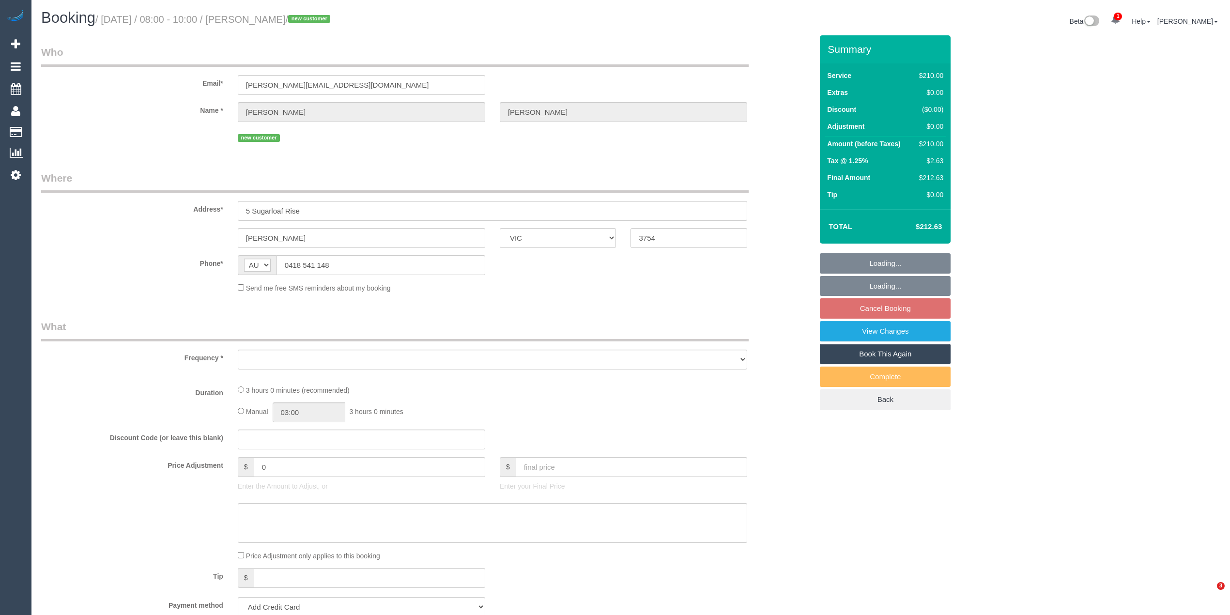
select select "VIC"
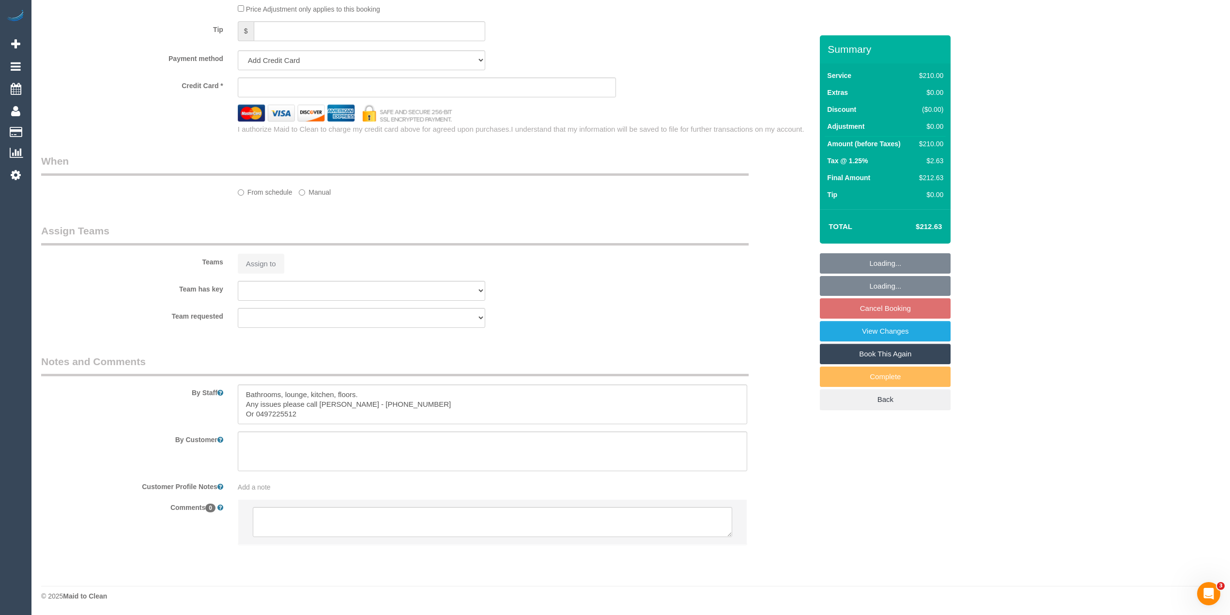
select select "object:540"
select select "string:stripe-pm_1S3ndw2GScqysDRVo8NArwwU"
select select "number:27"
select select "number:14"
select select "number:19"
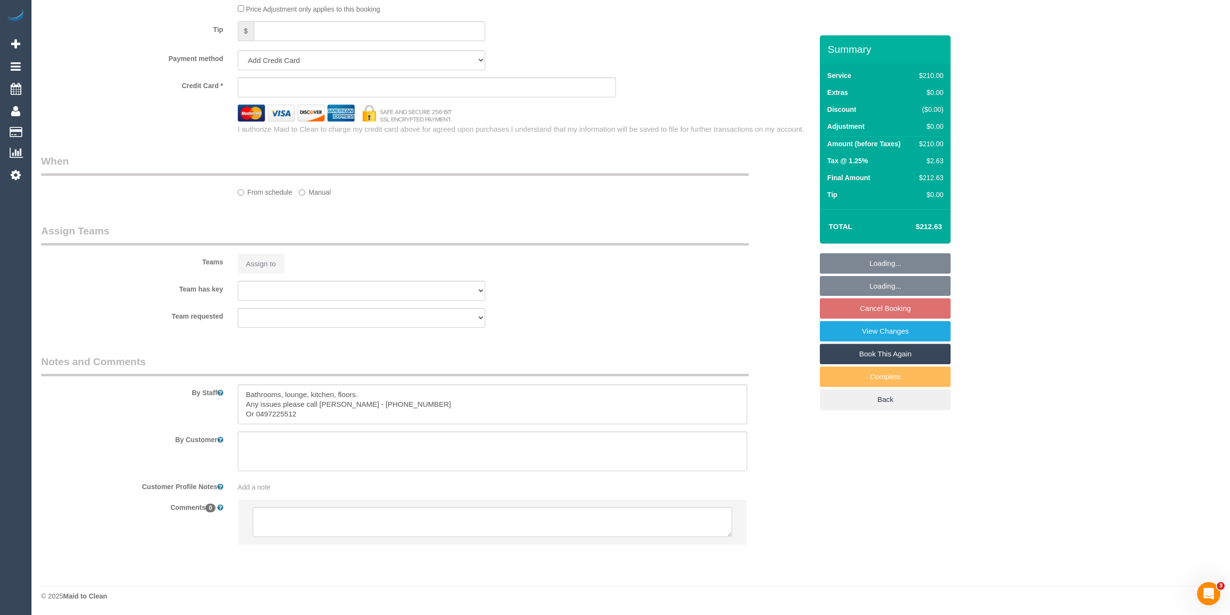
select select "number:36"
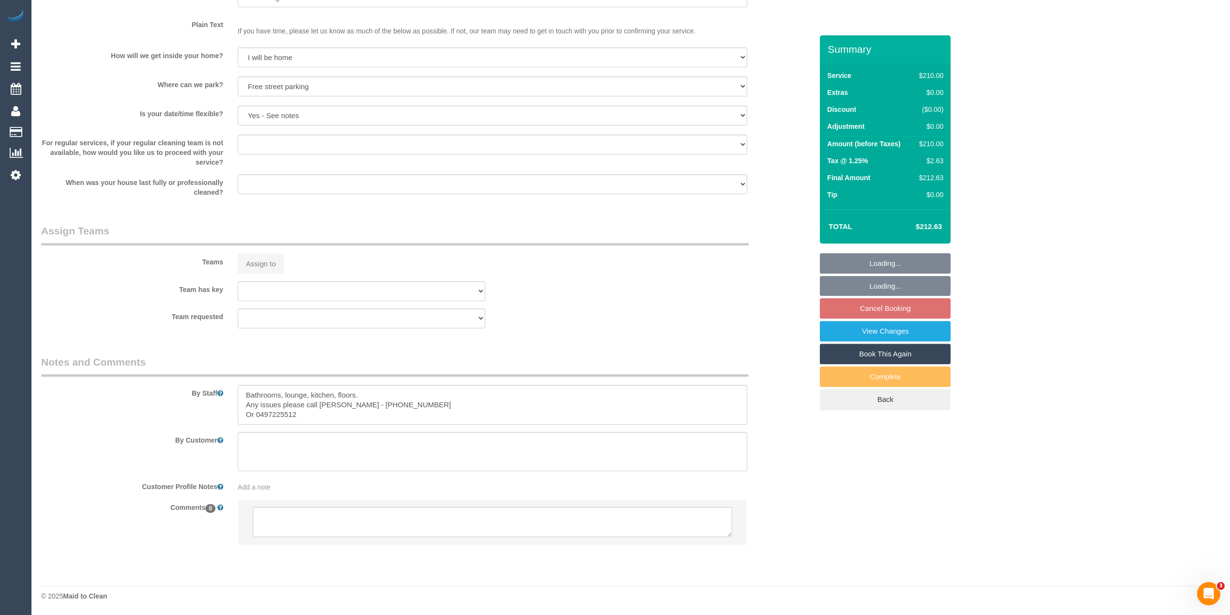
select select "object:857"
select select "180"
select select "spot2"
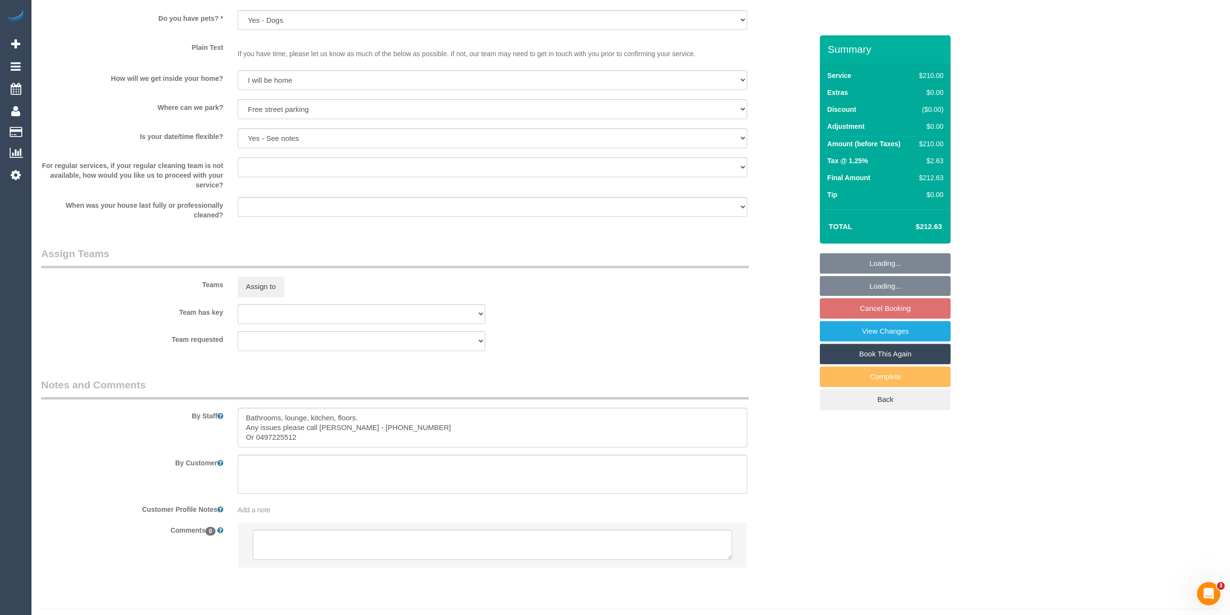
scroll to position [1203, 0]
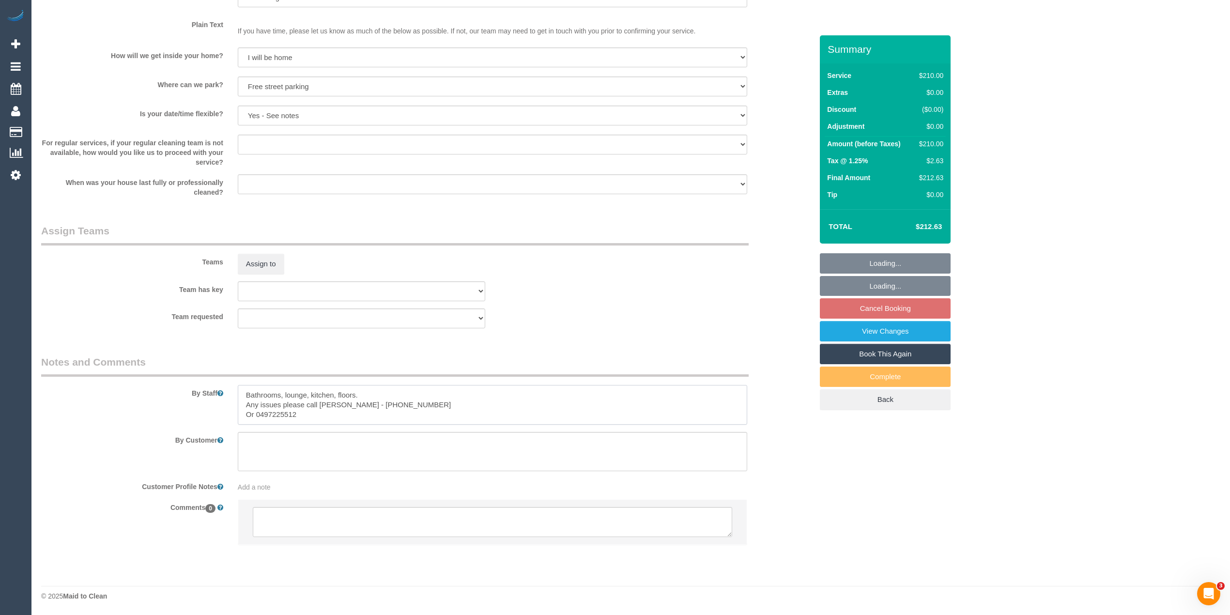
drag, startPoint x: 316, startPoint y: 416, endPoint x: 241, endPoint y: 386, distance: 81.3
click at [241, 386] on textarea at bounding box center [492, 405] width 509 height 40
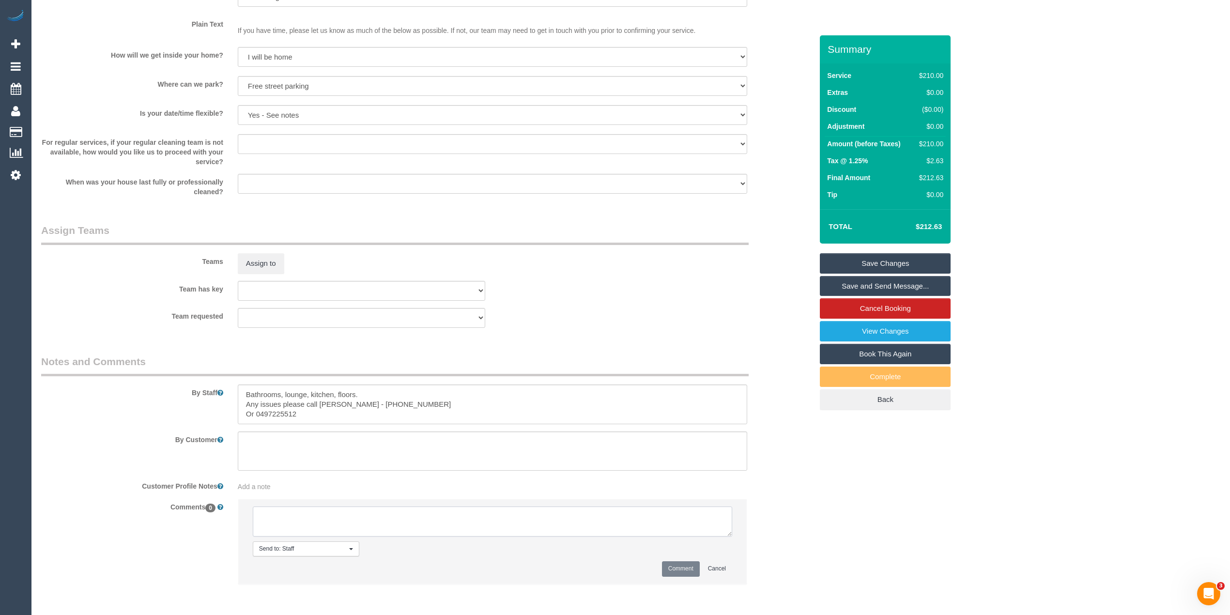
click at [302, 520] on textarea at bounding box center [492, 522] width 479 height 30
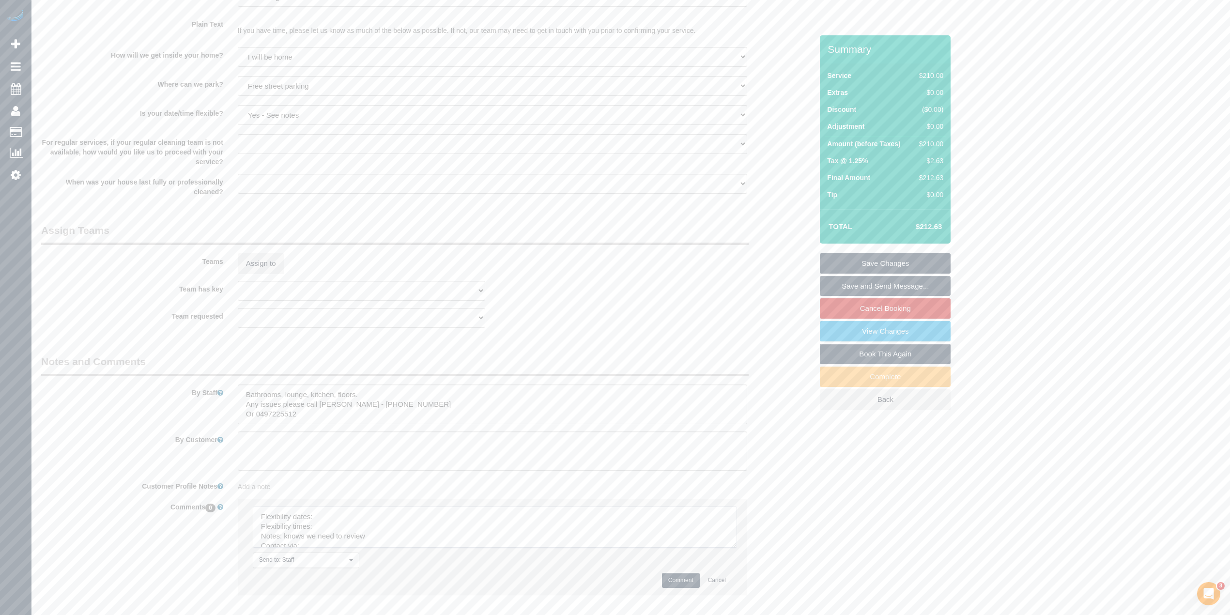
drag, startPoint x: 723, startPoint y: 529, endPoint x: 735, endPoint y: 578, distance: 49.7
click at [735, 548] on textarea at bounding box center [495, 527] width 484 height 41
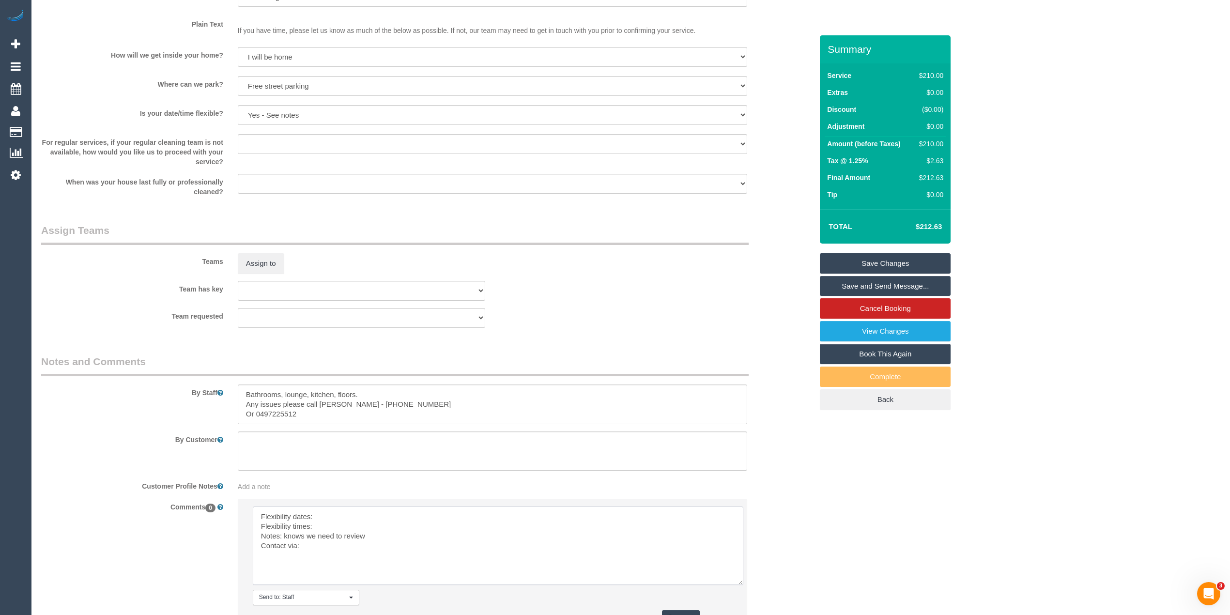
click at [352, 519] on textarea at bounding box center [498, 546] width 491 height 78
click at [345, 527] on textarea at bounding box center [498, 546] width 491 height 78
click at [339, 547] on textarea at bounding box center [498, 546] width 491 height 78
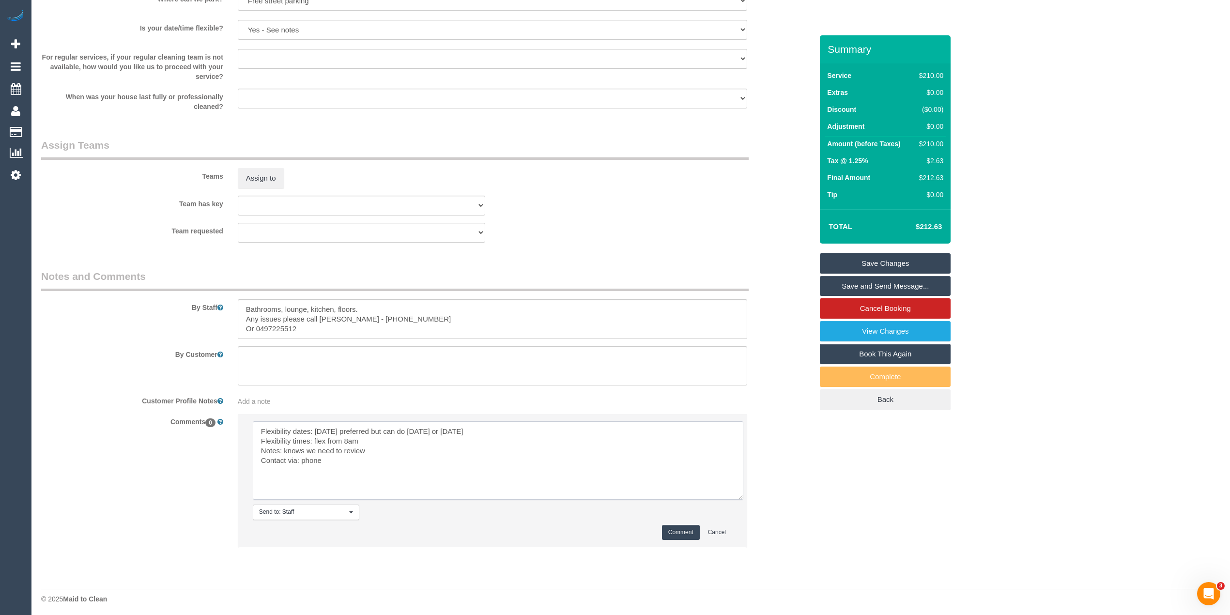
scroll to position [1291, 0]
type textarea "Flexibility dates: [DATE] preferred but can do [DATE] or [DATE] Flexibility tim…"
click at [680, 532] on button "Comment" at bounding box center [681, 529] width 38 height 15
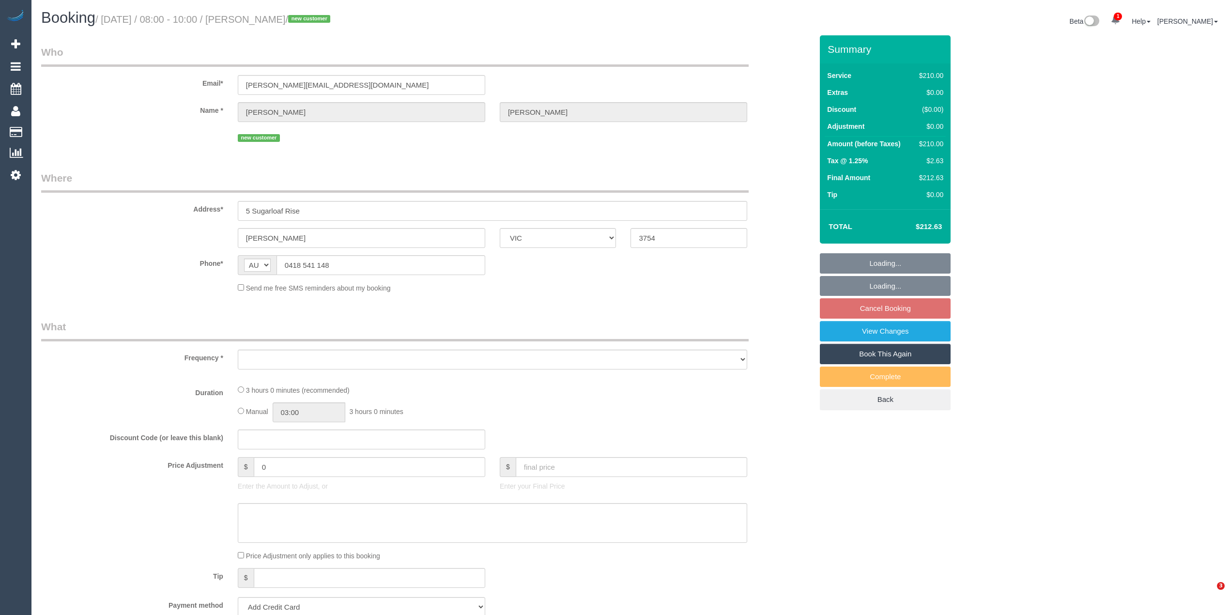
select select "VIC"
select select "object:540"
select select "string:stripe-pm_1S3ndw2GScqysDRVo8NArwwU"
select select "number:27"
select select "number:14"
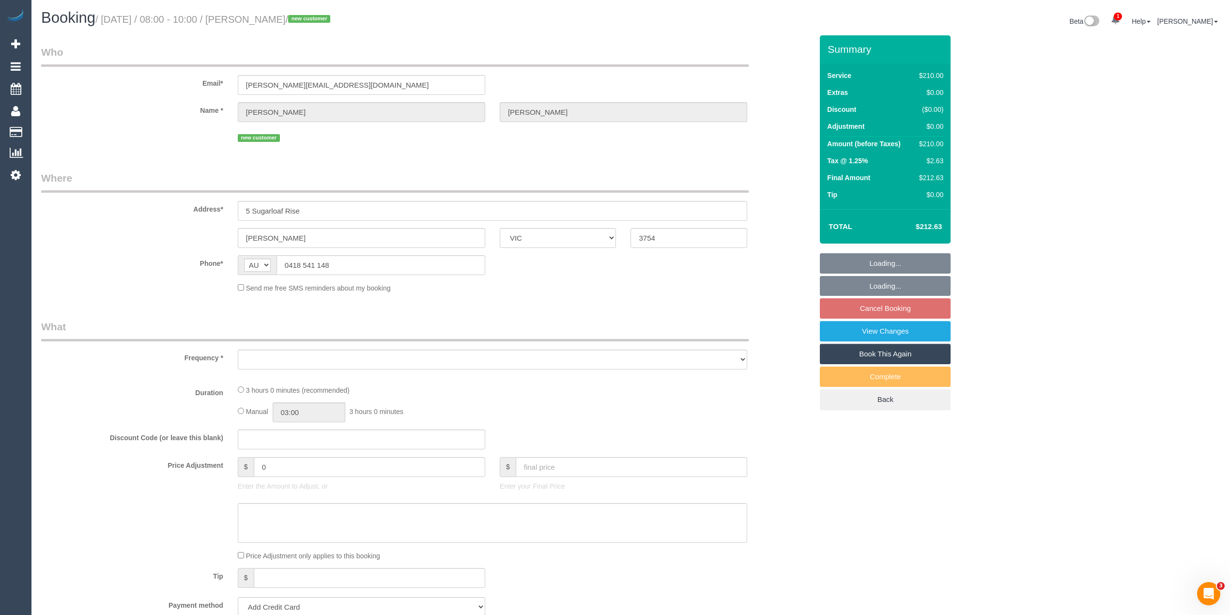
select select "number:19"
select select "number:36"
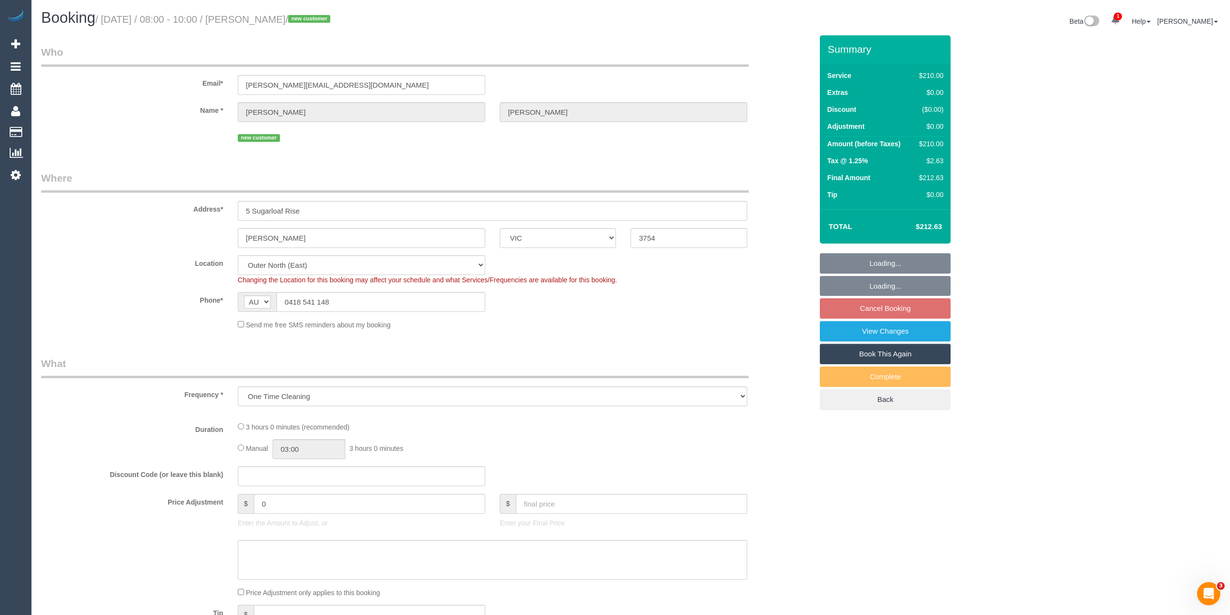
select select "object:693"
select select "180"
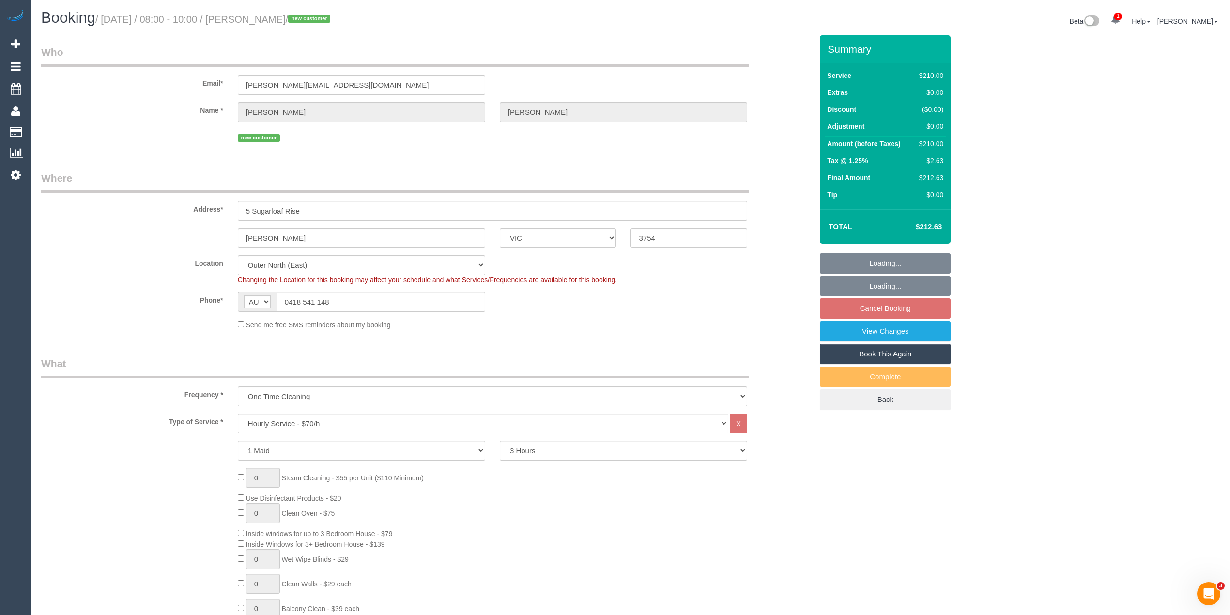
select select "spot2"
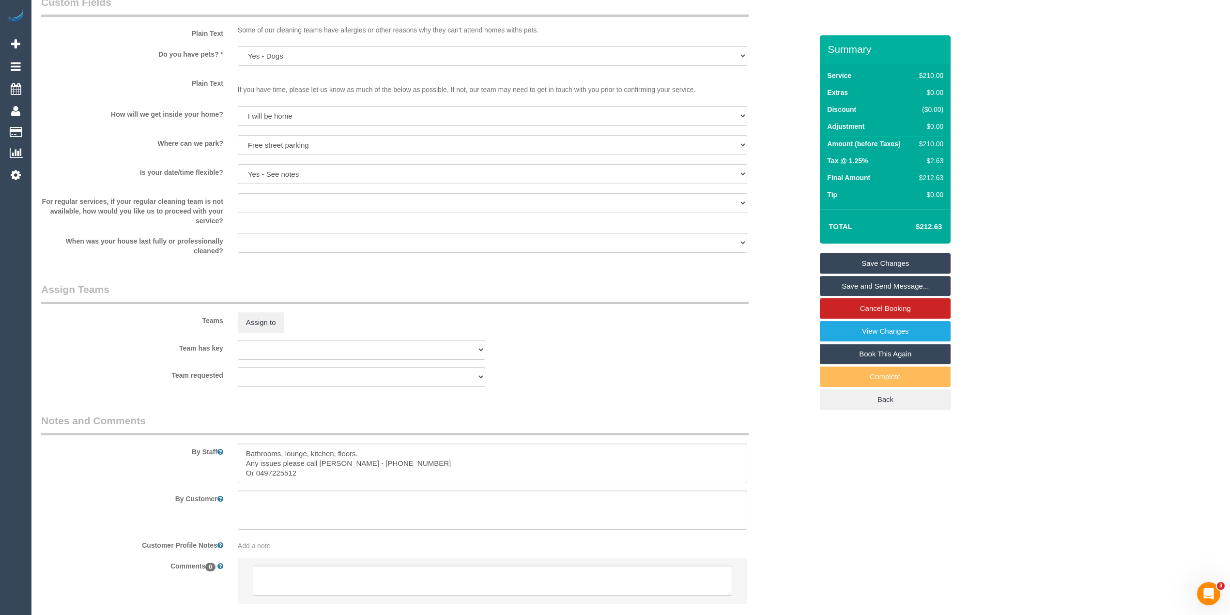
scroll to position [1203, 0]
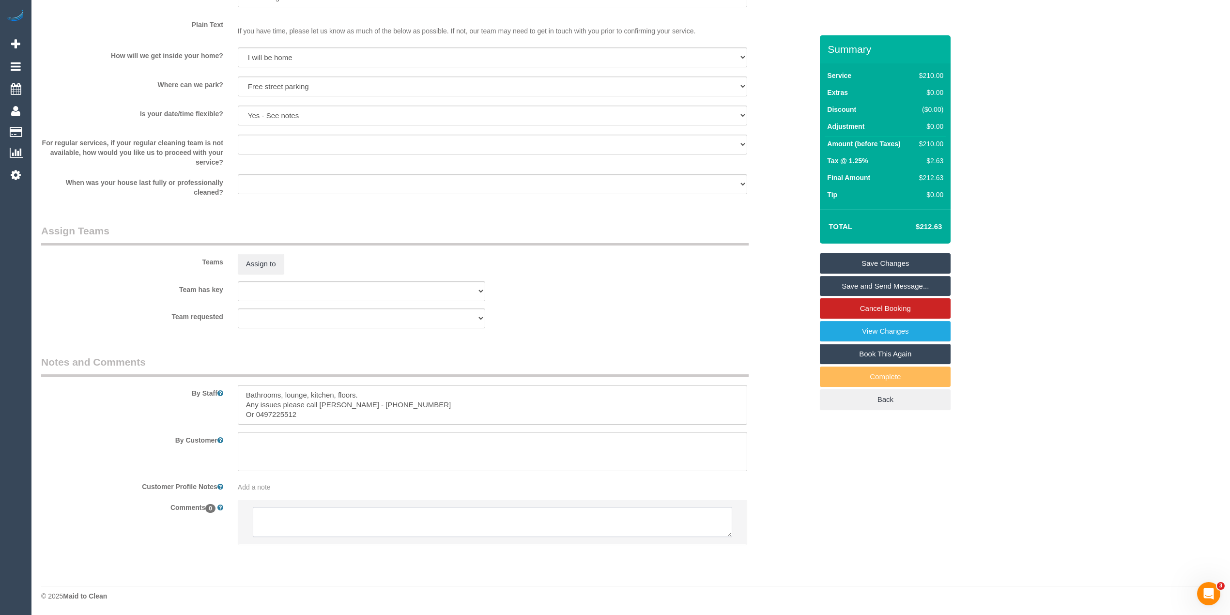
click at [365, 520] on textarea at bounding box center [492, 522] width 479 height 30
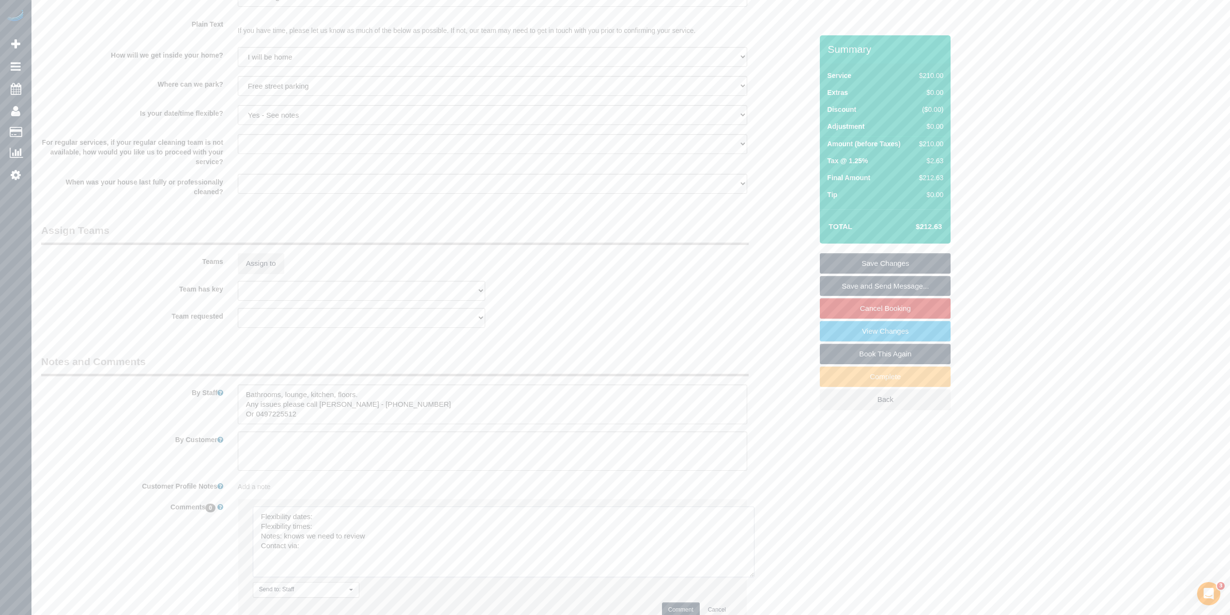
drag, startPoint x: 725, startPoint y: 534, endPoint x: 748, endPoint y: 574, distance: 46.4
click at [748, 574] on textarea at bounding box center [504, 542] width 502 height 71
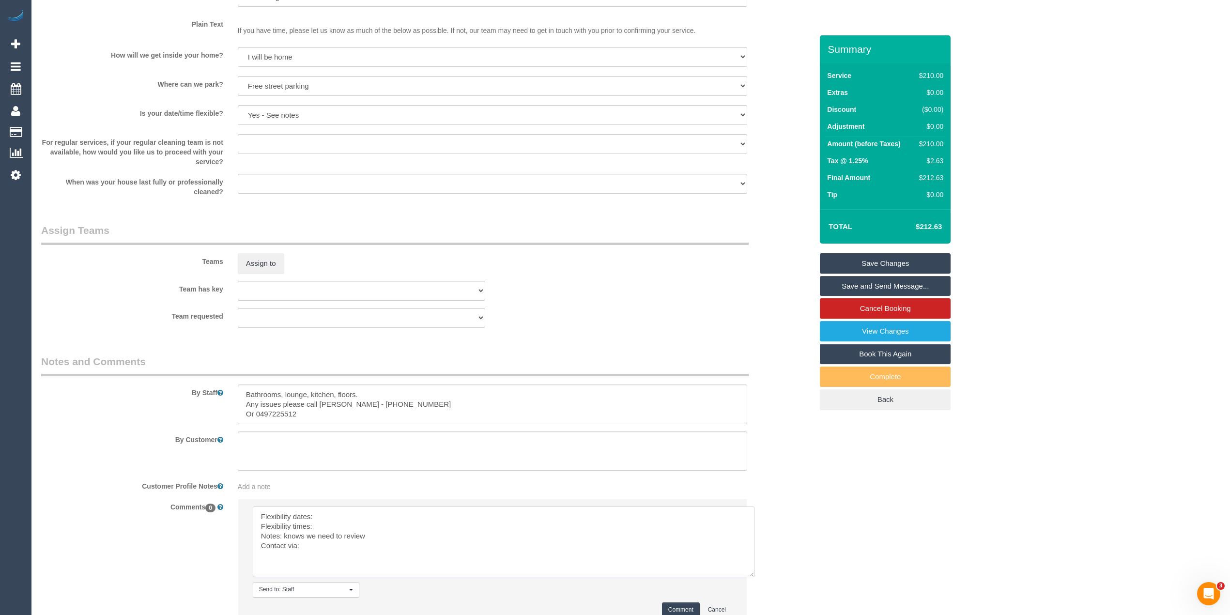
click at [367, 510] on textarea at bounding box center [504, 542] width 502 height 71
click at [330, 532] on textarea at bounding box center [504, 542] width 502 height 71
click at [330, 529] on textarea at bounding box center [504, 542] width 502 height 71
click at [327, 525] on textarea at bounding box center [504, 542] width 502 height 71
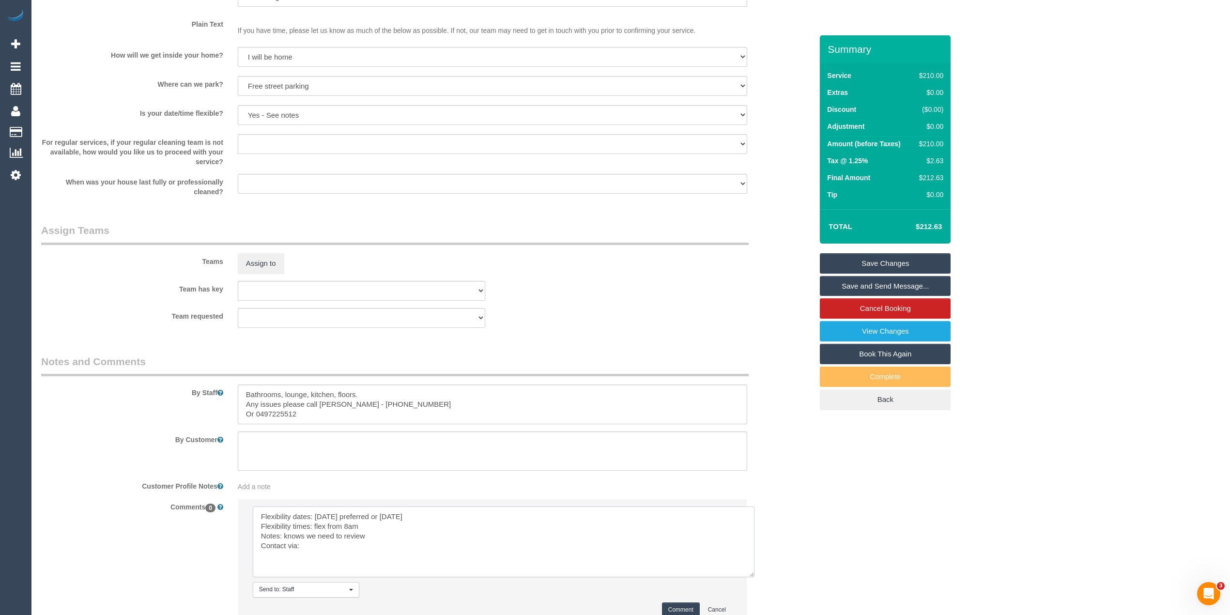
click at [337, 549] on textarea at bounding box center [504, 542] width 502 height 71
type textarea "Flexibility dates: [DATE] preferred or [DATE] Flexibility times: flex from 8am …"
click at [684, 608] on button "Comment" at bounding box center [681, 609] width 38 height 15
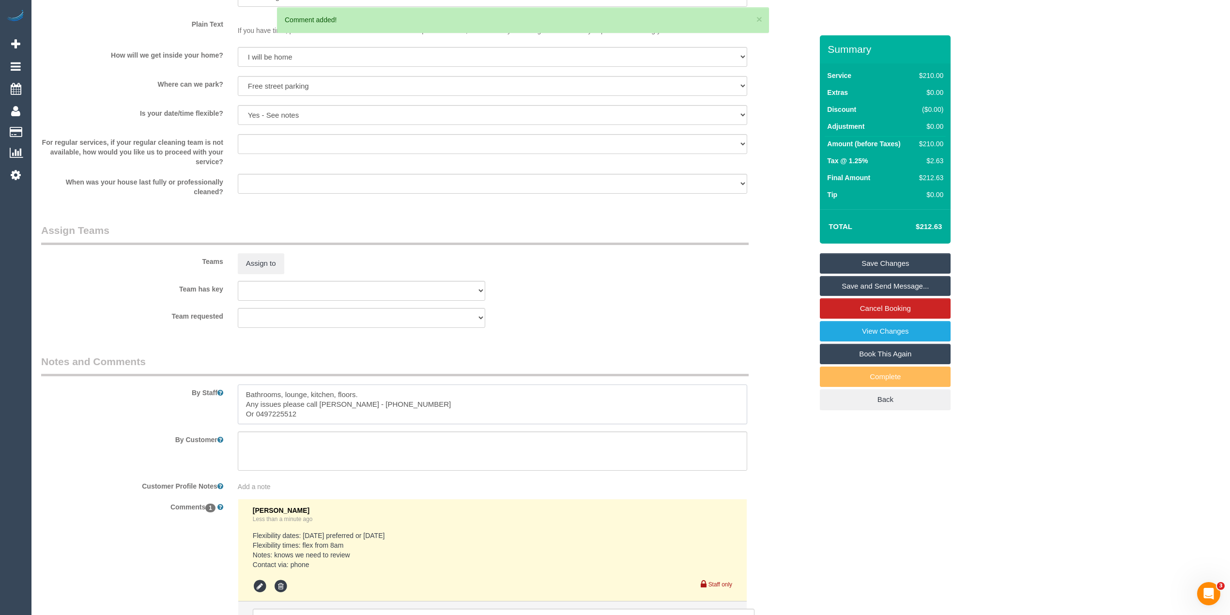
click at [378, 403] on textarea at bounding box center [492, 404] width 509 height 40
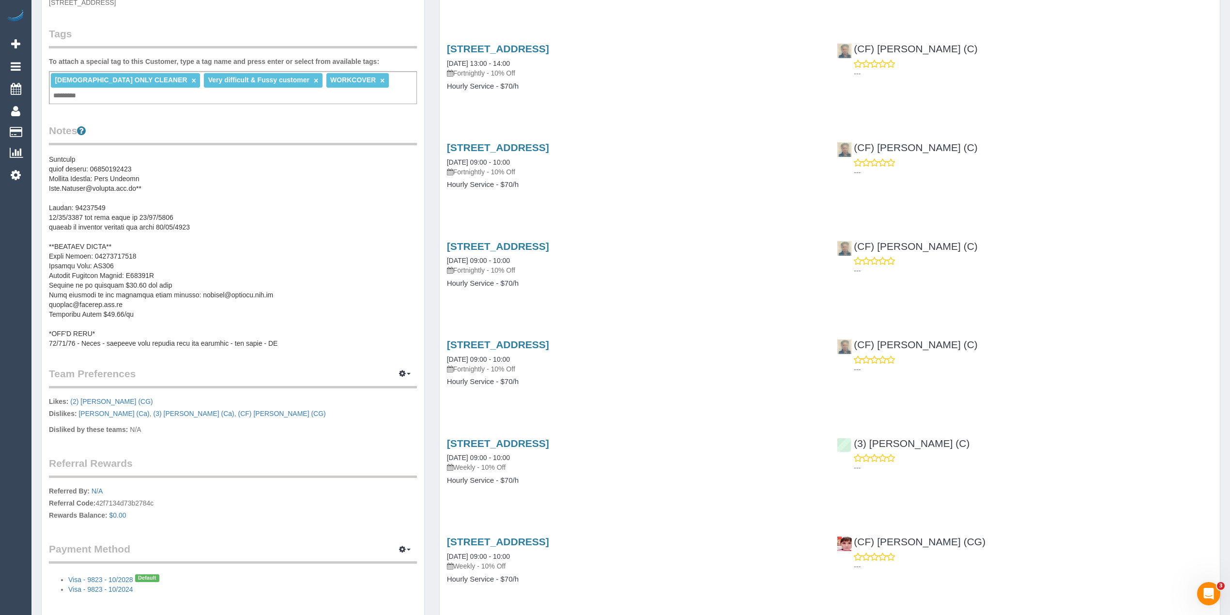
scroll to position [194, 0]
drag, startPoint x: 262, startPoint y: 275, endPoint x: 188, endPoint y: 276, distance: 73.6
click at [188, 276] on pre at bounding box center [233, 250] width 368 height 194
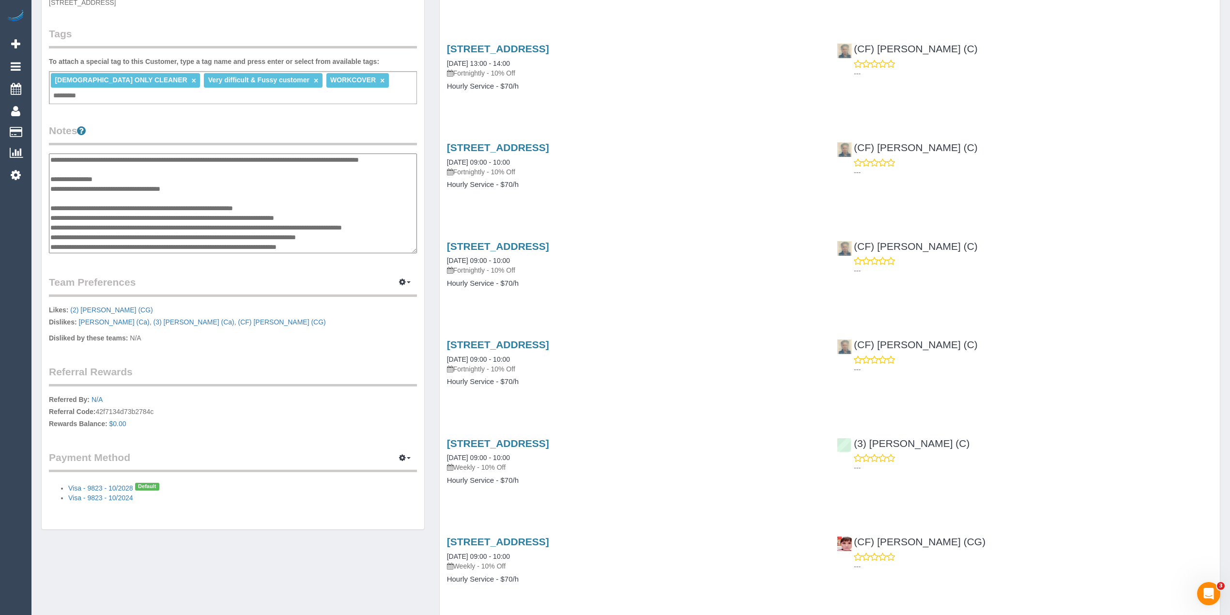
scroll to position [291, 0]
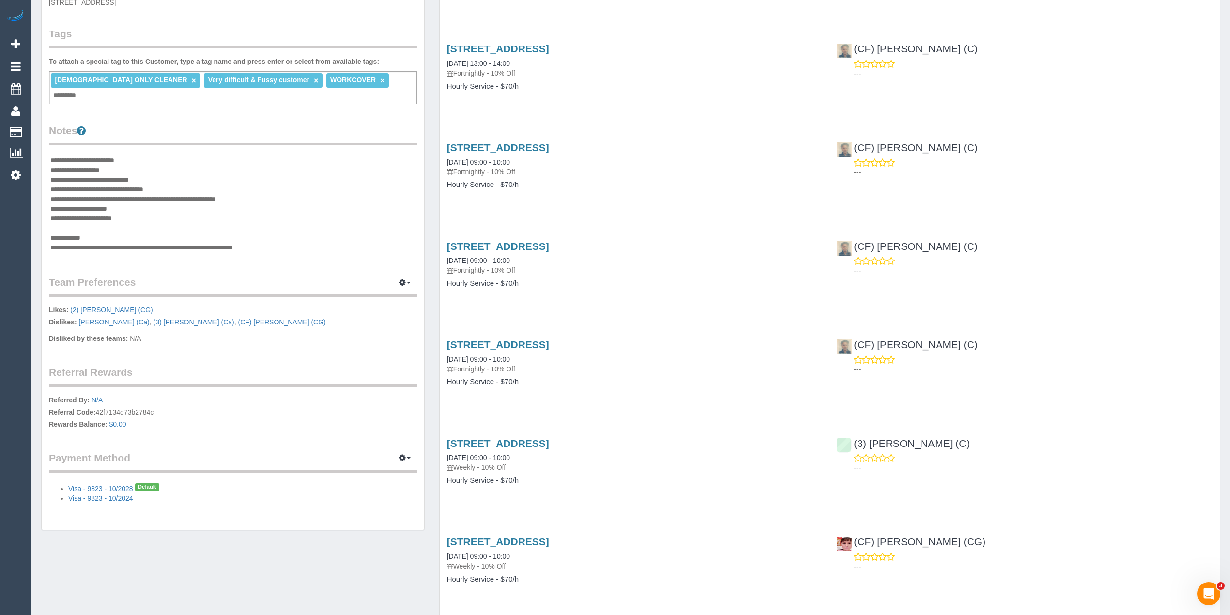
drag, startPoint x: 256, startPoint y: 183, endPoint x: 264, endPoint y: 184, distance: 8.8
click at [259, 184] on textarea at bounding box center [233, 203] width 368 height 100
drag, startPoint x: 269, startPoint y: 181, endPoint x: 193, endPoint y: 178, distance: 76.6
click at [193, 178] on textarea at bounding box center [233, 203] width 368 height 100
drag, startPoint x: 51, startPoint y: 172, endPoint x: 72, endPoint y: 175, distance: 20.5
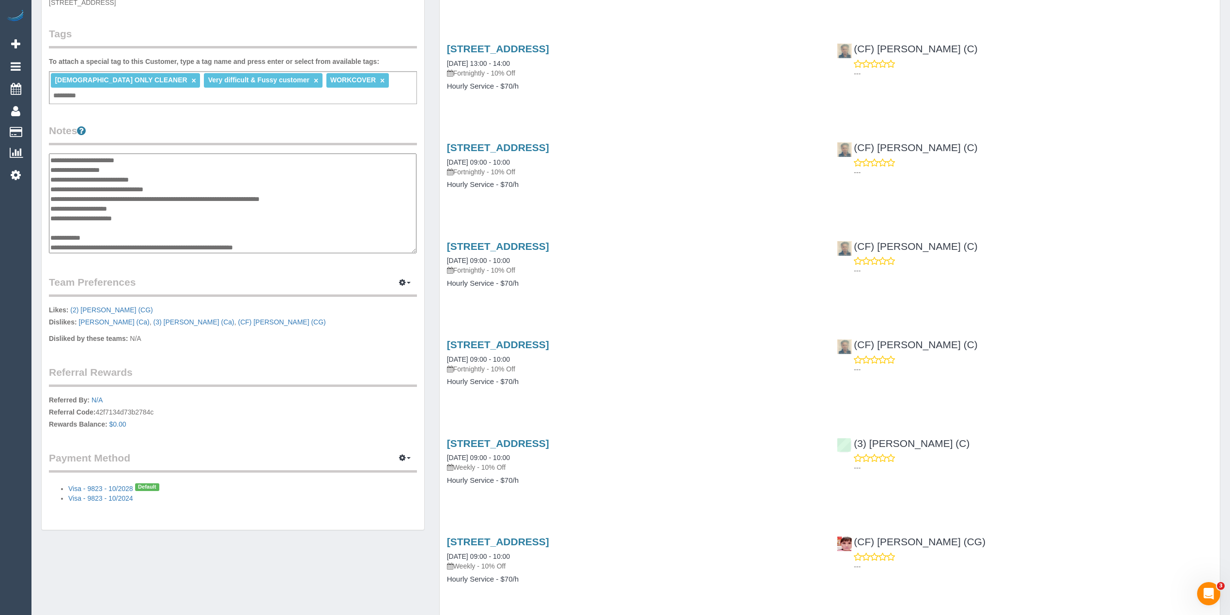
click at [72, 175] on textarea at bounding box center [233, 203] width 368 height 100
drag, startPoint x: 53, startPoint y: 153, endPoint x: 159, endPoint y: 163, distance: 106.5
click at [159, 163] on textarea at bounding box center [233, 203] width 368 height 100
drag, startPoint x: 136, startPoint y: 192, endPoint x: 50, endPoint y: 194, distance: 85.2
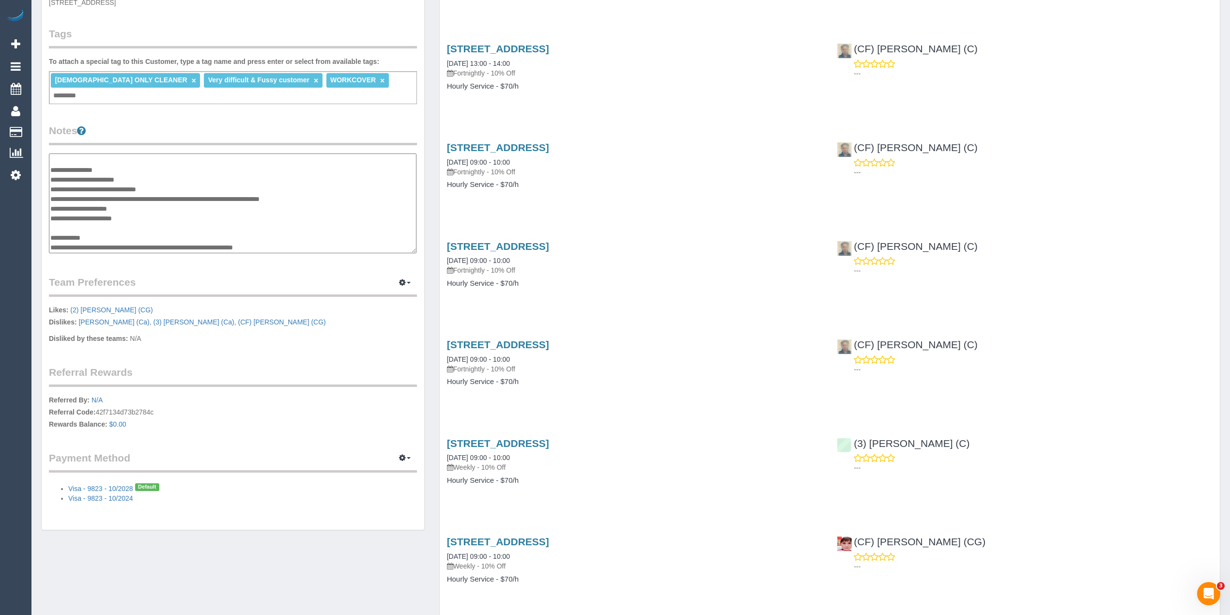
click at [50, 194] on textarea at bounding box center [233, 203] width 368 height 100
type textarea "**********"
click at [348, 177] on textarea at bounding box center [233, 203] width 368 height 100
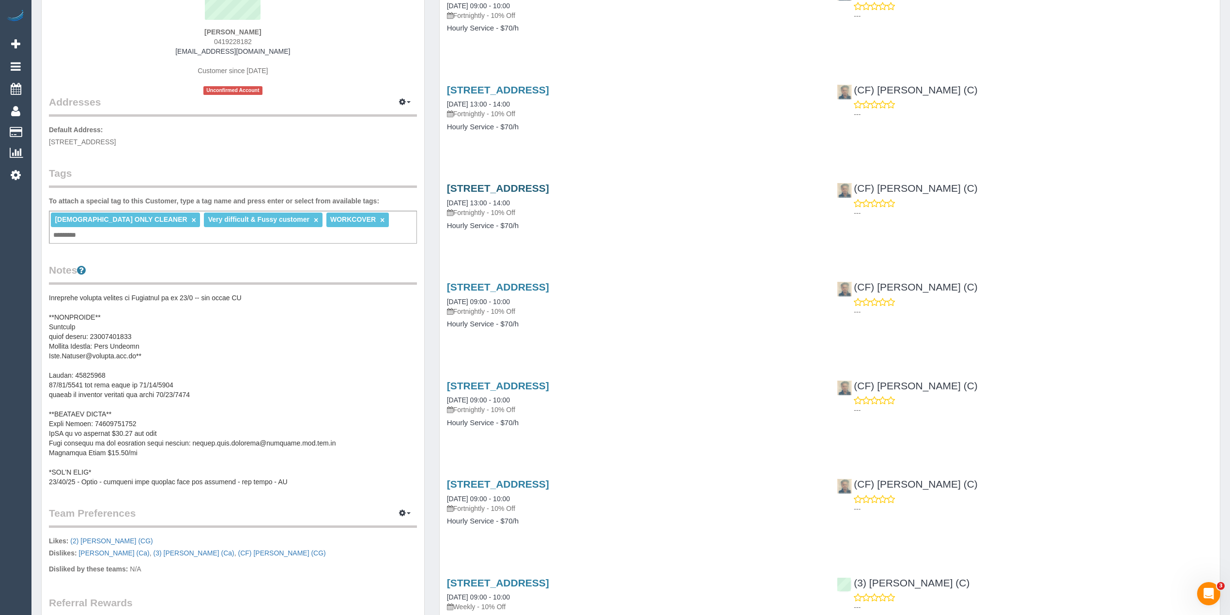
scroll to position [0, 0]
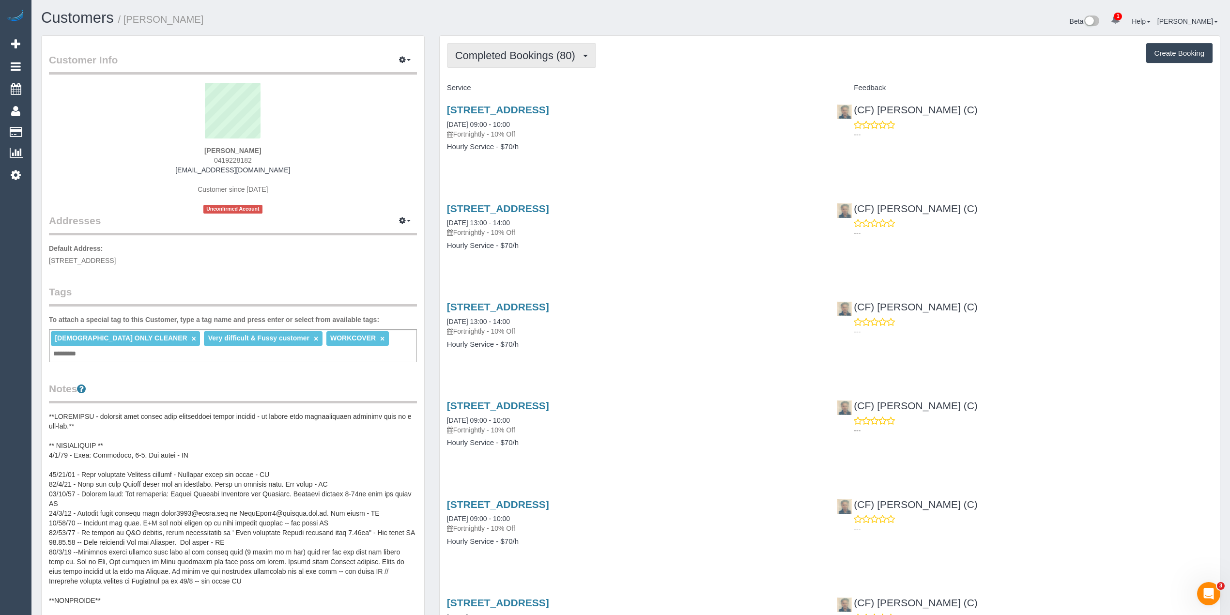
click at [523, 54] on span "Completed Bookings (80)" at bounding box center [517, 55] width 125 height 12
click at [525, 90] on link "Upcoming Bookings (12)" at bounding box center [499, 90] width 105 height 13
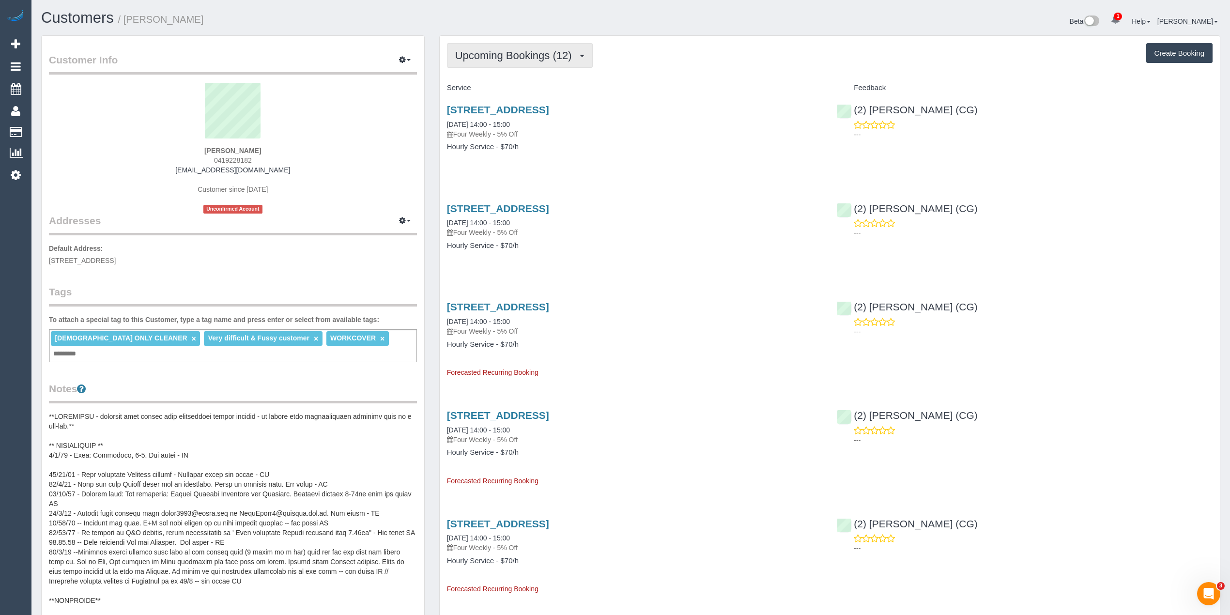
click at [512, 49] on span "Upcoming Bookings (12)" at bounding box center [516, 55] width 122 height 12
click at [514, 78] on link "Completed Bookings (80)" at bounding box center [499, 78] width 105 height 13
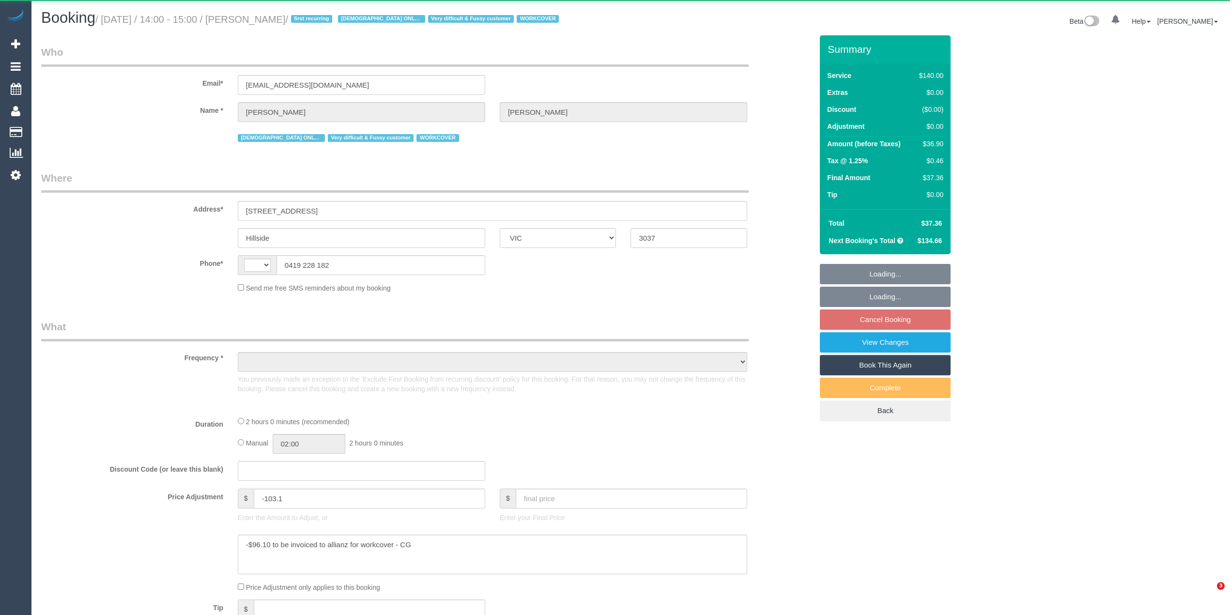
select select "VIC"
select select "string:AU"
select select "object:314"
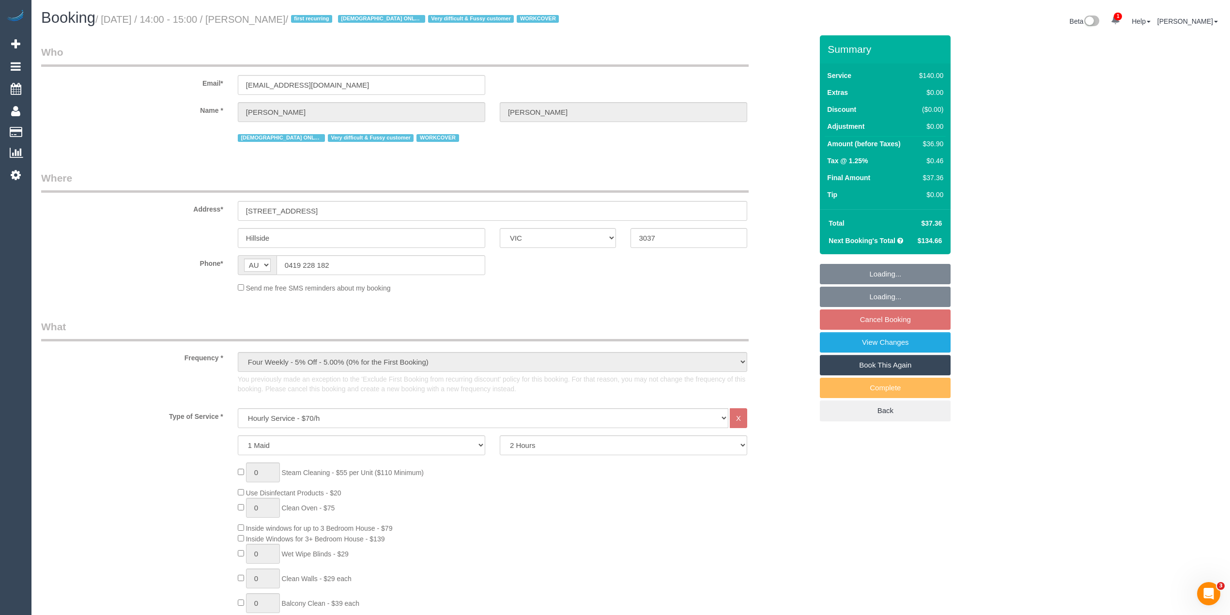
select select "number:29"
select select "number:14"
select select "number:18"
select select "number:25"
select select "number:35"
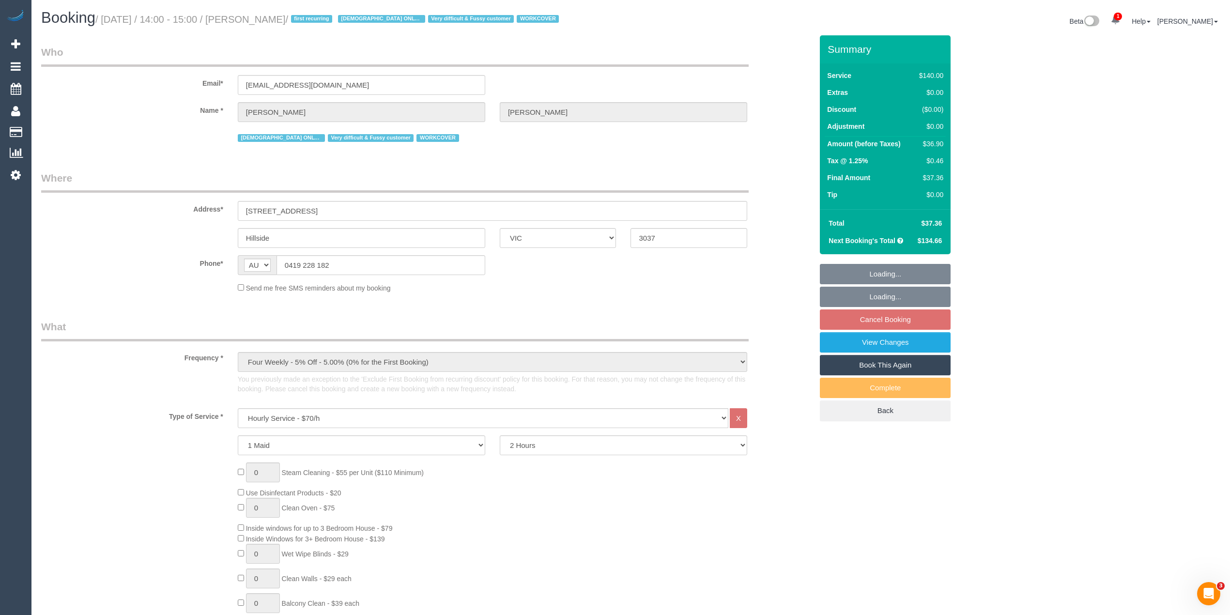
select select "number:13"
select select "string:stripe-pm_1PqRAS2GScqysDRVu4Nk2Vml"
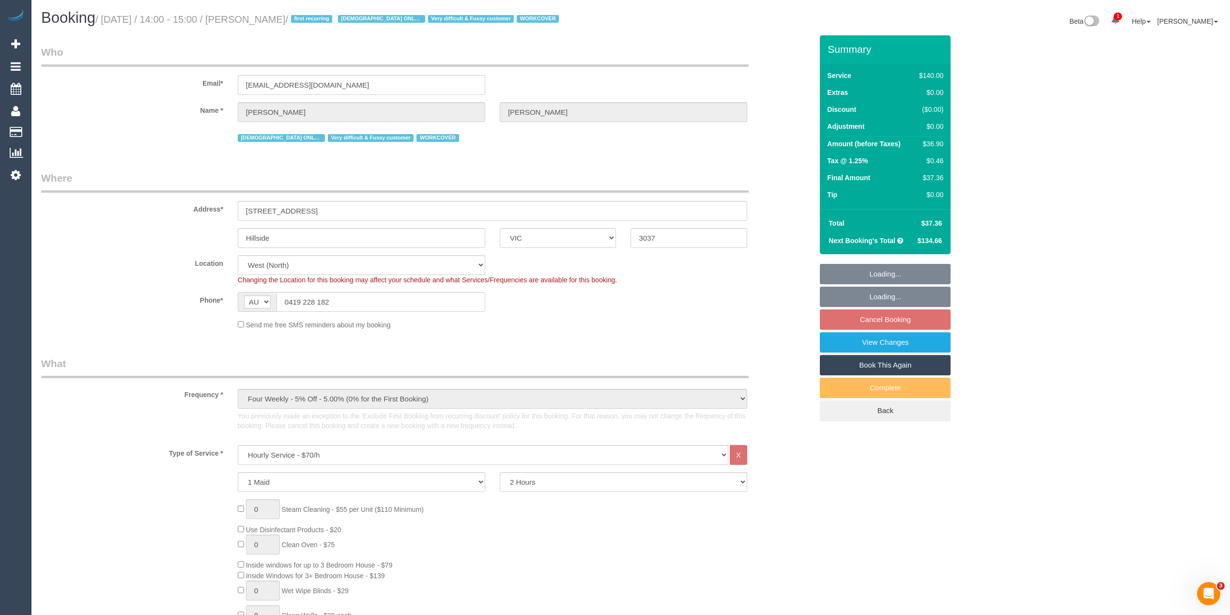
select select "object:1451"
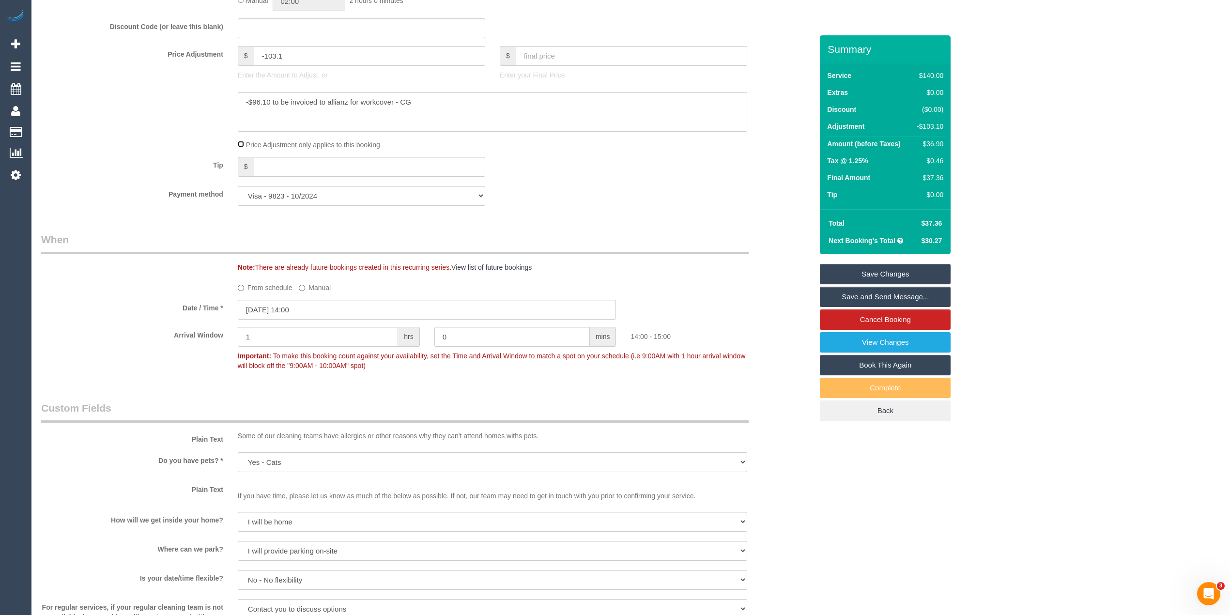
scroll to position [775, 0]
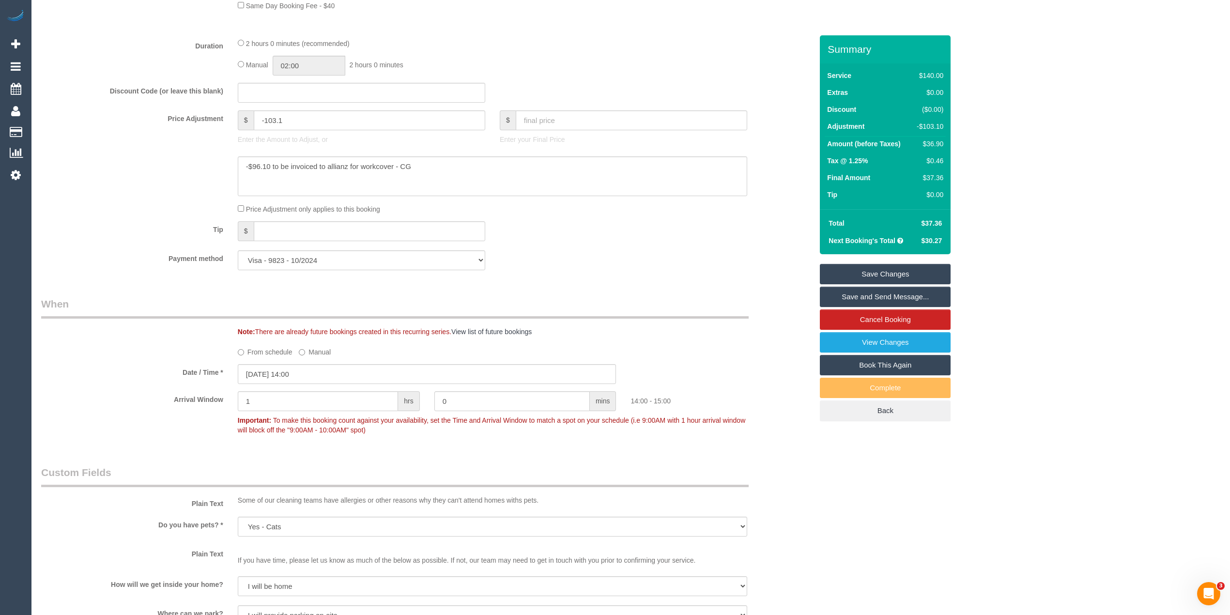
drag, startPoint x: 949, startPoint y: 225, endPoint x: 928, endPoint y: 223, distance: 20.9
click at [928, 223] on div "Total $37.36 Next Booking's Total $30.27" at bounding box center [885, 231] width 131 height 45
click at [935, 221] on span "$37.36" at bounding box center [931, 223] width 21 height 8
click at [926, 221] on span "$37.36" at bounding box center [931, 223] width 21 height 8
drag, startPoint x: 924, startPoint y: 221, endPoint x: 940, endPoint y: 221, distance: 15.5
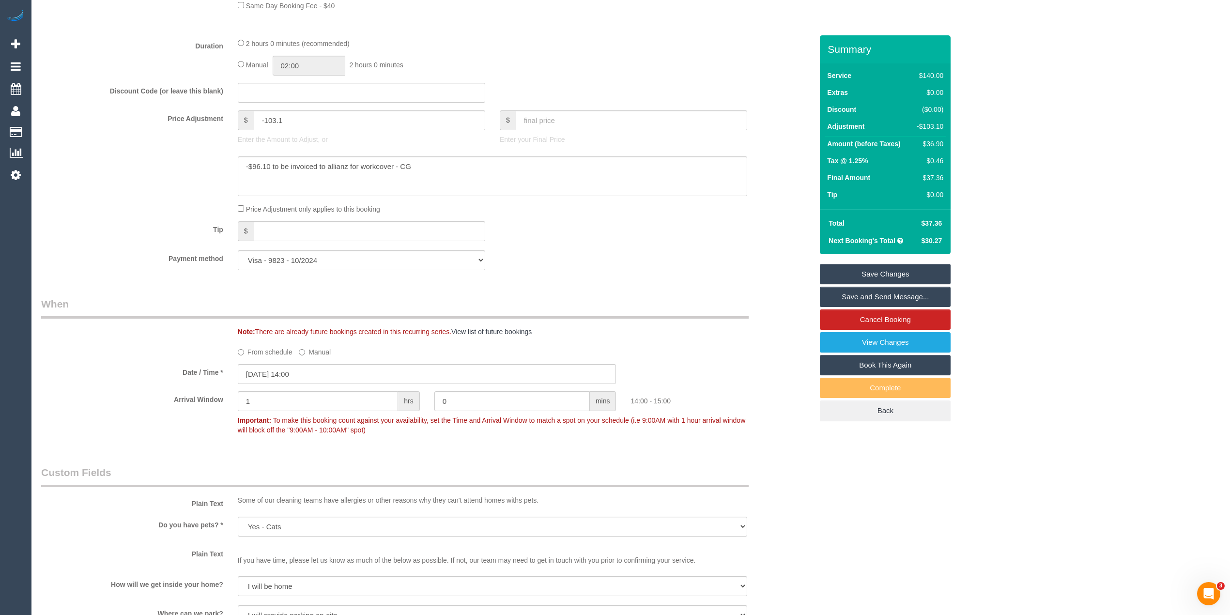
click at [942, 221] on td "$37.36" at bounding box center [930, 223] width 31 height 17
click at [928, 221] on span "$37.36" at bounding box center [931, 223] width 21 height 8
drag, startPoint x: 917, startPoint y: 221, endPoint x: 945, endPoint y: 222, distance: 28.1
click at [945, 222] on td "$37.36" at bounding box center [930, 223] width 31 height 17
copy span "$37.36"
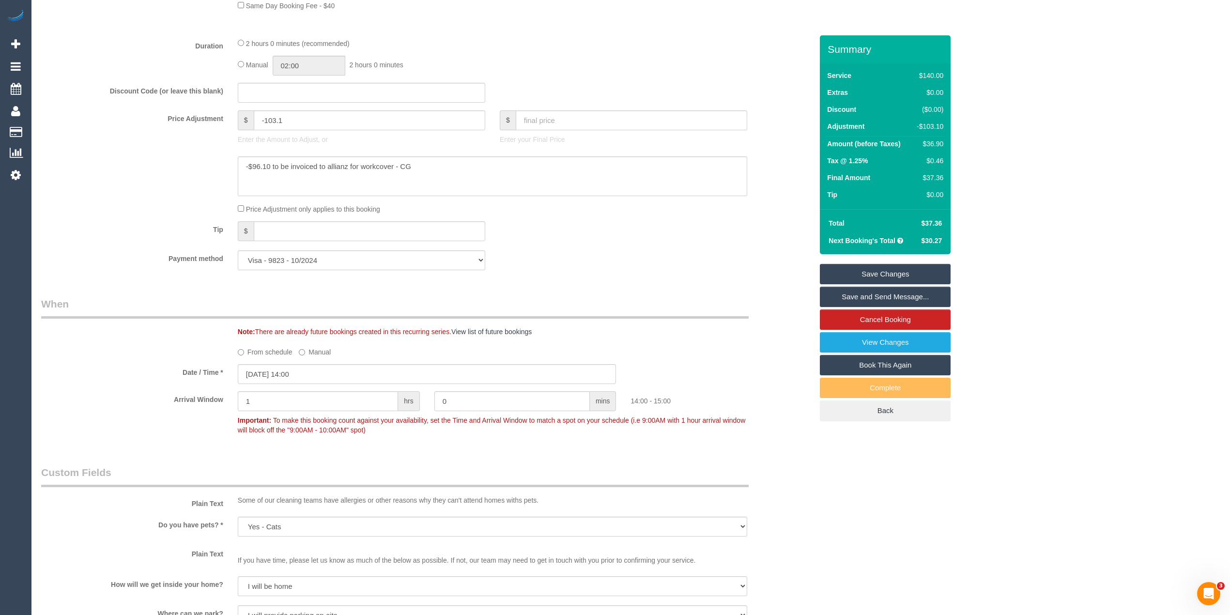
click at [934, 221] on span "$37.36" at bounding box center [931, 223] width 21 height 8
click at [944, 225] on td "$37.36" at bounding box center [930, 223] width 31 height 17
drag, startPoint x: 944, startPoint y: 223, endPoint x: 920, endPoint y: 223, distance: 24.2
click at [920, 223] on td "$37.36" at bounding box center [930, 223] width 31 height 17
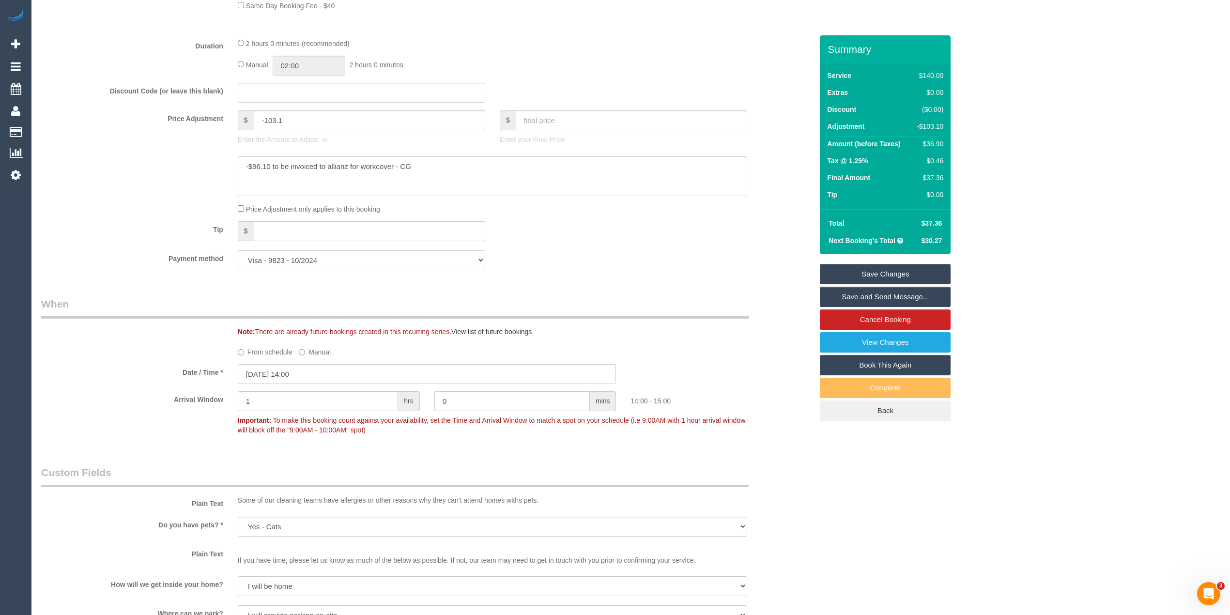
copy span "$37.36"
drag, startPoint x: 250, startPoint y: 168, endPoint x: 270, endPoint y: 168, distance: 20.3
click at [270, 168] on textarea at bounding box center [492, 176] width 509 height 40
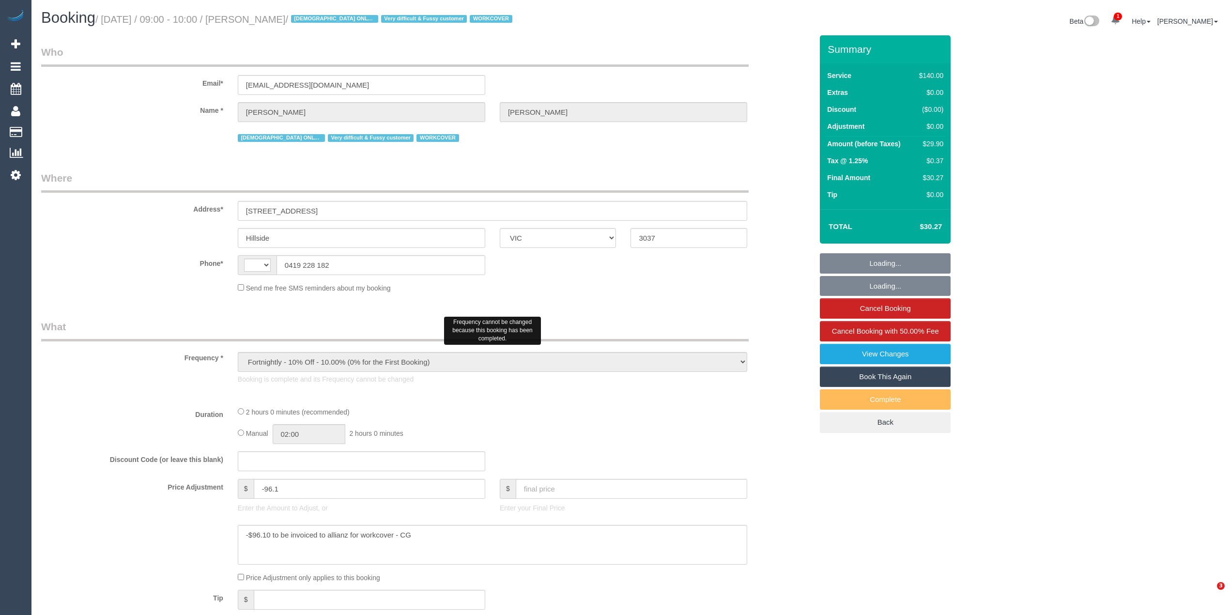
select select "VIC"
select select "string:AU"
select select "number:29"
select select "number:14"
select select "number:18"
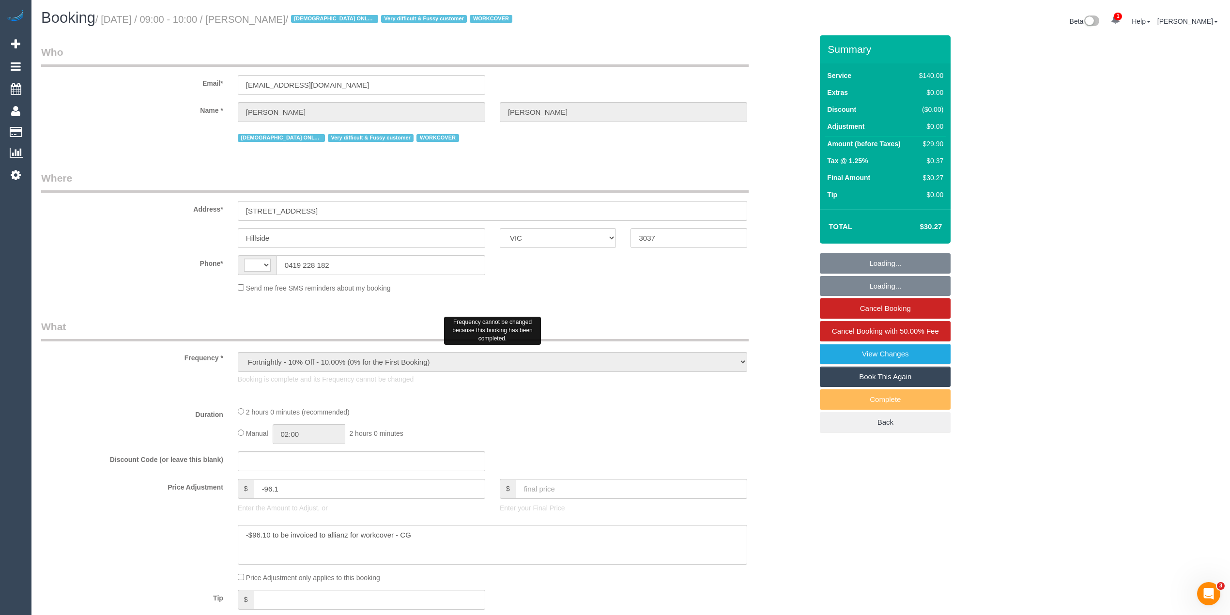
select select "number:25"
select select "number:35"
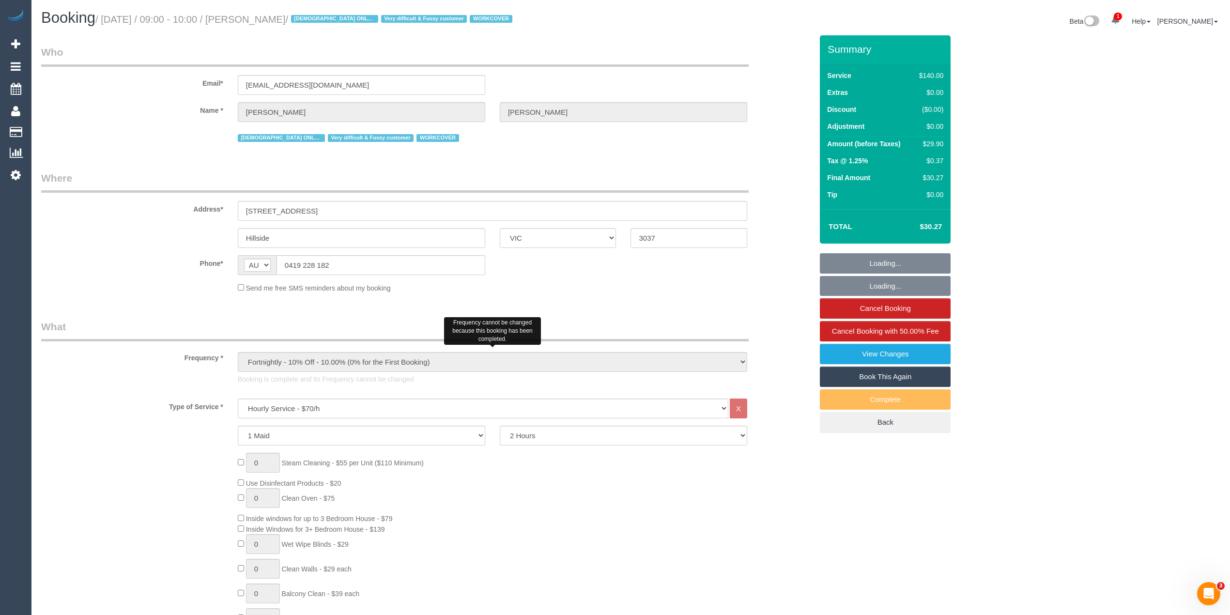
select select "string:stripe-pm_1PqRAS2GScqysDRVu4Nk2Vml"
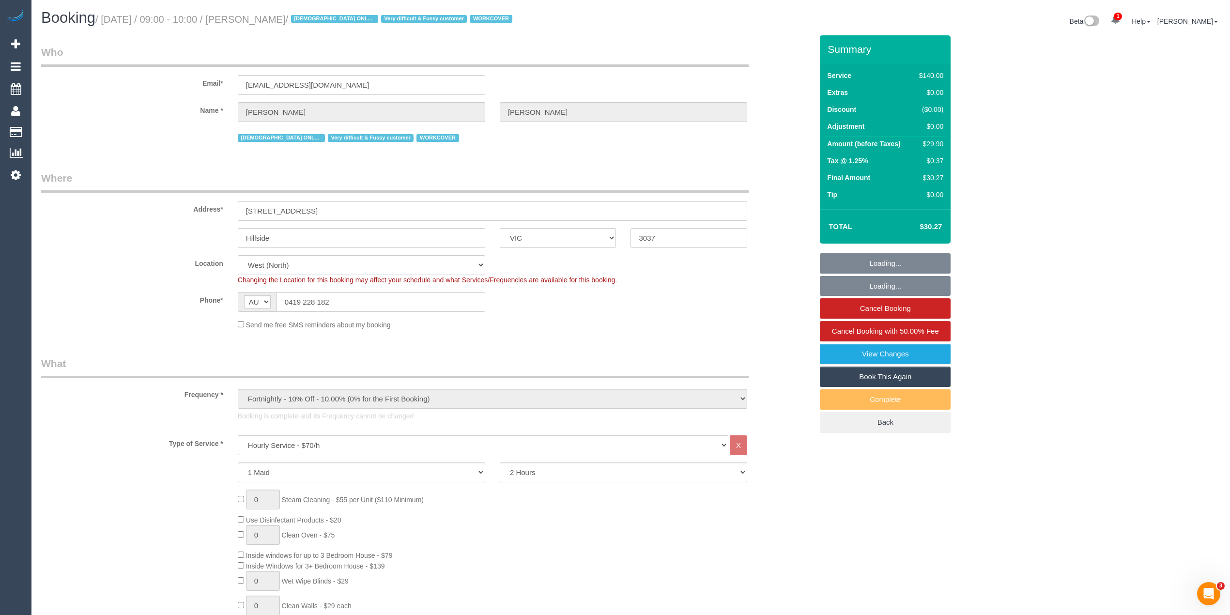
select select "object:908"
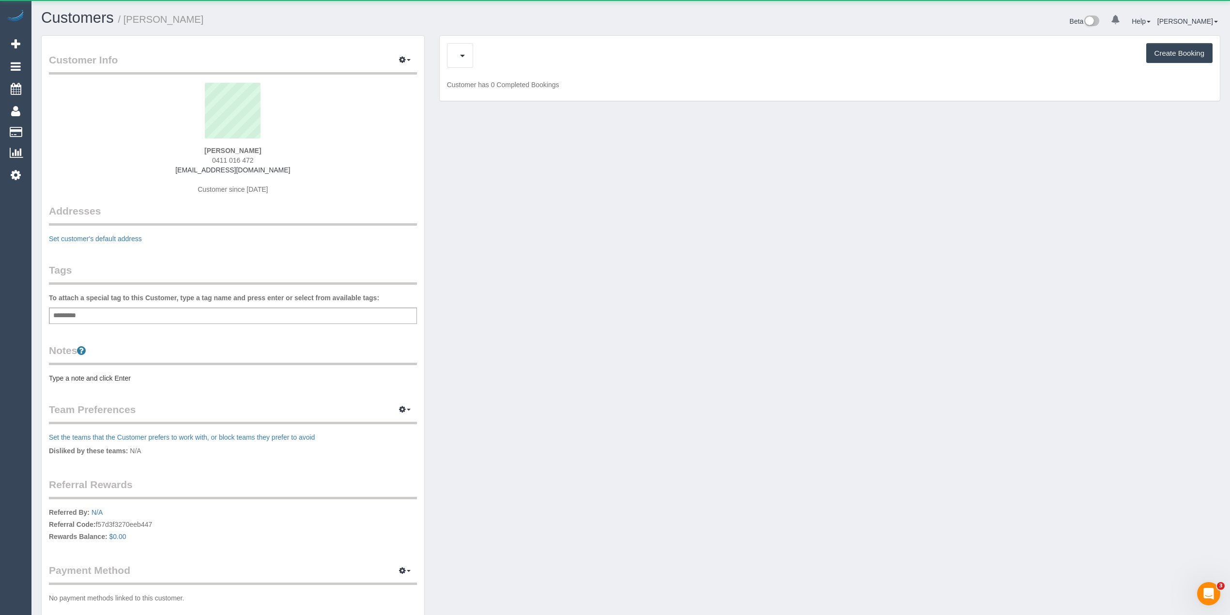
click at [491, 53] on div "Upcoming Bookings (1) Create Booking" at bounding box center [830, 55] width 766 height 25
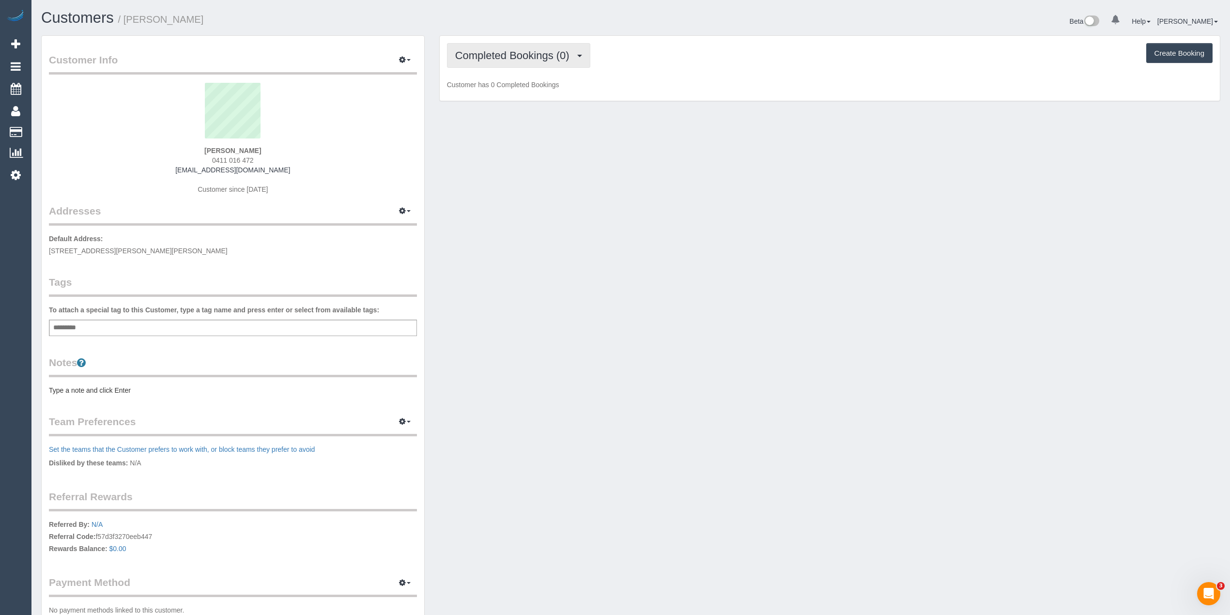
click at [491, 53] on span "Completed Bookings (0)" at bounding box center [514, 55] width 119 height 12
click at [510, 91] on link "Upcoming Bookings (1)" at bounding box center [497, 90] width 101 height 13
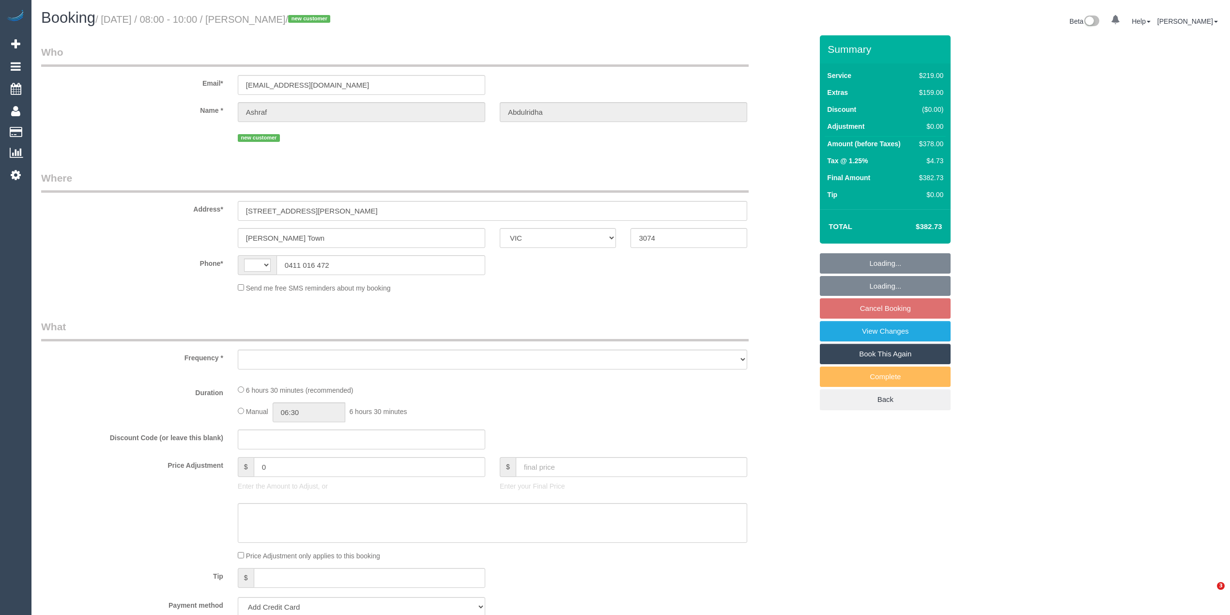
select select "VIC"
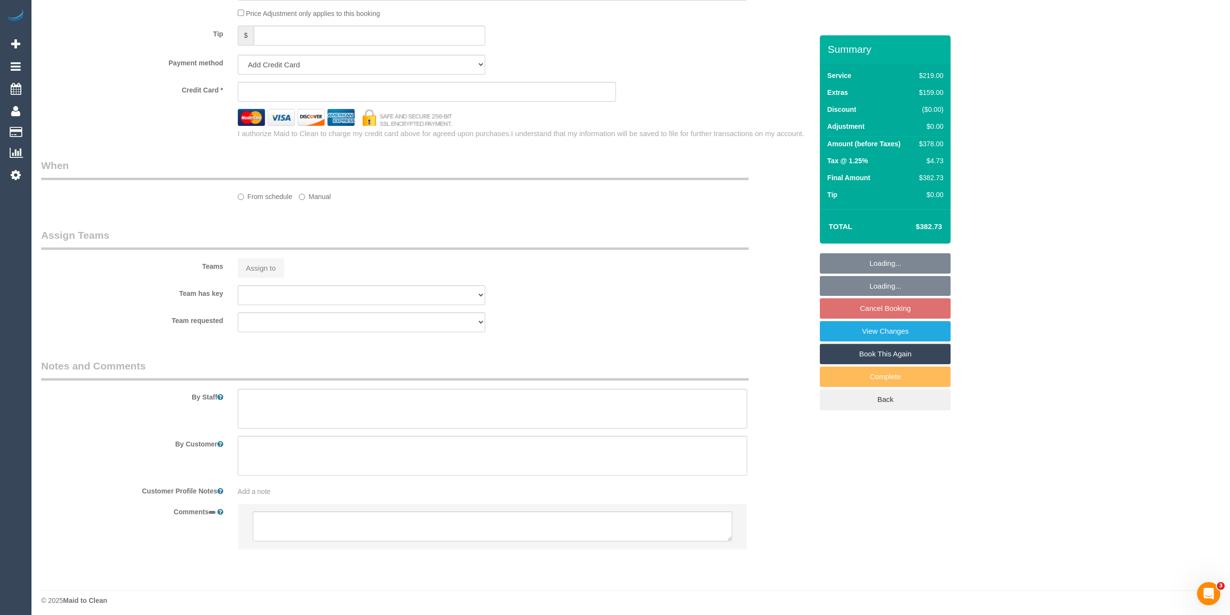
select select "string:AU"
select select "object:540"
select select "string:stripe-pm_1S3Z6M2GScqysDRVElJpphZ7"
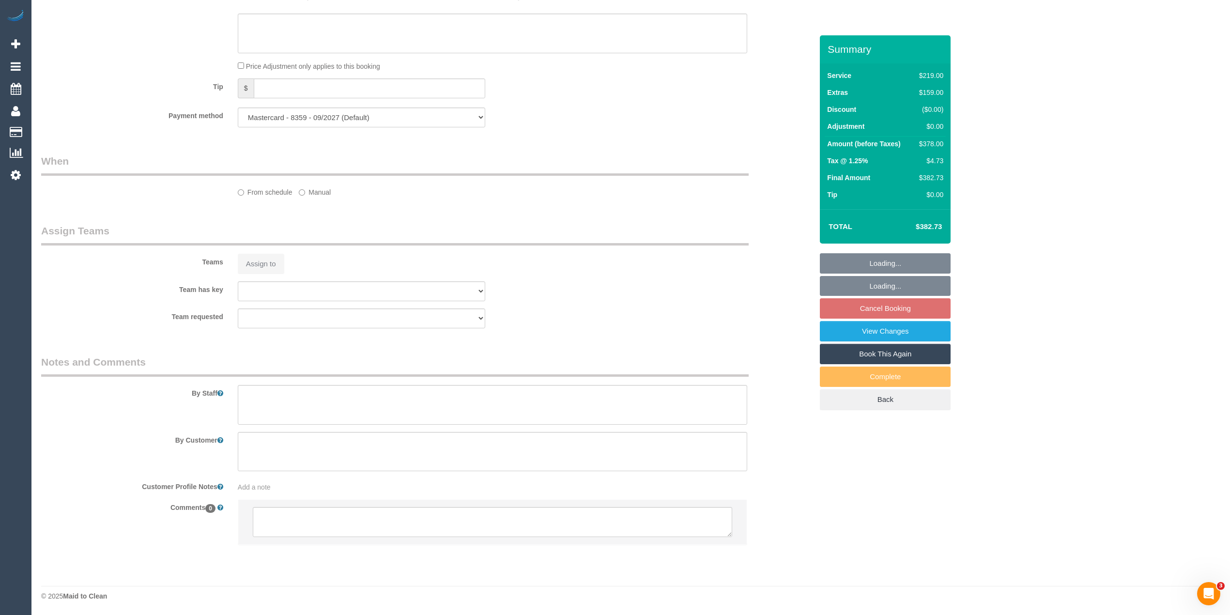
select select "number:28"
select select "number:14"
select select "number:19"
select select "number:22"
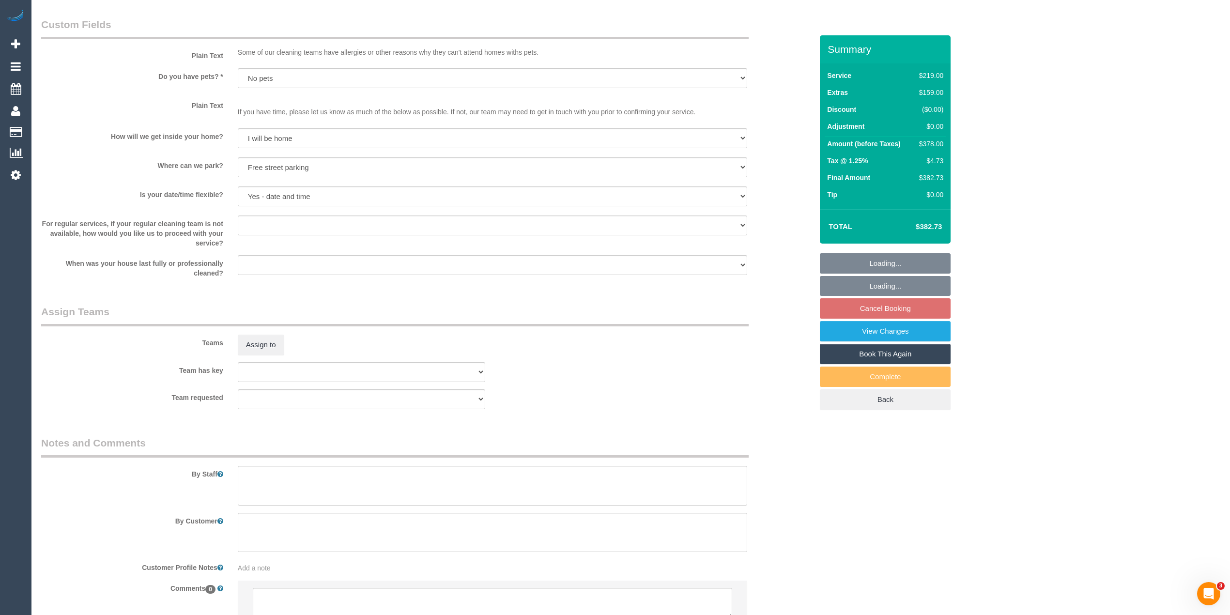
select select "object:1410"
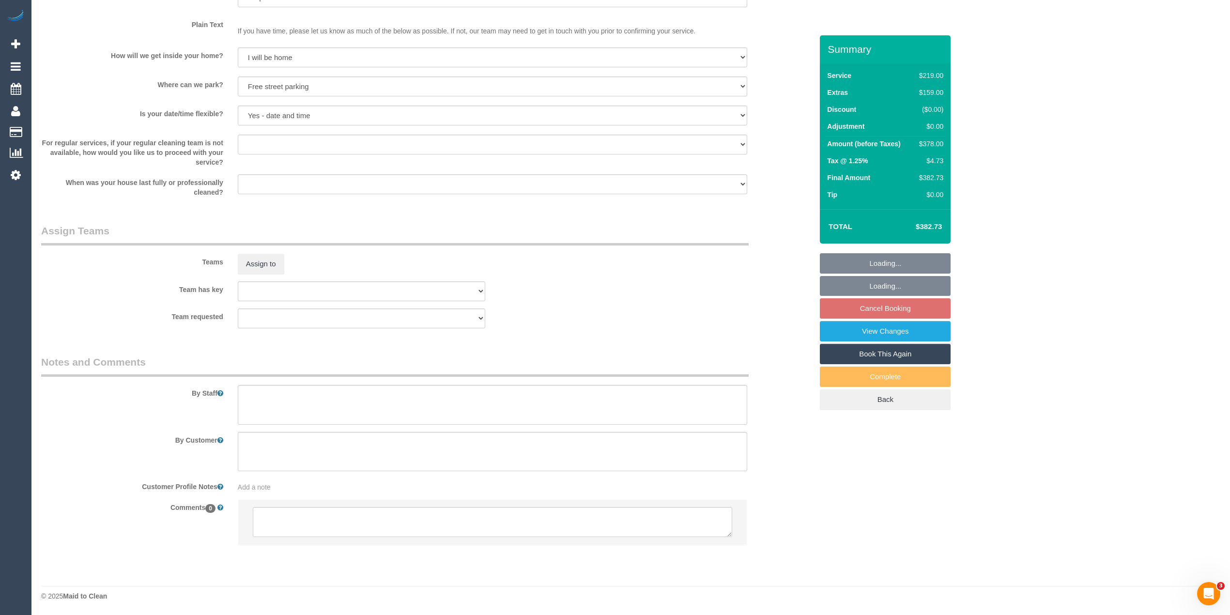
select select "spot1"
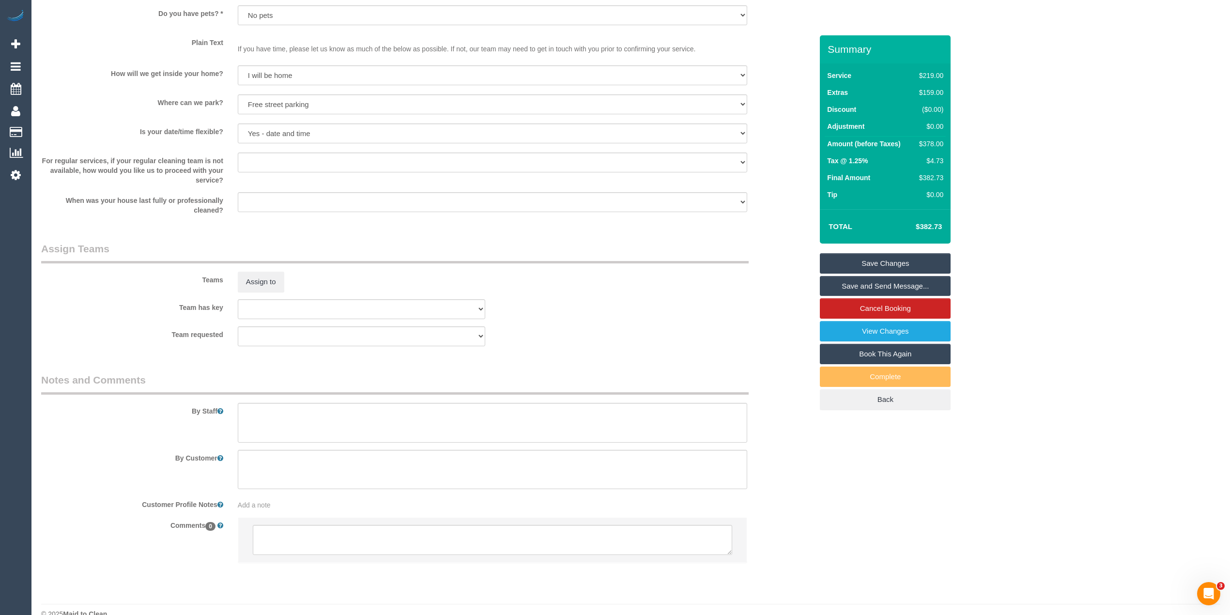
scroll to position [1230, 0]
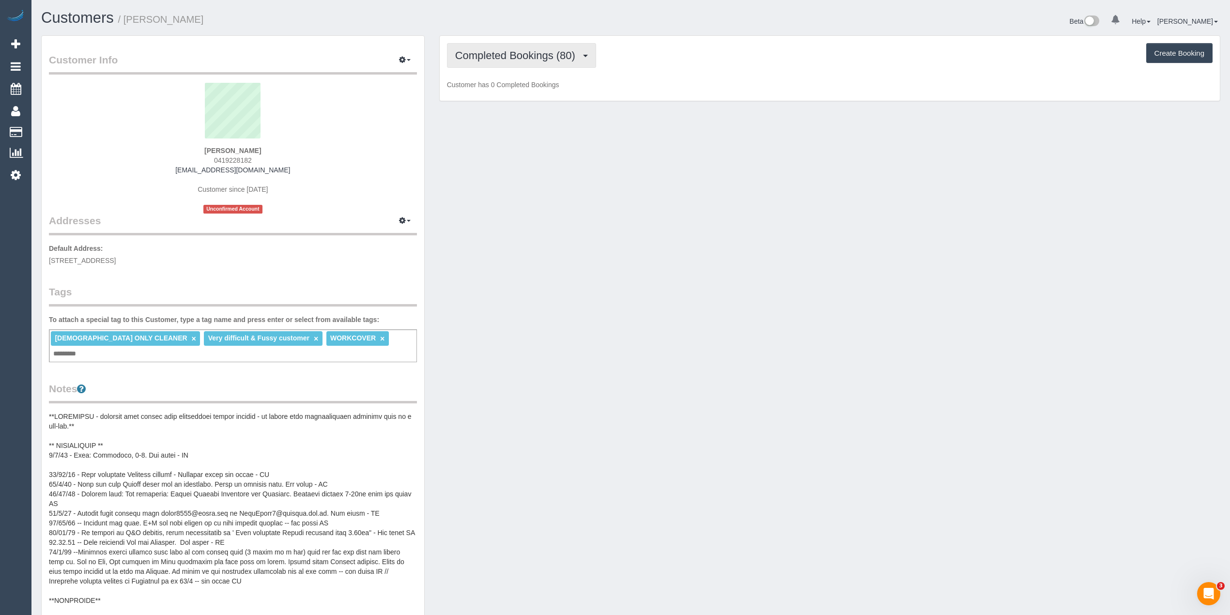
click at [509, 54] on span "Completed Bookings (80)" at bounding box center [517, 55] width 125 height 12
click at [513, 90] on link "Upcoming Bookings (12)" at bounding box center [499, 90] width 105 height 13
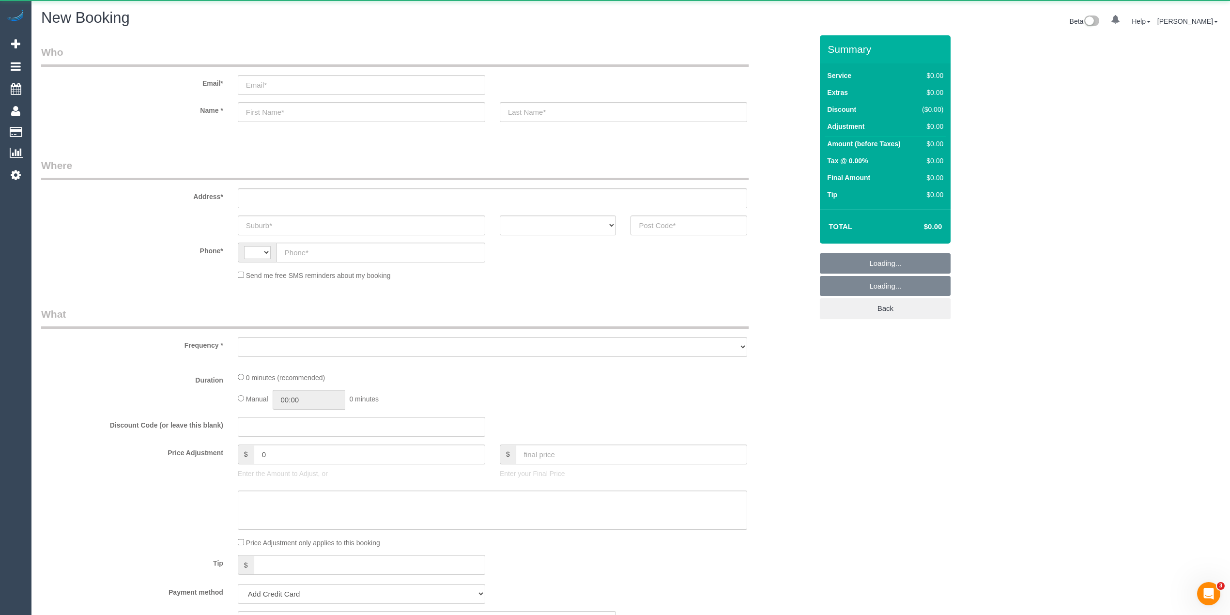
select select "string:AU"
select select "object:648"
click at [303, 86] on input "email" at bounding box center [361, 85] width 247 height 20
paste input "[PERSON_NAME][EMAIL_ADDRESS][DOMAIN_NAME]"
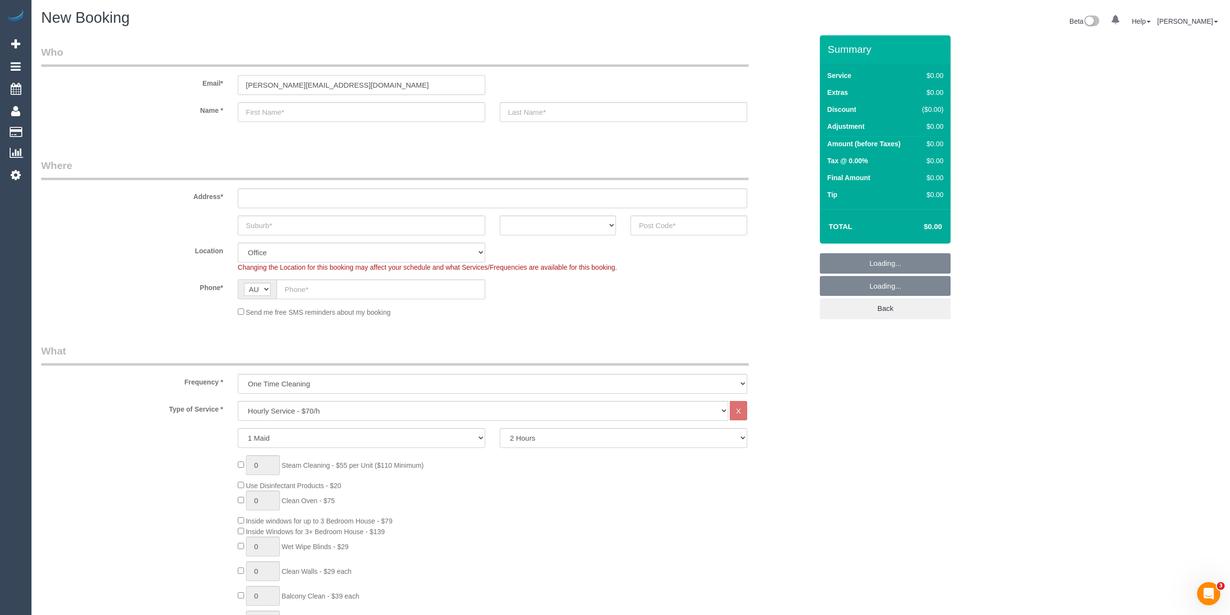
type input "[PERSON_NAME][EMAIL_ADDRESS][DOMAIN_NAME]"
click at [287, 115] on input "text" at bounding box center [361, 112] width 247 height 20
select select "object:2093"
click at [317, 110] on input "text" at bounding box center [361, 112] width 247 height 20
paste input "Liam Lee"
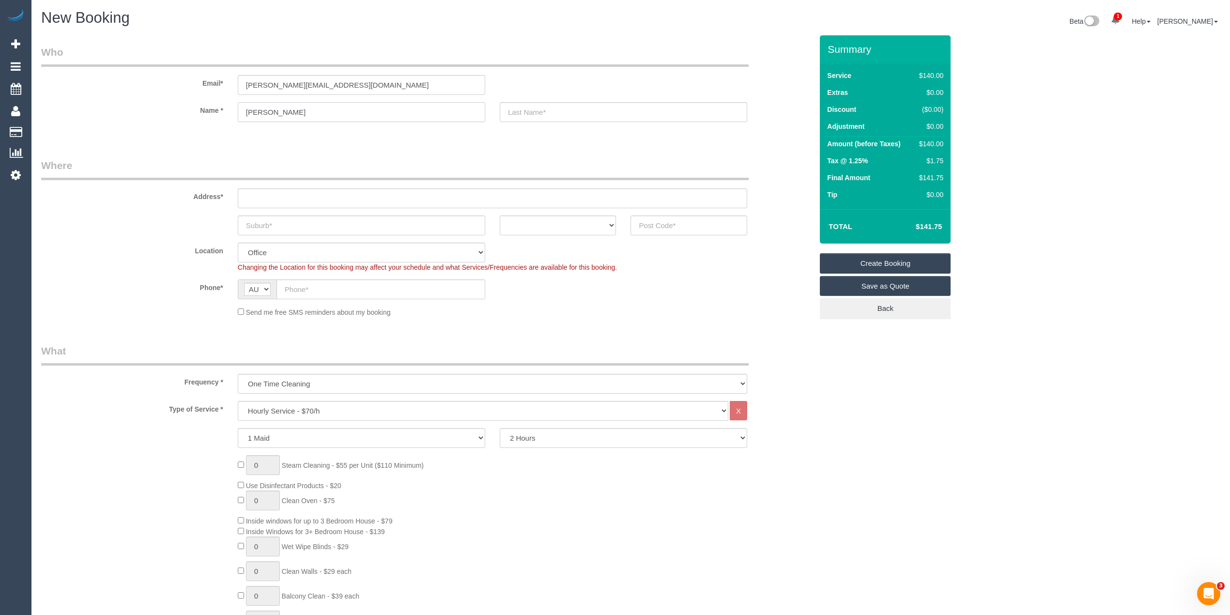
type input "Liam Lee"
click at [522, 111] on input "text" at bounding box center [623, 112] width 247 height 20
click at [570, 109] on input "text" at bounding box center [623, 112] width 247 height 20
type input "Izakaya Domo"
drag, startPoint x: 275, startPoint y: 199, endPoint x: 274, endPoint y: 204, distance: 5.9
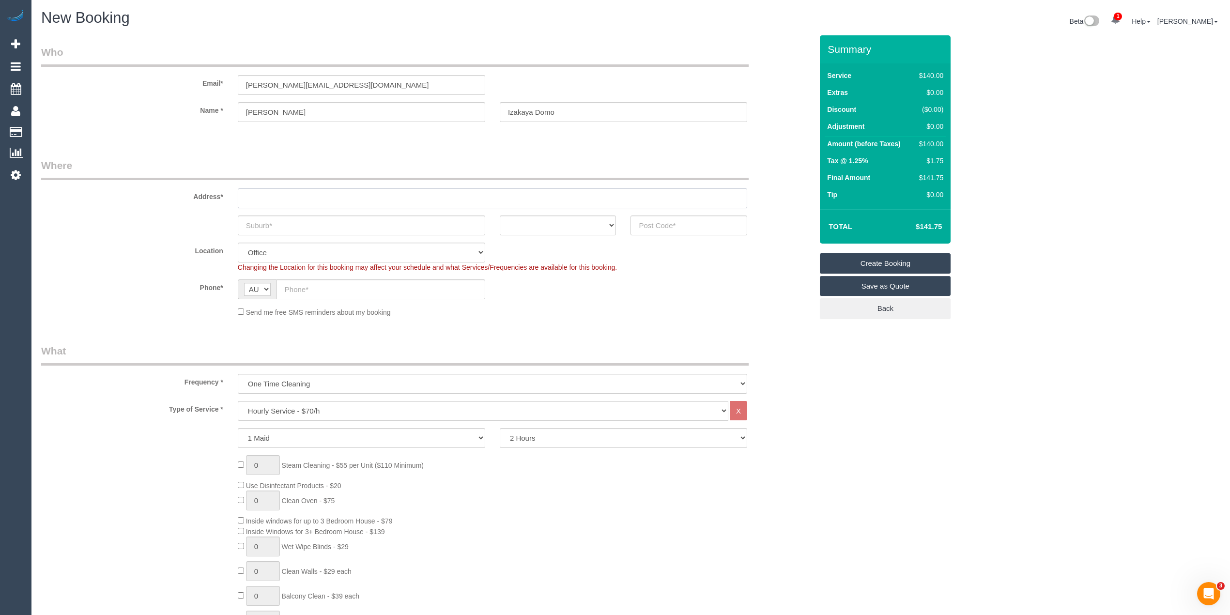
click at [275, 199] on input "text" at bounding box center [492, 198] width 509 height 20
paste input "1210 / 530 Little Collins Street"
type input "1210 / 530 Little Collins Street"
click at [326, 230] on input "text" at bounding box center [361, 225] width 247 height 20
paste input "Melbourne"
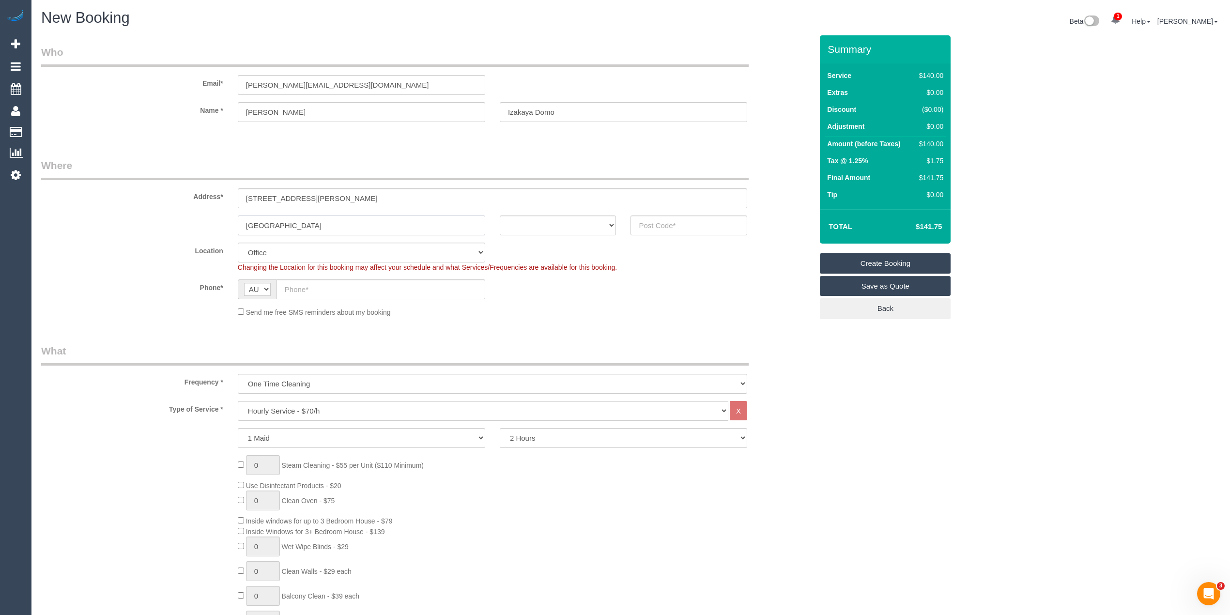
type input "Melbourne"
click at [558, 227] on select "ACT NSW NT QLD SA TAS VIC WA" at bounding box center [558, 225] width 117 height 20
select select "VIC"
click at [500, 215] on select "ACT NSW NT QLD SA TAS VIC WA" at bounding box center [558, 225] width 117 height 20
click at [692, 224] on input "text" at bounding box center [688, 225] width 117 height 20
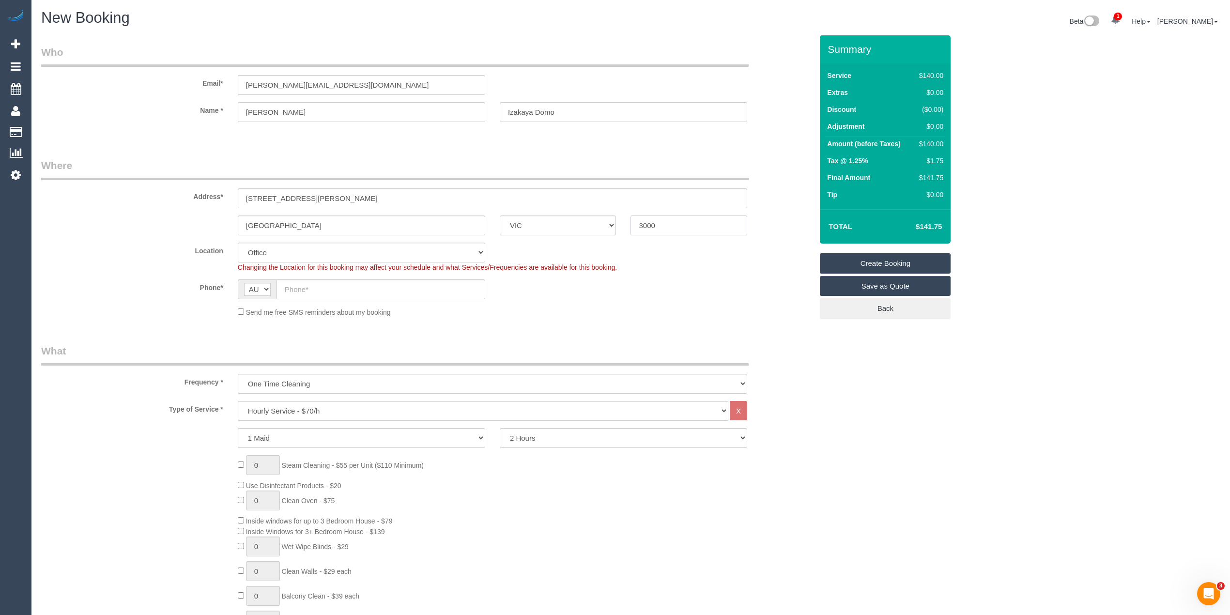
type input "3000"
drag, startPoint x: 351, startPoint y: 198, endPoint x: 200, endPoint y: 195, distance: 150.1
click at [200, 195] on div "Address* 1210 / 530 Little Collins Street" at bounding box center [427, 183] width 786 height 50
select select "54"
select select "object:2100"
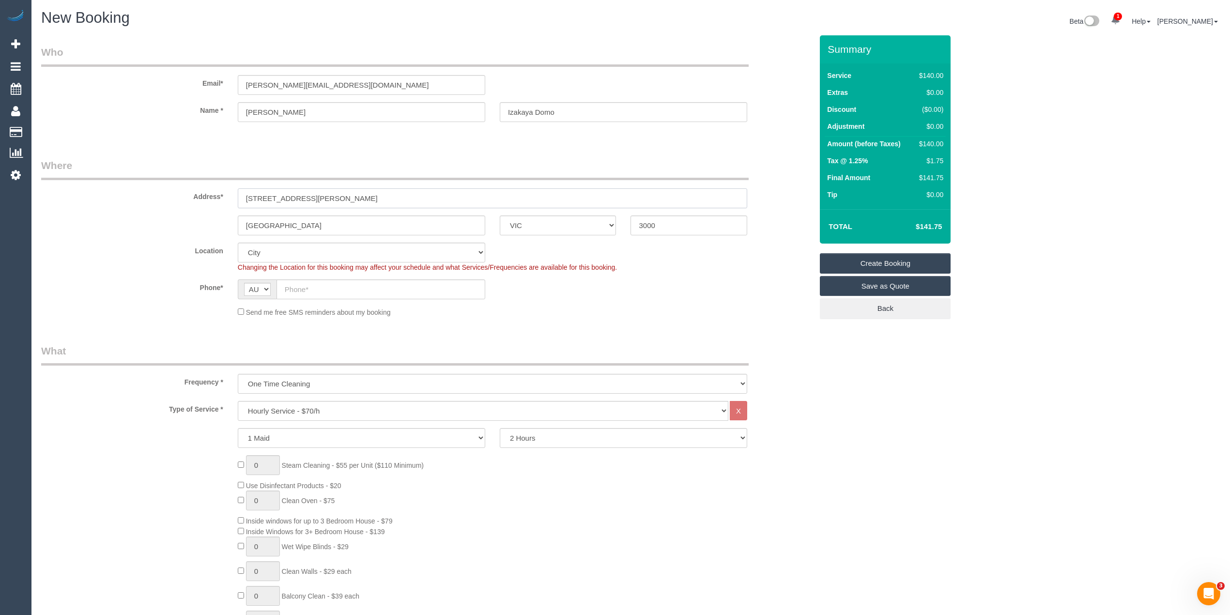
click at [361, 188] on input "1210 / 530 Little Collins Street" at bounding box center [492, 198] width 509 height 20
drag, startPoint x: 366, startPoint y: 198, endPoint x: 144, endPoint y: 188, distance: 222.5
click at [144, 188] on div "Address* 1210 / 530 Little Collins Street" at bounding box center [427, 183] width 786 height 50
paste input "GPO Postal Lane, Shop 28/350 Bourke S"
type input "GPO Postal Lane, Shop 28/350 Bourke St"
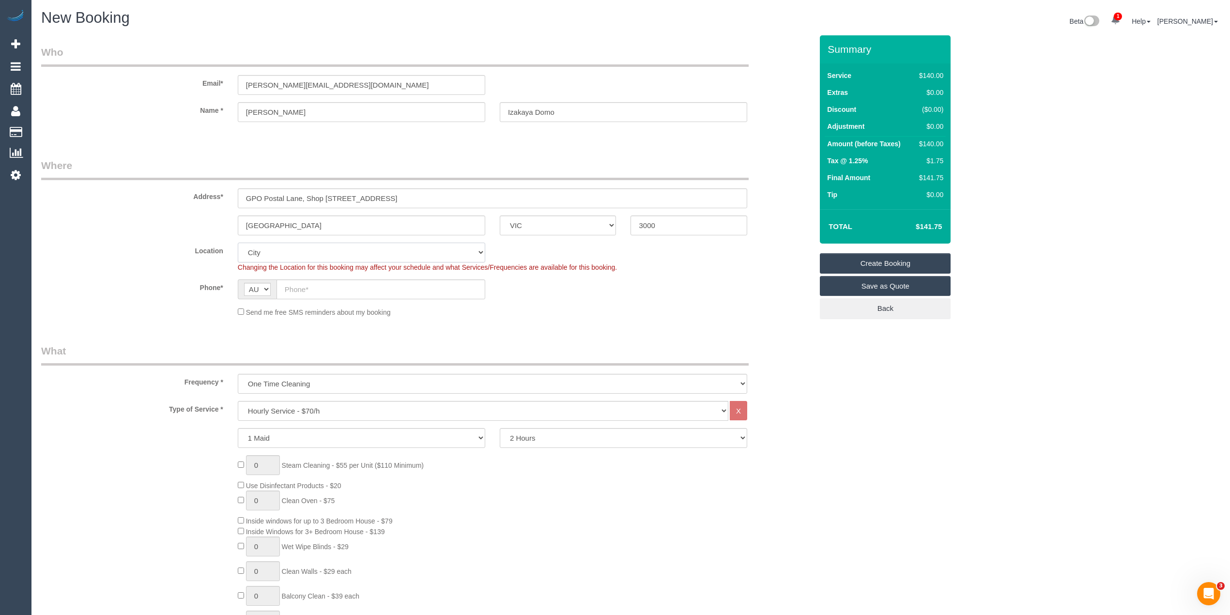
click at [312, 249] on select "Office City East (North) East (South) Inner East Inner North (East) Inner North…" at bounding box center [361, 253] width 247 height 20
select select "50"
click at [238, 243] on select "Office City East (North) East (South) Inner East Inner North (East) Inner North…" at bounding box center [361, 253] width 247 height 20
select select "object:2507"
click at [307, 409] on select "Hourly Service - $70/h Hourly Service - $65/h Hourly Service - $60/h Hourly Ser…" at bounding box center [483, 411] width 491 height 20
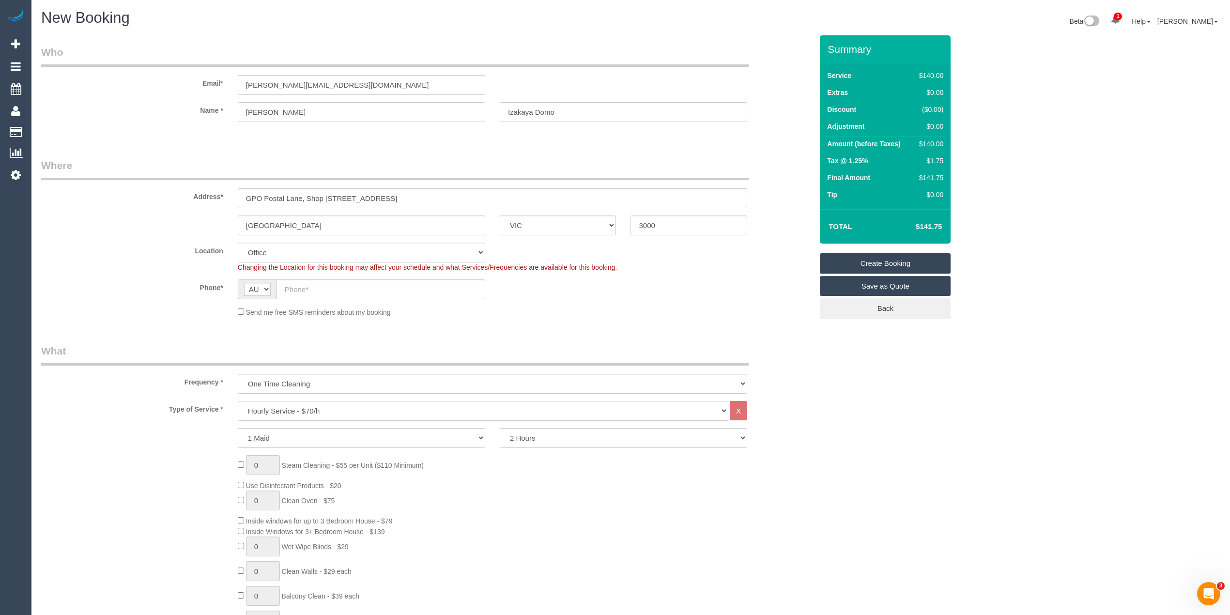
select select "19"
click at [238, 401] on select "Hourly Service - $70/h Hourly Service - $65/h Hourly Service - $60/h Hourly Ser…" at bounding box center [483, 411] width 491 height 20
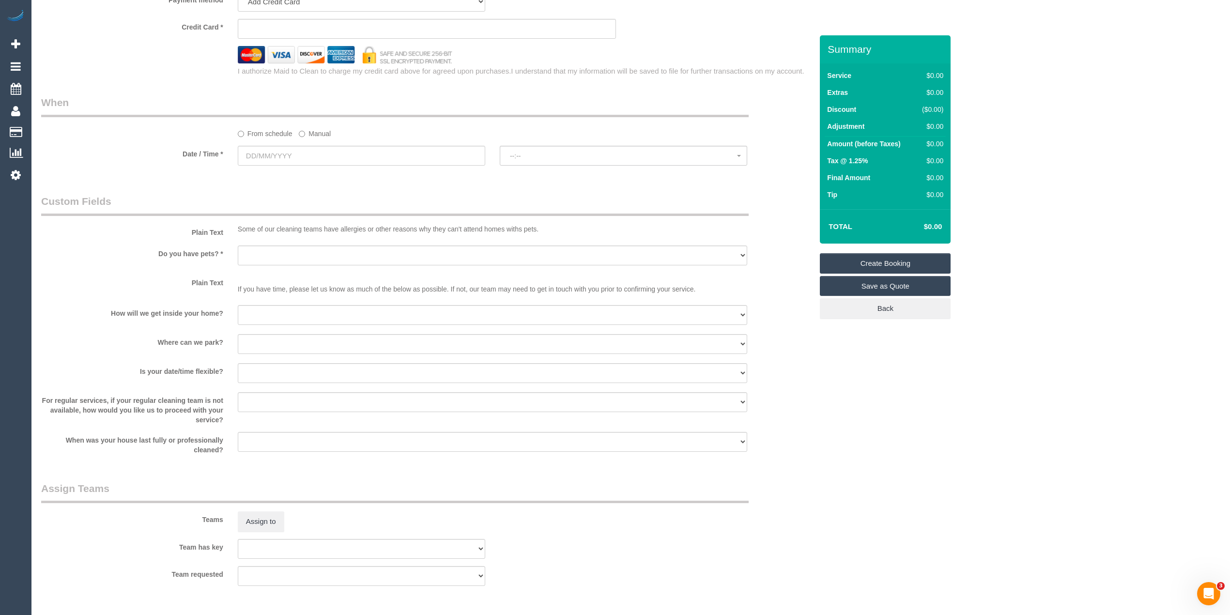
scroll to position [859, 0]
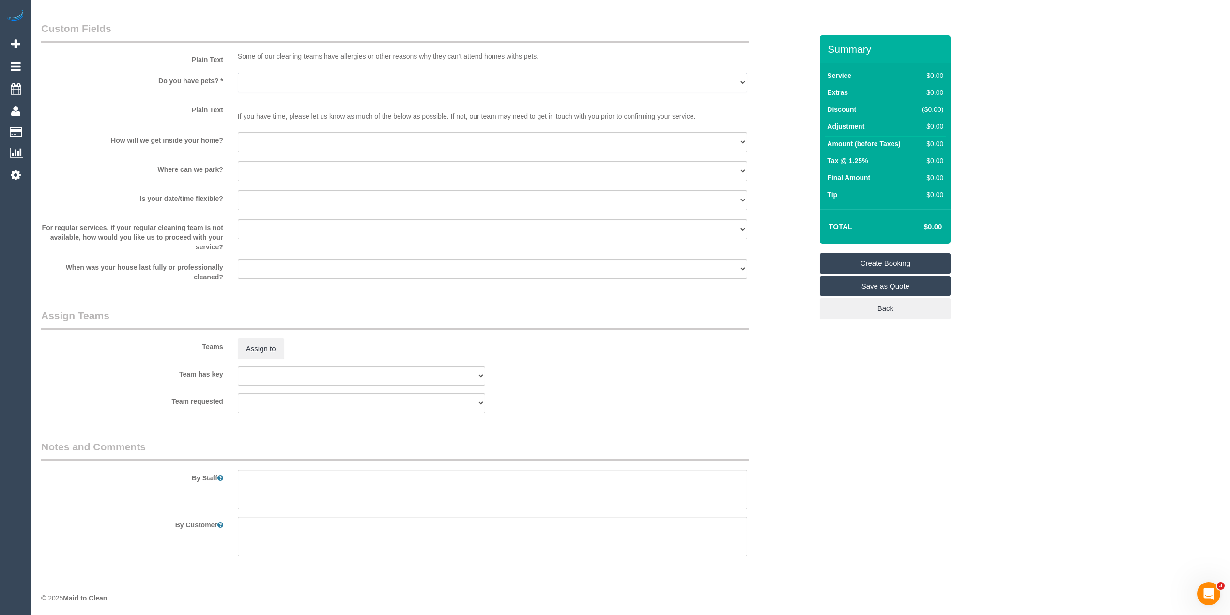
click at [266, 82] on select "Yes - Cats Yes - Dogs No pets Yes - Dogs and Cats Yes - Other" at bounding box center [492, 83] width 509 height 20
select select "number:28"
click at [238, 73] on select "Yes - Cats Yes - Dogs No pets Yes - Dogs and Cats Yes - Other" at bounding box center [492, 83] width 509 height 20
click at [260, 136] on select "I will be home Key will be left (please provide details below) Lock box/Access …" at bounding box center [492, 142] width 509 height 20
select select "number:14"
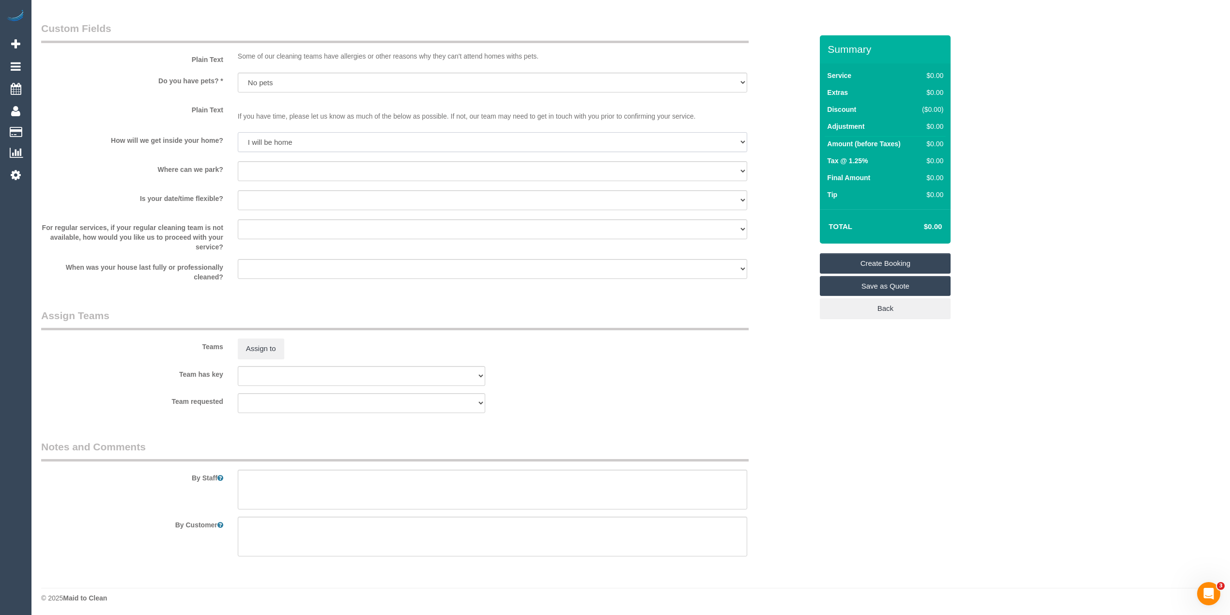
click at [238, 132] on select "I will be home Key will be left (please provide details below) Lock box/Access …" at bounding box center [492, 142] width 509 height 20
click at [251, 196] on select "Yes - date and time Yes - date but not time Yes - time but not date No - No fle…" at bounding box center [492, 200] width 509 height 20
select select "number:36"
click at [238, 190] on select "Yes - date and time Yes - date but not time Yes - time but not date No - No fle…" at bounding box center [492, 200] width 509 height 20
click at [297, 479] on textarea at bounding box center [492, 490] width 509 height 40
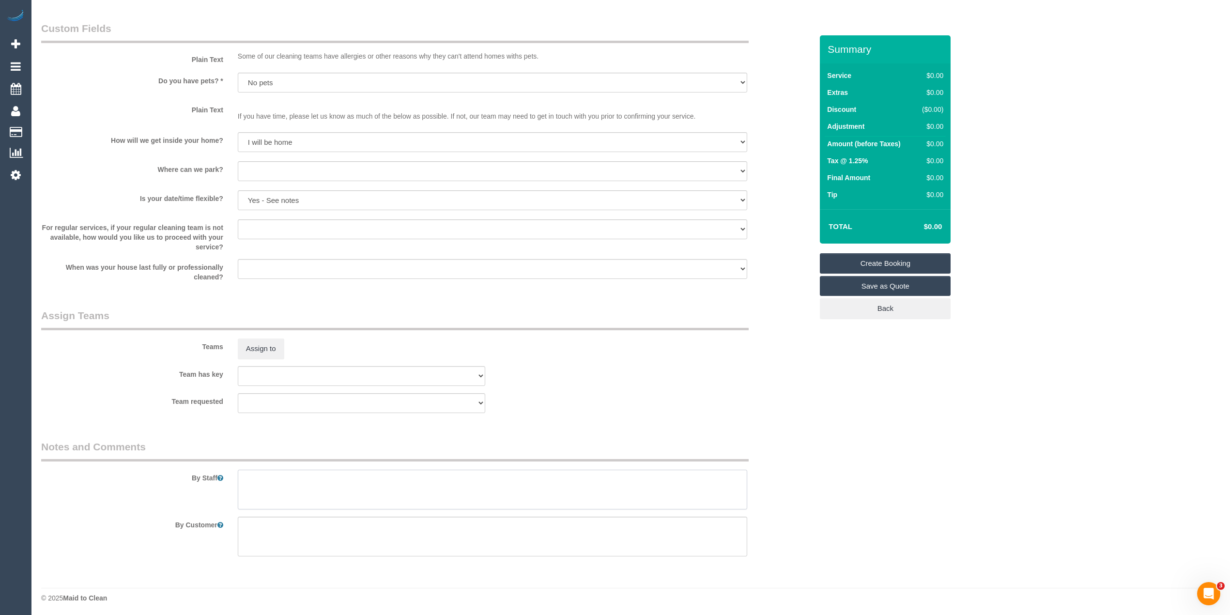
paste textarea "Regular commercial cleaning services twice a week (floor and bar section) Month…"
click at [257, 497] on textarea at bounding box center [492, 490] width 509 height 40
paste textarea "Please take a short video of the place and describe what needs to be done. Plea…"
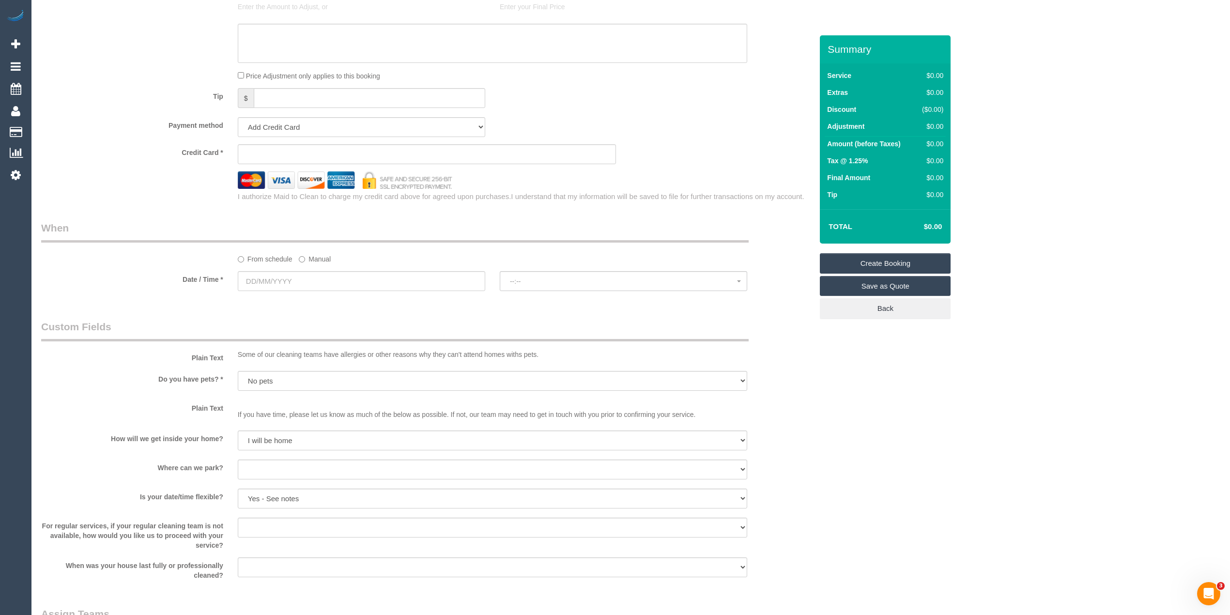
scroll to position [472, 0]
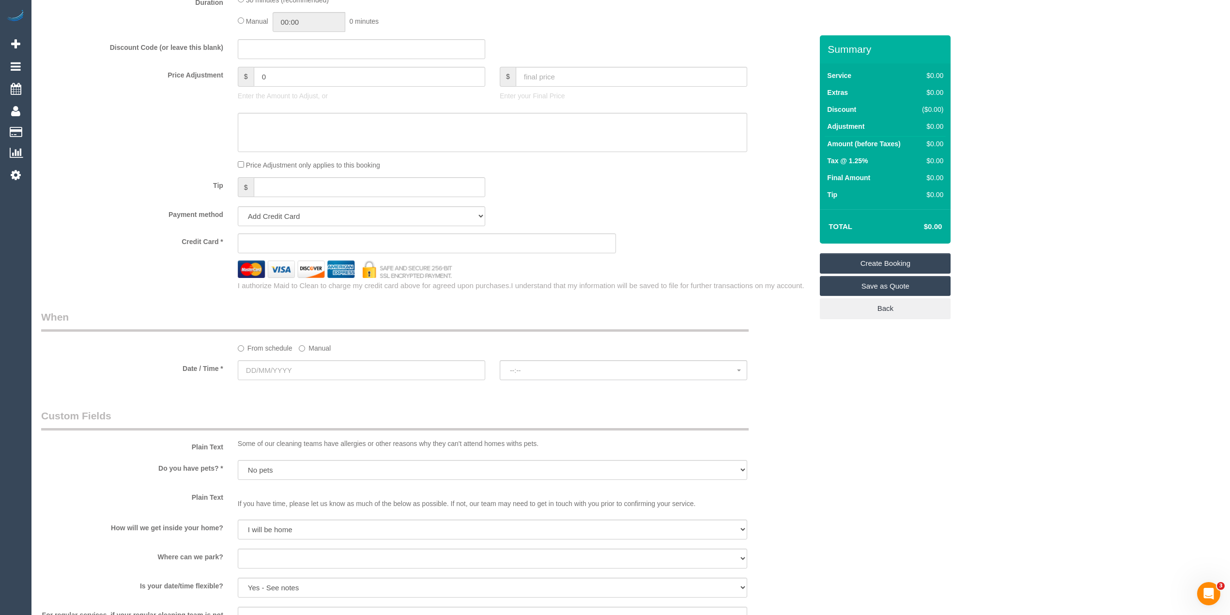
type textarea "Regular commercial cleaning services twice a week (floor and bar section) Month…"
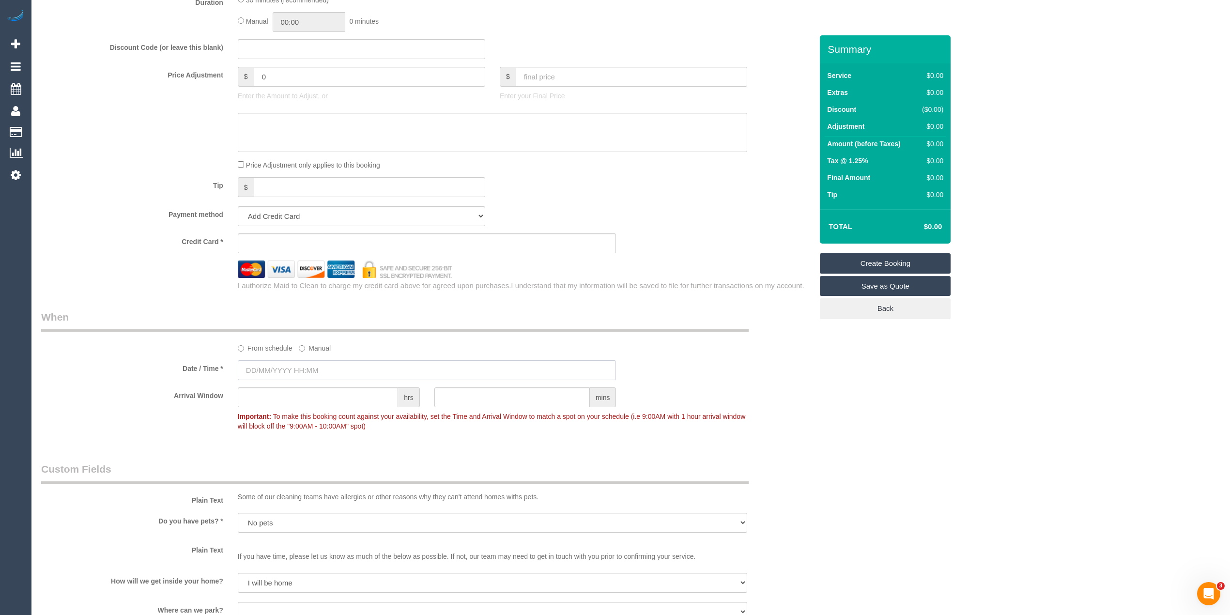
click at [280, 363] on input "text" at bounding box center [427, 370] width 379 height 20
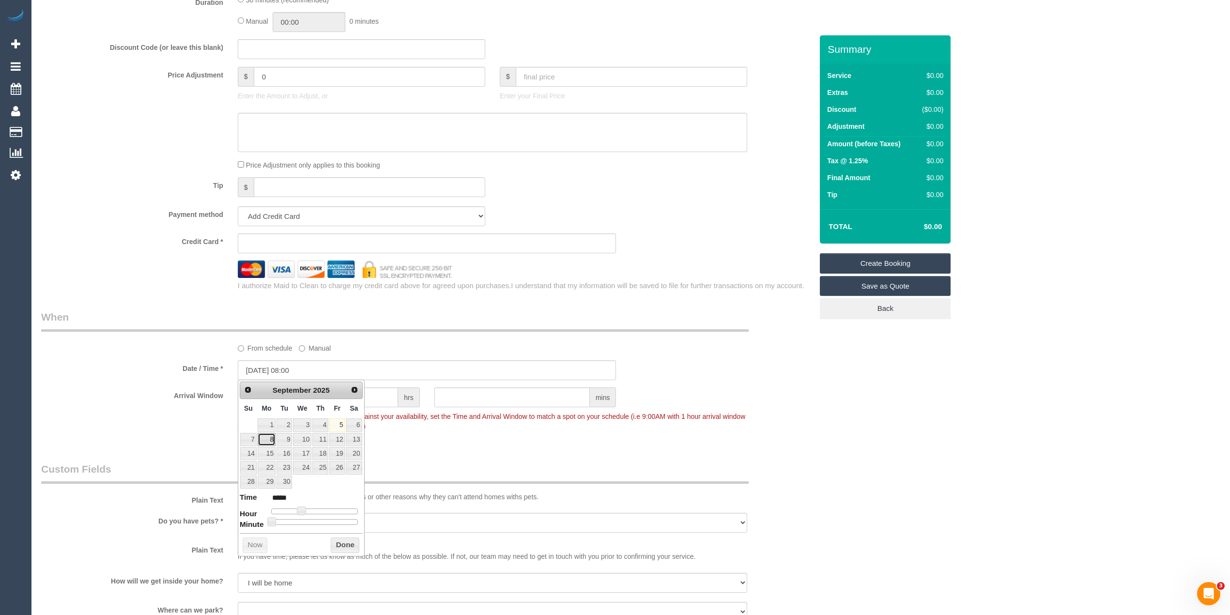
click at [270, 441] on link "8" at bounding box center [267, 439] width 18 height 13
type input "08/09/2025 09:00"
type input "*****"
type input "08/09/2025 10:00"
type input "*****"
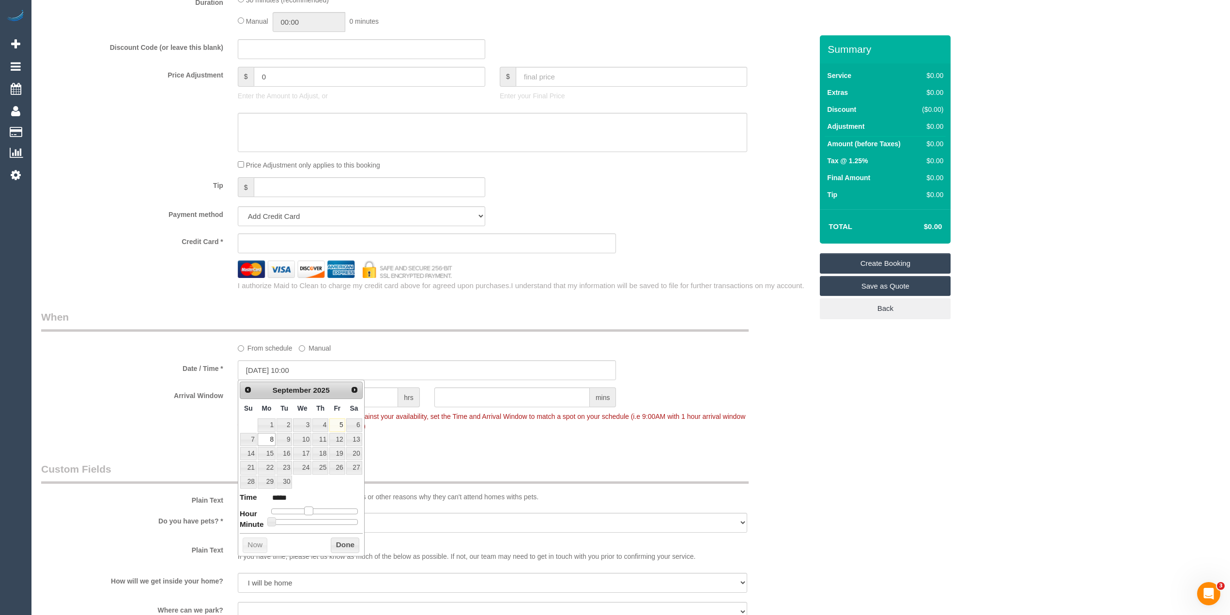
type input "08/09/2025 11:00"
type input "*****"
type input "08/09/2025 12:00"
type input "*****"
type input "08/09/2025 13:00"
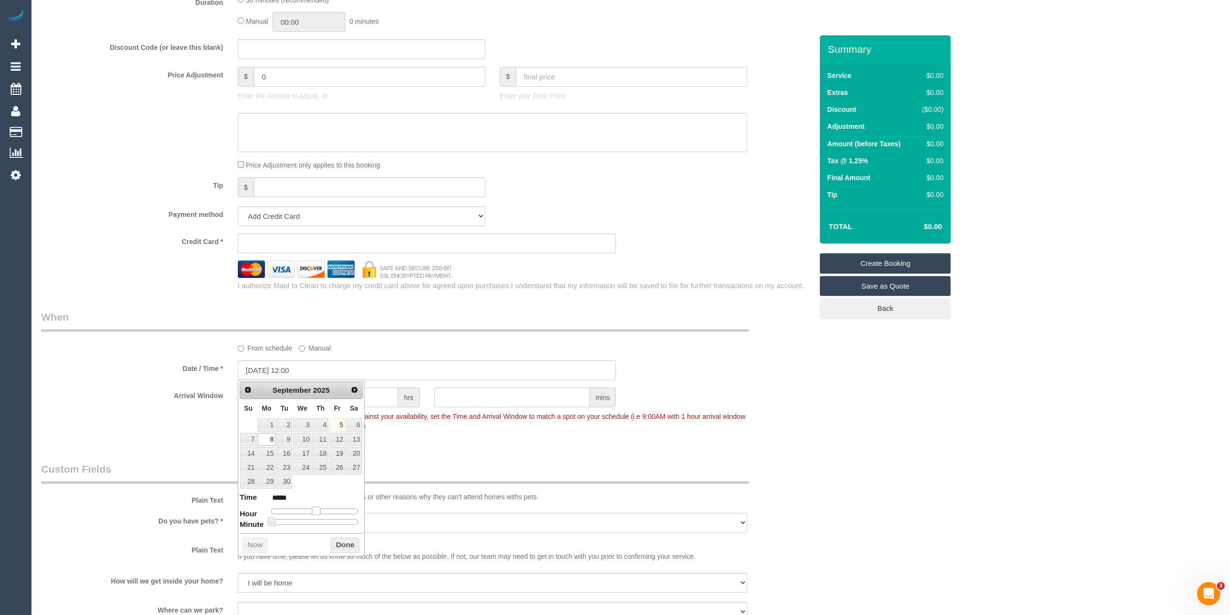
type input "*****"
drag, startPoint x: 300, startPoint y: 510, endPoint x: 319, endPoint y: 511, distance: 18.4
click at [319, 511] on span at bounding box center [319, 511] width 9 height 9
click at [808, 445] on div "Who Email* liam.lee@izakayadomo.com.au Name * Liam Lee Izakaya Domo Where Addre…" at bounding box center [427, 294] width 786 height 1460
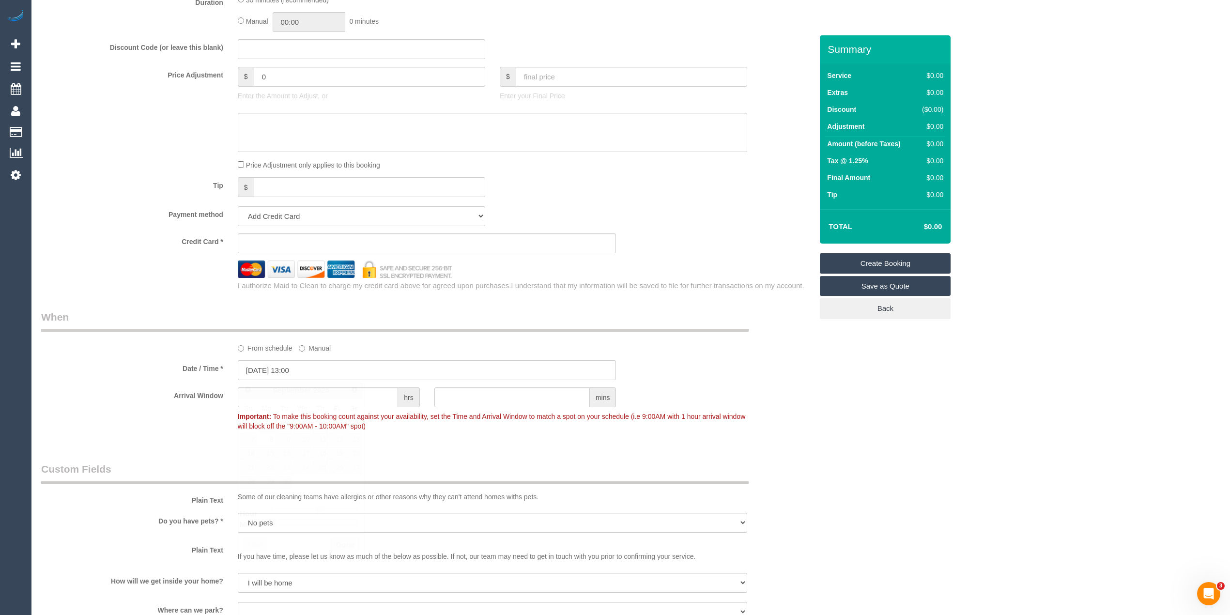
click at [777, 433] on div "Arrival Window hrs mins Important: To make this booking count against your avai…" at bounding box center [427, 411] width 786 height 48
click at [319, 395] on input "text" at bounding box center [318, 397] width 160 height 20
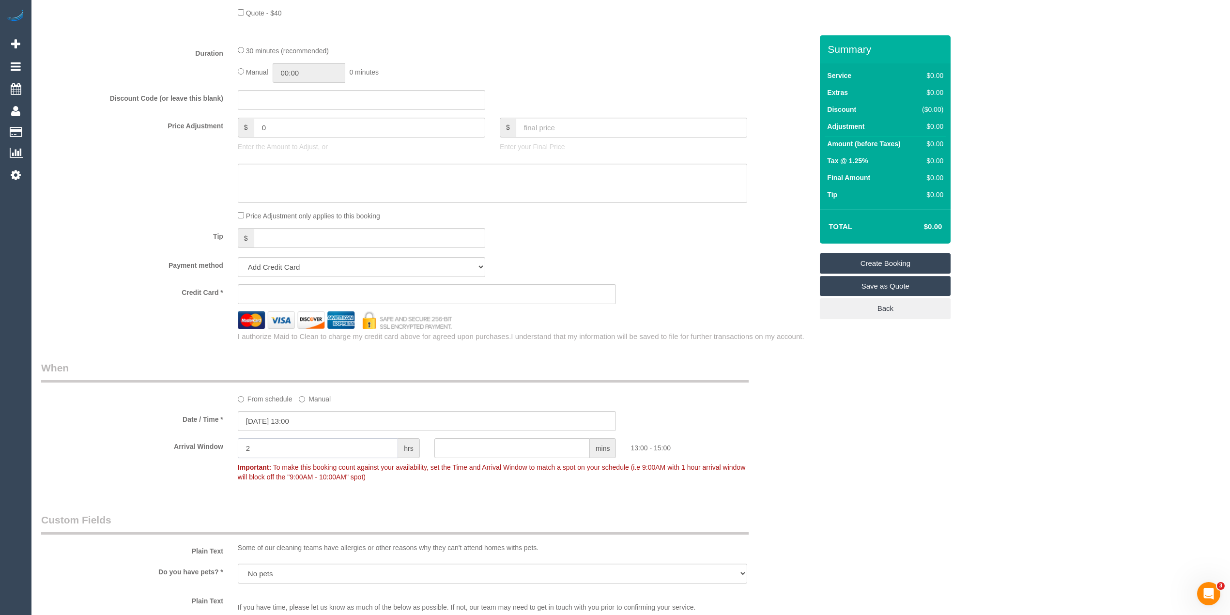
scroll to position [296, 0]
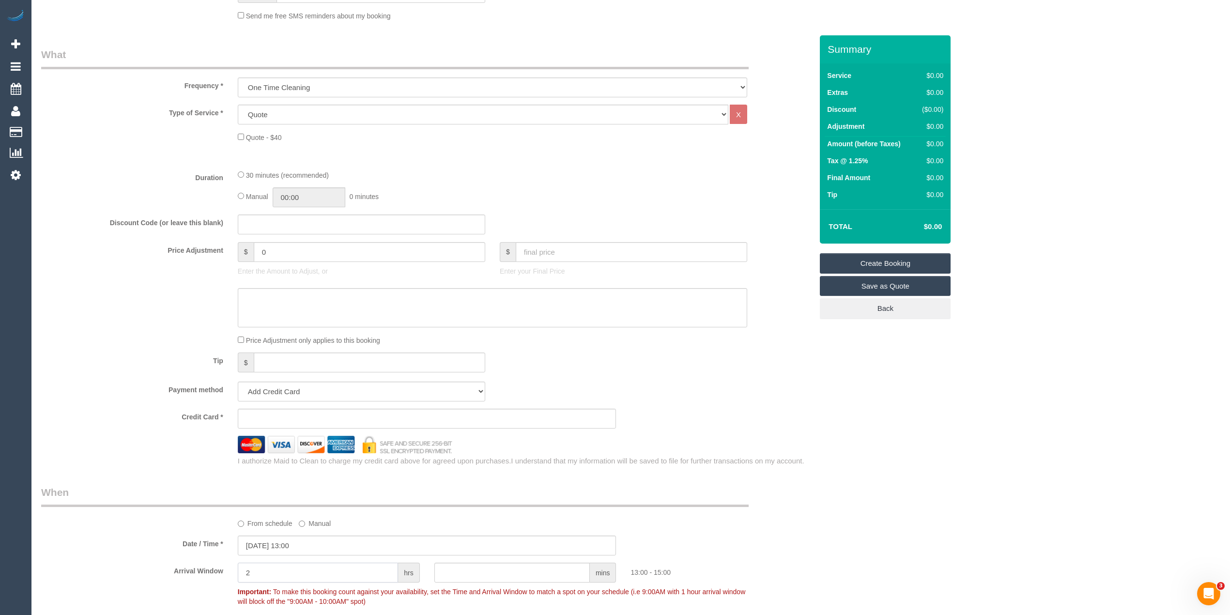
type input "2"
click at [273, 401] on select "Add Credit Card Cash Check Paypal" at bounding box center [361, 392] width 247 height 20
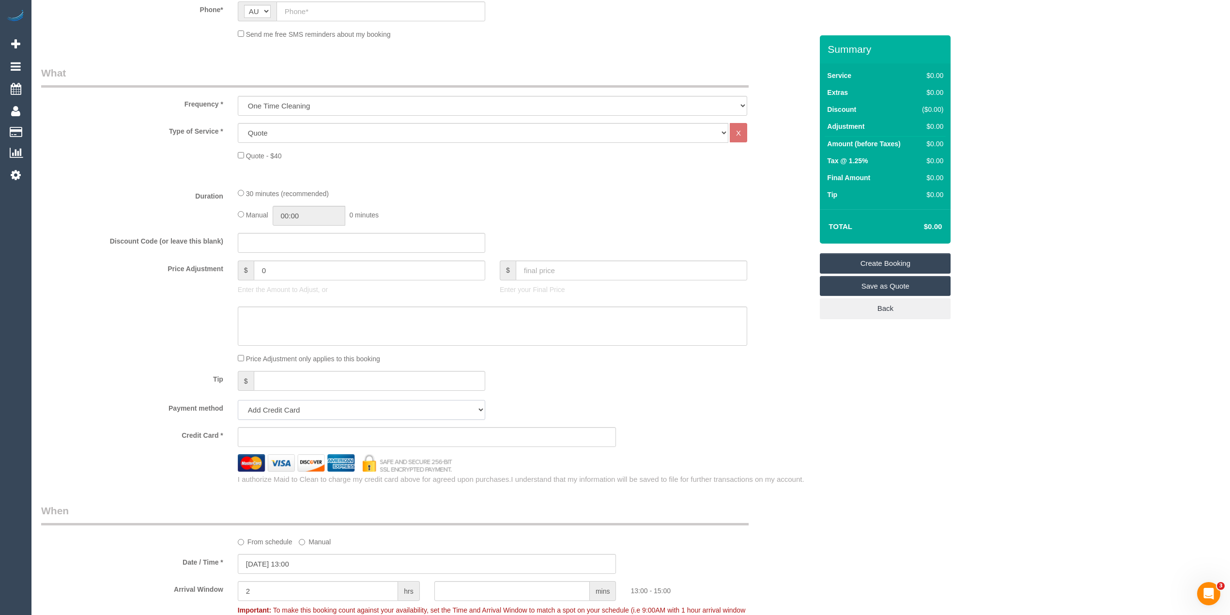
select select "string:check"
click at [238, 400] on select "Add Credit Card Cash Check Paypal" at bounding box center [361, 410] width 247 height 20
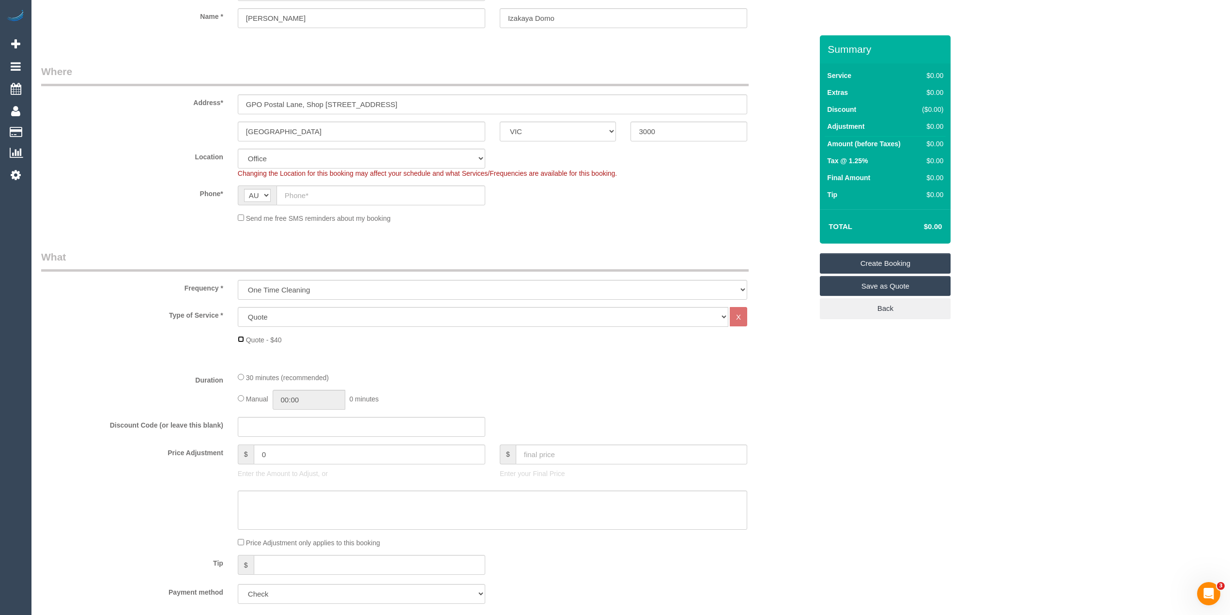
scroll to position [0, 0]
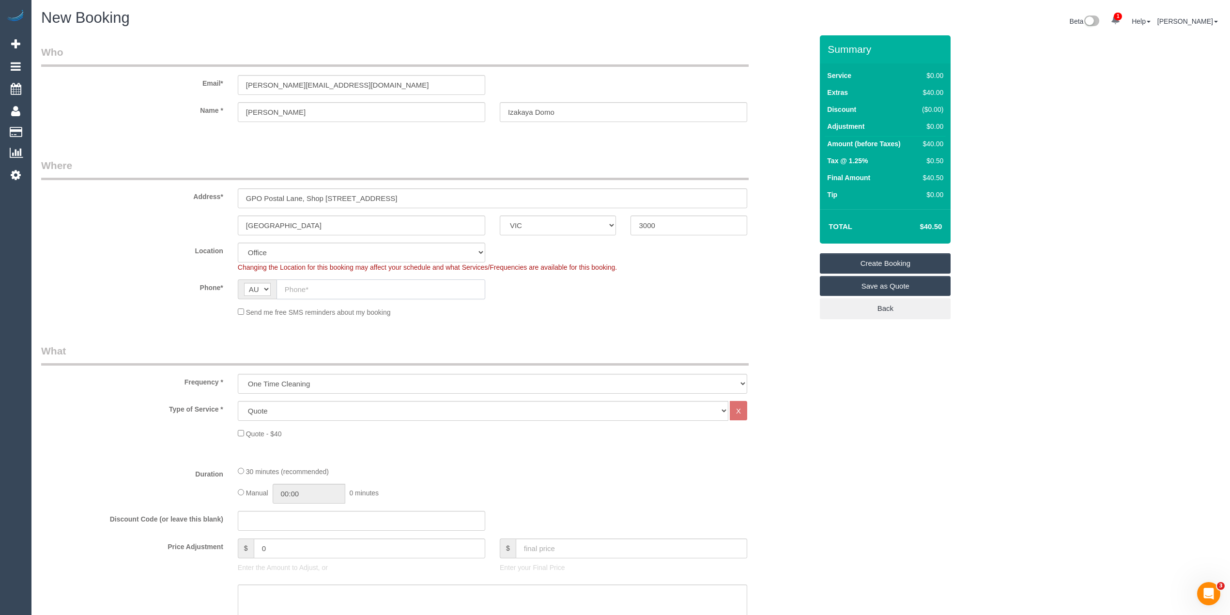
click at [321, 291] on input "text" at bounding box center [380, 289] width 209 height 20
paste input "494 176 225"
type input "0494 176 225"
click at [112, 307] on div "Send me free SMS reminders about my booking" at bounding box center [427, 312] width 786 height 11
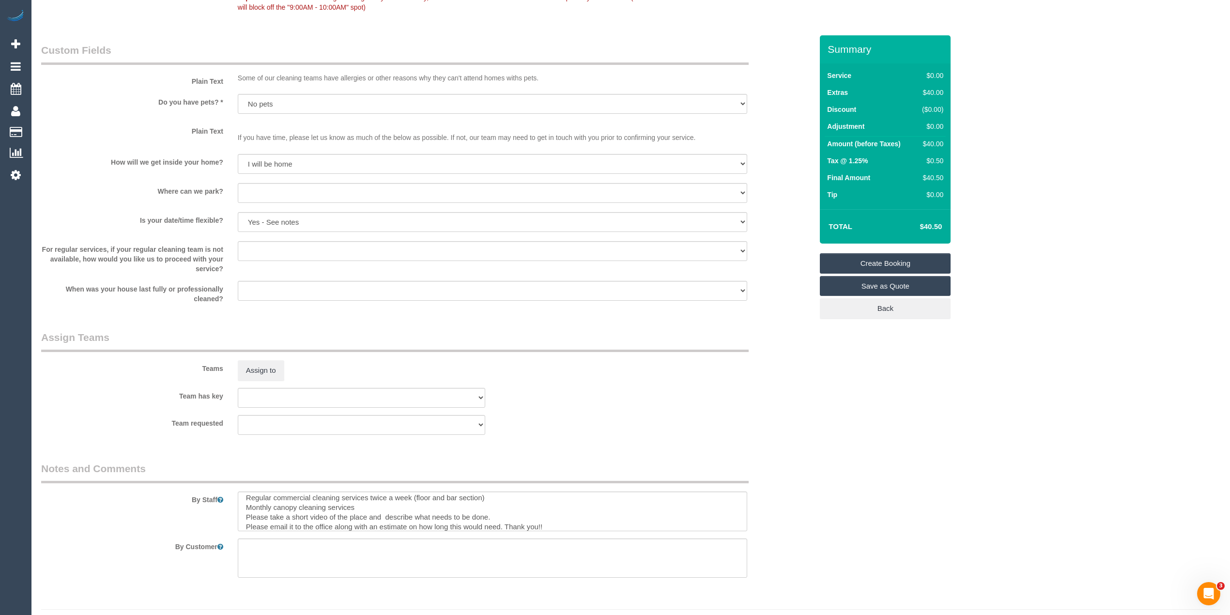
scroll to position [855, 0]
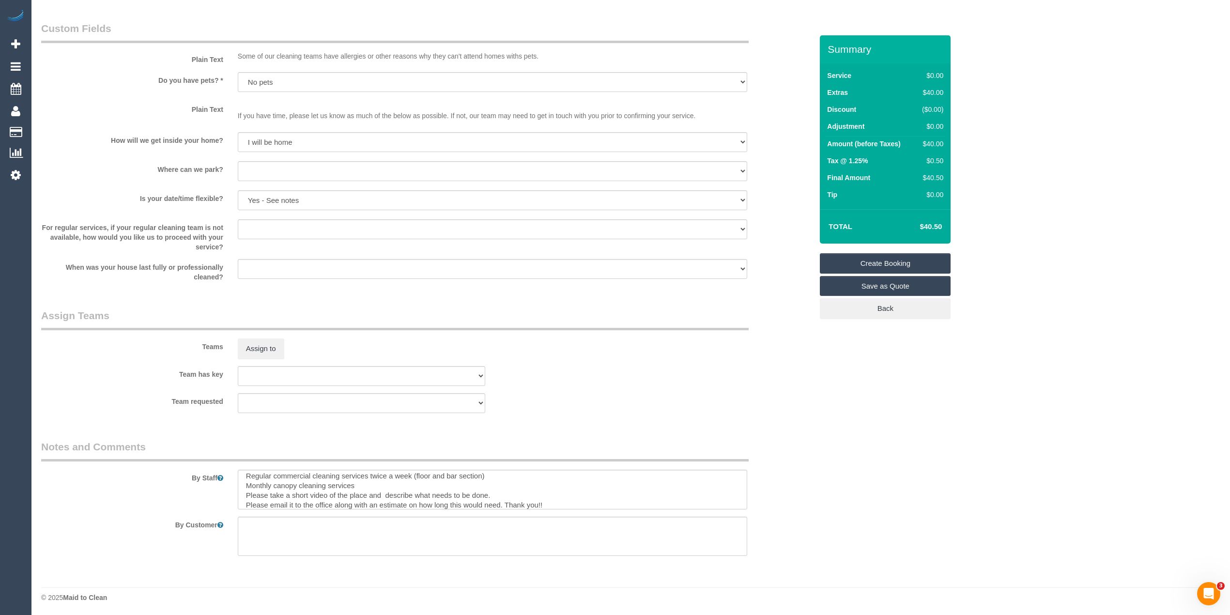
click at [886, 283] on link "Save as Quote" at bounding box center [885, 286] width 131 height 20
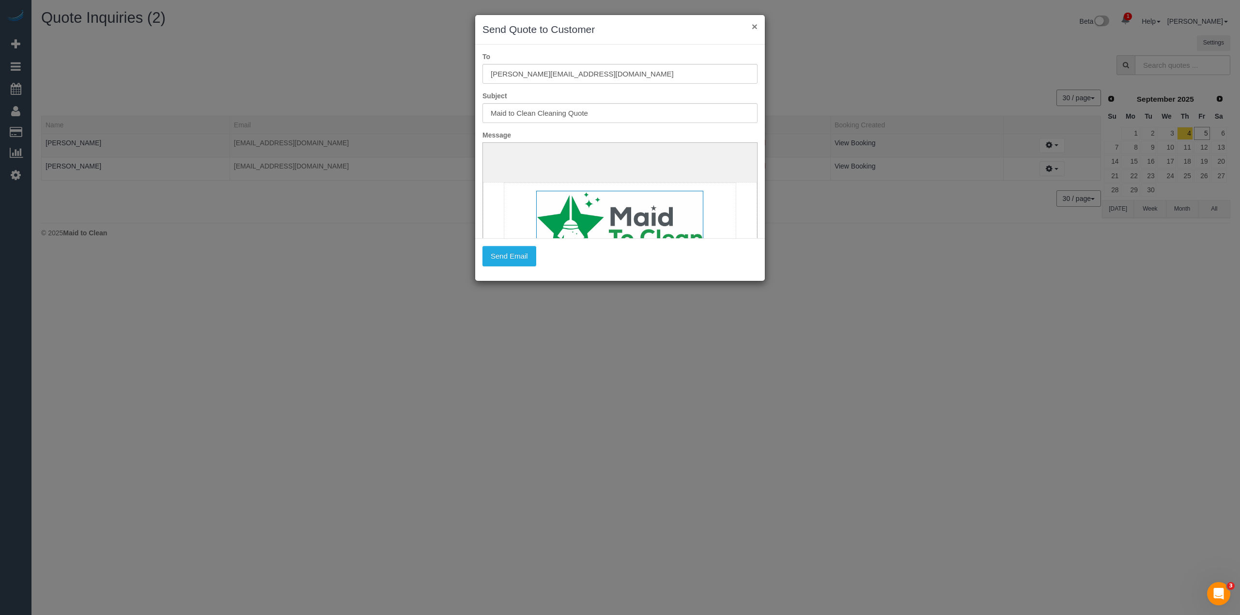
click at [752, 24] on button "×" at bounding box center [755, 26] width 6 height 10
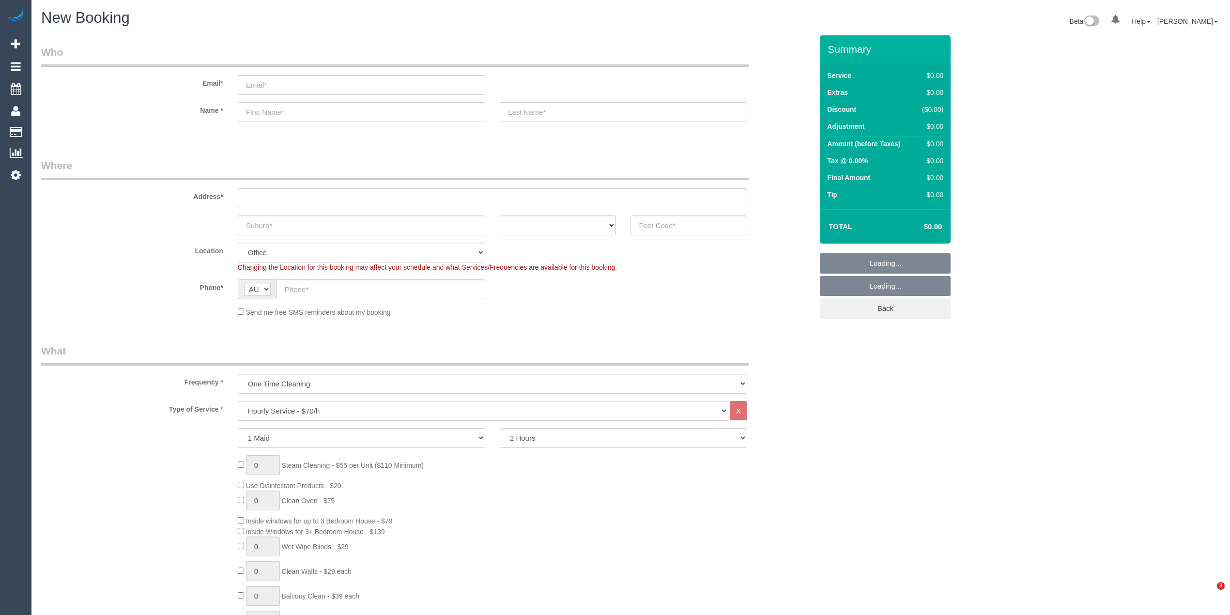
select select "object:822"
